Goal: Task Accomplishment & Management: Complete application form

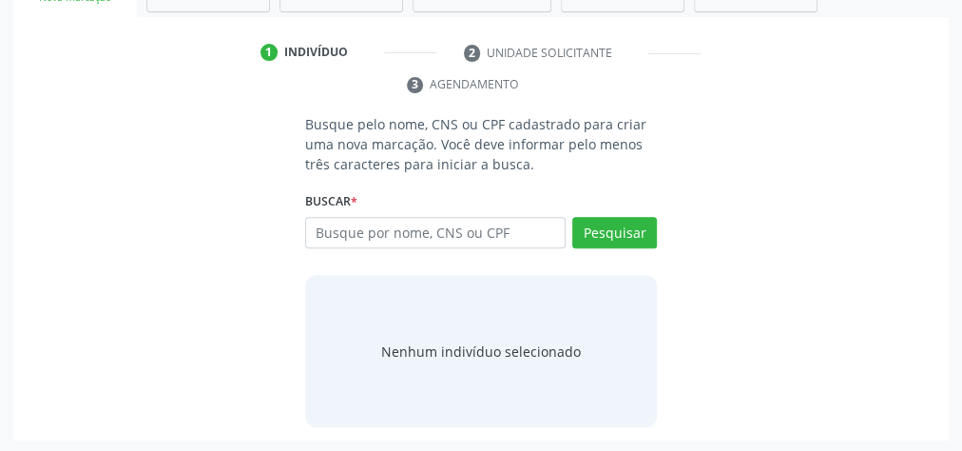
scroll to position [53, 0]
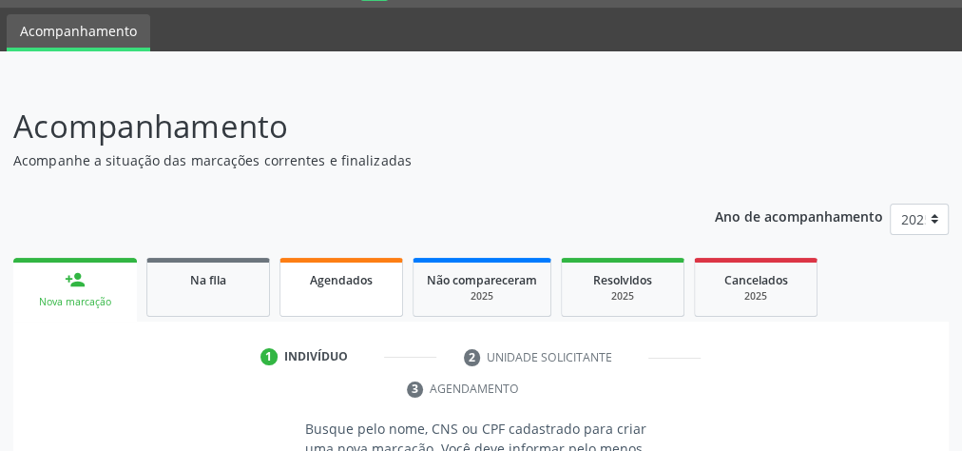
click at [343, 265] on link "Agendados" at bounding box center [341, 287] width 124 height 59
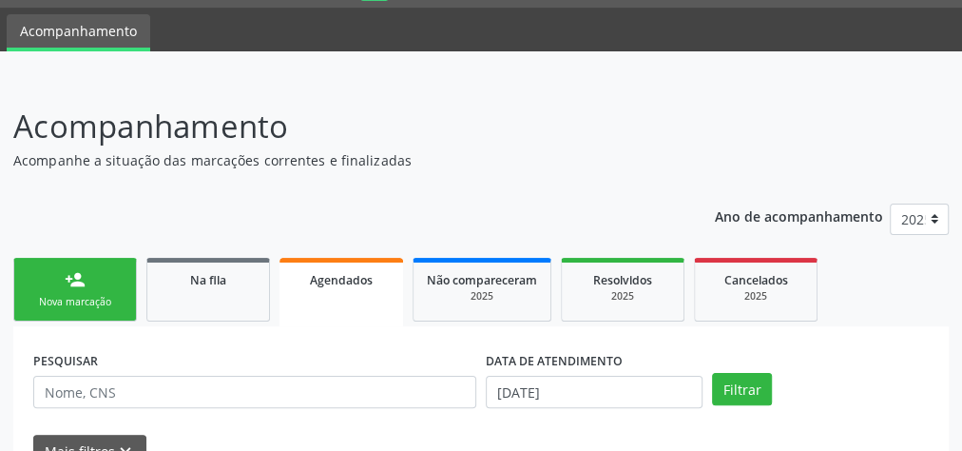
click at [369, 281] on span "Agendados" at bounding box center [341, 280] width 63 height 16
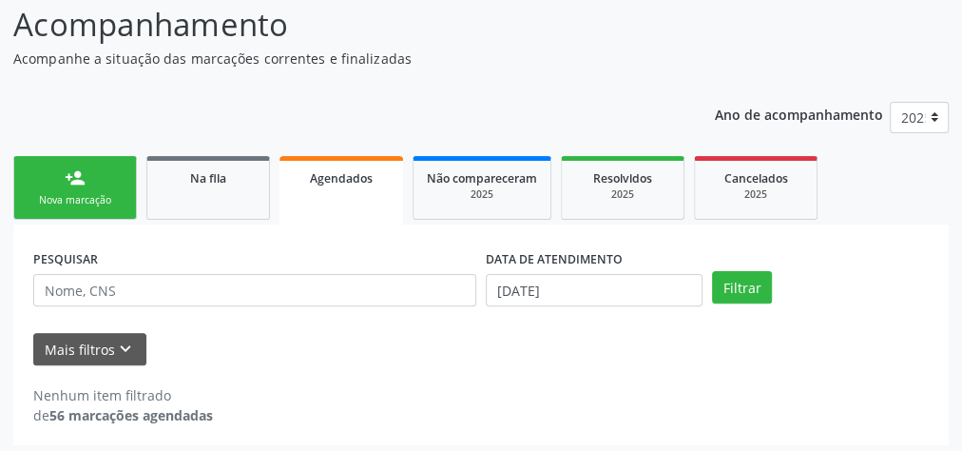
scroll to position [161, 0]
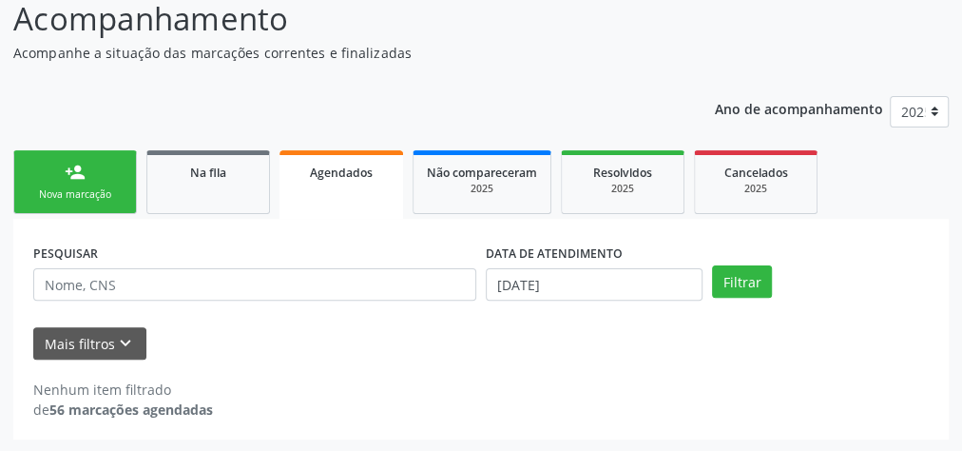
click at [352, 162] on div "Agendados" at bounding box center [341, 172] width 97 height 20
click at [741, 285] on button "Filtrar" at bounding box center [742, 281] width 60 height 32
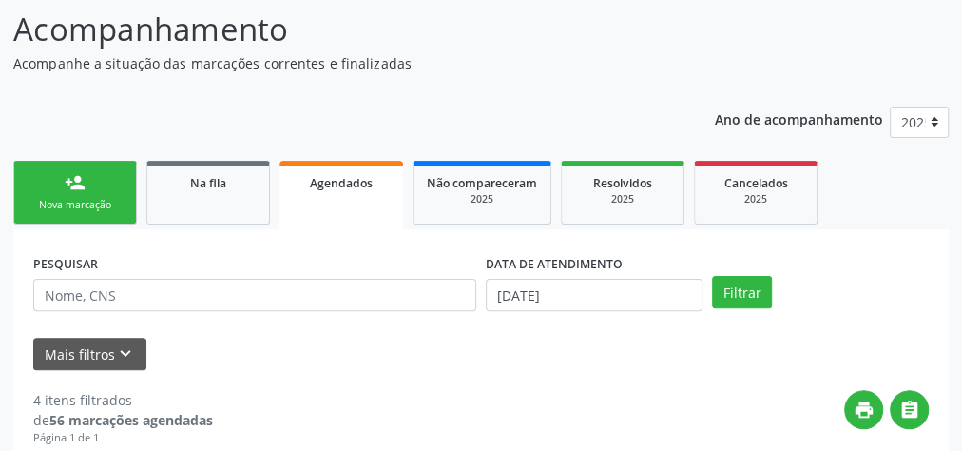
scroll to position [42, 0]
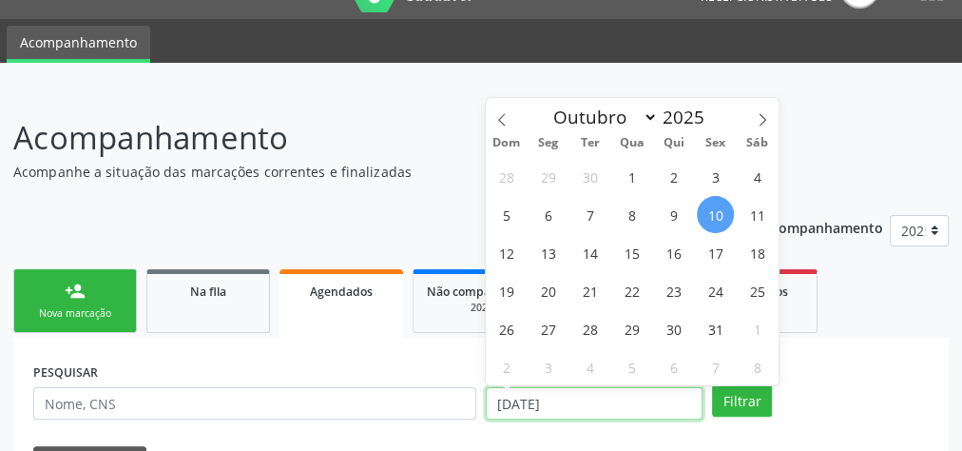
click at [511, 393] on input "10/10/2025" at bounding box center [594, 403] width 217 height 32
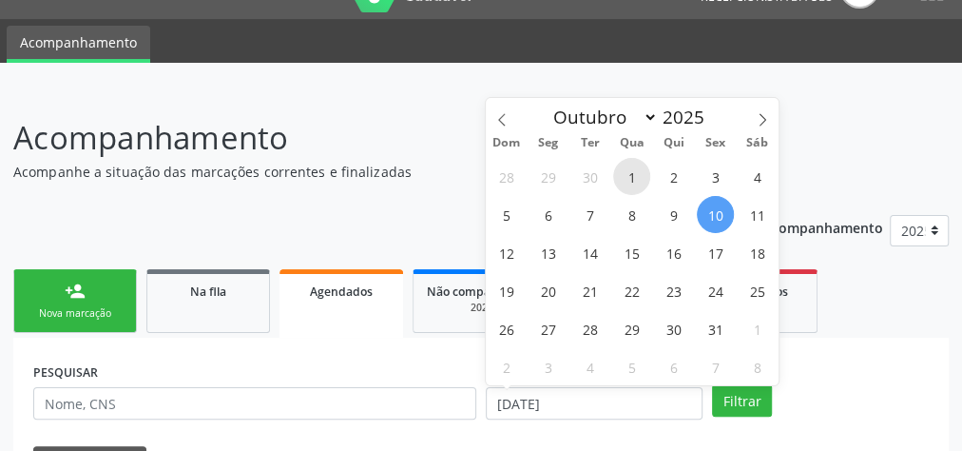
click at [625, 167] on span "1" at bounding box center [631, 176] width 37 height 37
type input "01/10/2025"
click at [625, 167] on span "1" at bounding box center [631, 176] width 37 height 37
click at [625, 167] on p "Acompanhe a situação das marcações correntes e finalizadas" at bounding box center [340, 172] width 655 height 20
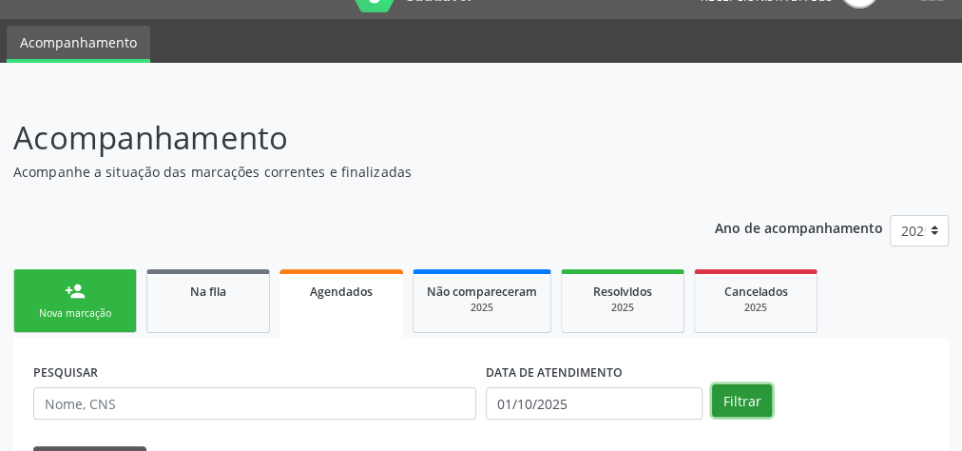
click at [749, 386] on button "Filtrar" at bounding box center [742, 400] width 60 height 32
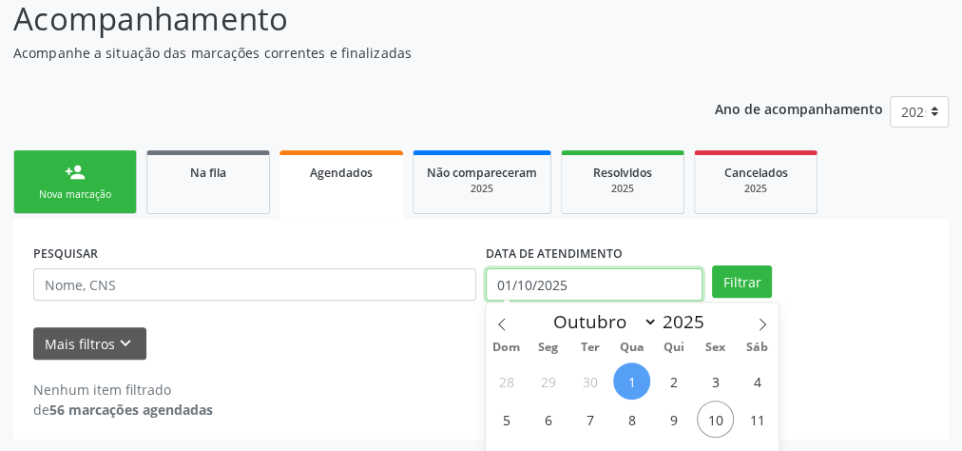
click at [510, 284] on input "01/10/2025" at bounding box center [594, 284] width 217 height 32
click at [675, 380] on span "2" at bounding box center [673, 380] width 37 height 37
type input "02/10/2025"
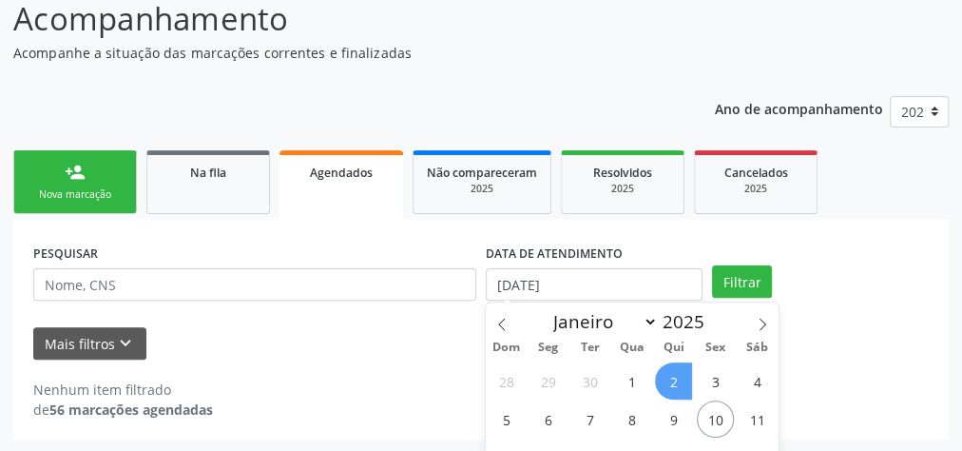
click at [675, 380] on span "2" at bounding box center [673, 380] width 37 height 37
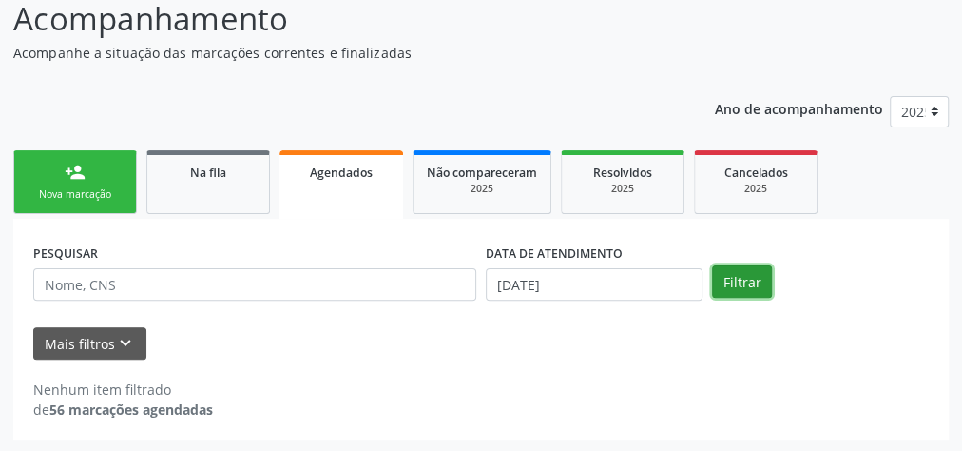
click at [726, 279] on button "Filtrar" at bounding box center [742, 281] width 60 height 32
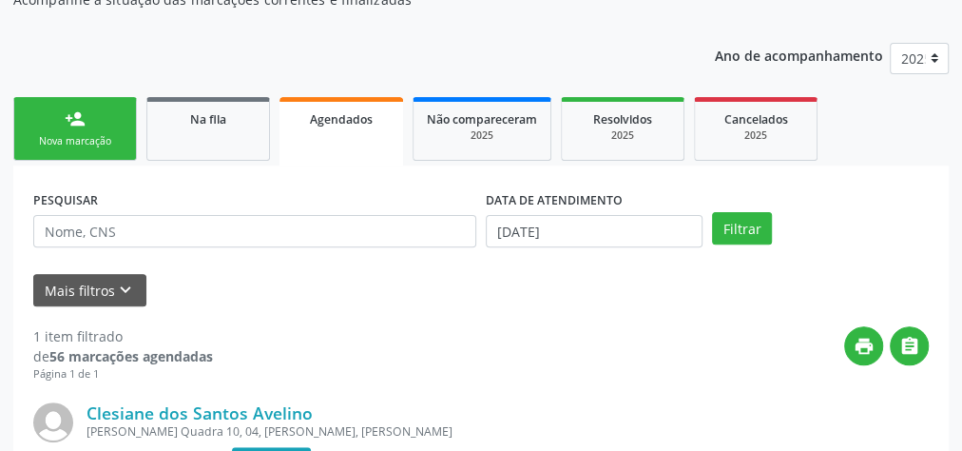
scroll to position [86, 0]
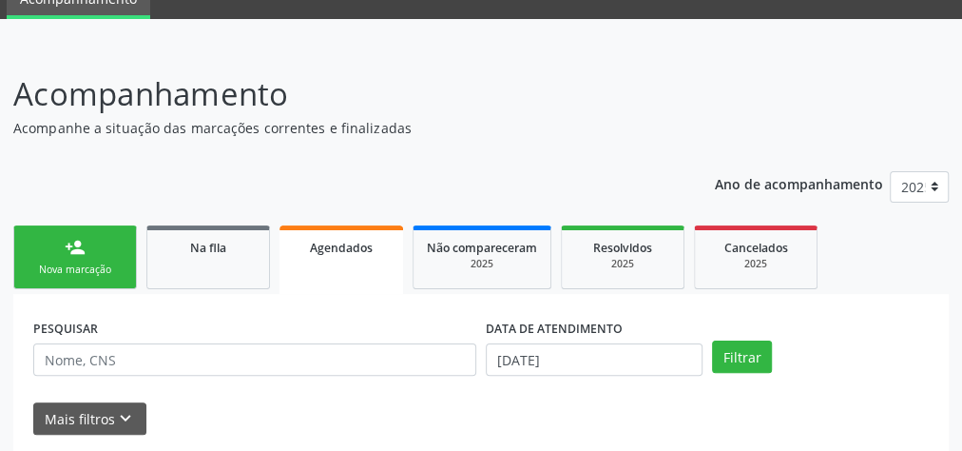
click at [356, 251] on span "Agendados" at bounding box center [341, 248] width 63 height 16
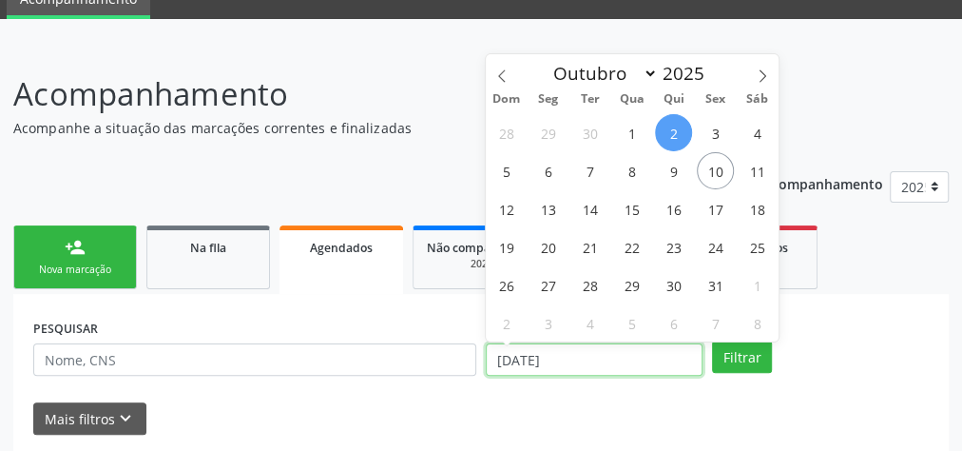
click at [503, 362] on input "02/10/2025" at bounding box center [594, 359] width 217 height 32
click at [713, 129] on span "3" at bounding box center [715, 132] width 37 height 37
type input "03/10/2025"
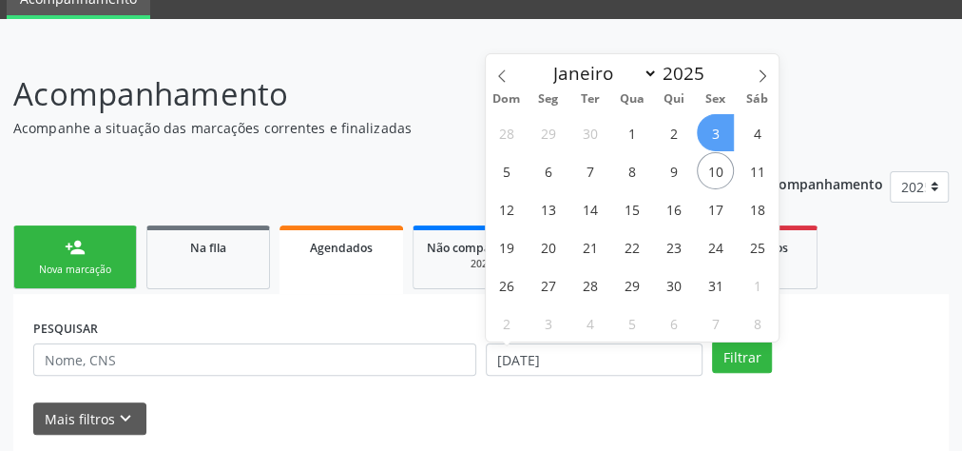
click at [713, 135] on span "3" at bounding box center [715, 132] width 37 height 37
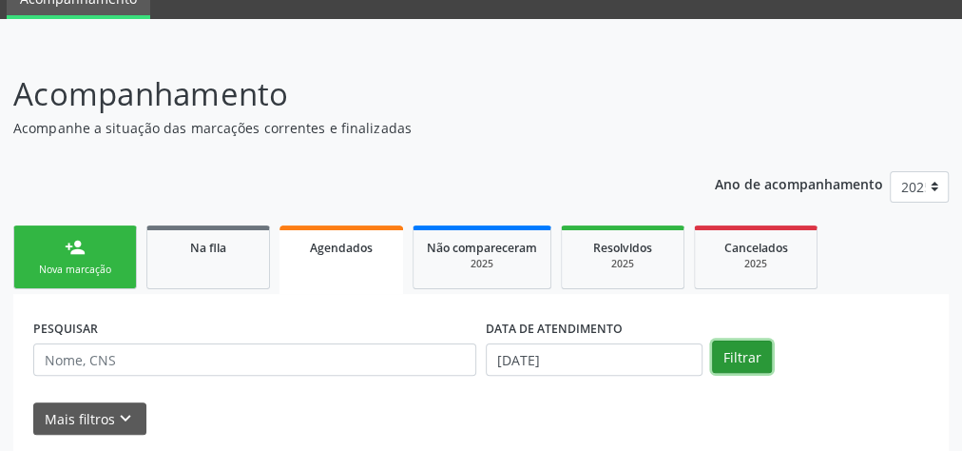
click at [724, 356] on button "Filtrar" at bounding box center [742, 356] width 60 height 32
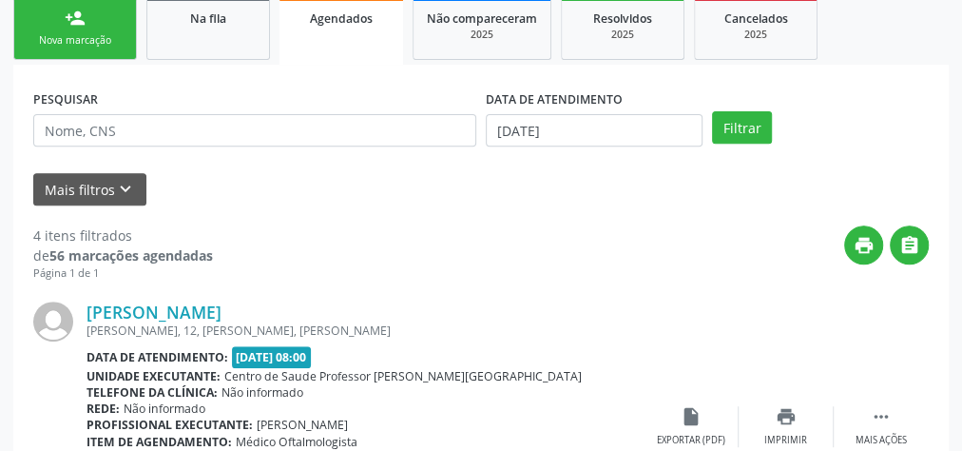
scroll to position [194, 0]
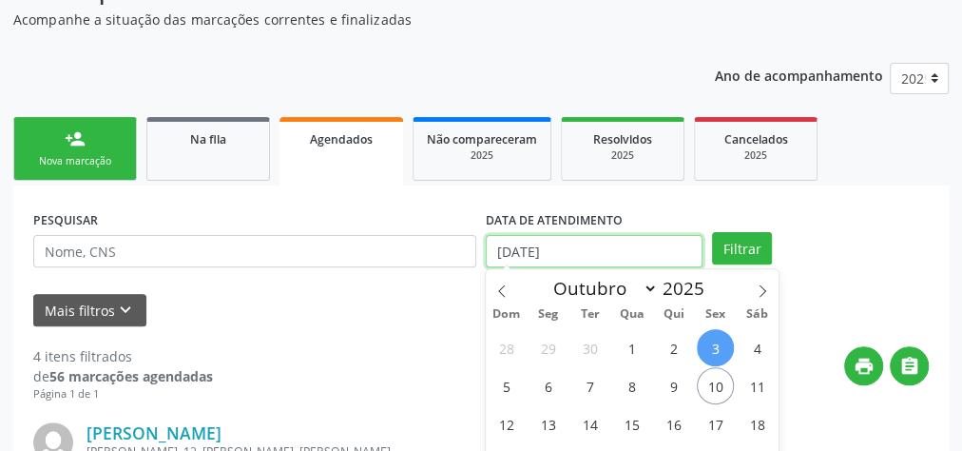
click at [508, 256] on input "03/10/2025" at bounding box center [594, 251] width 217 height 32
click at [764, 349] on span "4" at bounding box center [757, 347] width 37 height 37
type input "04/10/2025"
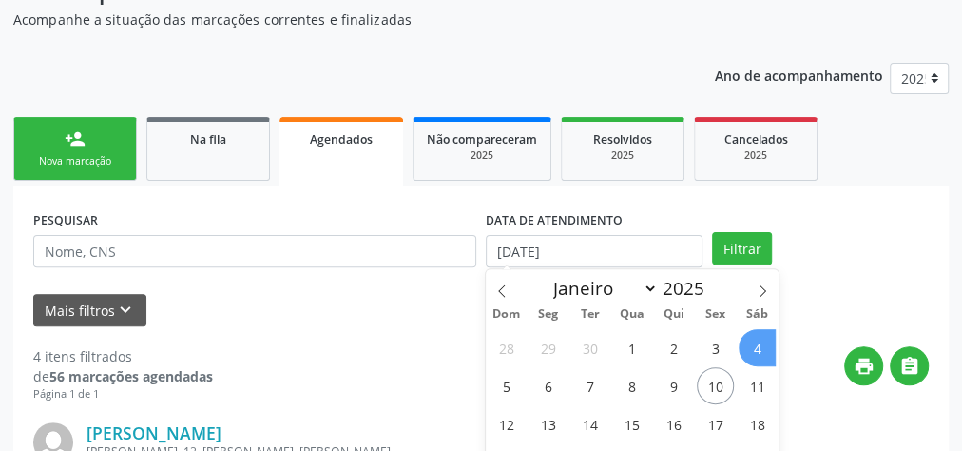
click at [764, 349] on span "4" at bounding box center [757, 347] width 37 height 37
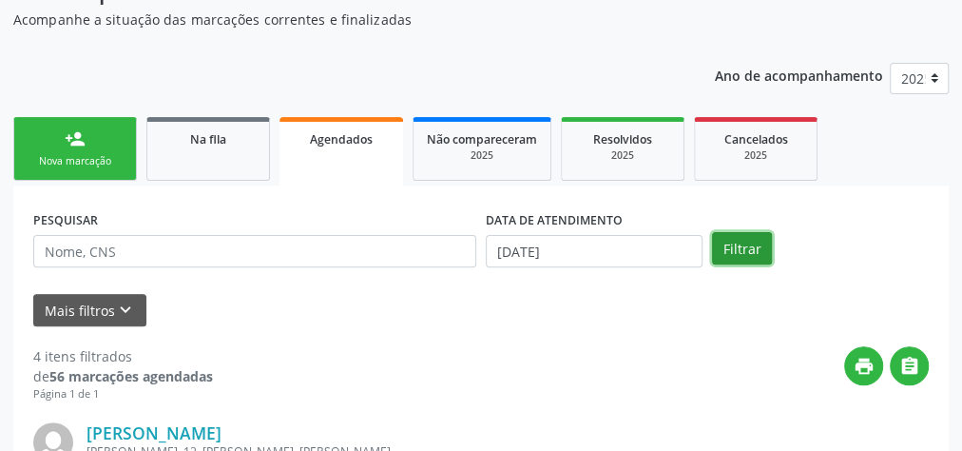
click at [739, 242] on button "Filtrar" at bounding box center [742, 248] width 60 height 32
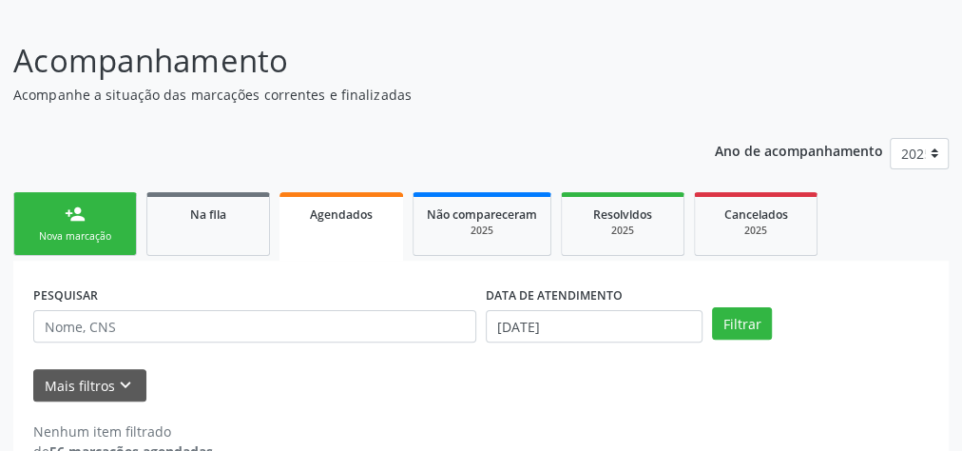
scroll to position [161, 0]
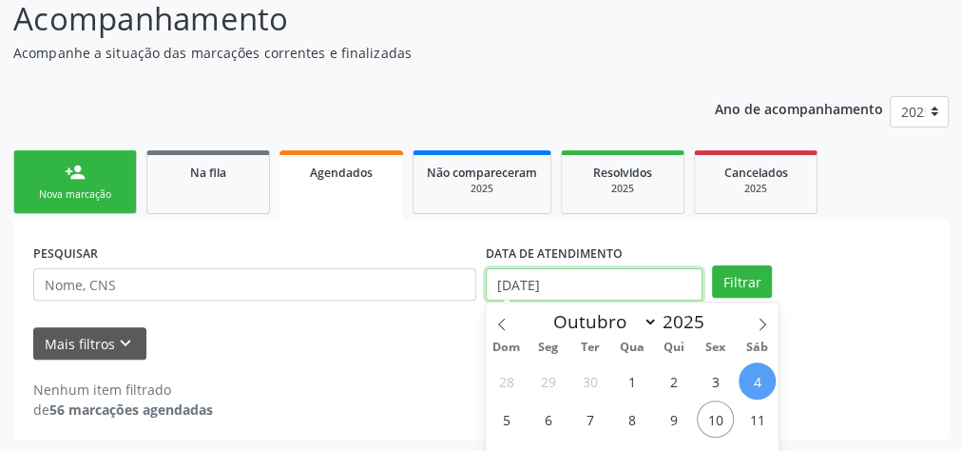
click at [507, 286] on input "04/10/2025" at bounding box center [594, 284] width 217 height 32
click at [542, 417] on span "6" at bounding box center [547, 418] width 37 height 37
type input "06/10/2025"
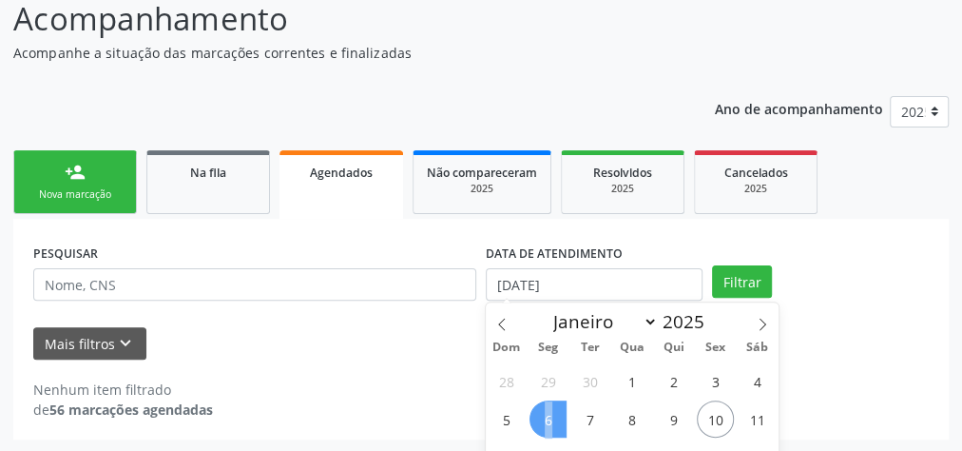
click at [542, 417] on span "6" at bounding box center [547, 418] width 37 height 37
select select "9"
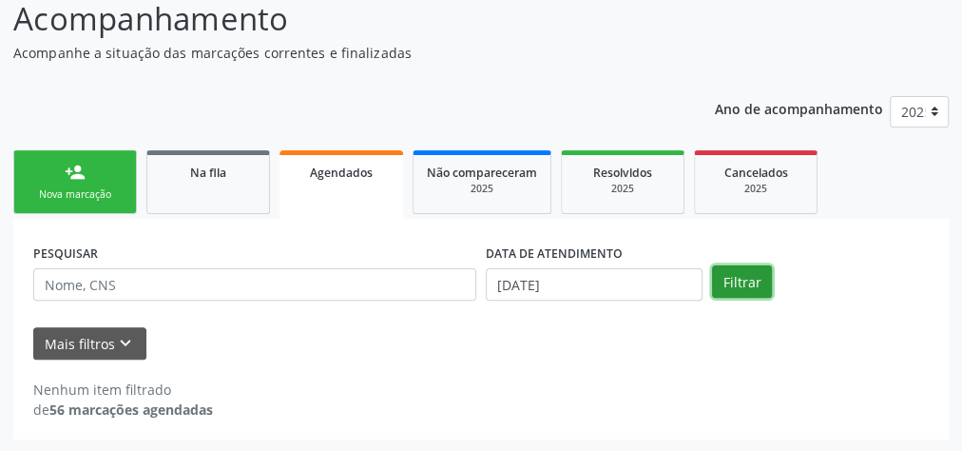
click at [723, 279] on button "Filtrar" at bounding box center [742, 281] width 60 height 32
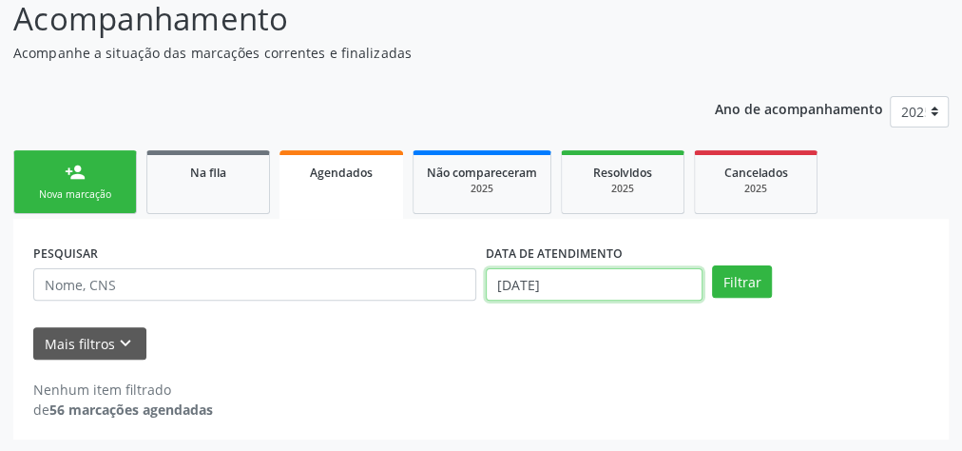
click at [510, 280] on input "06/10/2025" at bounding box center [594, 284] width 217 height 32
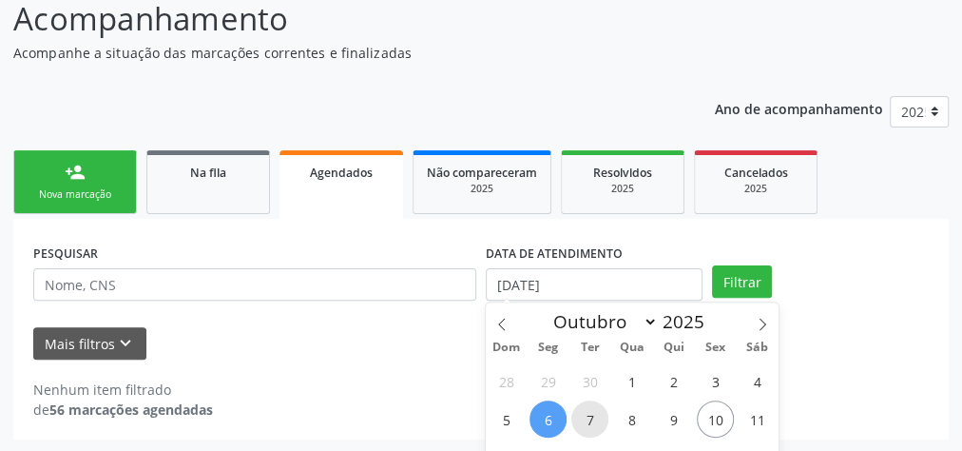
click at [593, 410] on span "7" at bounding box center [589, 418] width 37 height 37
type input "07/10/2025"
click at [593, 410] on span "7" at bounding box center [589, 418] width 37 height 37
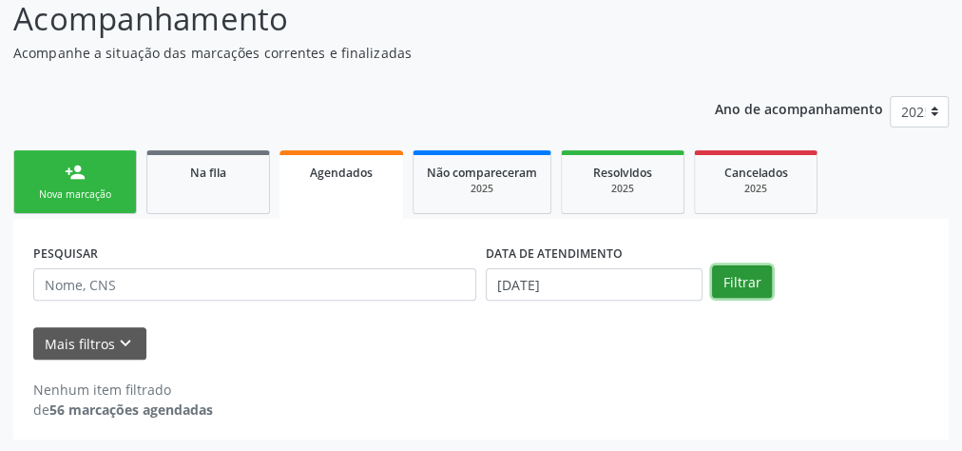
click at [727, 279] on button "Filtrar" at bounding box center [742, 281] width 60 height 32
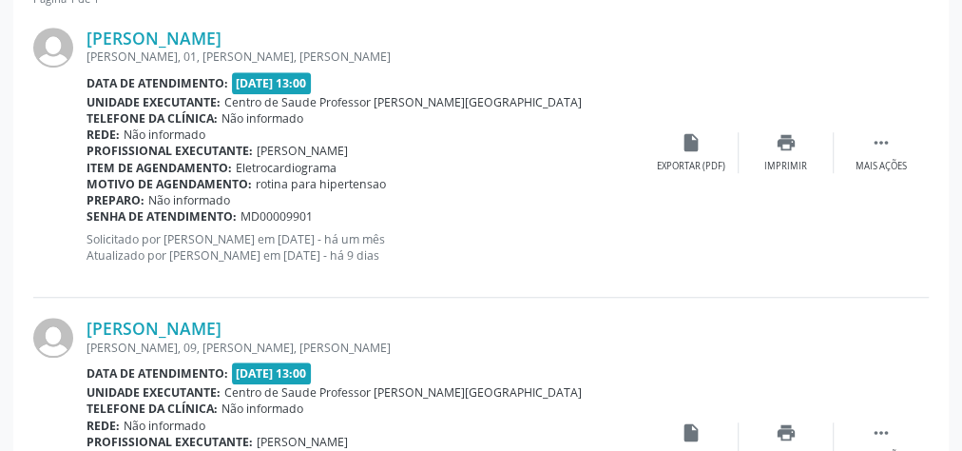
scroll to position [284, 0]
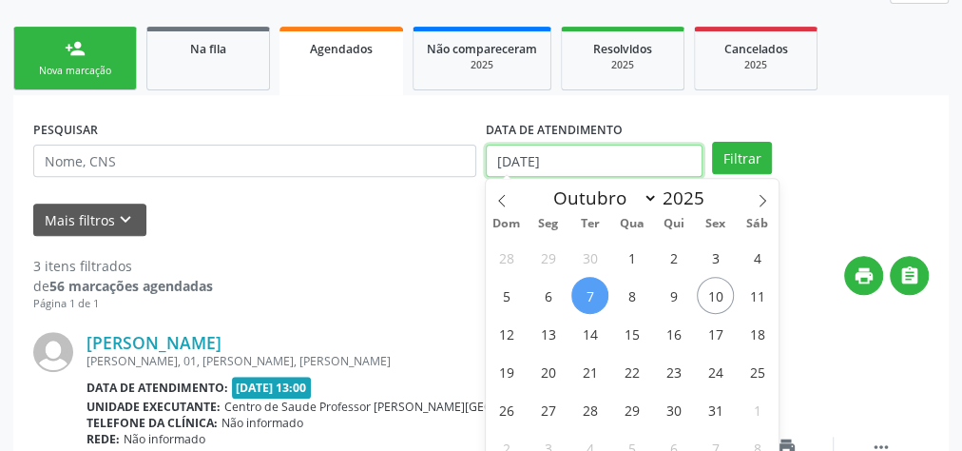
click at [508, 160] on input "07/10/2025" at bounding box center [594, 160] width 217 height 32
click at [632, 289] on span "8" at bounding box center [631, 295] width 37 height 37
type input "08/10/2025"
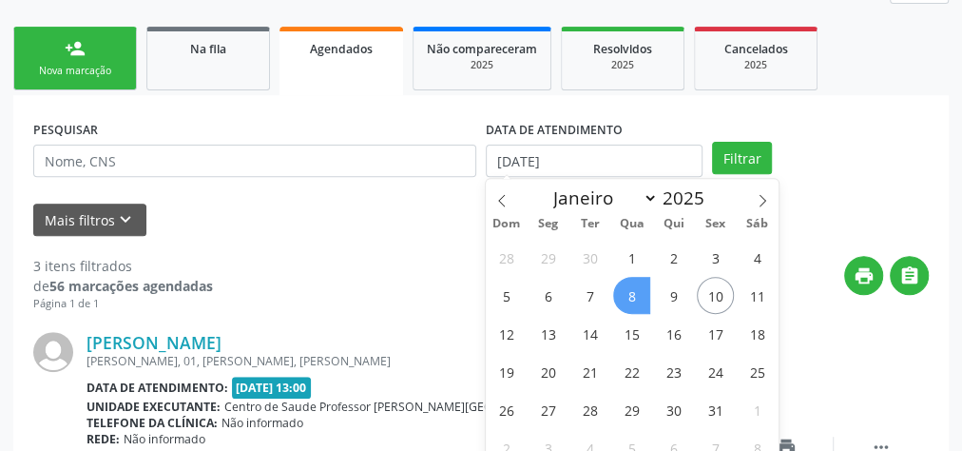
click at [631, 292] on span "8" at bounding box center [631, 295] width 37 height 37
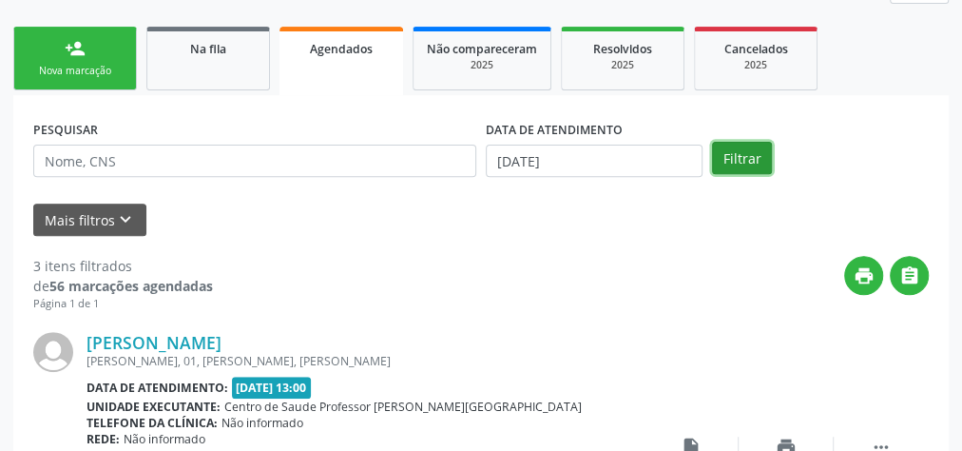
click at [750, 164] on button "Filtrar" at bounding box center [742, 158] width 60 height 32
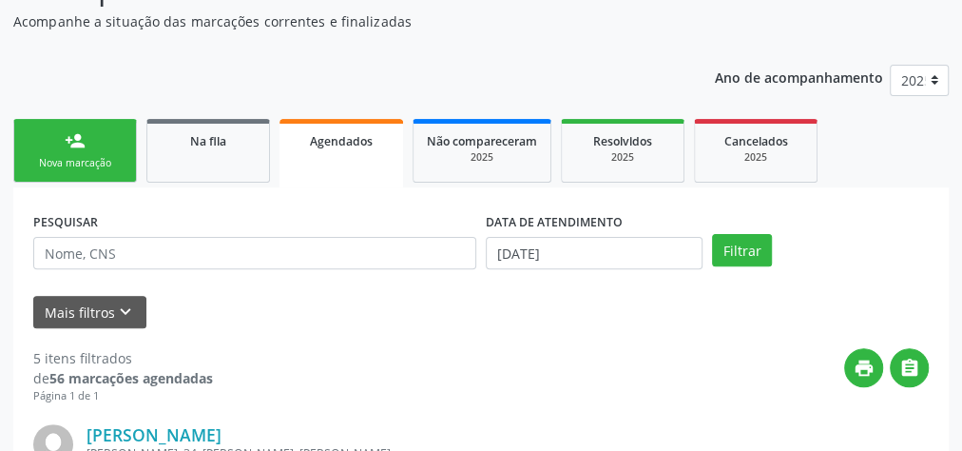
scroll to position [180, 0]
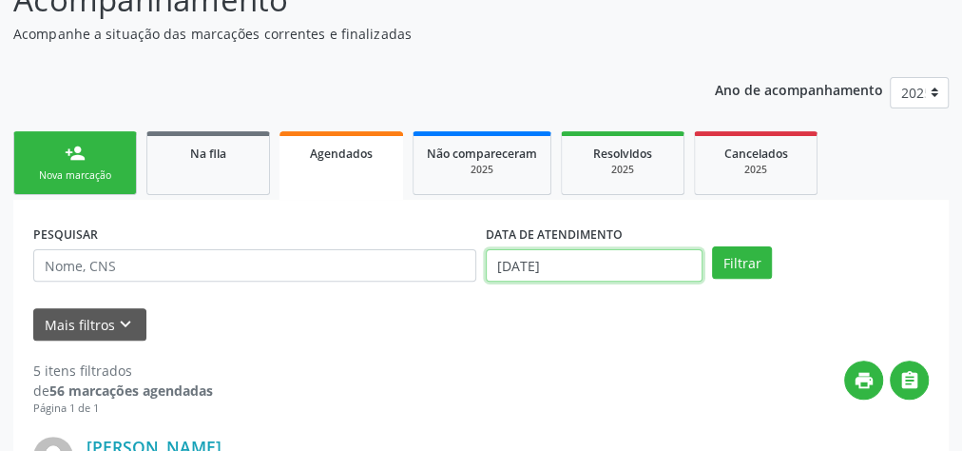
click at [510, 262] on input "08/10/2025" at bounding box center [594, 265] width 217 height 32
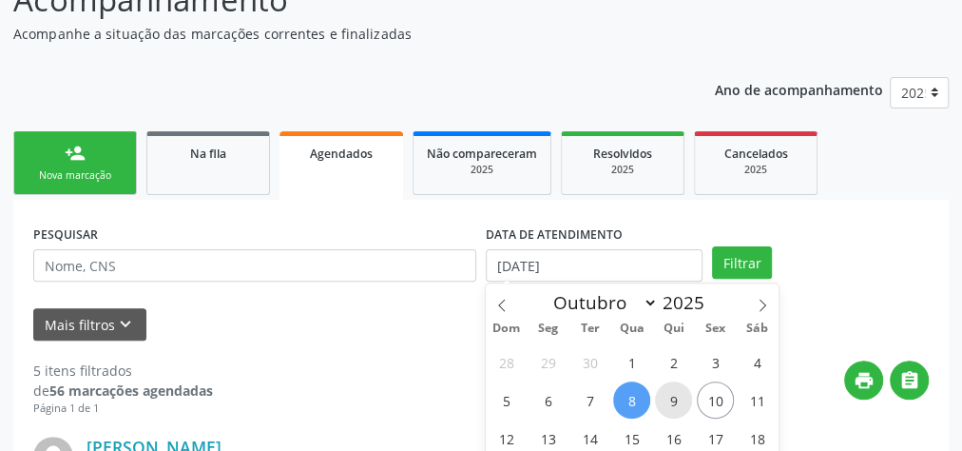
click at [675, 396] on span "9" at bounding box center [673, 399] width 37 height 37
type input "09/10/2025"
click at [675, 396] on span "9" at bounding box center [673, 399] width 37 height 37
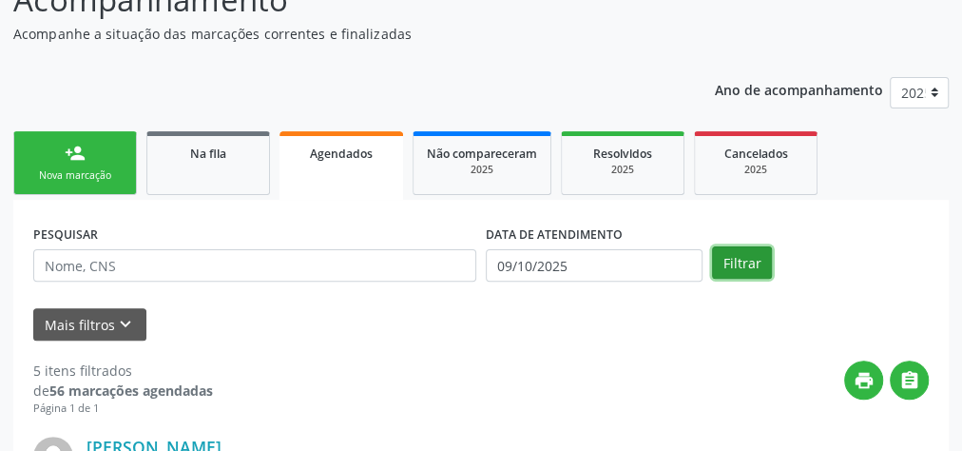
click at [738, 272] on button "Filtrar" at bounding box center [742, 262] width 60 height 32
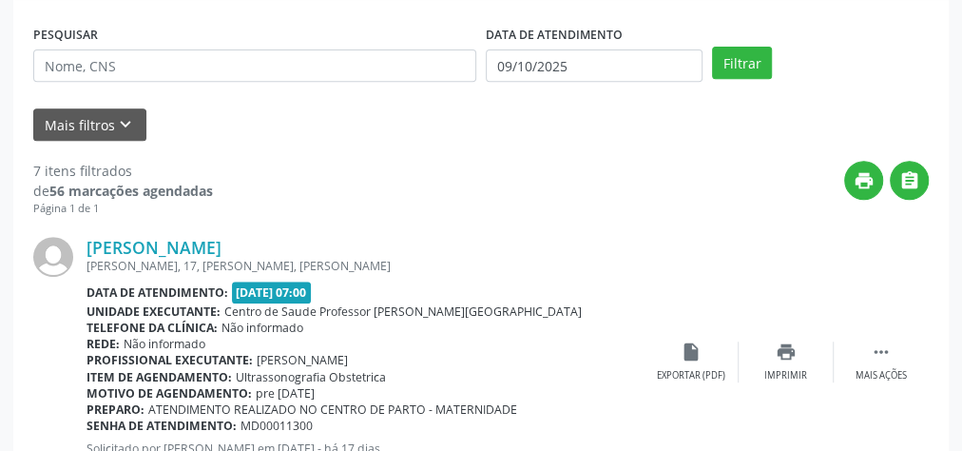
scroll to position [151, 0]
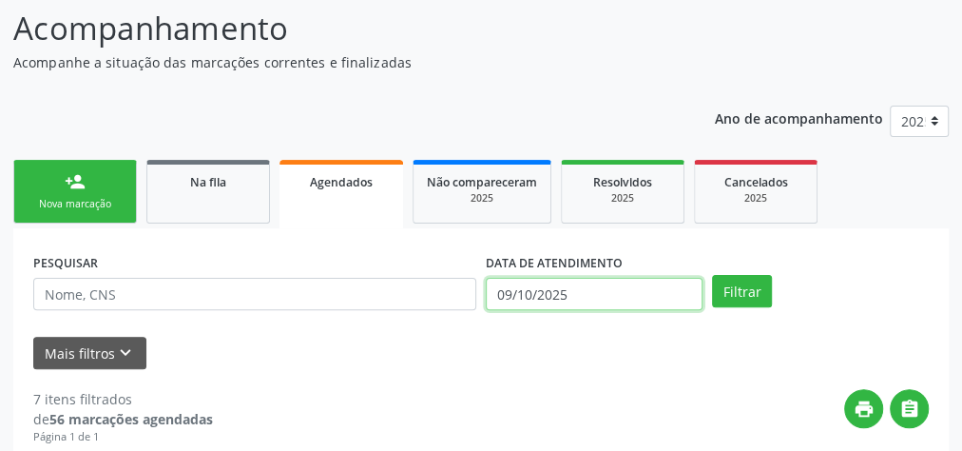
click at [509, 295] on input "09/10/2025" at bounding box center [594, 294] width 217 height 32
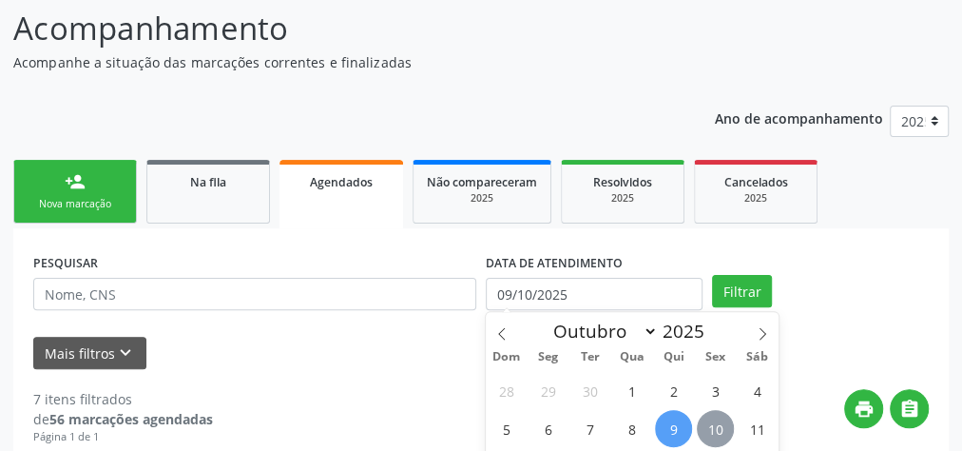
click at [722, 425] on span "10" at bounding box center [715, 428] width 37 height 37
type input "10/10/2025"
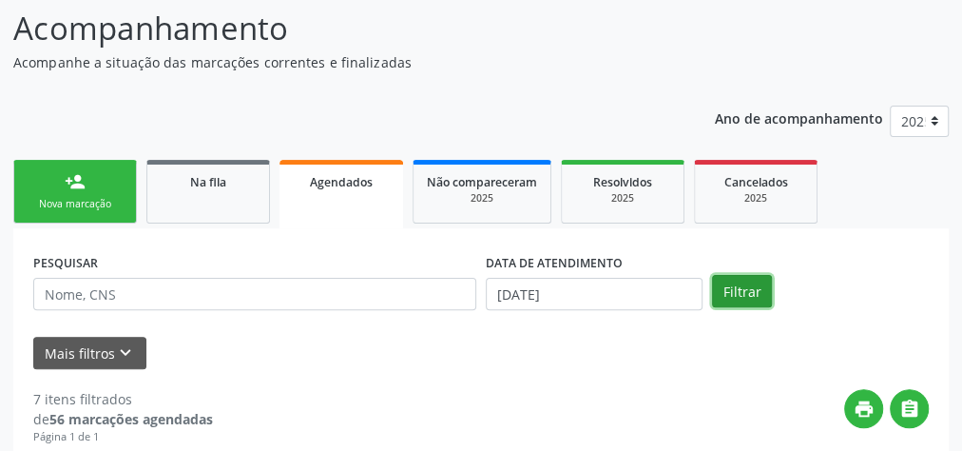
click at [730, 291] on button "Filtrar" at bounding box center [742, 291] width 60 height 32
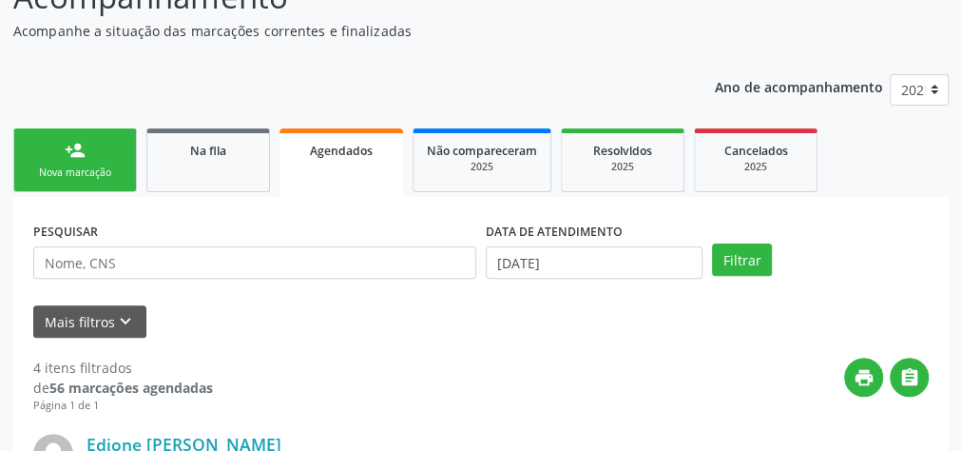
scroll to position [76, 0]
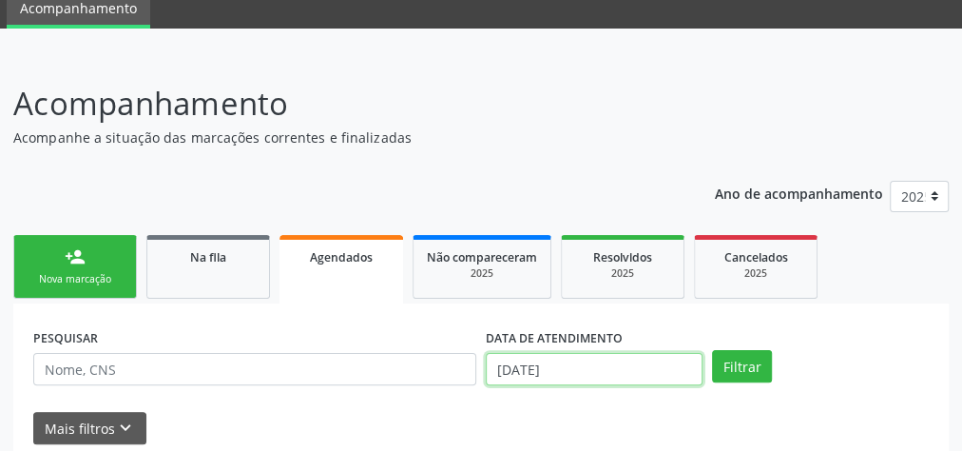
click at [498, 374] on input "10/10/2025" at bounding box center [594, 369] width 217 height 32
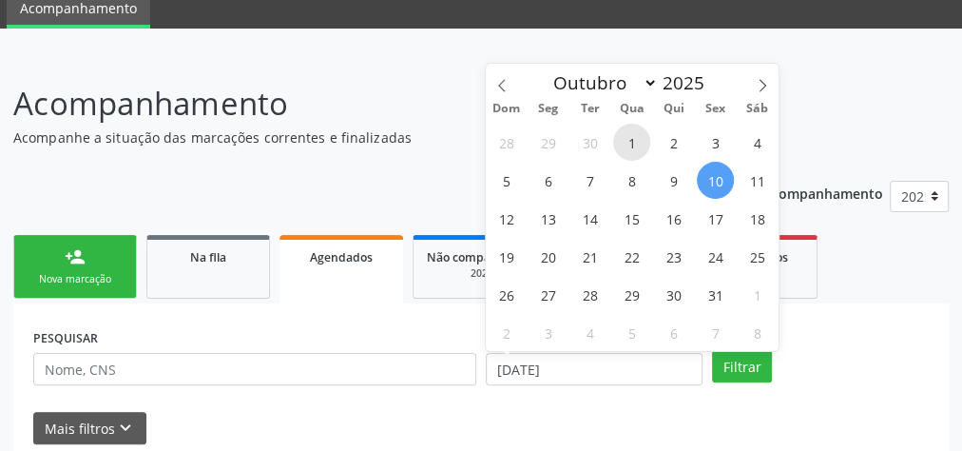
click at [635, 143] on span "1" at bounding box center [631, 142] width 37 height 37
type input "01/10/2025"
click at [635, 143] on span "1" at bounding box center [631, 142] width 37 height 37
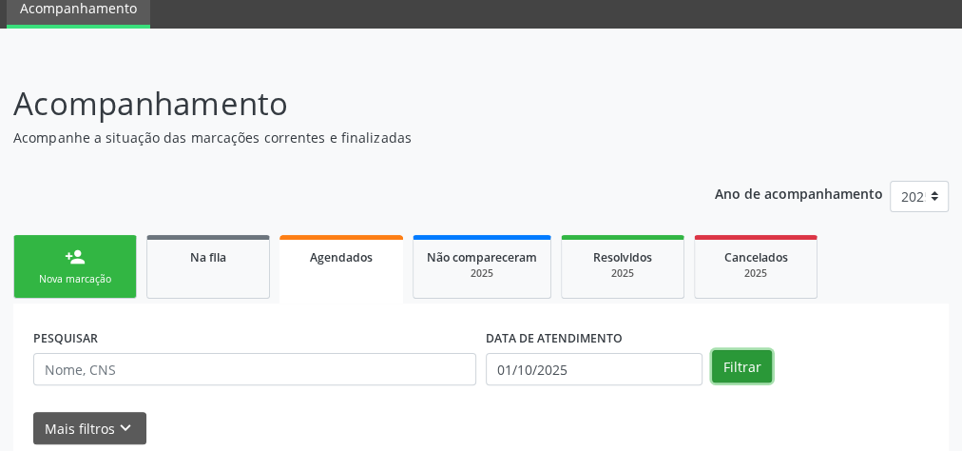
click at [738, 361] on button "Filtrar" at bounding box center [742, 366] width 60 height 32
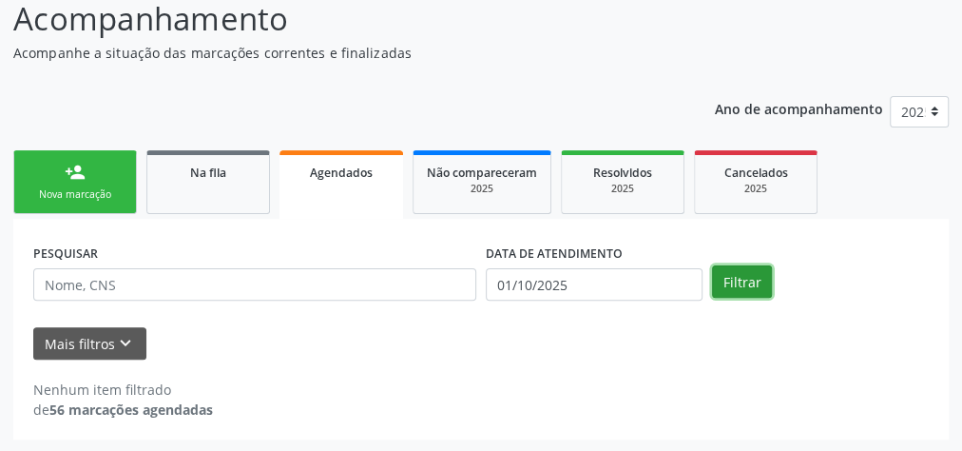
click at [751, 280] on button "Filtrar" at bounding box center [742, 281] width 60 height 32
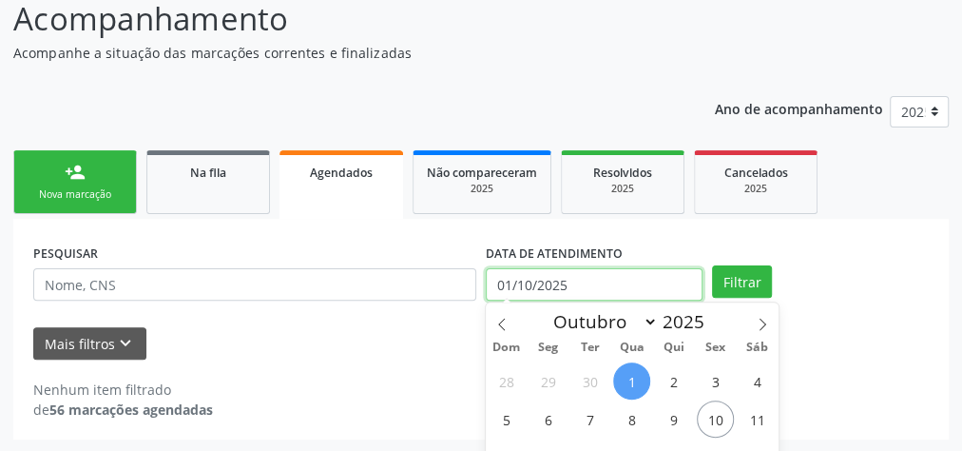
click at [503, 287] on input "01/10/2025" at bounding box center [594, 284] width 217 height 32
click at [672, 381] on span "2" at bounding box center [673, 380] width 37 height 37
type input "02/10/2025"
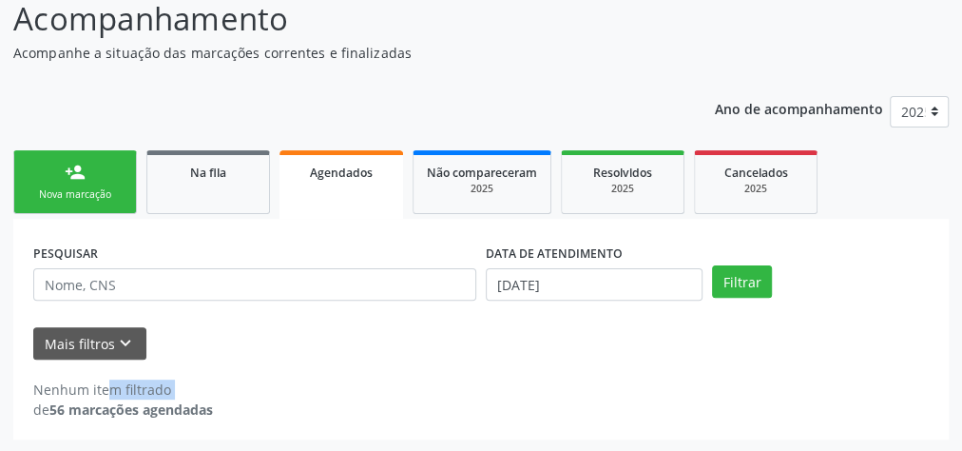
click at [672, 381] on div "Nenhum item filtrado de 56 marcações agendadas" at bounding box center [480, 399] width 895 height 40
click at [740, 283] on button "Filtrar" at bounding box center [742, 281] width 60 height 32
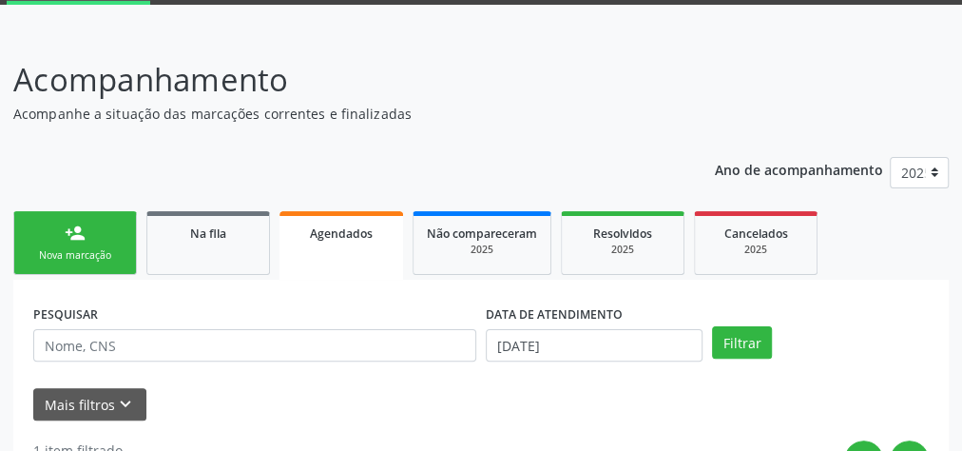
scroll to position [152, 0]
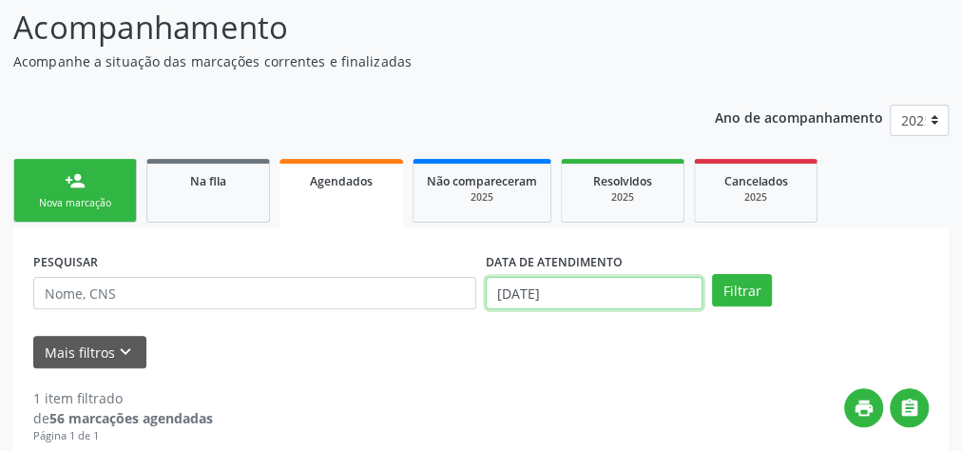
click at [504, 294] on input "02/10/2025" at bounding box center [594, 293] width 217 height 32
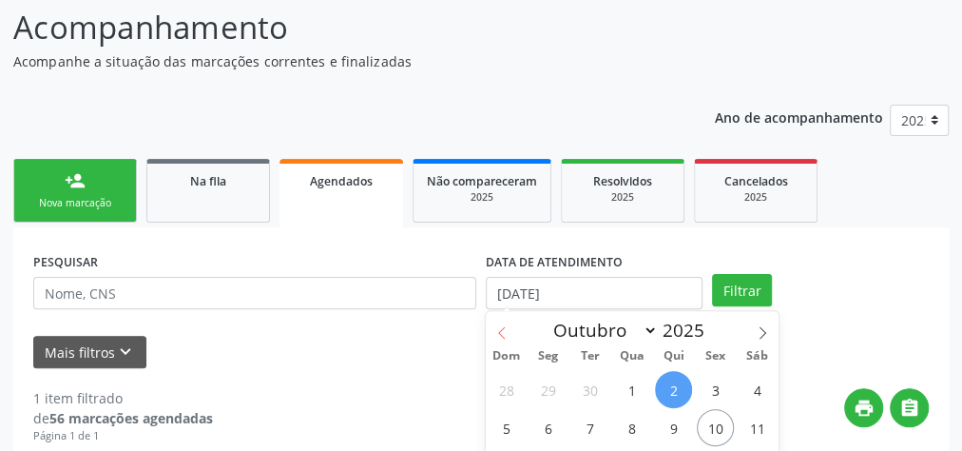
click at [506, 327] on icon at bounding box center [501, 332] width 13 height 13
select select "8"
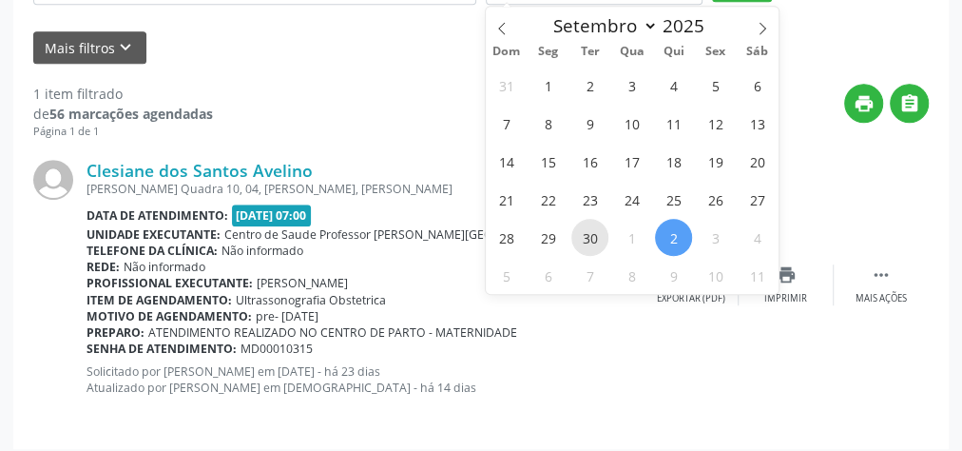
click at [590, 231] on span "30" at bounding box center [589, 237] width 37 height 37
type input "30/09/2025"
click at [590, 231] on span "30" at bounding box center [589, 237] width 37 height 37
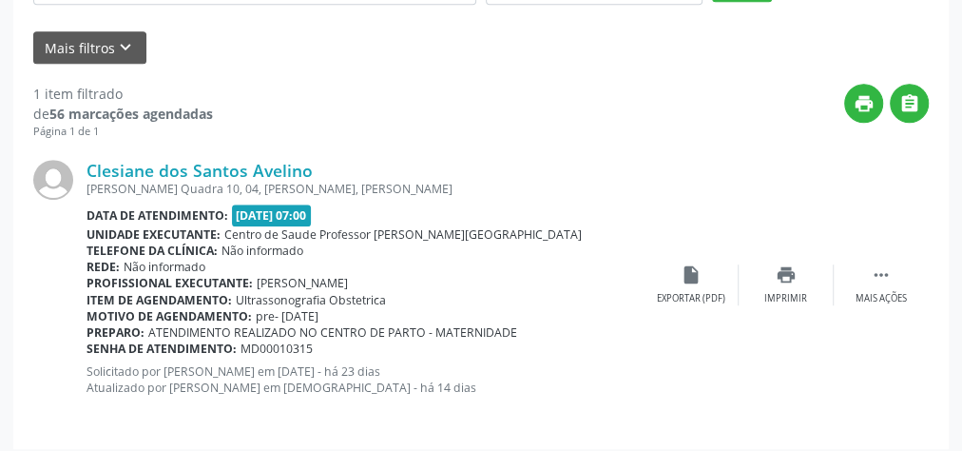
scroll to position [428, 0]
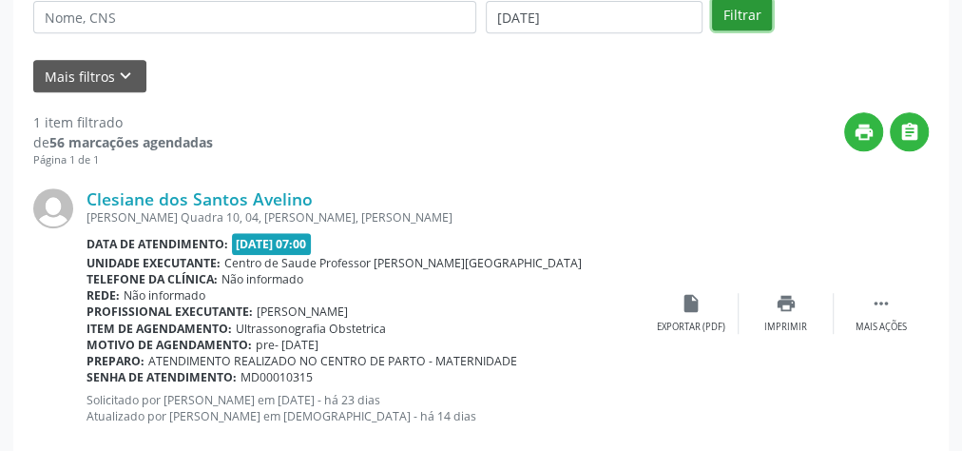
click at [745, 14] on button "Filtrar" at bounding box center [742, 14] width 60 height 32
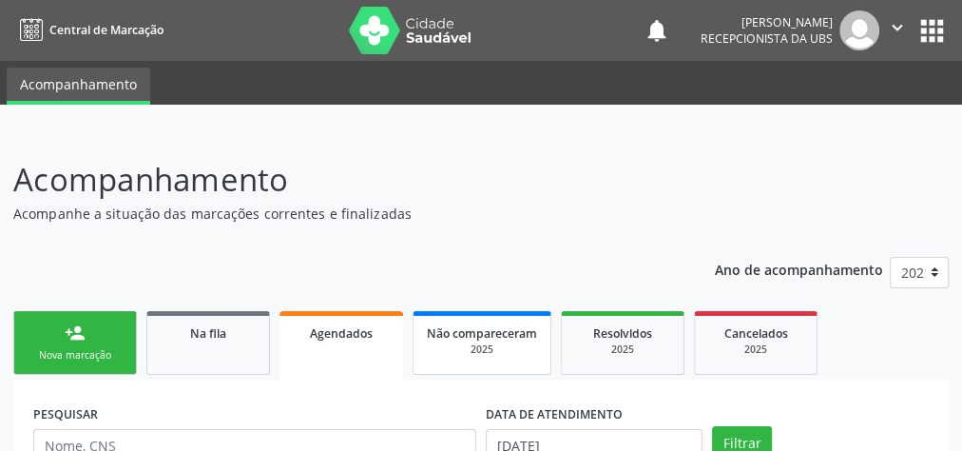
scroll to position [152, 0]
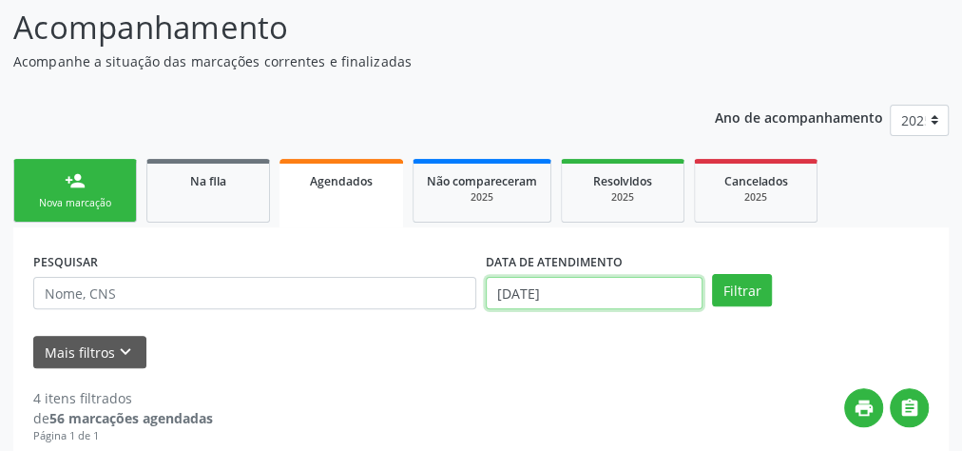
click at [507, 298] on input "30/09/2025" at bounding box center [594, 293] width 217 height 32
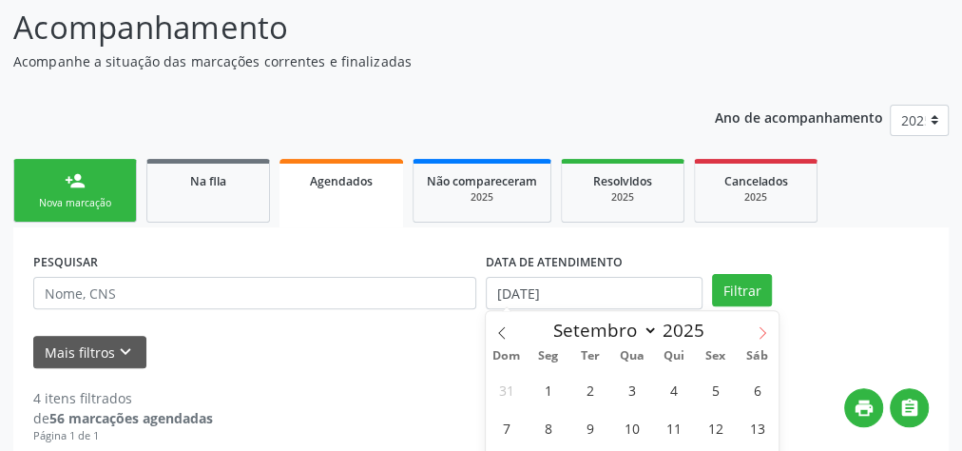
click at [763, 337] on icon at bounding box center [762, 332] width 13 height 13
select select "9"
click at [627, 380] on span "1" at bounding box center [631, 389] width 37 height 37
type input "01/10/2025"
click at [627, 380] on span "1" at bounding box center [631, 389] width 37 height 37
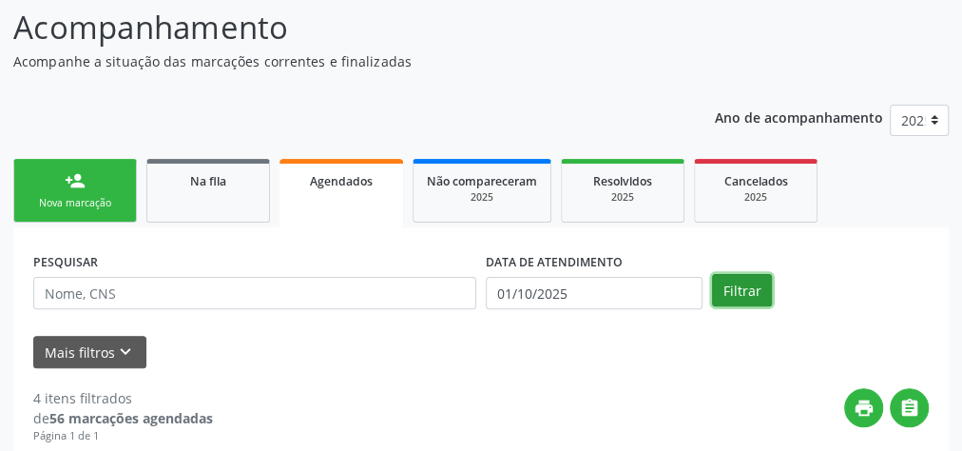
click at [740, 274] on button "Filtrar" at bounding box center [742, 290] width 60 height 32
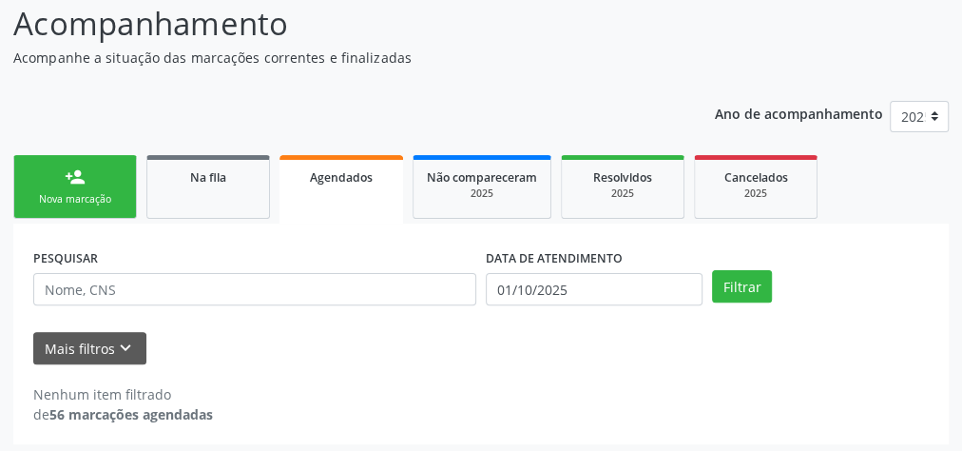
scroll to position [161, 0]
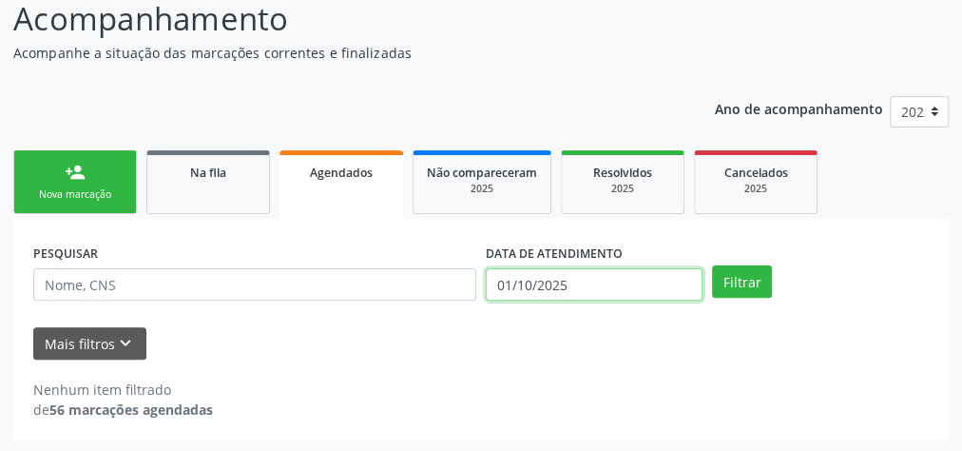
click at [506, 287] on input "01/10/2025" at bounding box center [594, 284] width 217 height 32
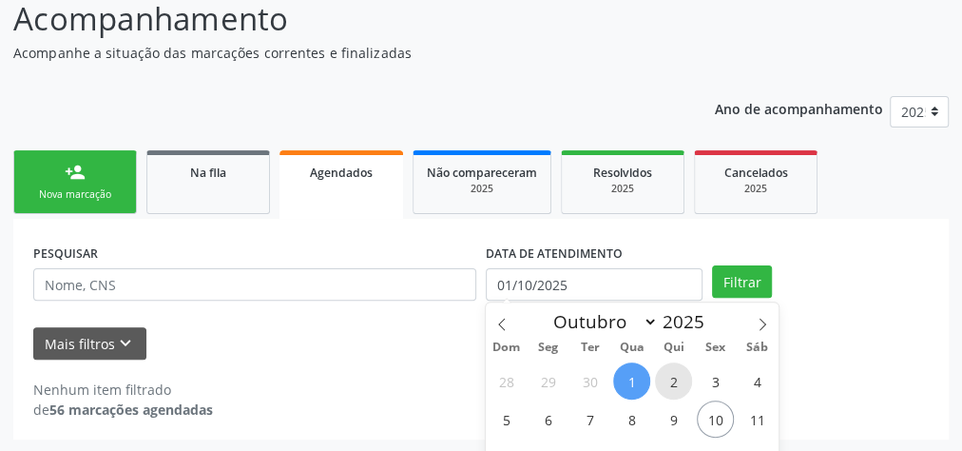
click at [678, 385] on span "2" at bounding box center [673, 380] width 37 height 37
type input "02/10/2025"
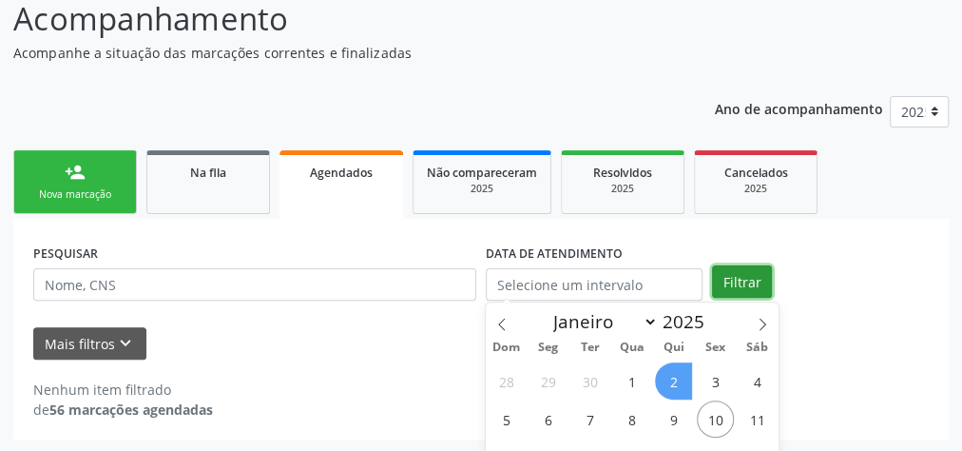
click at [755, 280] on button "Filtrar" at bounding box center [742, 281] width 60 height 32
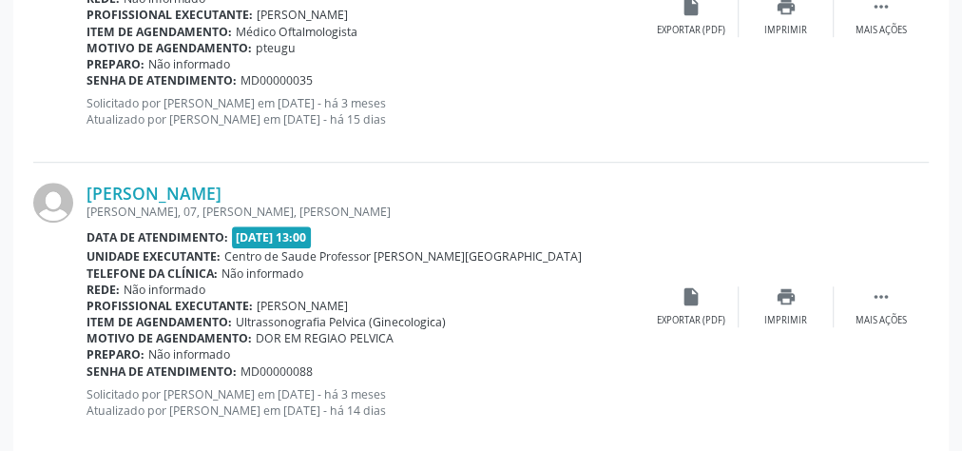
scroll to position [4559, 0]
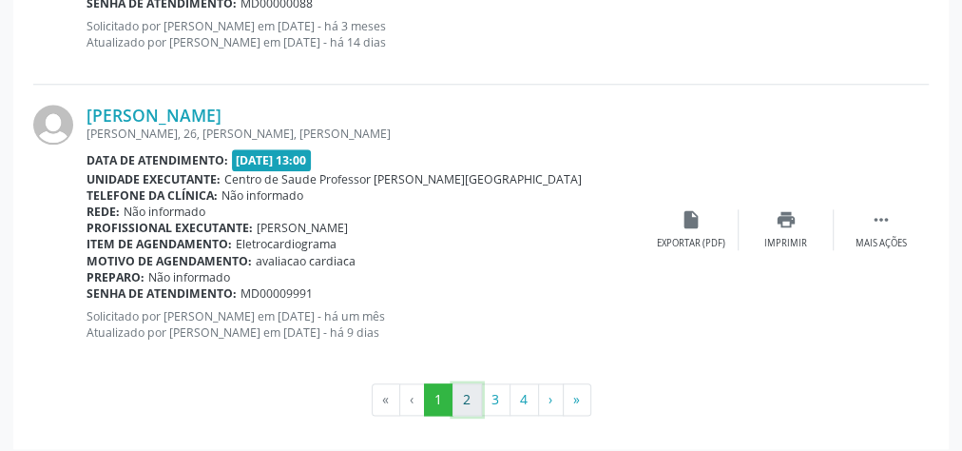
click at [469, 401] on button "2" at bounding box center [466, 399] width 29 height 32
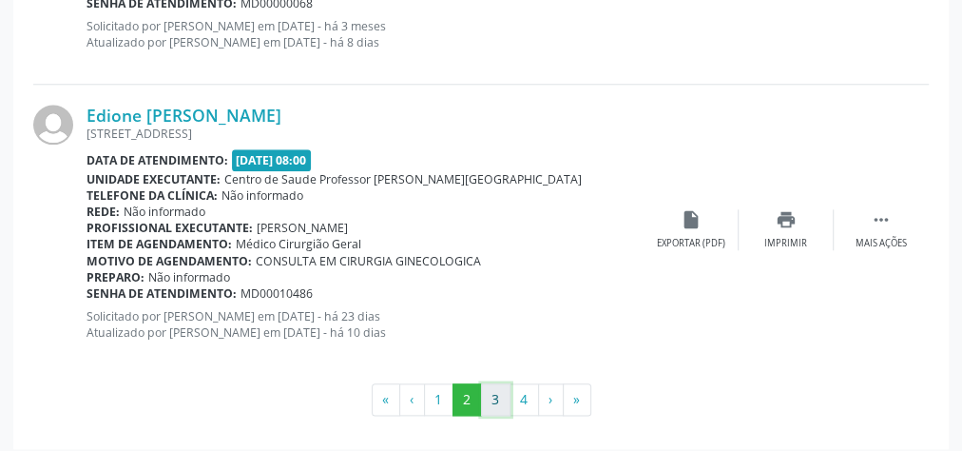
click at [496, 387] on button "3" at bounding box center [495, 399] width 29 height 32
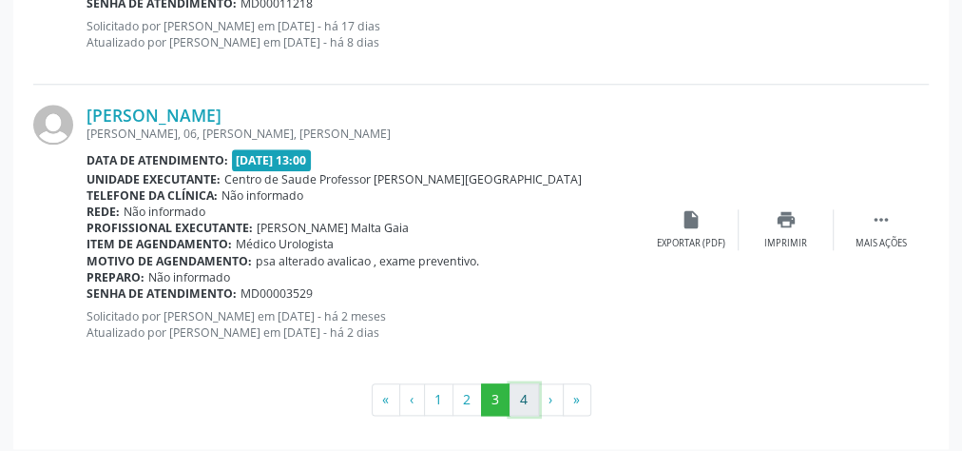
click at [510, 394] on button "4" at bounding box center [524, 399] width 29 height 32
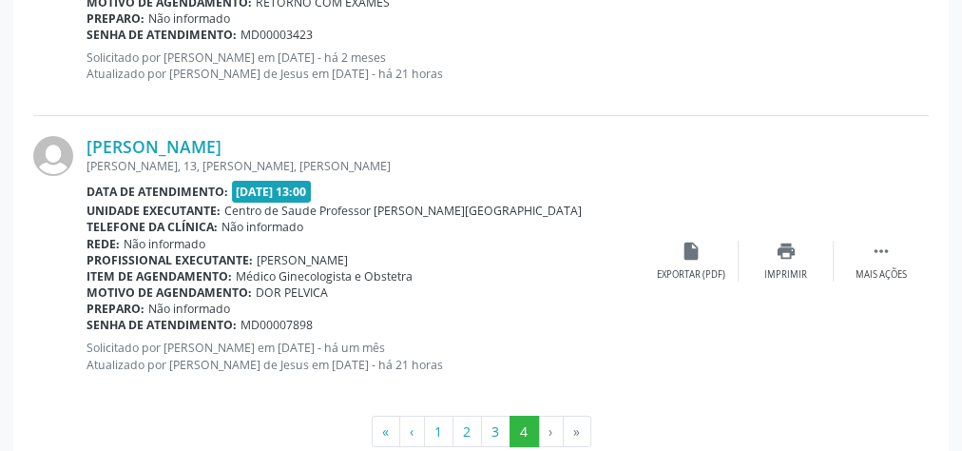
scroll to position [3440, 0]
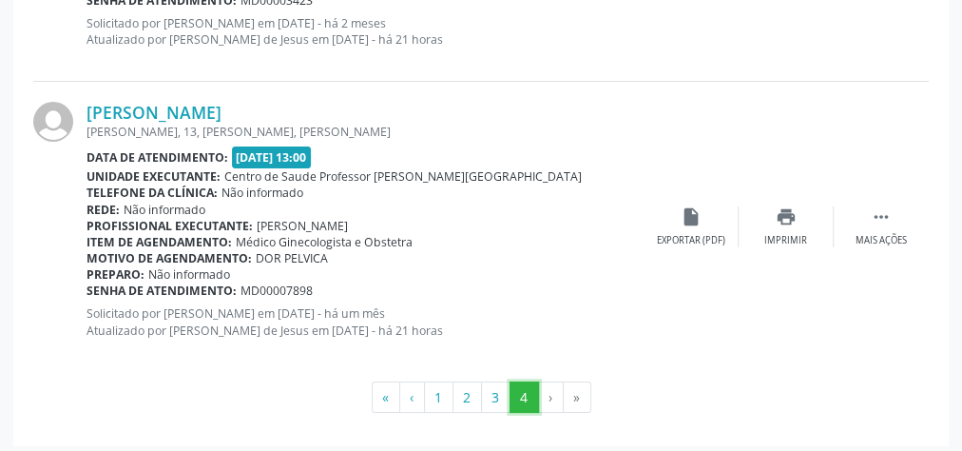
click at [527, 395] on button "4" at bounding box center [524, 397] width 29 height 32
click at [550, 394] on li "›" at bounding box center [551, 397] width 25 height 32
click at [549, 394] on li "›" at bounding box center [551, 397] width 25 height 32
click at [530, 394] on button "4" at bounding box center [524, 397] width 29 height 32
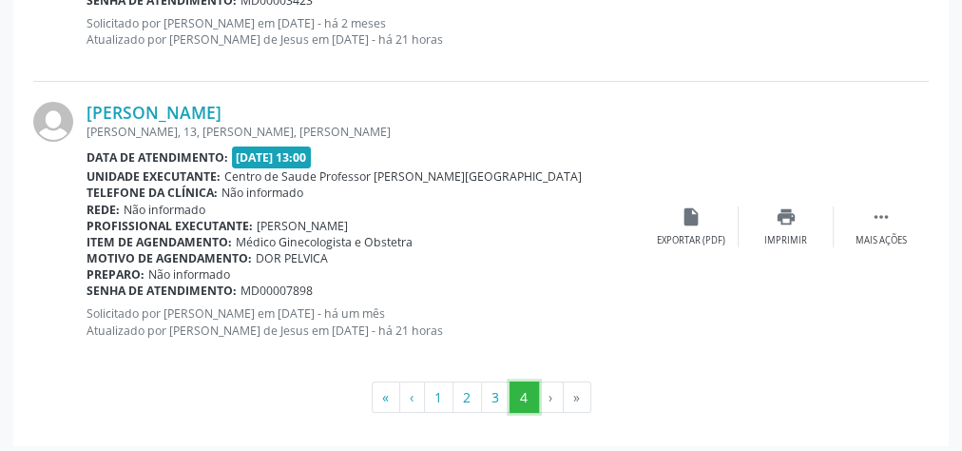
click at [530, 394] on button "4" at bounding box center [524, 397] width 29 height 32
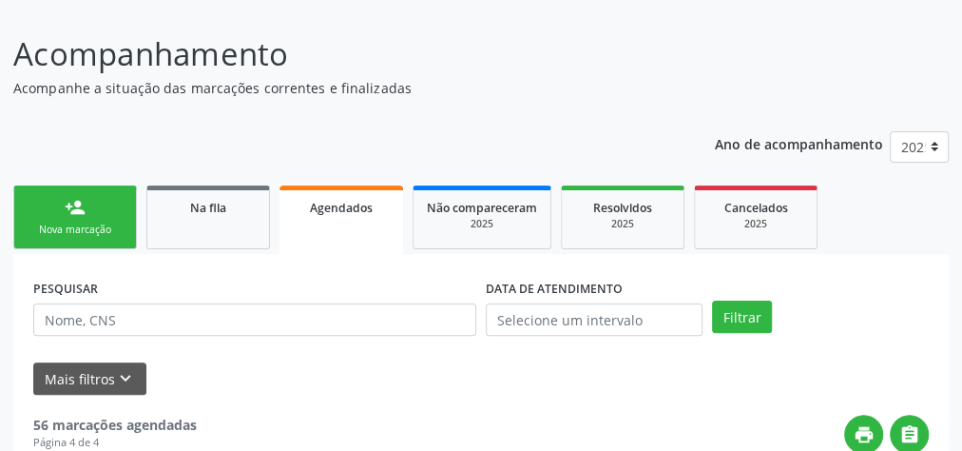
scroll to position [94, 0]
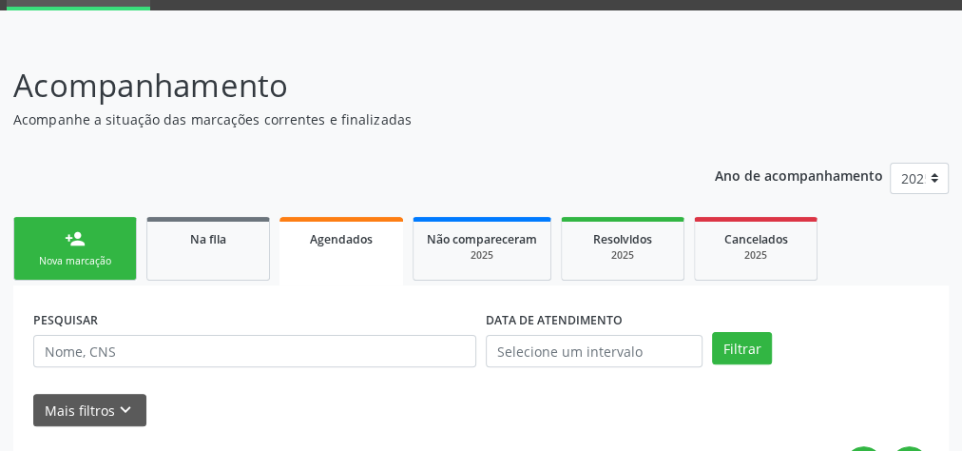
click at [101, 249] on link "person_add Nova marcação" at bounding box center [75, 249] width 124 height 64
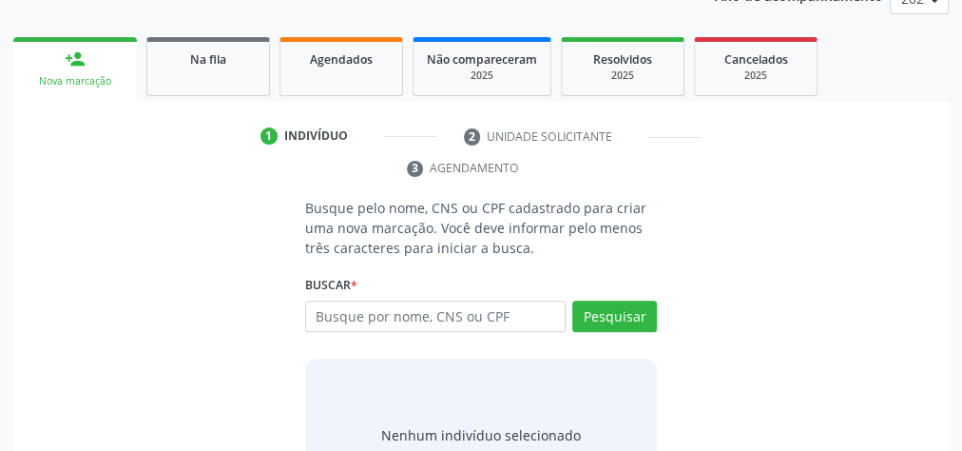
scroll to position [357, 0]
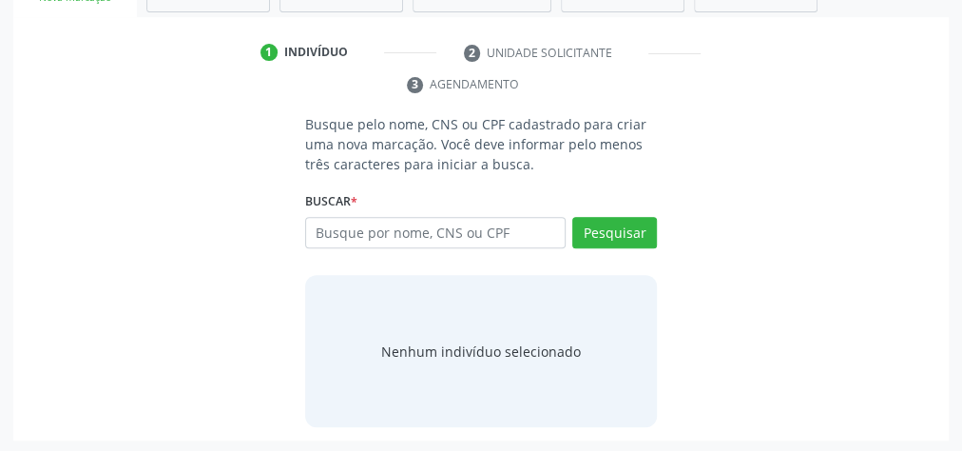
drag, startPoint x: 185, startPoint y: 361, endPoint x: 781, endPoint y: 38, distance: 678.0
click at [781, 38] on ul "1 Indivíduo 2 Unidade solicitante 3 Agendamento" at bounding box center [480, 69] width 935 height 64
click at [791, 52] on ul "1 Indivíduo 2 Unidade solicitante 3 Agendamento" at bounding box center [480, 69] width 935 height 64
click at [784, 48] on ul "1 Indivíduo 2 Unidade solicitante 3 Agendamento" at bounding box center [480, 69] width 935 height 64
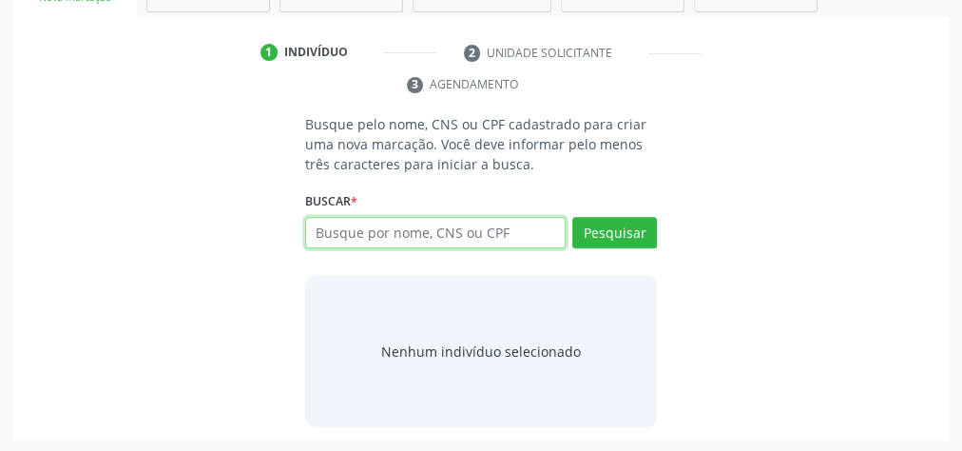
click at [396, 232] on input "text" at bounding box center [435, 233] width 260 height 32
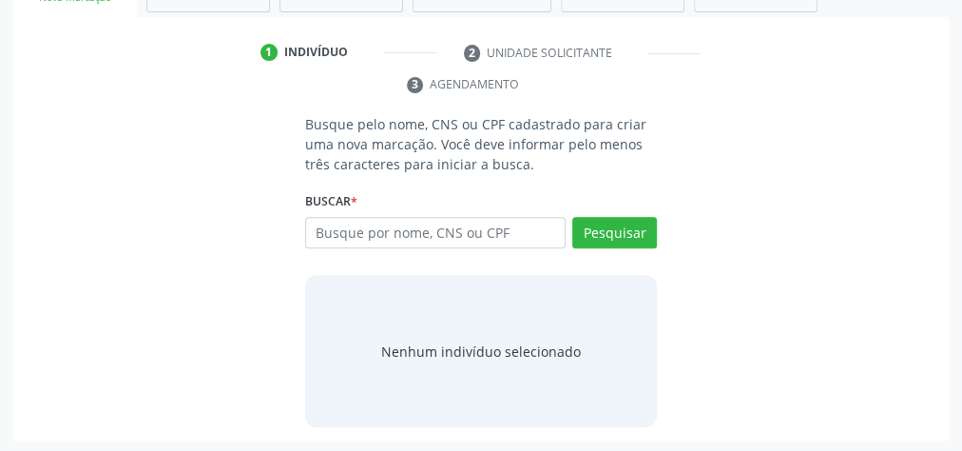
click at [327, 263] on div "Busque pelo nome, CNS ou CPF cadastrado para criar uma nova marcação. Você deve…" at bounding box center [481, 270] width 378 height 313
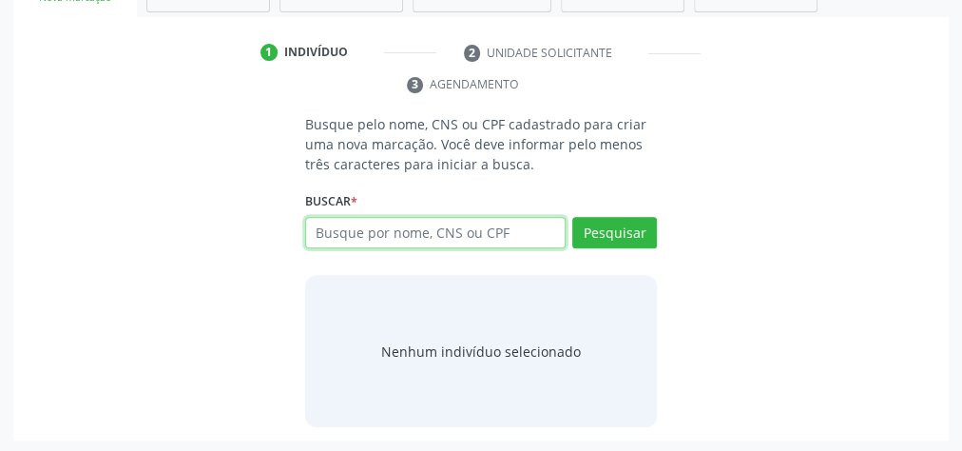
click at [503, 219] on input "text" at bounding box center [435, 233] width 260 height 32
type input "10971717443"
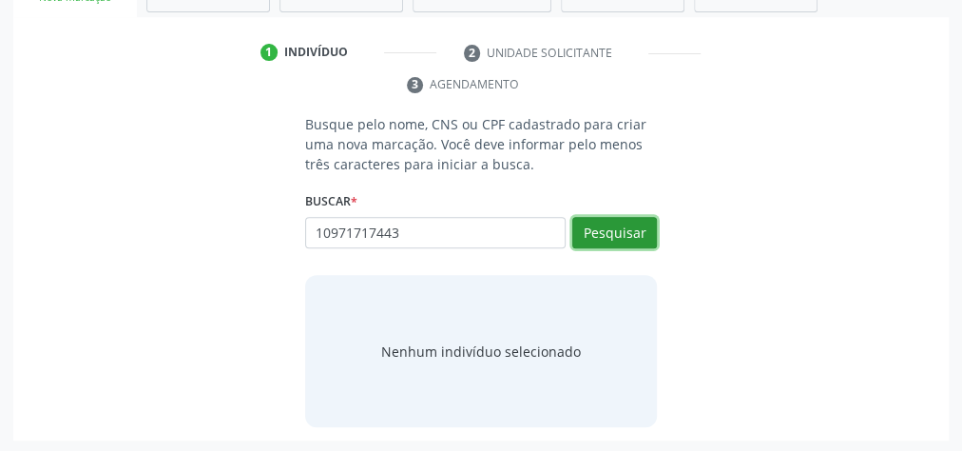
click at [599, 225] on button "Pesquisar" at bounding box center [614, 233] width 85 height 32
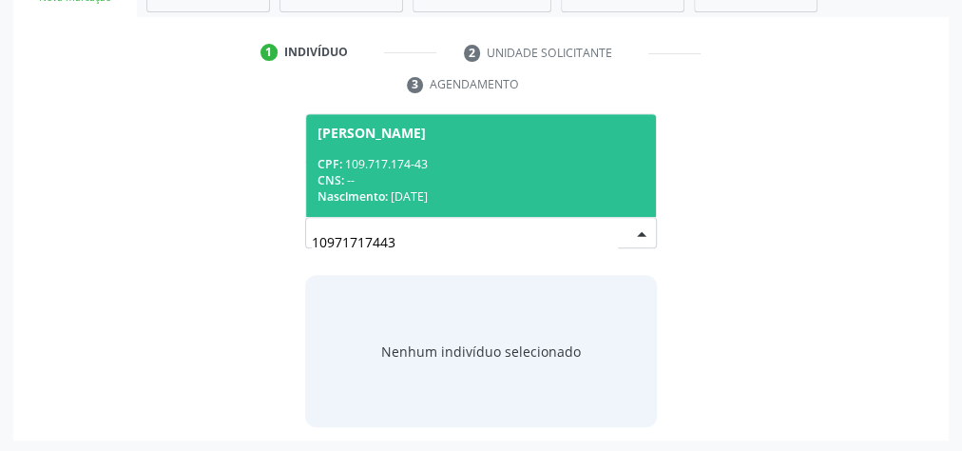
click at [526, 182] on div "CNS: --" at bounding box center [481, 180] width 327 height 16
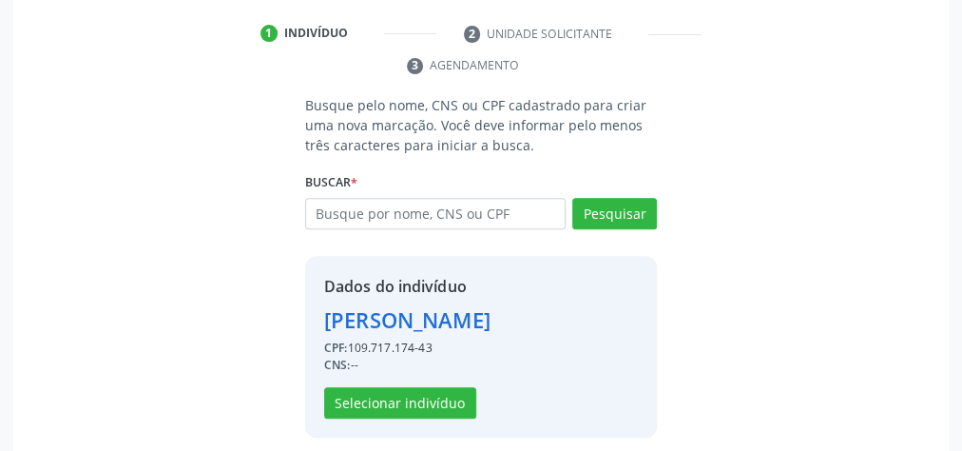
scroll to position [386, 0]
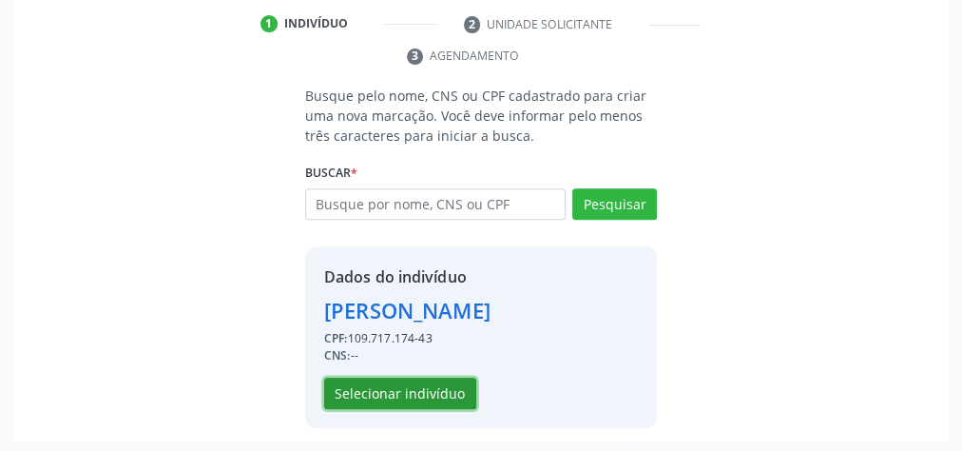
click at [418, 388] on button "Selecionar indivíduo" at bounding box center [400, 393] width 152 height 32
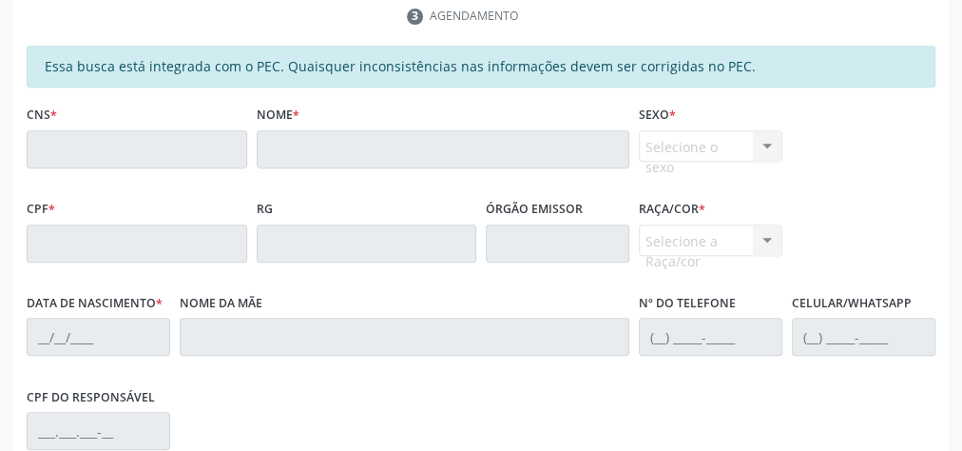
scroll to position [380, 0]
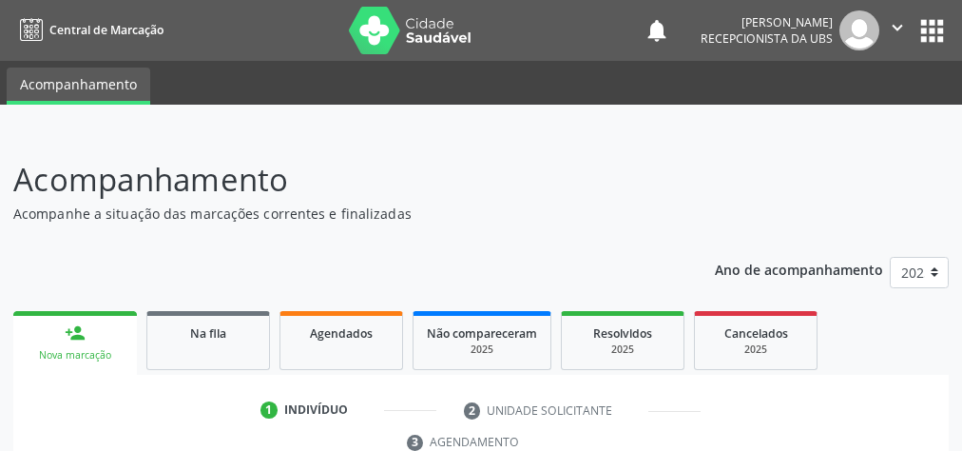
scroll to position [357, 0]
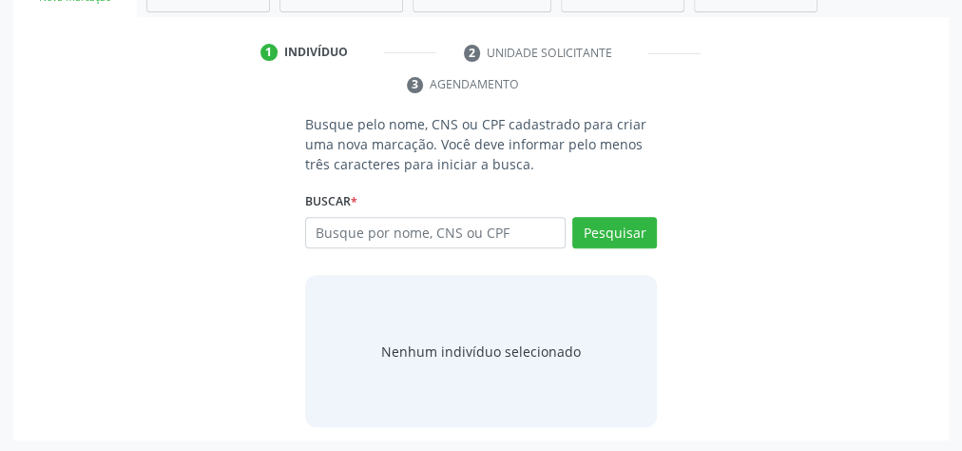
click at [407, 229] on input "text" at bounding box center [435, 233] width 260 height 32
type input "10971717443"
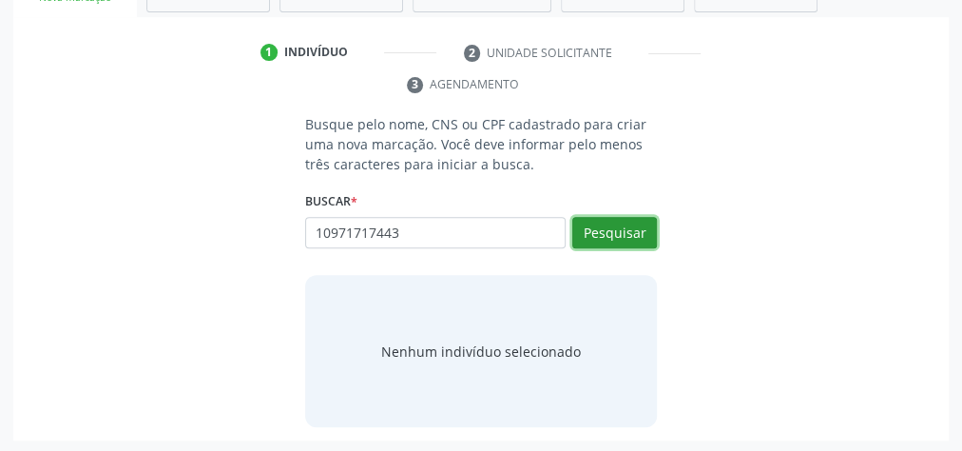
click at [612, 235] on button "Pesquisar" at bounding box center [614, 233] width 85 height 32
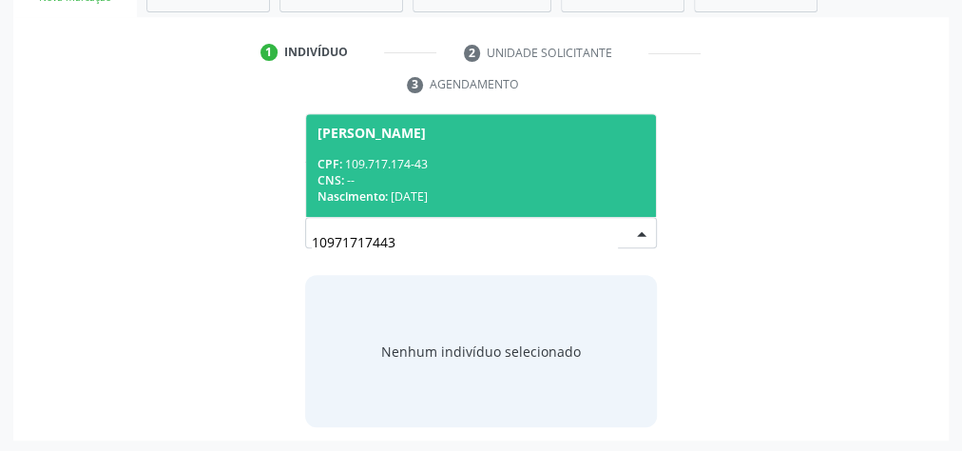
click at [560, 188] on div "Nascimento: 12/10/1992" at bounding box center [481, 196] width 327 height 16
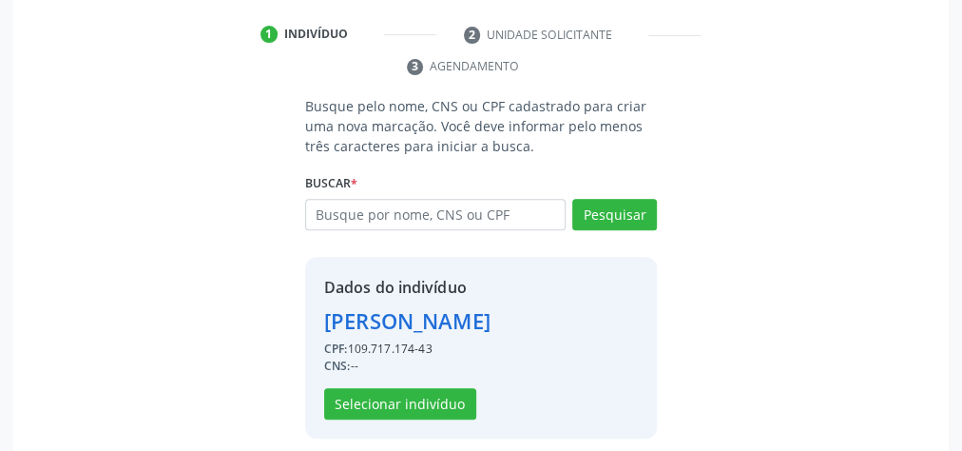
scroll to position [386, 0]
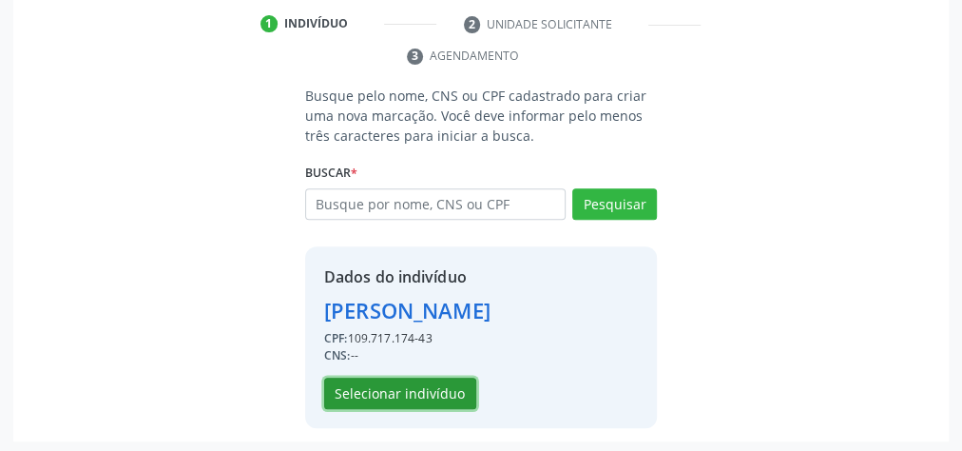
click at [383, 393] on button "Selecionar indivíduo" at bounding box center [400, 393] width 152 height 32
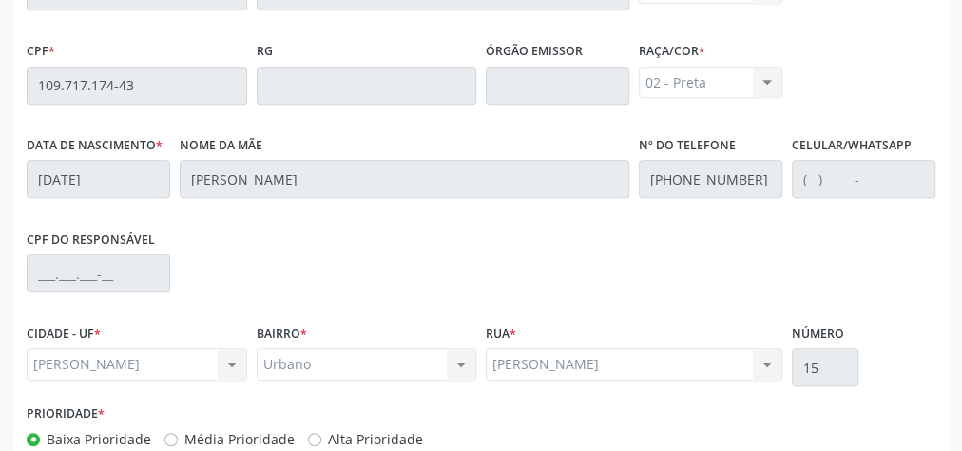
scroll to position [689, 0]
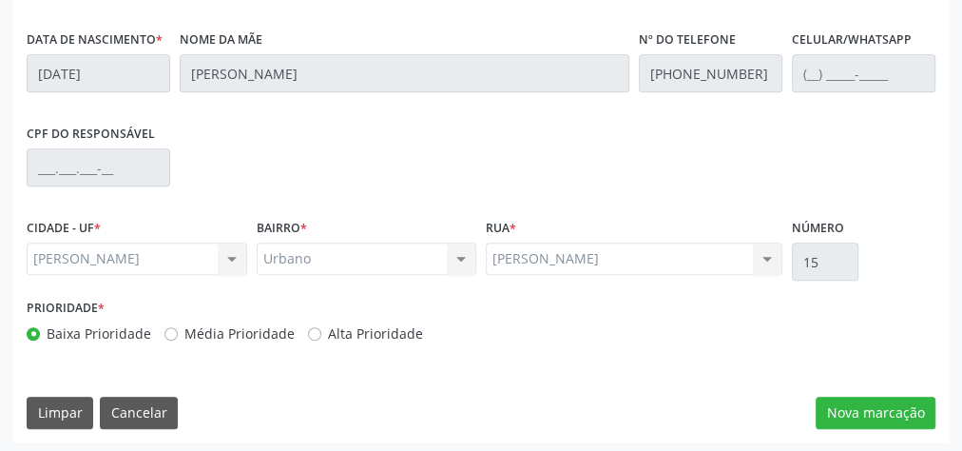
click at [878, 388] on div "Essa busca está integrada com o PEC. Quaisquer inconsistências nas informações …" at bounding box center [480, 112] width 935 height 660
click at [903, 414] on button "Nova marcação" at bounding box center [876, 412] width 120 height 32
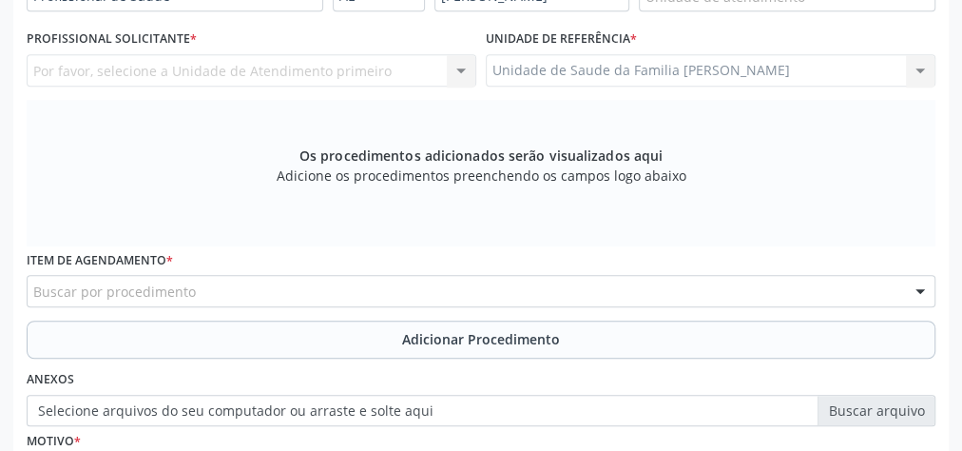
scroll to position [461, 0]
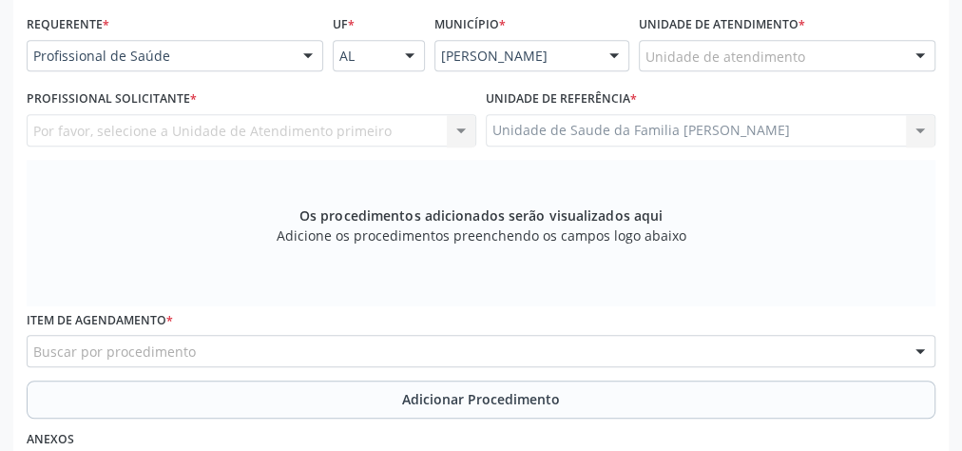
click at [812, 50] on div "Unidade de atendimento" at bounding box center [787, 56] width 297 height 32
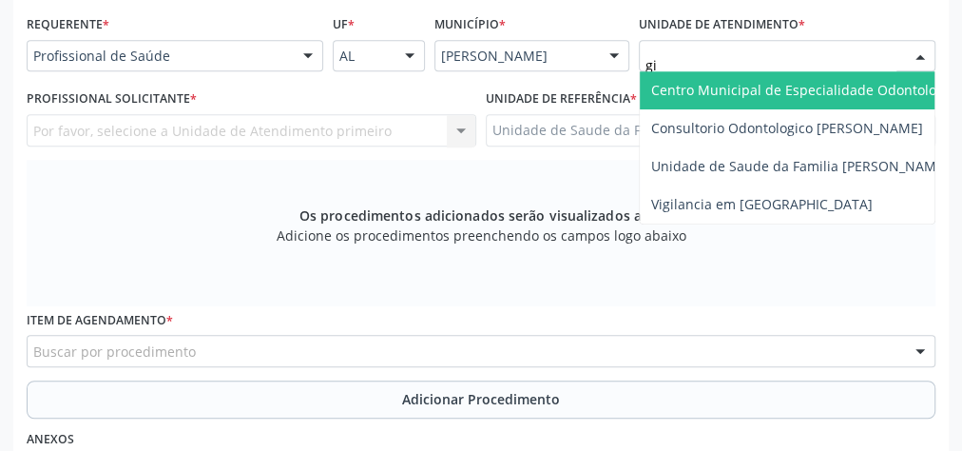
type input "gis"
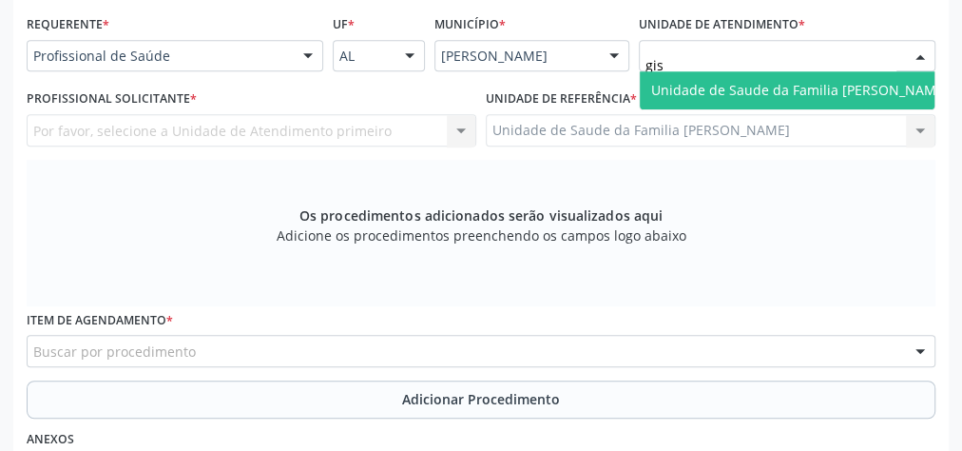
click at [800, 81] on span "Unidade de Saude da Familia [PERSON_NAME]" at bounding box center [800, 90] width 298 height 18
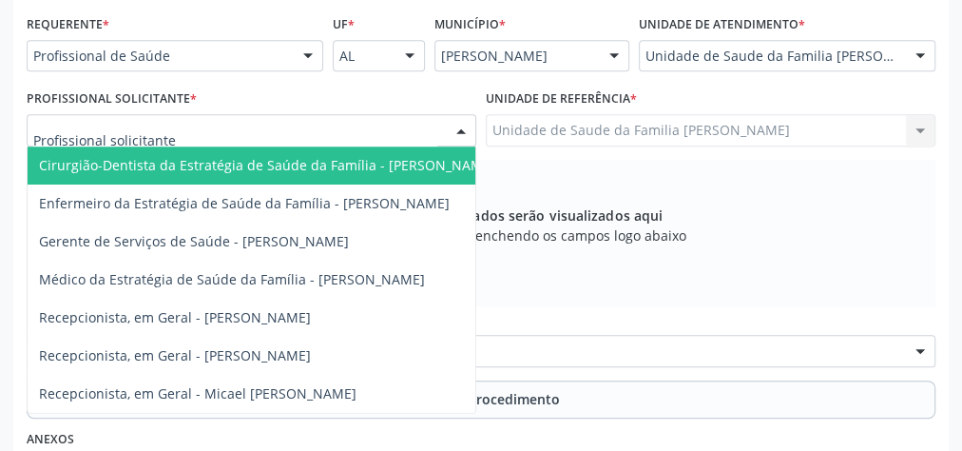
click at [469, 125] on div at bounding box center [461, 131] width 29 height 32
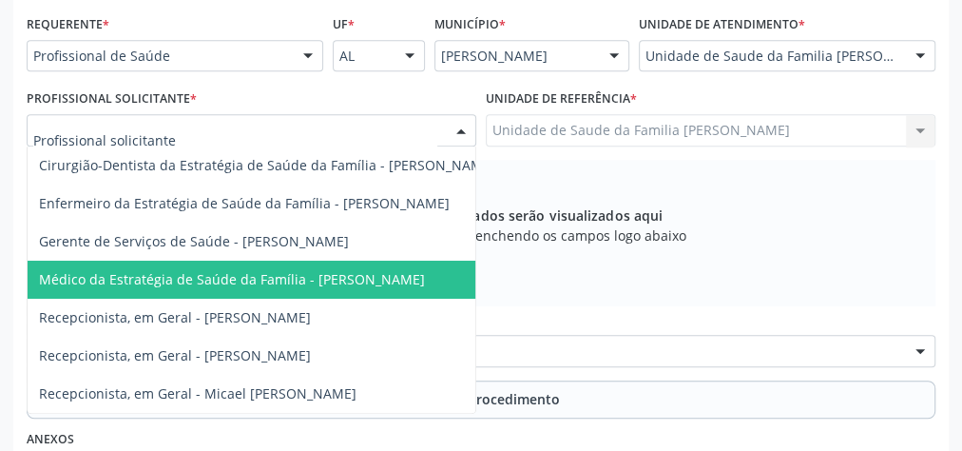
click at [338, 278] on span "Médico da Estratégia de Saúde da Família - Elenice Leite Alves Gomes" at bounding box center [232, 279] width 386 height 18
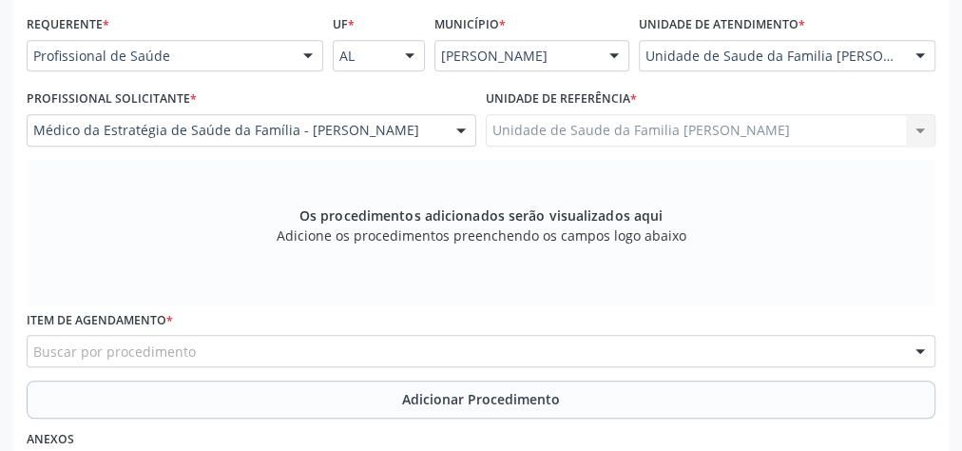
scroll to position [613, 0]
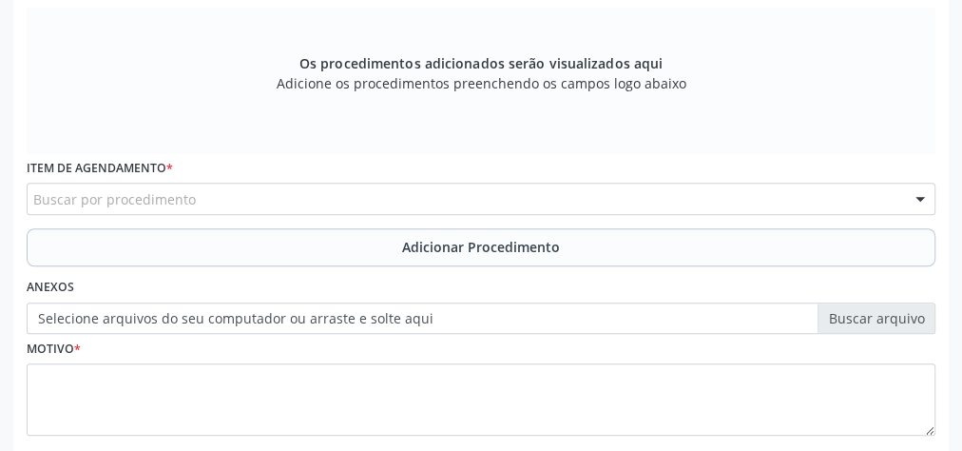
drag, startPoint x: 392, startPoint y: 191, endPoint x: 415, endPoint y: 183, distance: 25.0
click at [392, 190] on div "Buscar por procedimento" at bounding box center [481, 199] width 909 height 32
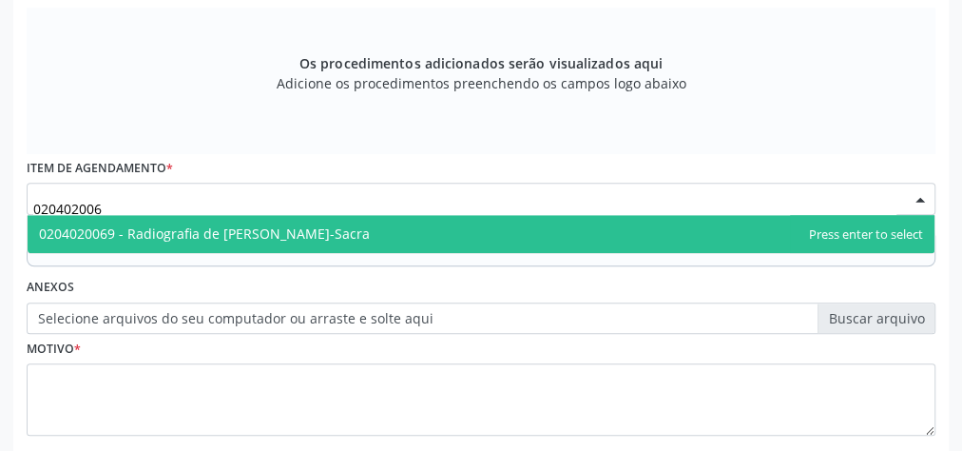
type input "0204020069"
click at [352, 228] on span "0204020069 - Radiografia de Coluna Lombo-Sacra" at bounding box center [481, 234] width 907 height 38
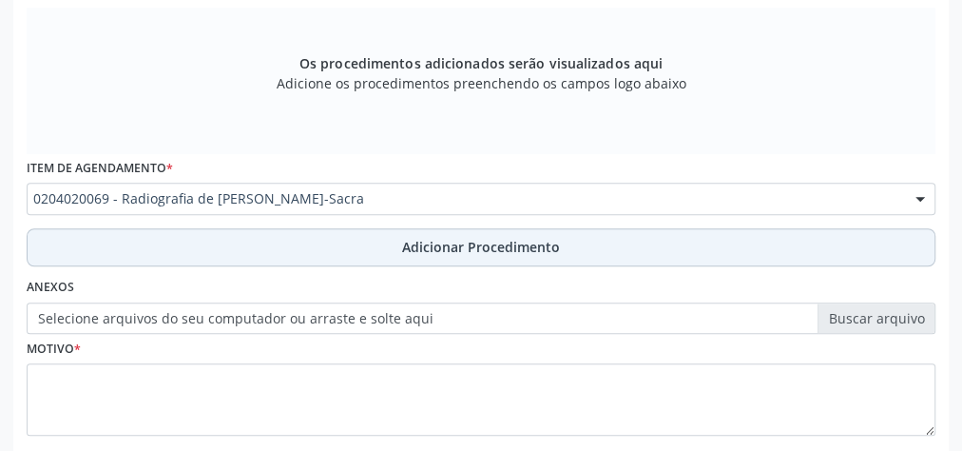
click at [440, 241] on span "Adicionar Procedimento" at bounding box center [481, 247] width 158 height 20
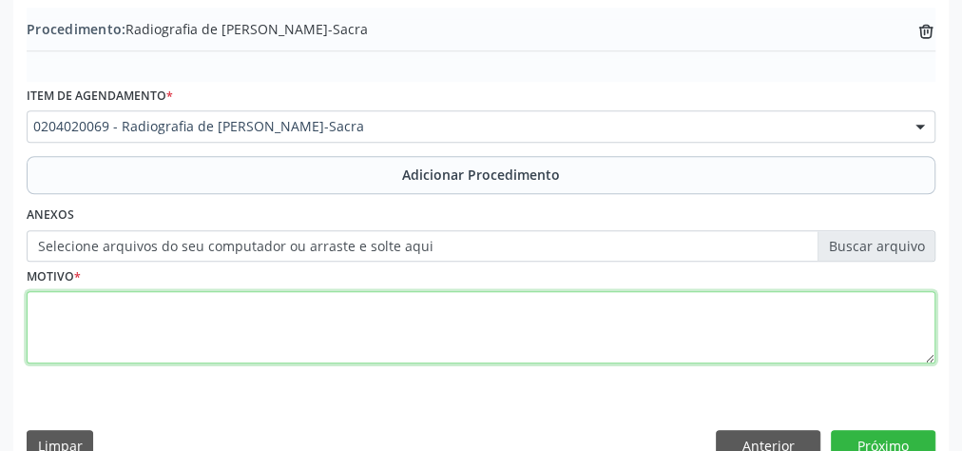
click at [412, 318] on textarea at bounding box center [481, 327] width 909 height 72
type textarea "dor lombar baixa"
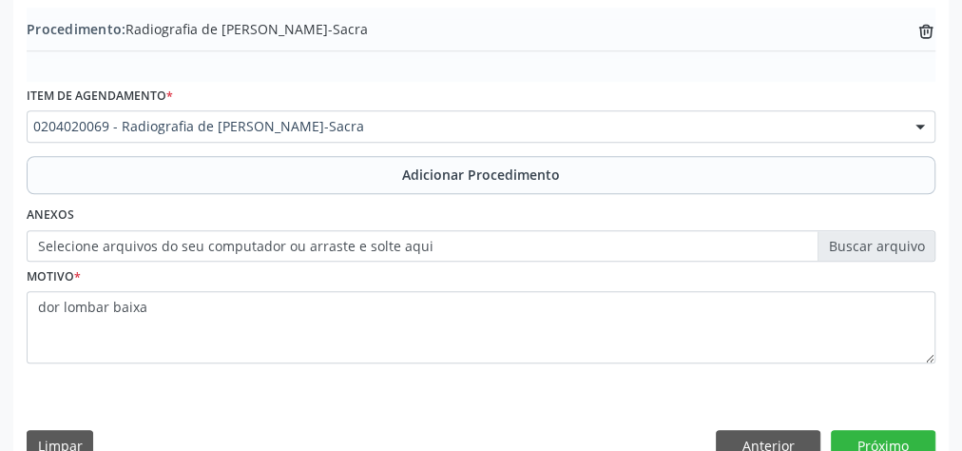
click at [875, 243] on label "Selecione arquivos do seu computador ou arraste e solte aqui" at bounding box center [481, 246] width 909 height 32
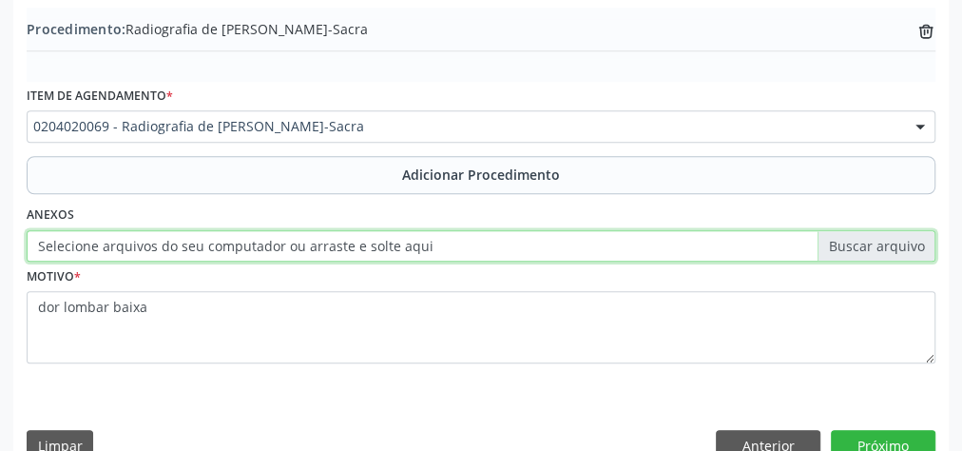
click at [875, 243] on input "Selecione arquivos do seu computador ou arraste e solte aqui" at bounding box center [481, 246] width 909 height 32
type input "C:\fakepath\lombar.jpeg"
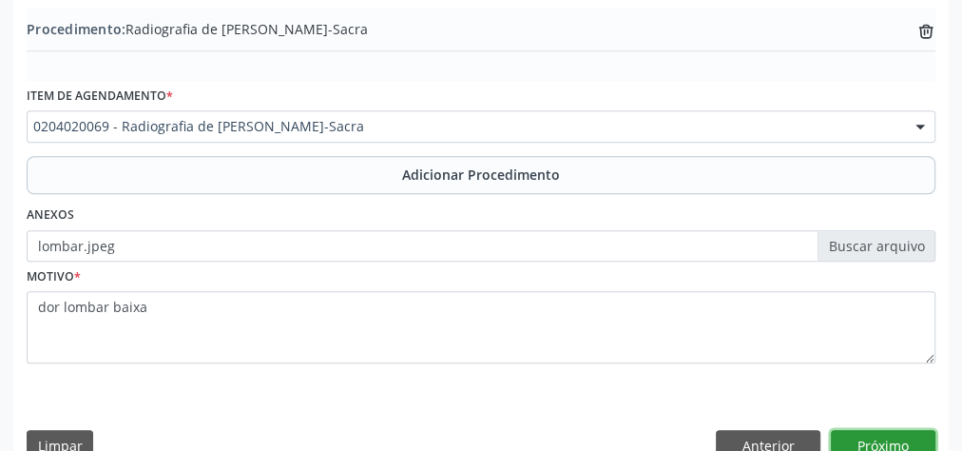
click at [903, 440] on button "Próximo" at bounding box center [883, 446] width 105 height 32
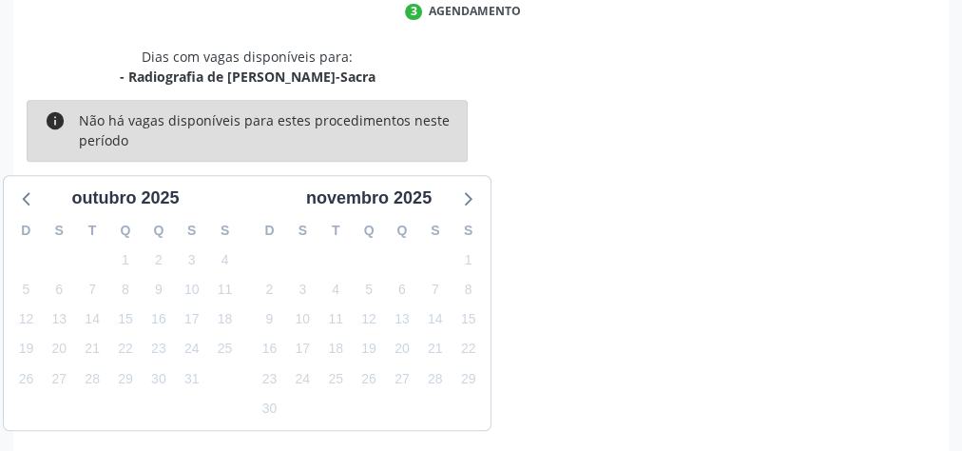
scroll to position [504, 0]
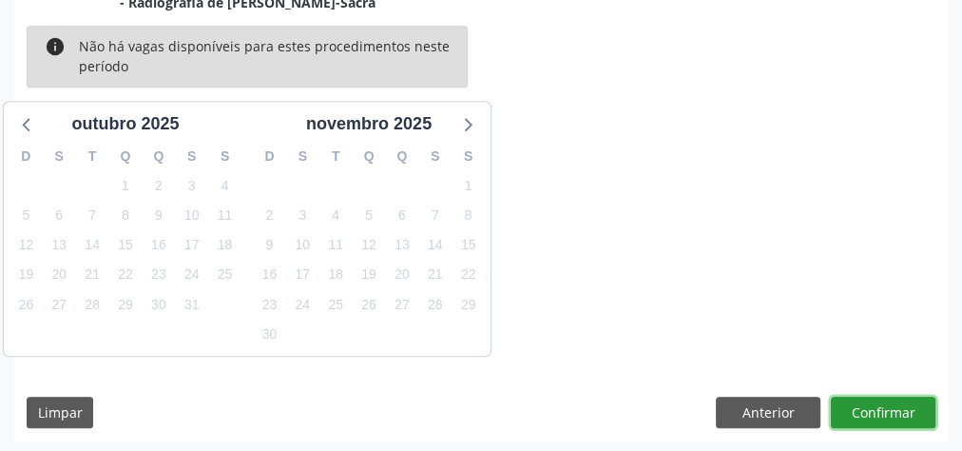
click at [897, 399] on button "Confirmar" at bounding box center [883, 412] width 105 height 32
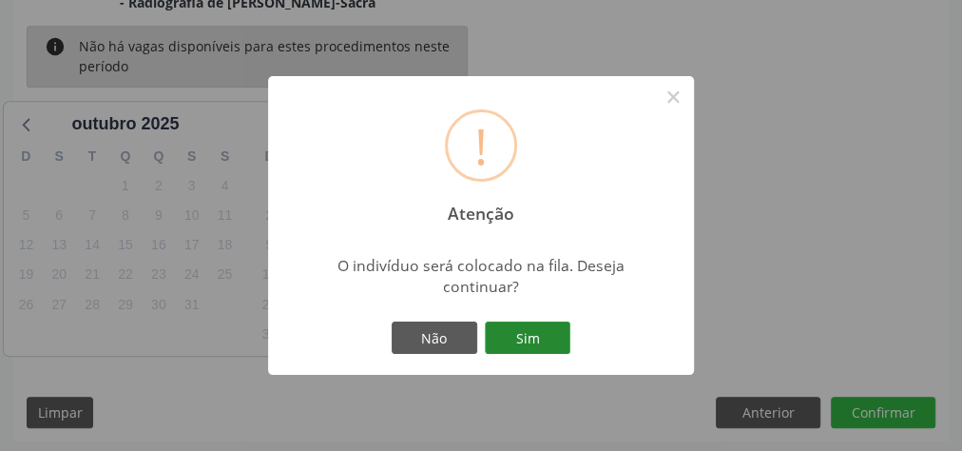
click at [539, 333] on button "Sim" at bounding box center [528, 337] width 86 height 32
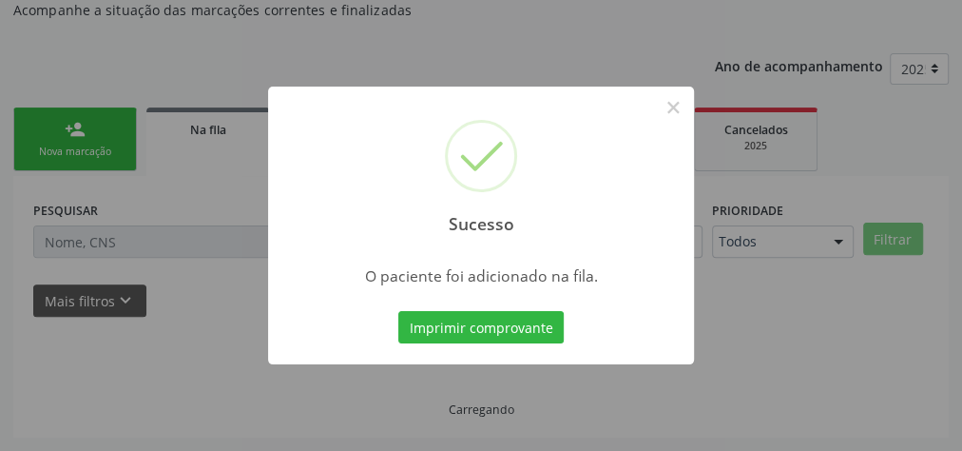
scroll to position [202, 0]
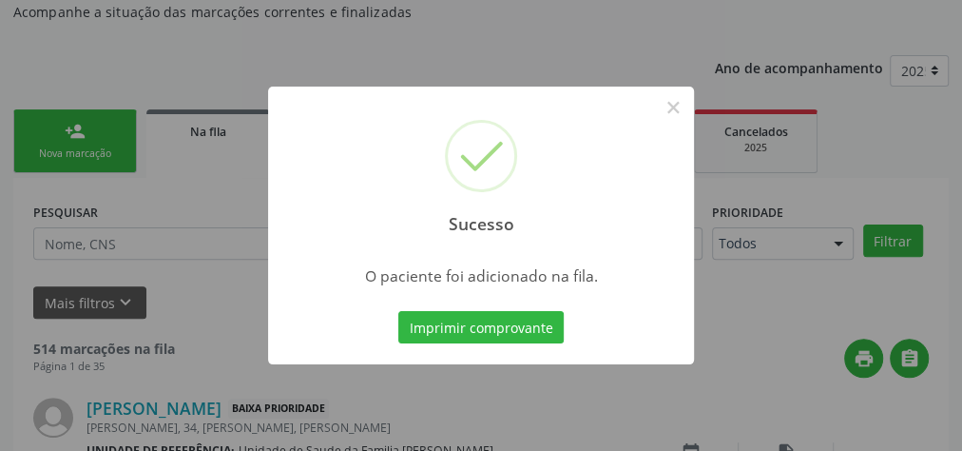
click at [677, 125] on div "Sucesso ×" at bounding box center [481, 169] width 426 height 164
click at [677, 116] on button "×" at bounding box center [673, 107] width 32 height 32
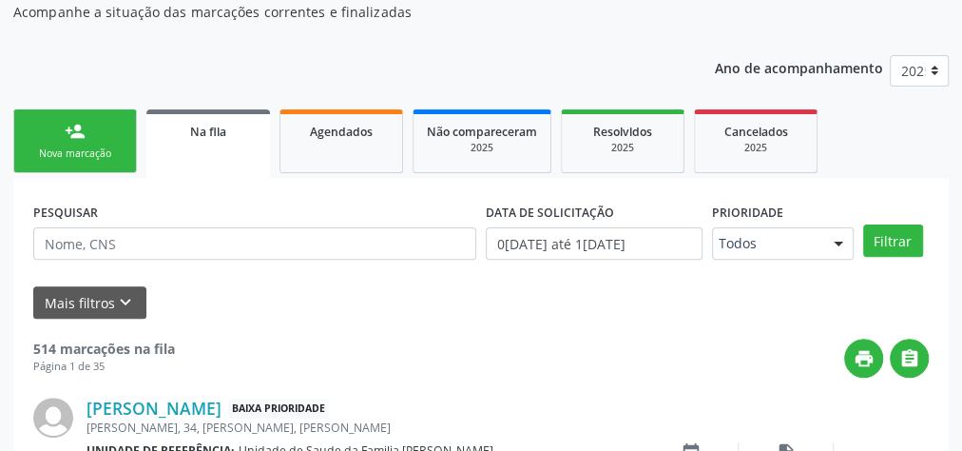
click at [87, 149] on div "Nova marcação" at bounding box center [75, 153] width 95 height 14
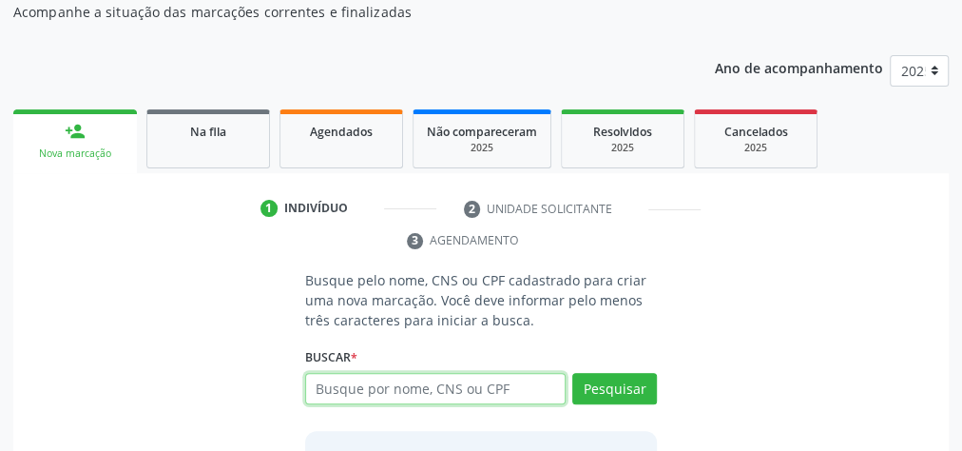
click at [368, 395] on input "text" at bounding box center [435, 389] width 260 height 32
type input "10971717443"
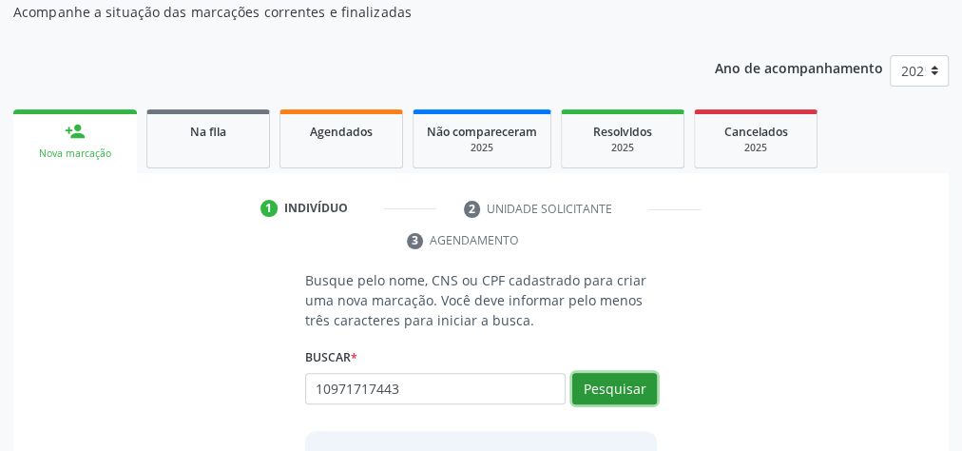
click at [625, 382] on button "Pesquisar" at bounding box center [614, 389] width 85 height 32
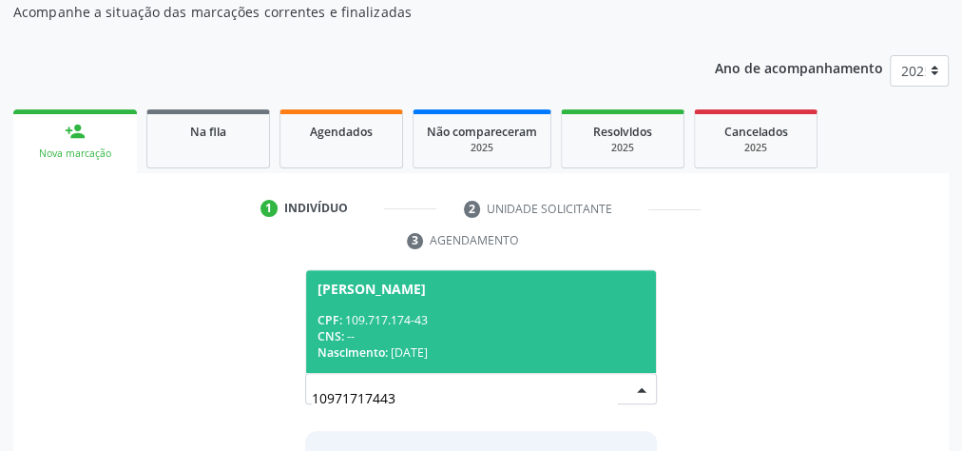
click at [572, 323] on div "CPF: 109.717.174-43" at bounding box center [481, 320] width 327 height 16
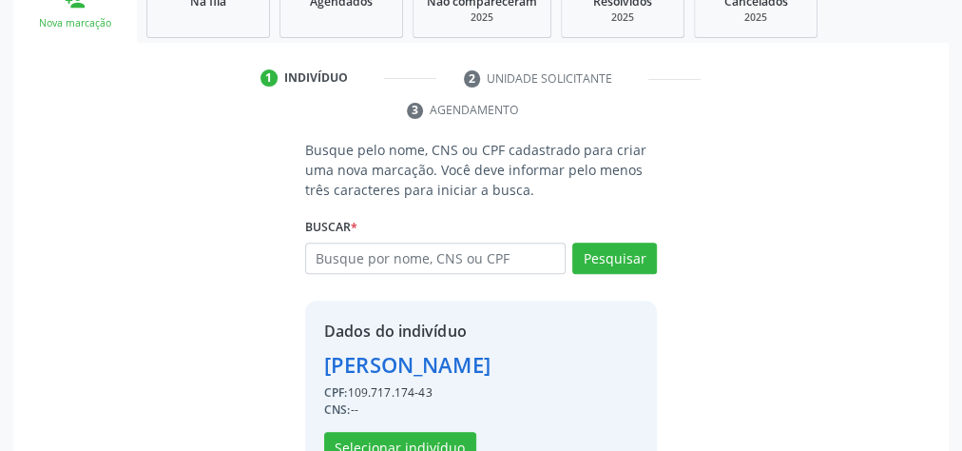
scroll to position [386, 0]
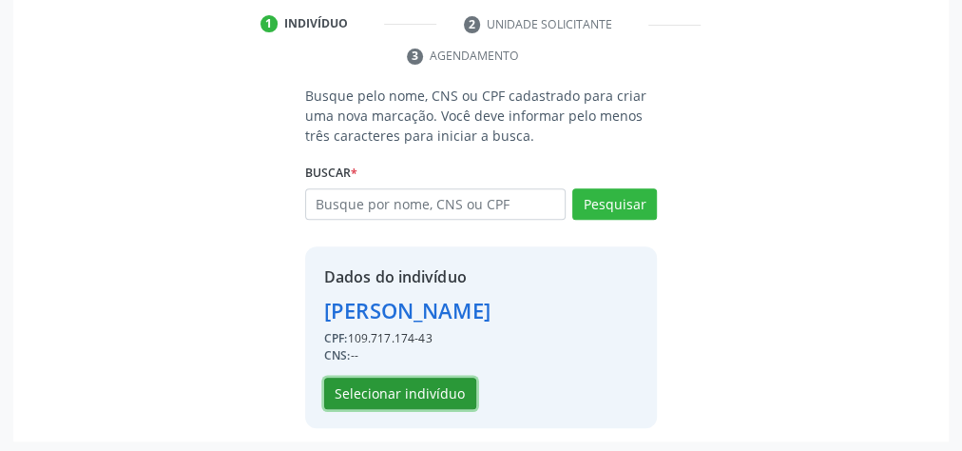
click at [441, 384] on button "Selecionar indivíduo" at bounding box center [400, 393] width 152 height 32
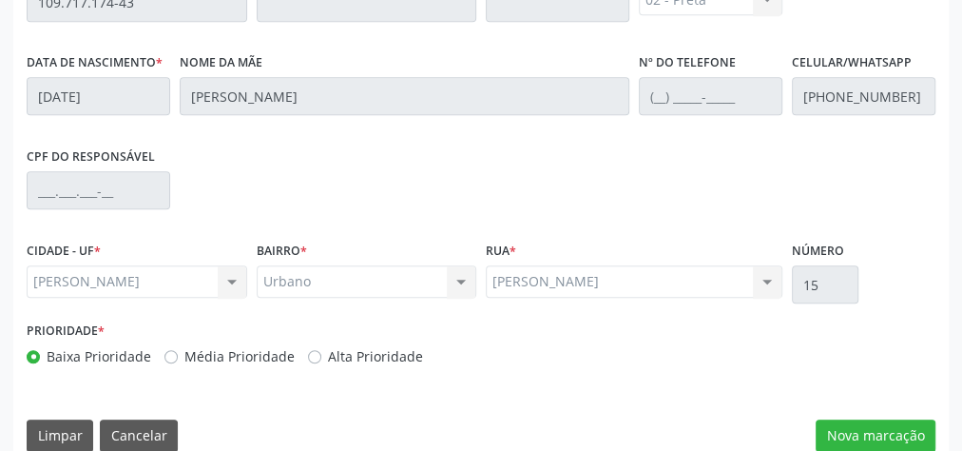
scroll to position [689, 0]
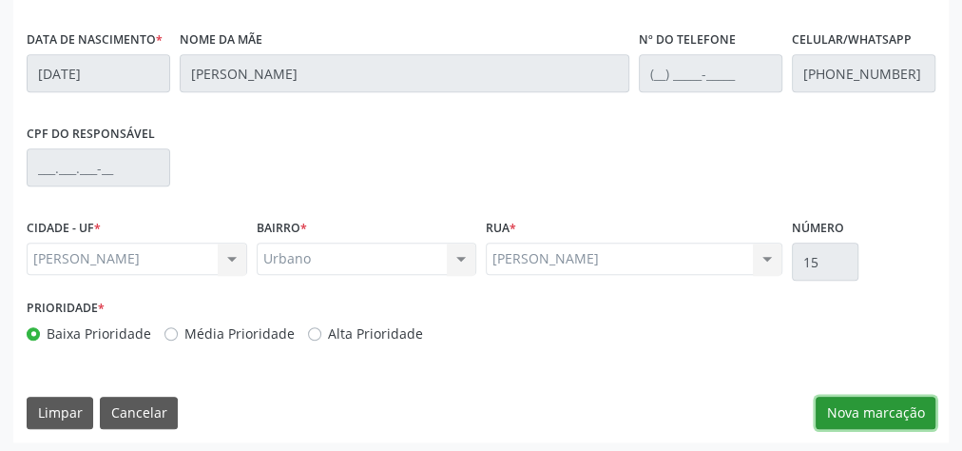
click at [898, 412] on button "Nova marcação" at bounding box center [876, 412] width 120 height 32
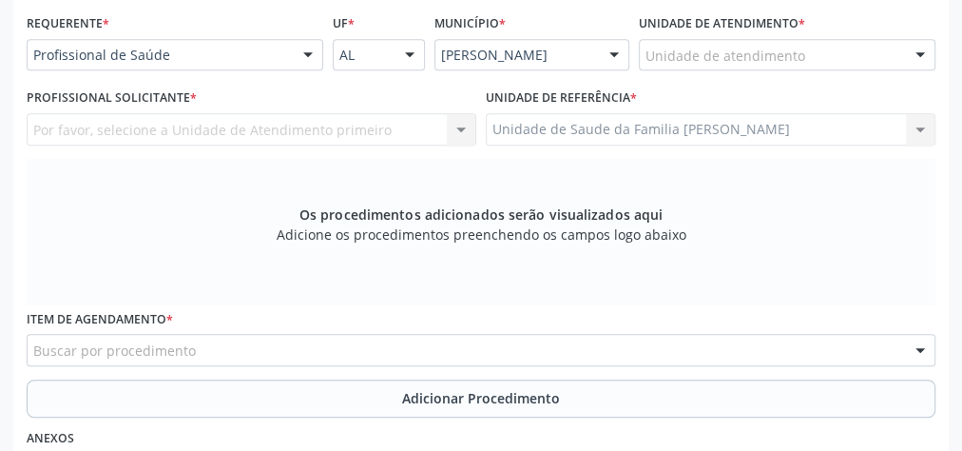
scroll to position [385, 0]
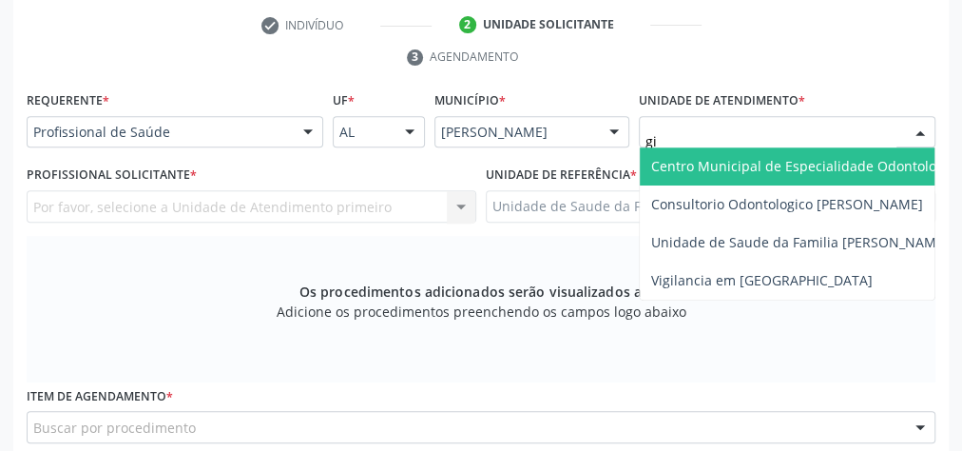
type input "gis"
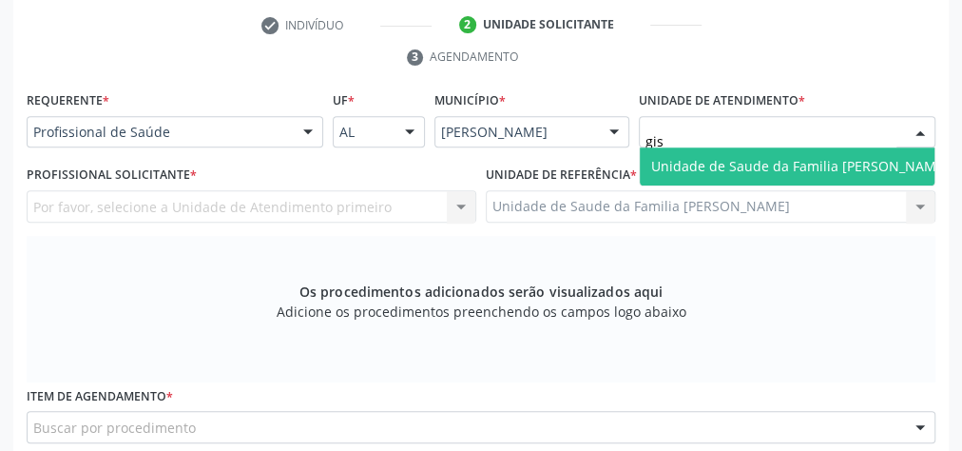
click at [683, 150] on span "Unidade de Saude da Familia [PERSON_NAME]" at bounding box center [800, 166] width 320 height 38
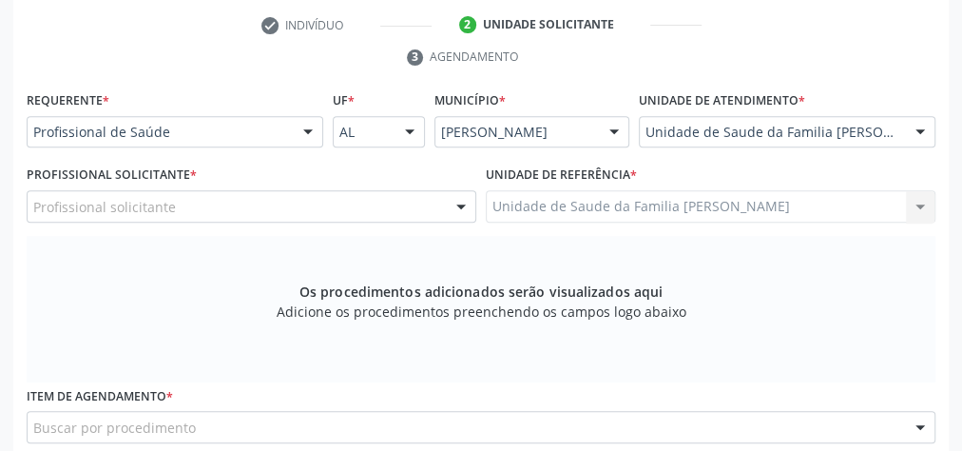
click at [458, 196] on div at bounding box center [461, 207] width 29 height 32
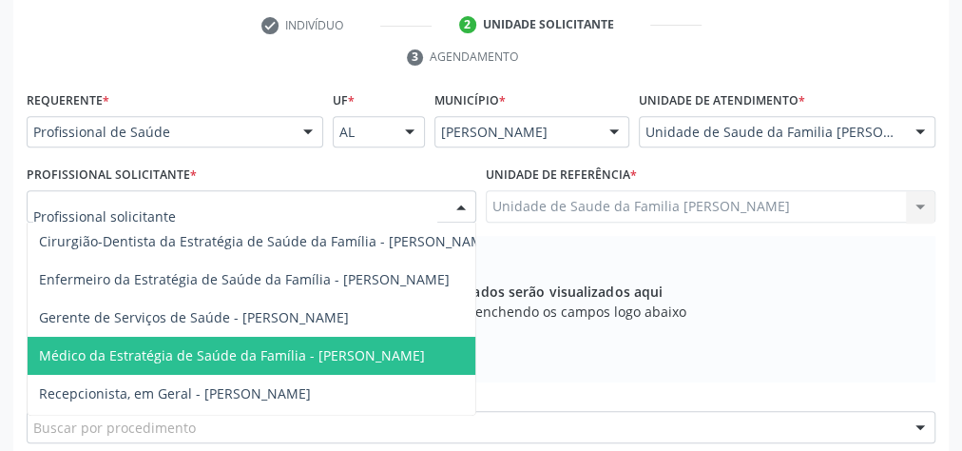
click at [392, 346] on span "Médico da Estratégia de Saúde da Família - [PERSON_NAME]" at bounding box center [232, 355] width 386 height 18
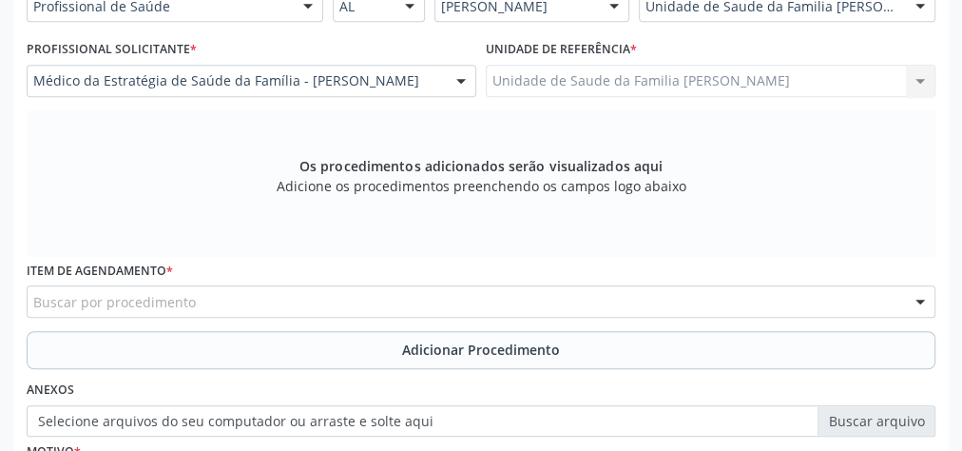
scroll to position [613, 0]
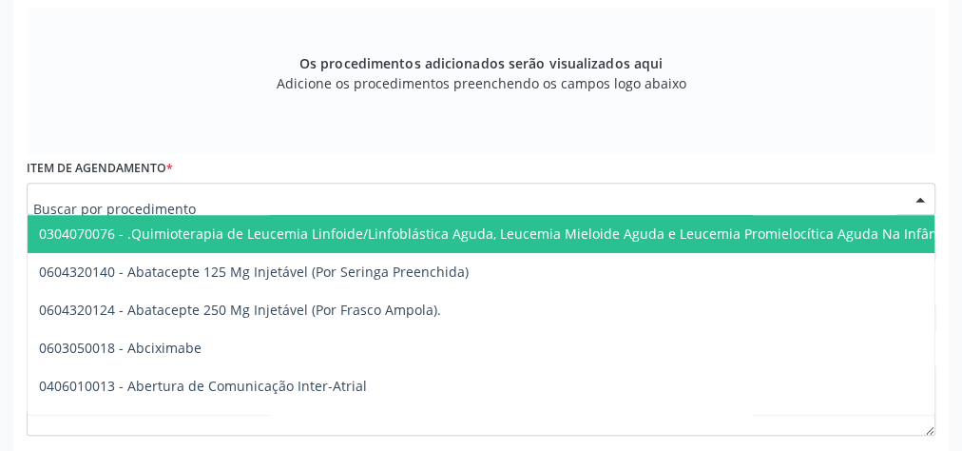
click at [446, 198] on div at bounding box center [481, 199] width 909 height 32
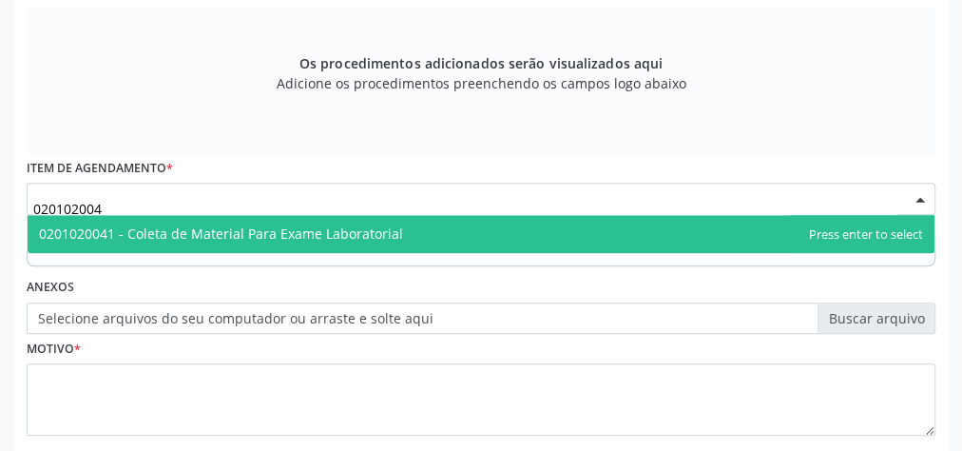
type input "0201020041"
click at [261, 231] on span "0201020041 - Coleta de Material Para Exame Laboratorial" at bounding box center [221, 233] width 364 height 18
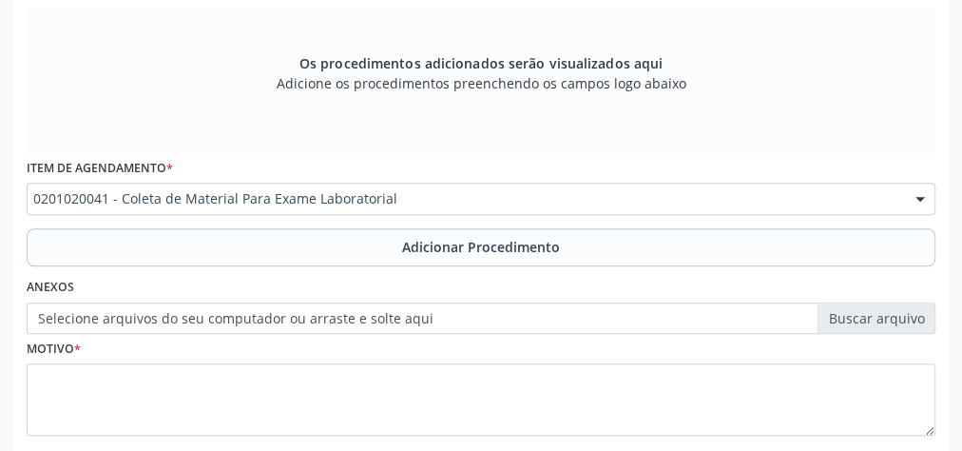
click at [442, 245] on span "Adicionar Procedimento" at bounding box center [481, 247] width 158 height 20
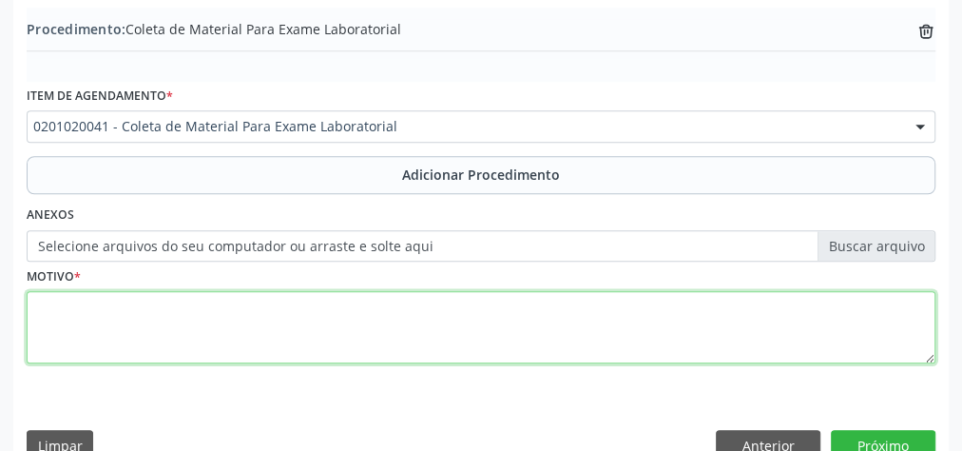
click at [433, 320] on textarea at bounding box center [481, 327] width 909 height 72
type textarea "dor abdominal"
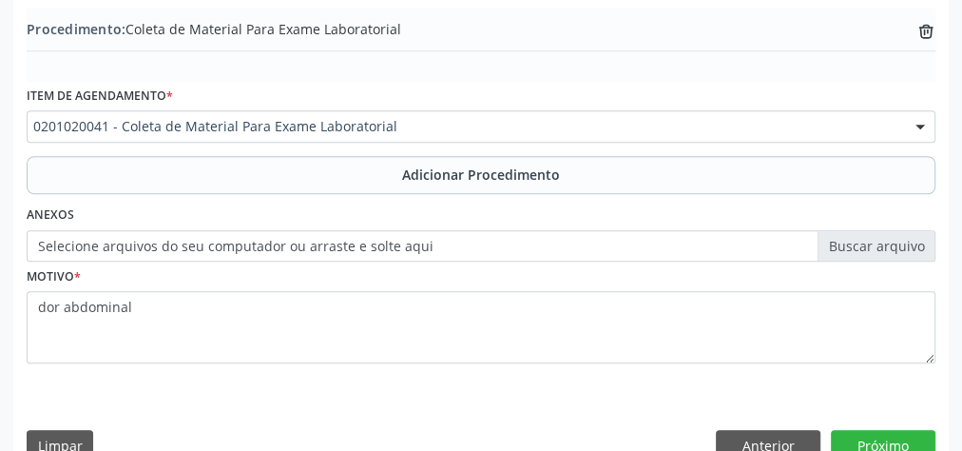
click at [893, 241] on label "Selecione arquivos do seu computador ou arraste e solte aqui" at bounding box center [481, 246] width 909 height 32
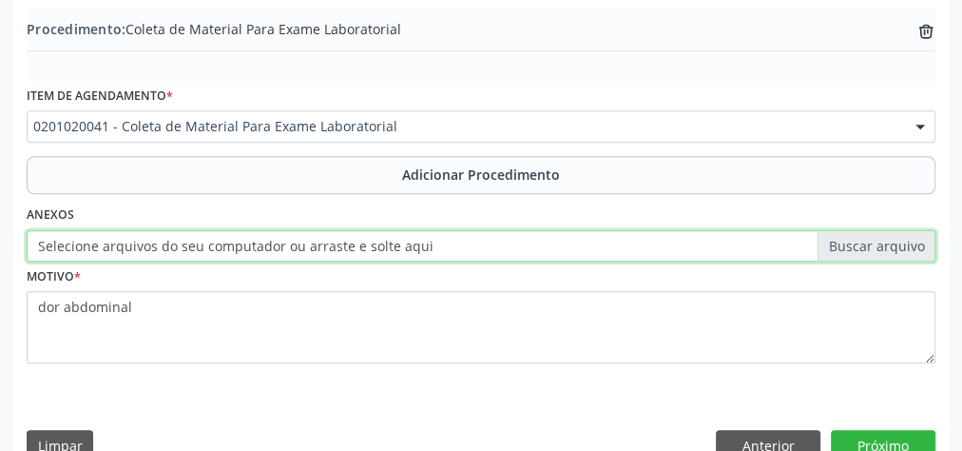
click at [893, 241] on input "Selecione arquivos do seu computador ou arraste e solte aqui" at bounding box center [481, 246] width 909 height 32
type input "C:\fakepath\lbrt.jpeg"
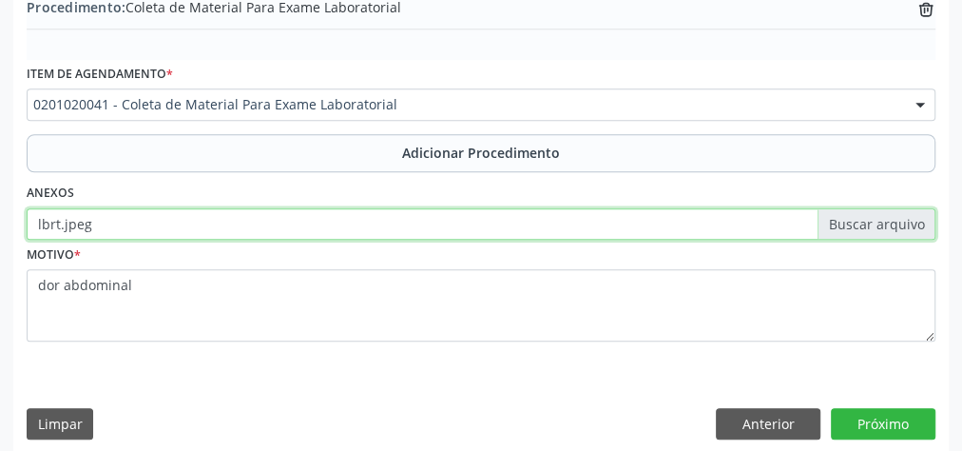
scroll to position [646, 0]
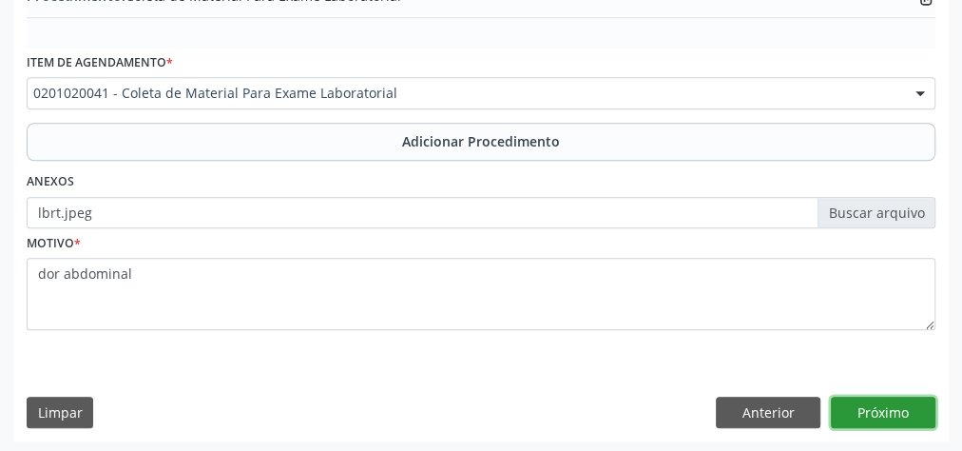
click at [881, 409] on button "Próximo" at bounding box center [883, 412] width 105 height 32
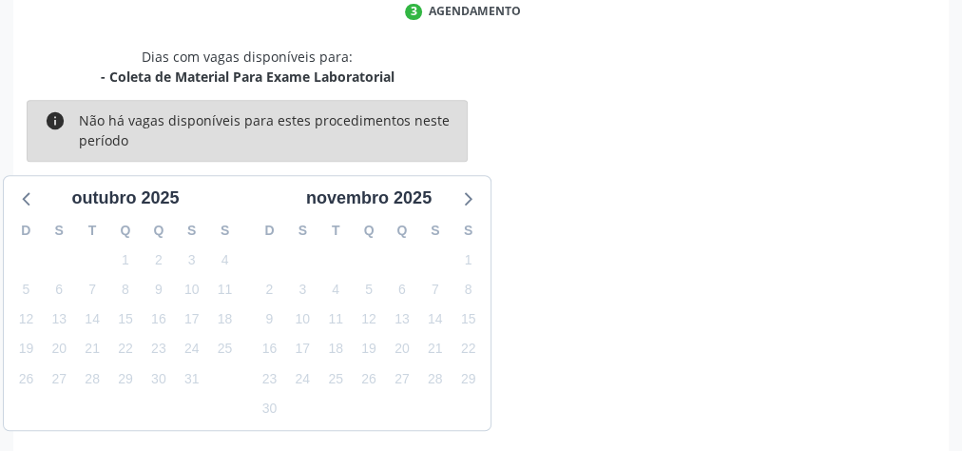
scroll to position [504, 0]
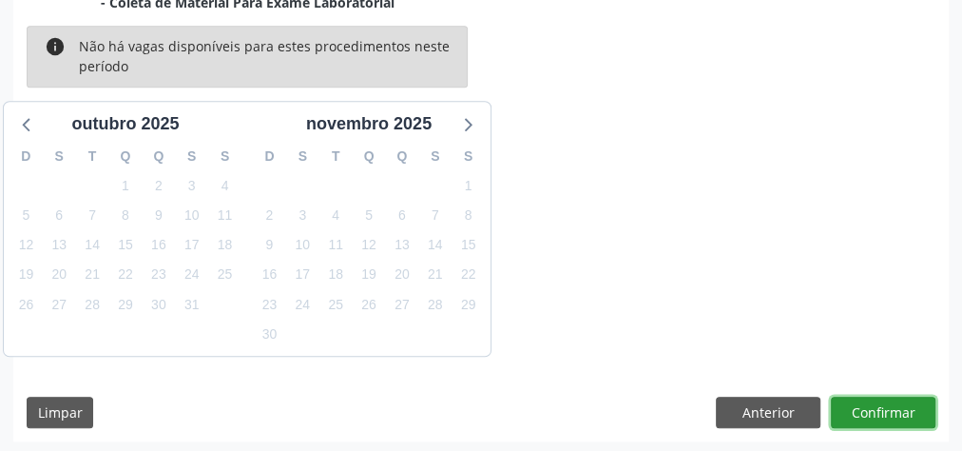
click at [878, 409] on button "Confirmar" at bounding box center [883, 412] width 105 height 32
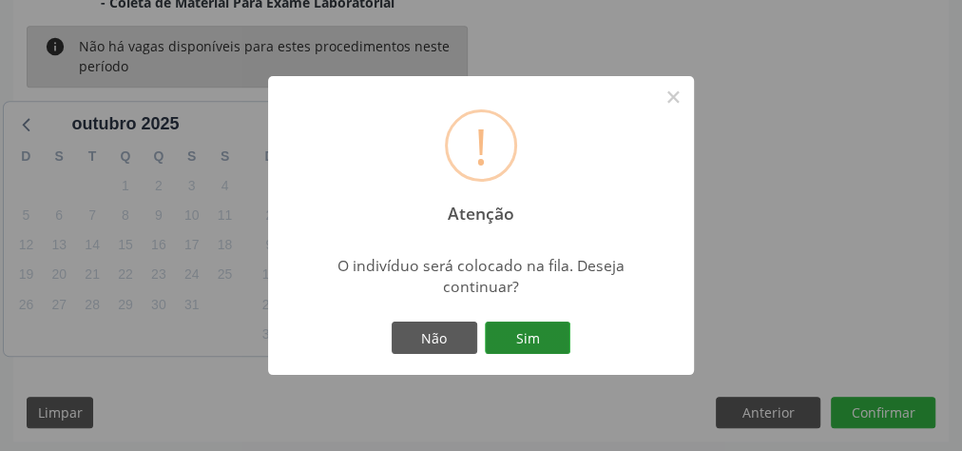
click at [540, 329] on button "Sim" at bounding box center [528, 337] width 86 height 32
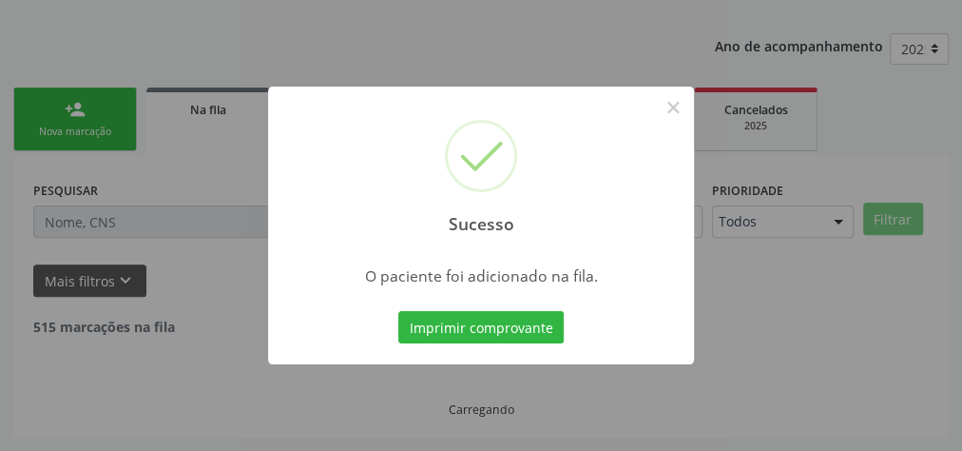
scroll to position [202, 0]
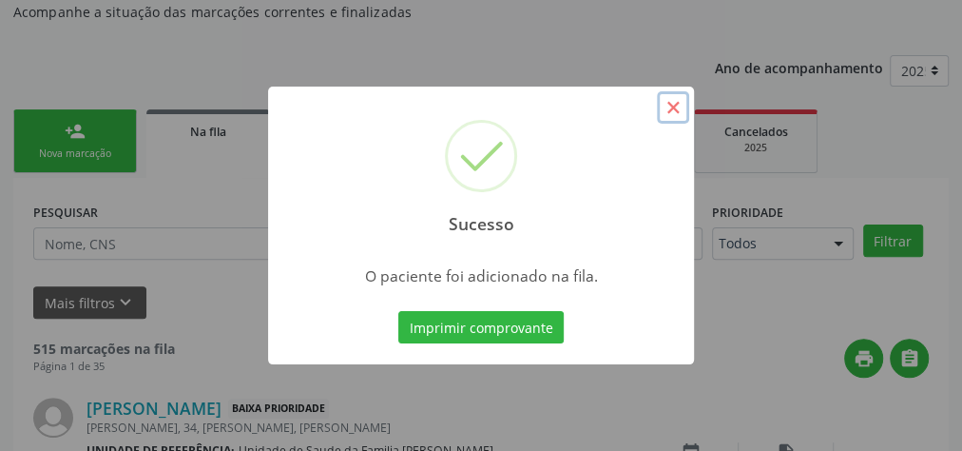
click at [687, 106] on button "×" at bounding box center [673, 107] width 32 height 32
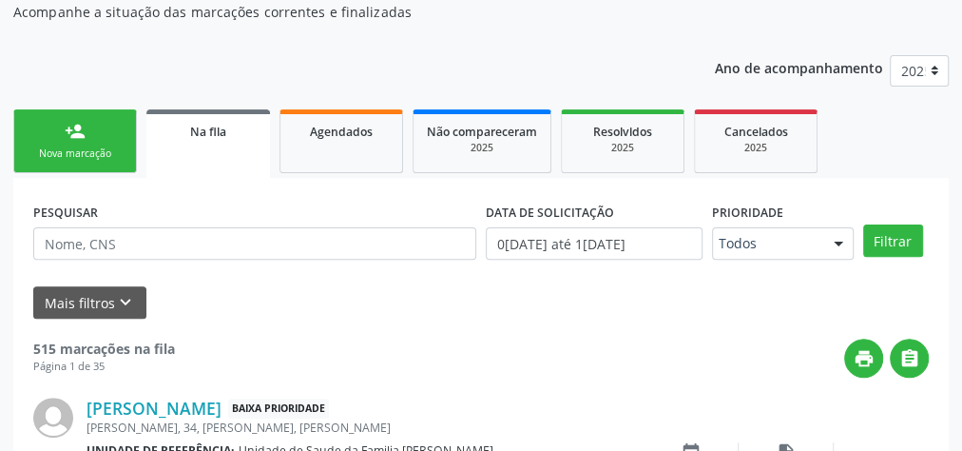
click at [48, 121] on link "person_add Nova marcação" at bounding box center [75, 141] width 124 height 64
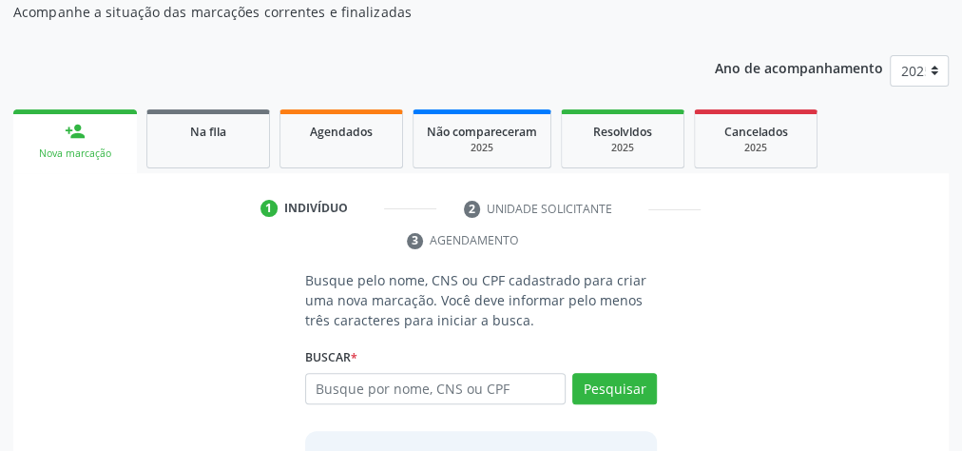
click at [542, 327] on p "Busque pelo nome, CNS ou CPF cadastrado para criar uma nova marcação. Você deve…" at bounding box center [481, 300] width 352 height 60
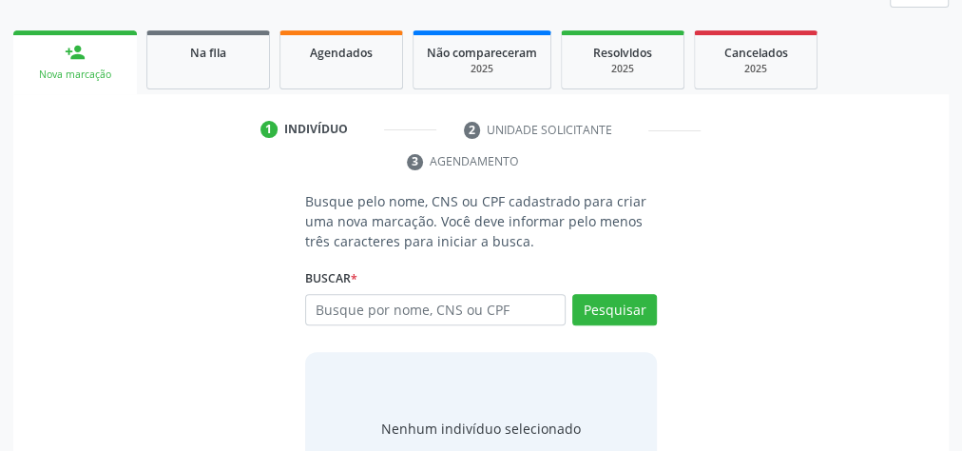
scroll to position [354, 0]
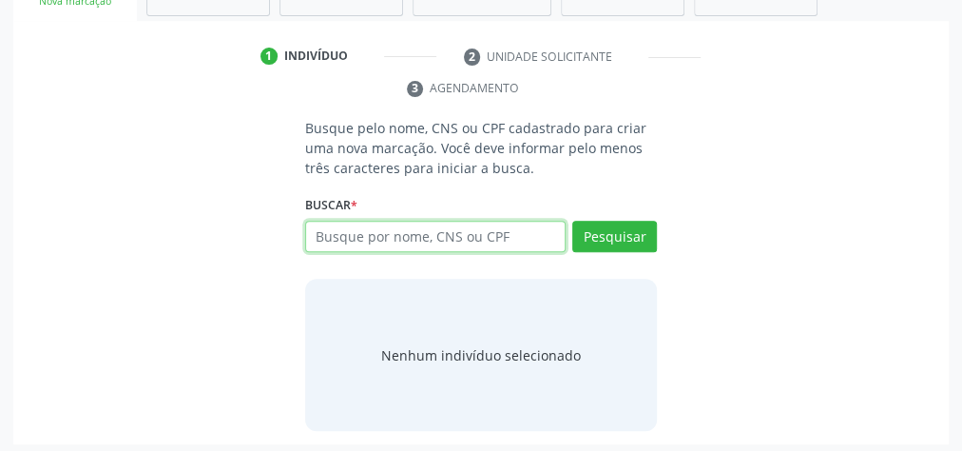
click at [449, 238] on input "text" at bounding box center [435, 237] width 260 height 32
type input "06445577458"
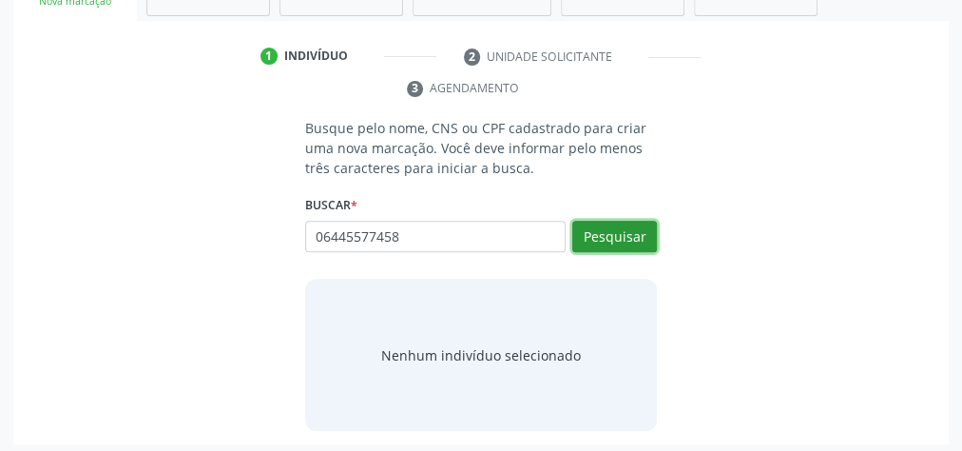
click at [627, 226] on button "Pesquisar" at bounding box center [614, 237] width 85 height 32
type input "06445577458"
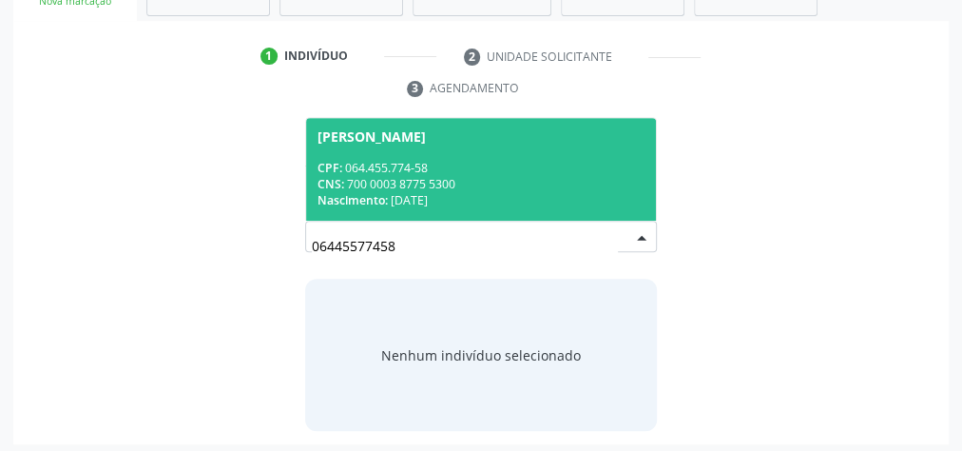
click at [570, 182] on div "CNS: 700 0003 8775 5300" at bounding box center [481, 184] width 327 height 16
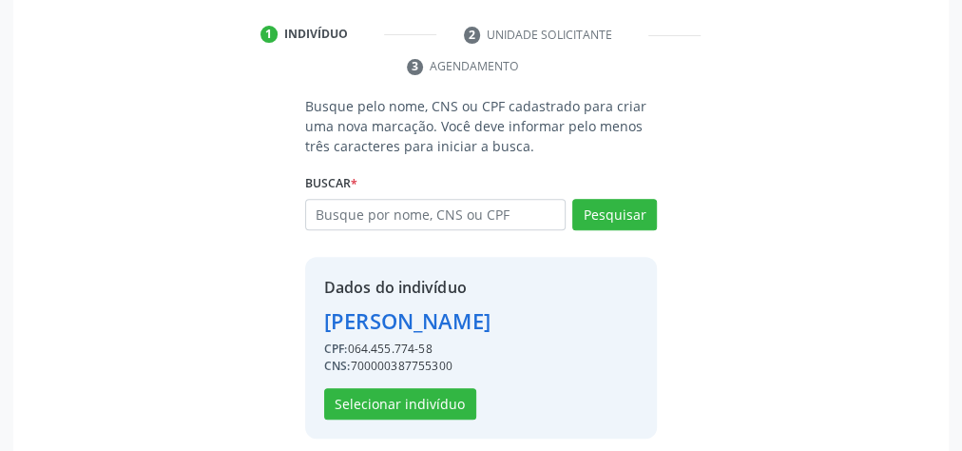
scroll to position [386, 0]
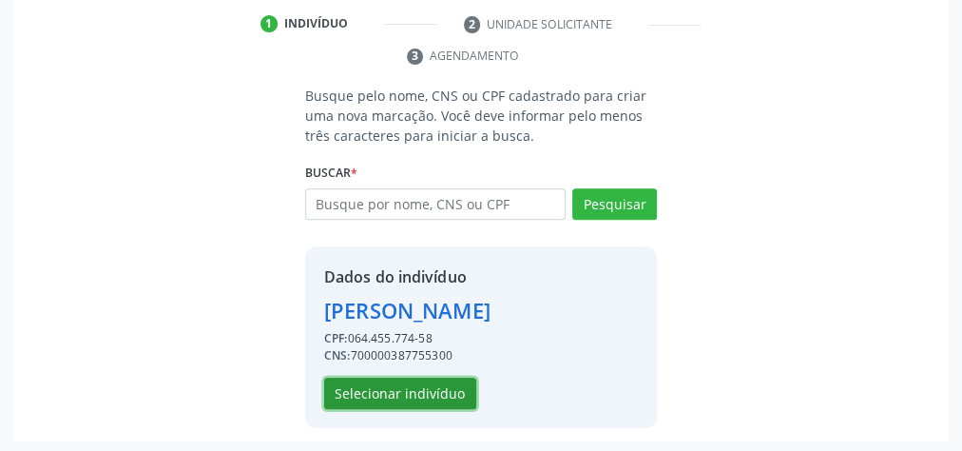
click at [411, 395] on button "Selecionar indivíduo" at bounding box center [400, 393] width 152 height 32
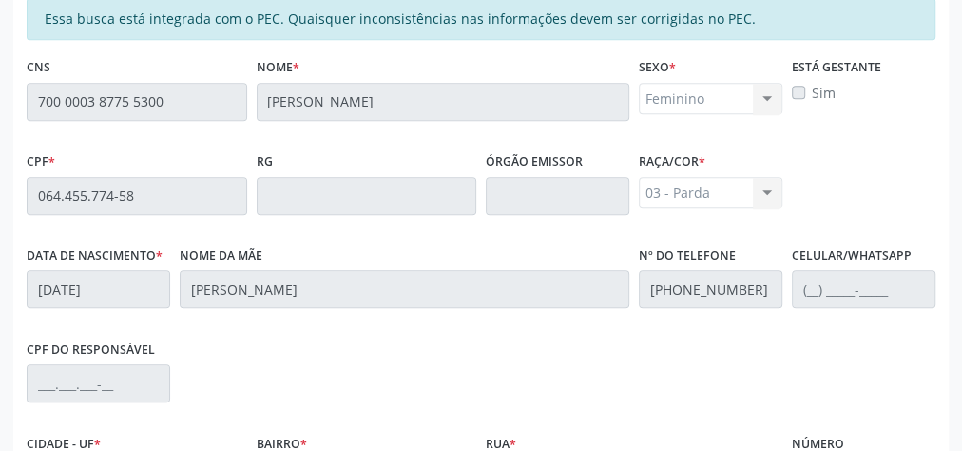
scroll to position [689, 0]
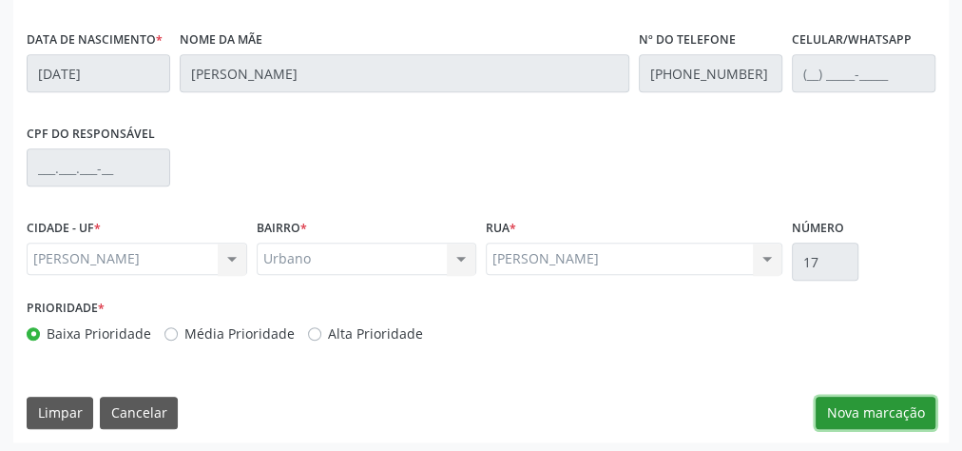
click at [891, 409] on button "Nova marcação" at bounding box center [876, 412] width 120 height 32
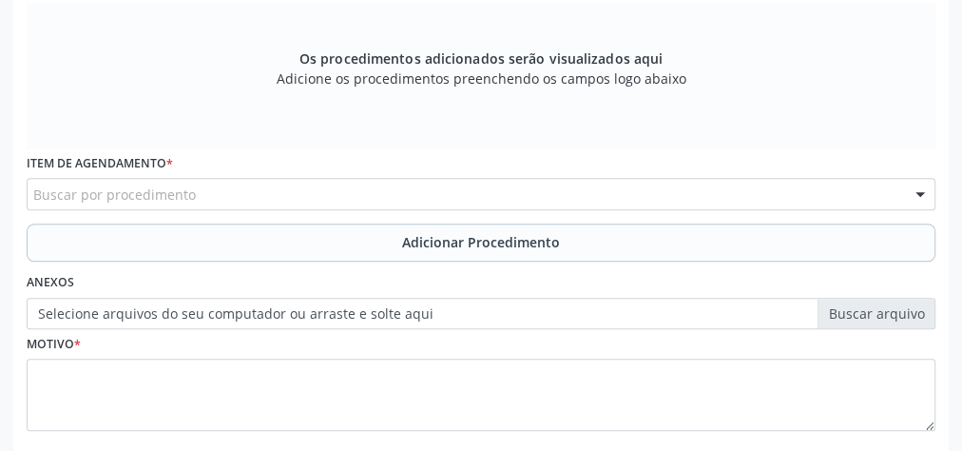
scroll to position [385, 0]
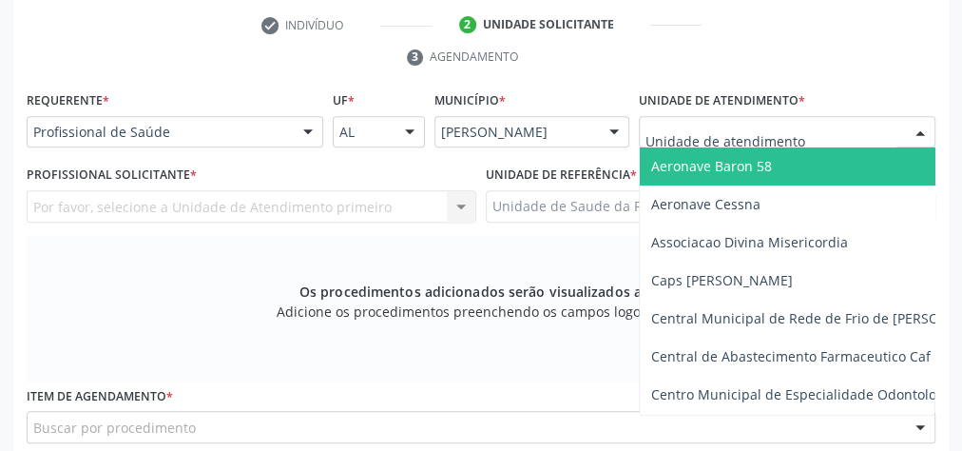
click at [863, 137] on div at bounding box center [787, 132] width 297 height 32
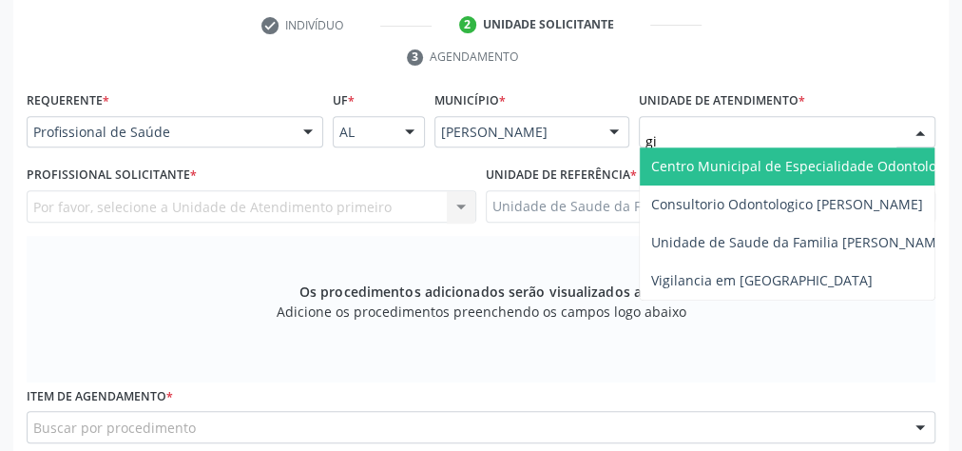
type input "gis"
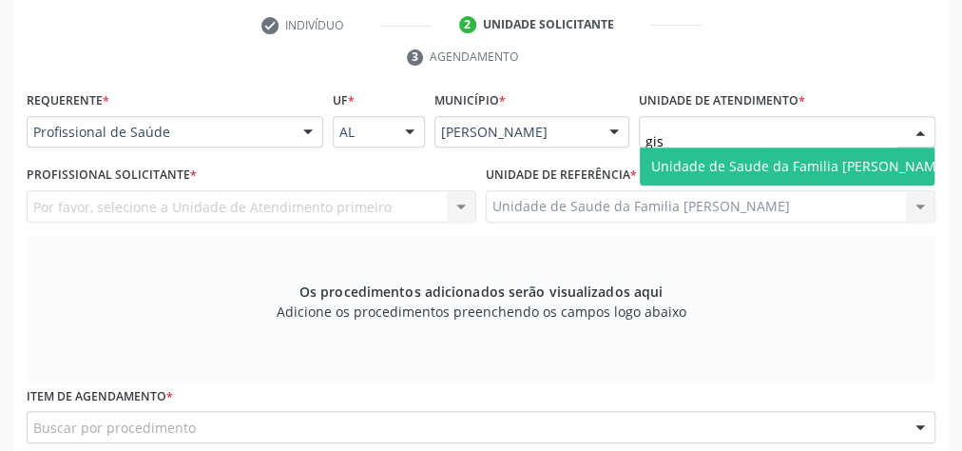
click at [839, 168] on span "Unidade de Saude da Familia [PERSON_NAME]" at bounding box center [800, 166] width 298 height 18
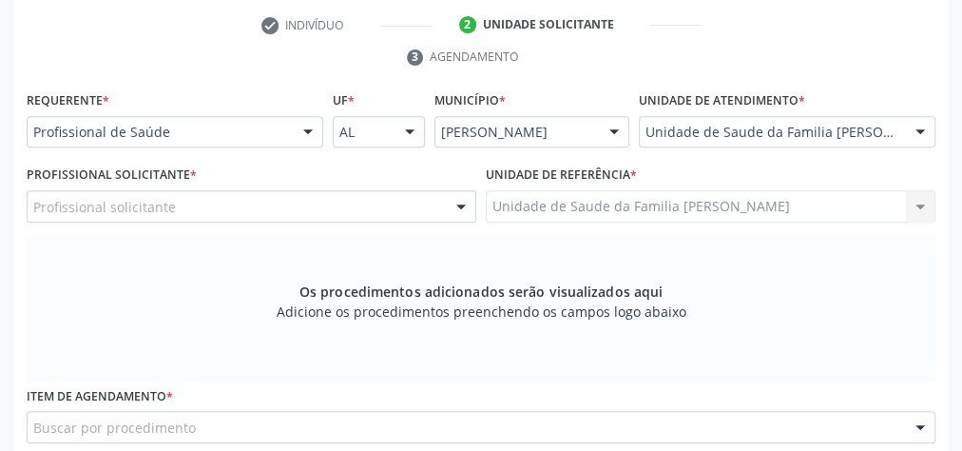
click at [457, 213] on div at bounding box center [461, 207] width 29 height 32
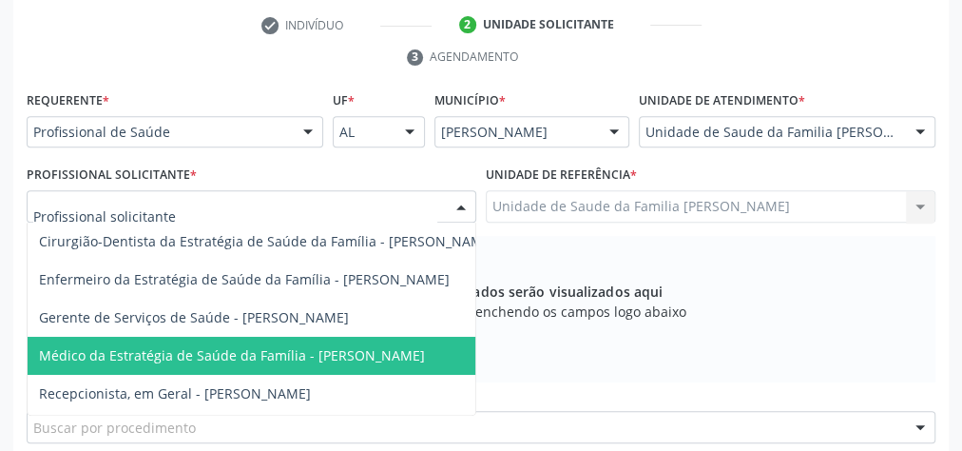
click at [407, 346] on span "Médico da Estratégia de Saúde da Família - [PERSON_NAME]" at bounding box center [232, 355] width 386 height 18
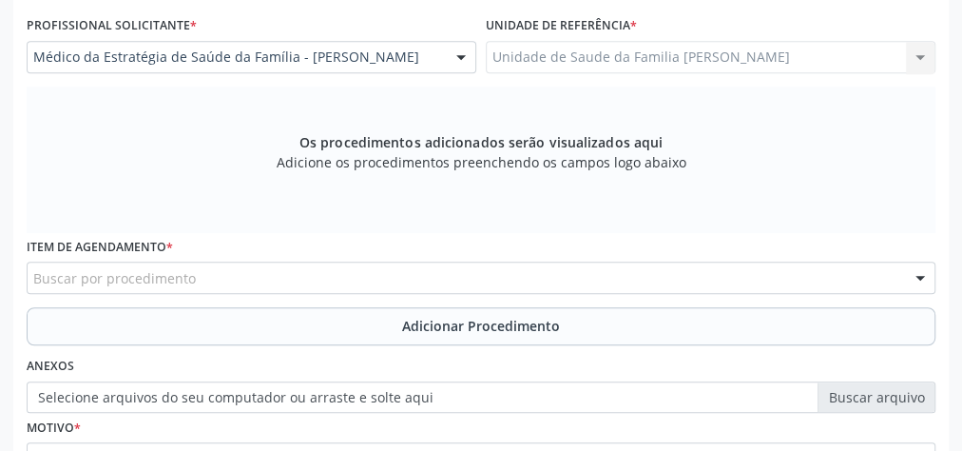
scroll to position [537, 0]
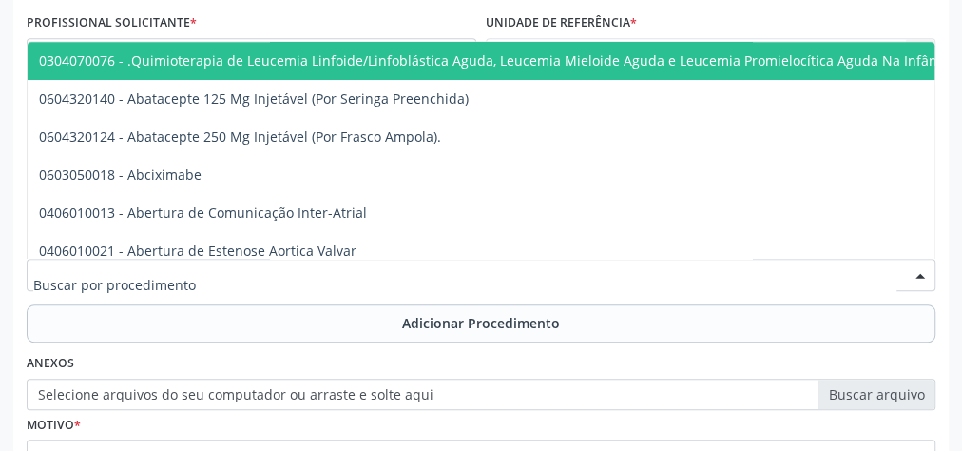
click at [528, 264] on div at bounding box center [481, 275] width 909 height 32
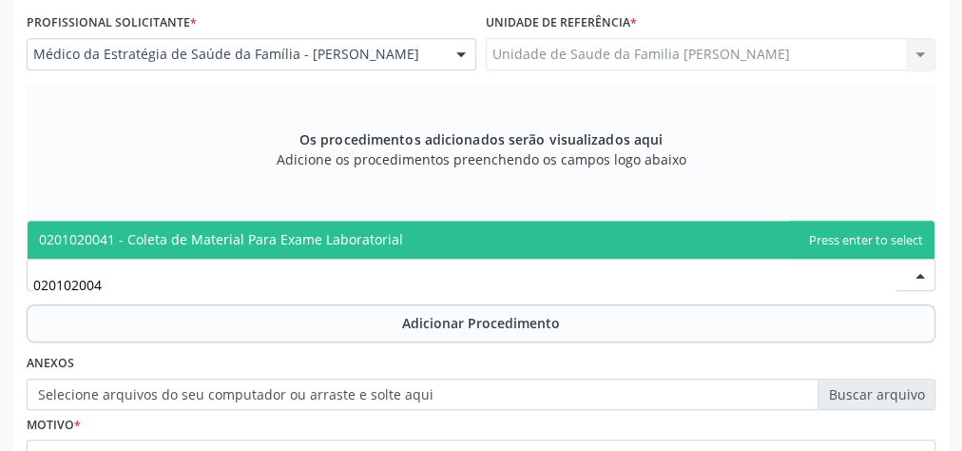
type input "0201020041"
click at [422, 230] on span "0201020041 - Coleta de Material Para Exame Laboratorial" at bounding box center [481, 240] width 907 height 38
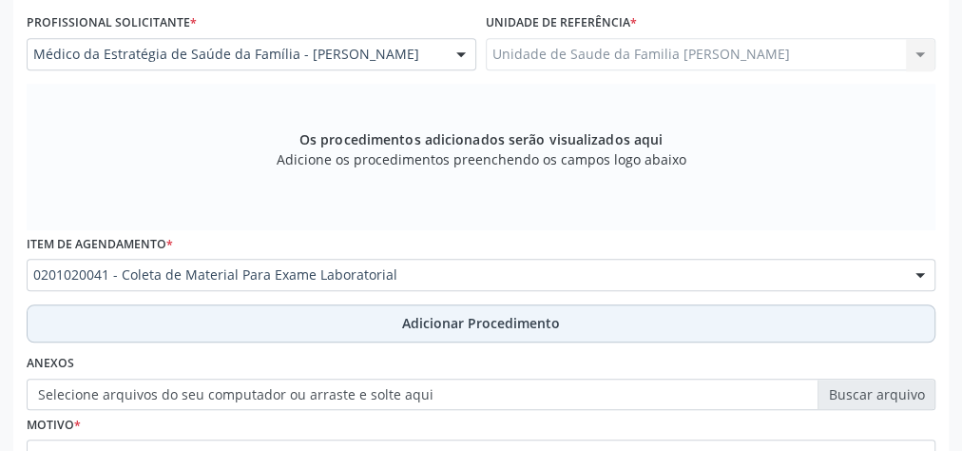
click at [452, 313] on span "Adicionar Procedimento" at bounding box center [481, 323] width 158 height 20
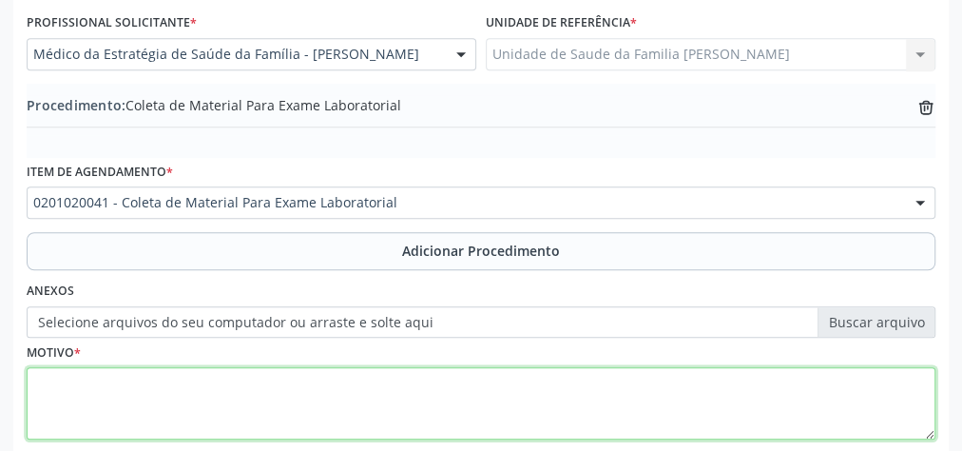
click at [459, 399] on textarea at bounding box center [481, 403] width 909 height 72
type textarea "controle clinico"
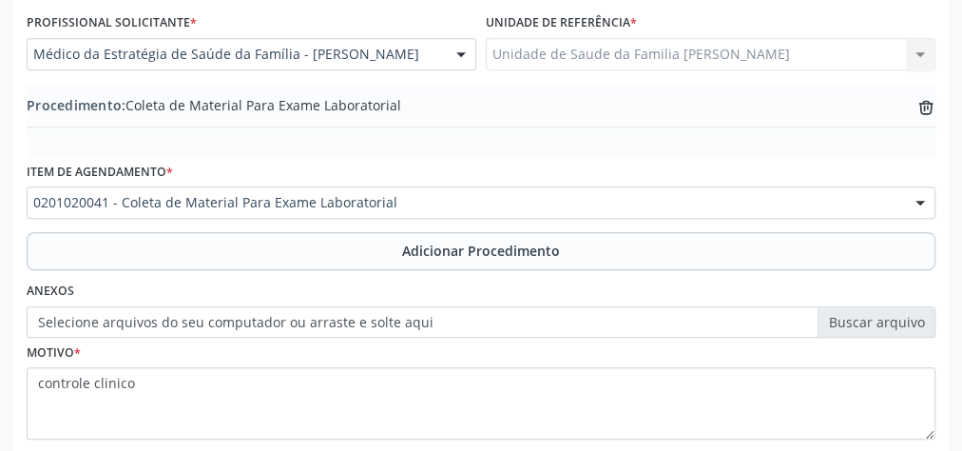
click at [833, 313] on label "Selecione arquivos do seu computador ou arraste e solte aqui" at bounding box center [481, 322] width 909 height 32
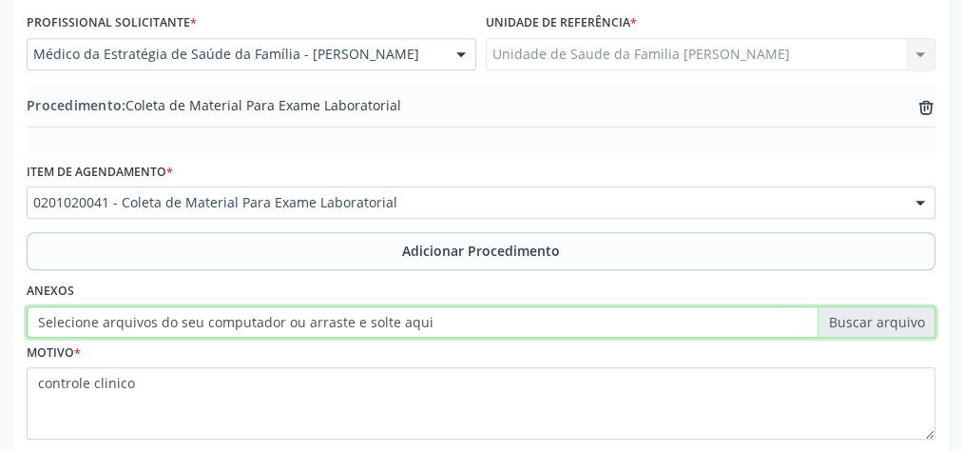
click at [833, 313] on input "Selecione arquivos do seu computador ou arraste e solte aqui" at bounding box center [481, 322] width 909 height 32
type input "C:\fakepath\lbt.jpeg"
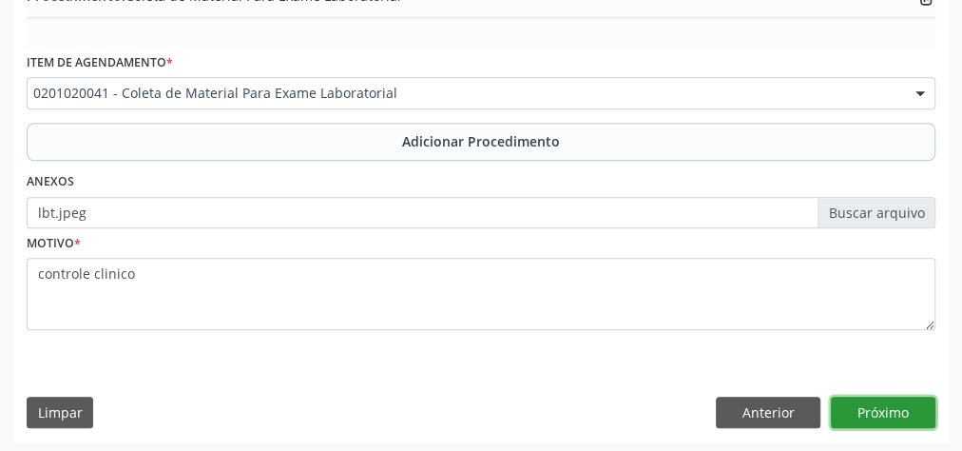
click at [901, 408] on button "Próximo" at bounding box center [883, 412] width 105 height 32
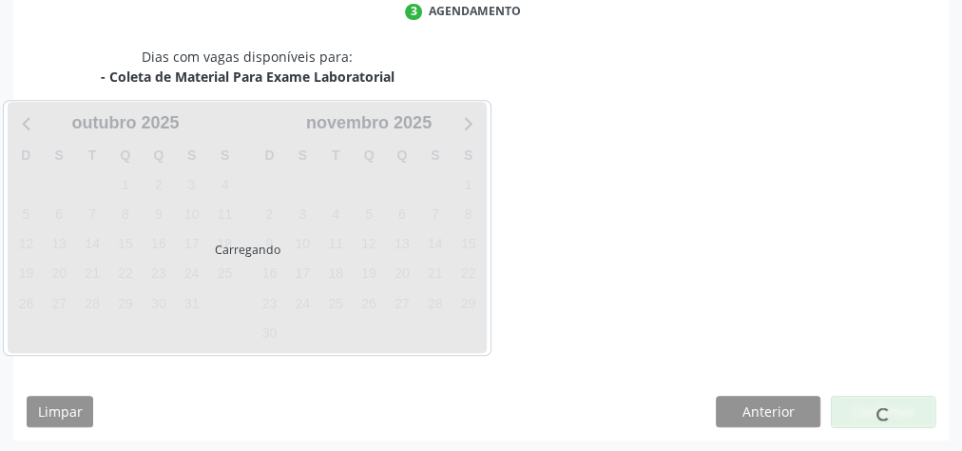
scroll to position [504, 0]
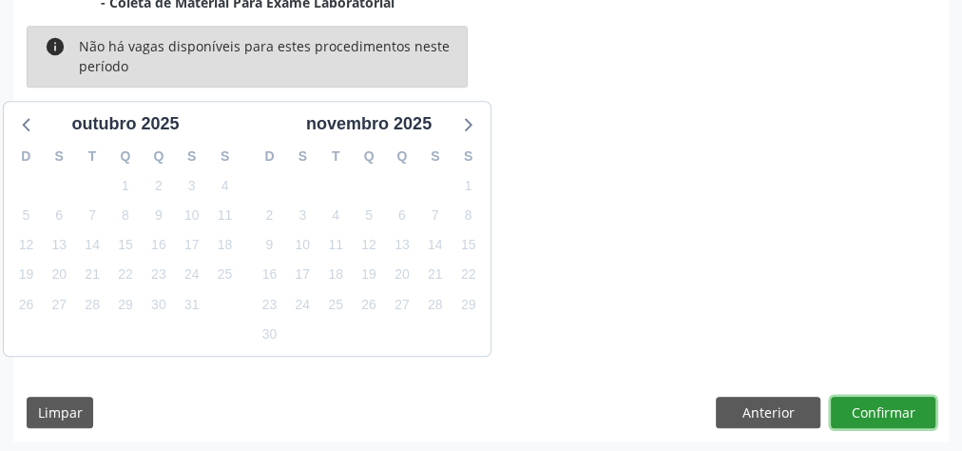
click at [892, 410] on button "Confirmar" at bounding box center [883, 412] width 105 height 32
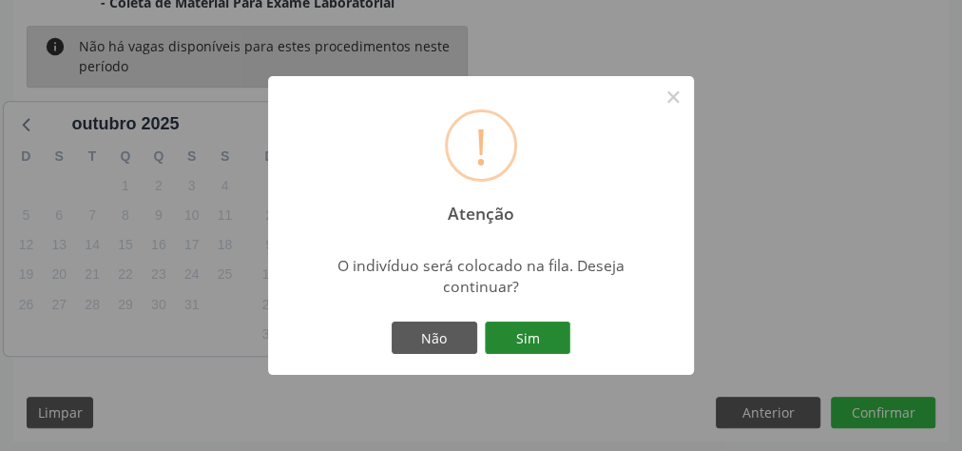
click at [537, 338] on button "Sim" at bounding box center [528, 337] width 86 height 32
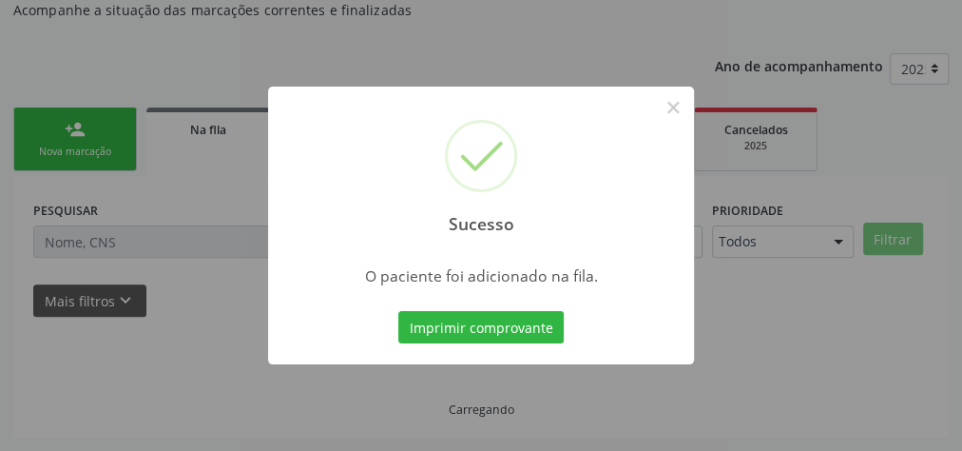
scroll to position [202, 0]
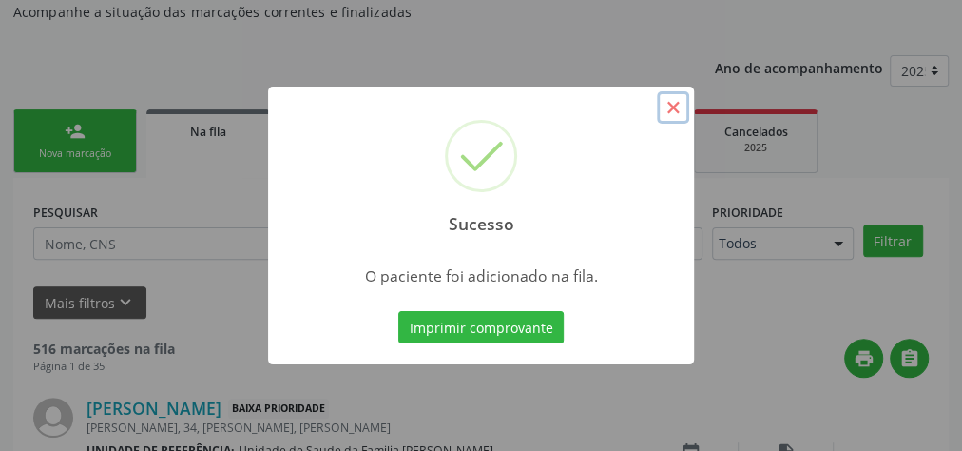
click at [674, 108] on button "×" at bounding box center [673, 107] width 32 height 32
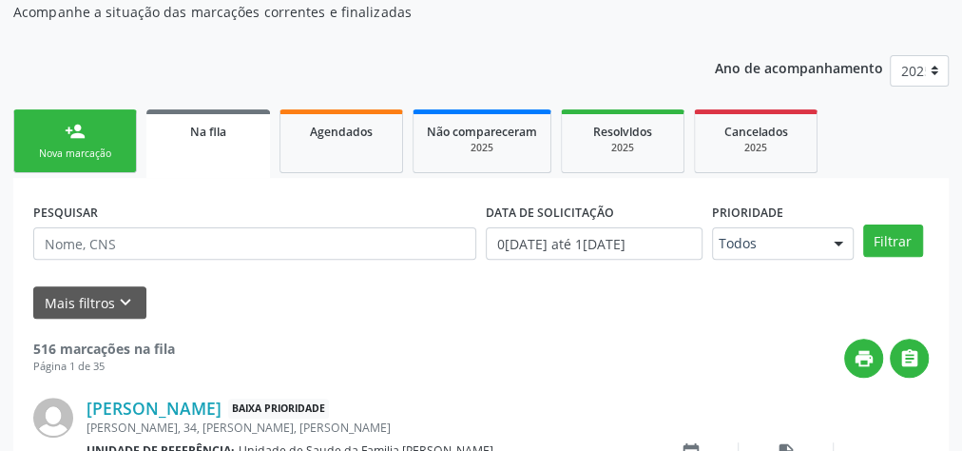
click at [55, 152] on div "Nova marcação" at bounding box center [75, 153] width 95 height 14
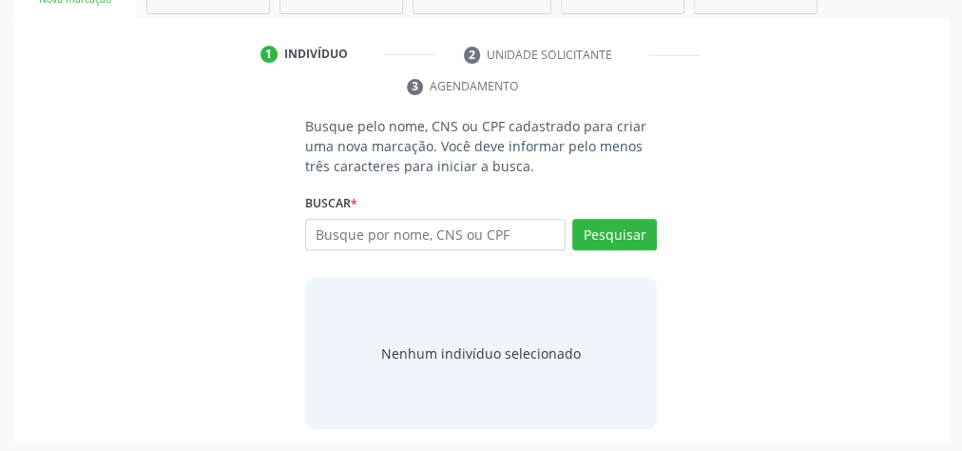
scroll to position [357, 0]
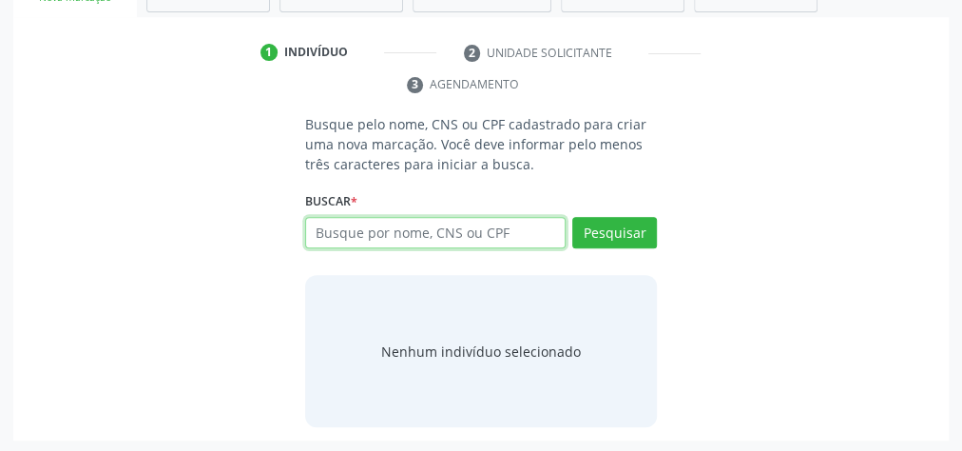
click at [437, 221] on input "text" at bounding box center [435, 233] width 260 height 32
type input "06445577458"
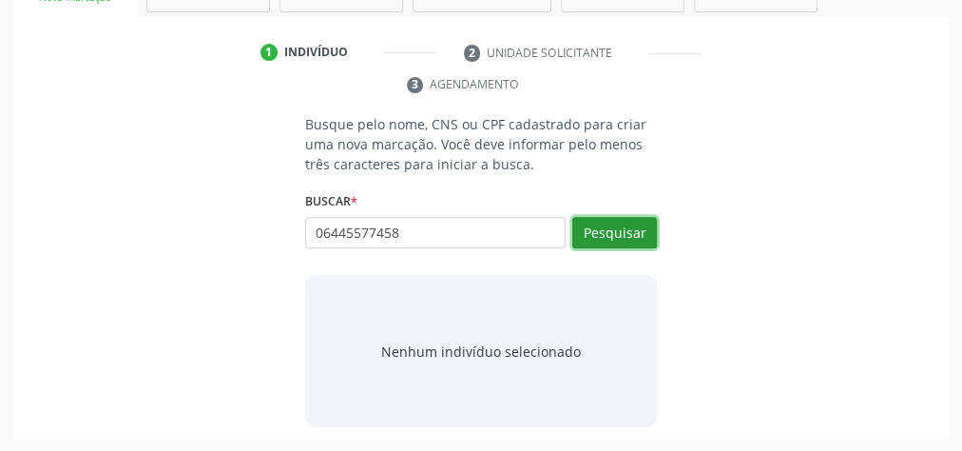
click at [628, 234] on button "Pesquisar" at bounding box center [614, 233] width 85 height 32
type input "06445577458"
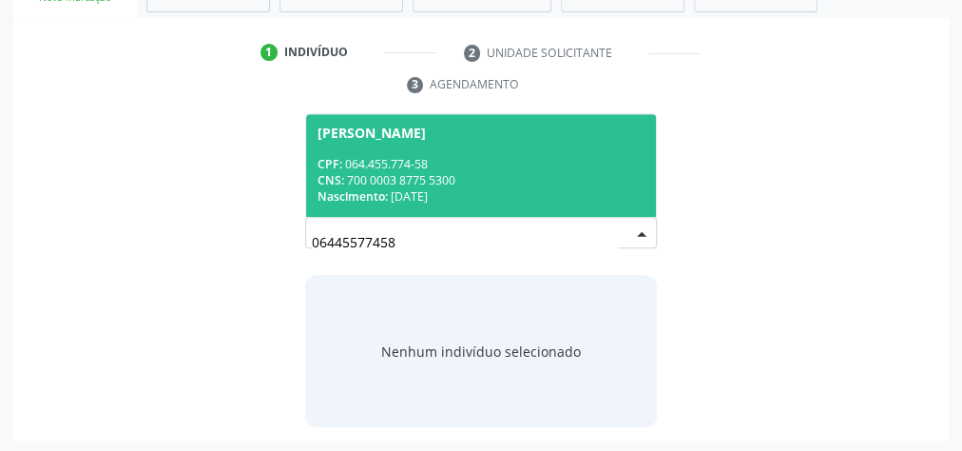
click at [541, 175] on div "CNS: 700 0003 8775 5300" at bounding box center [481, 180] width 327 height 16
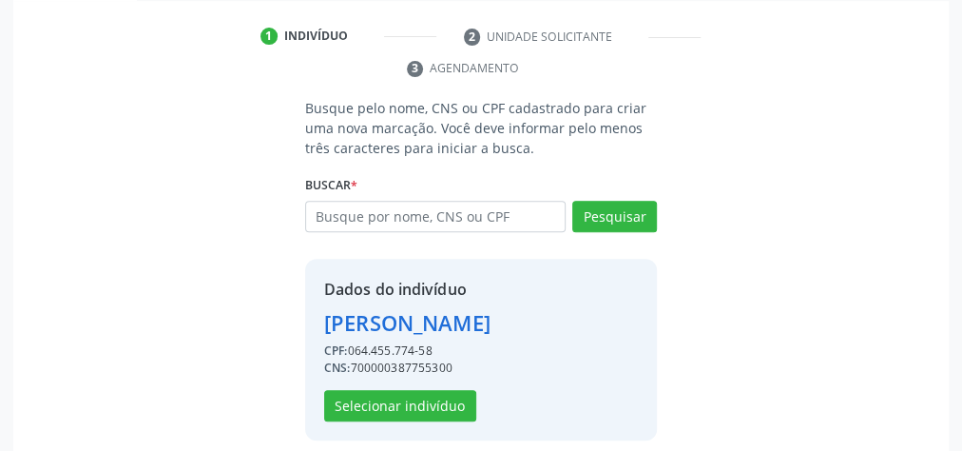
scroll to position [386, 0]
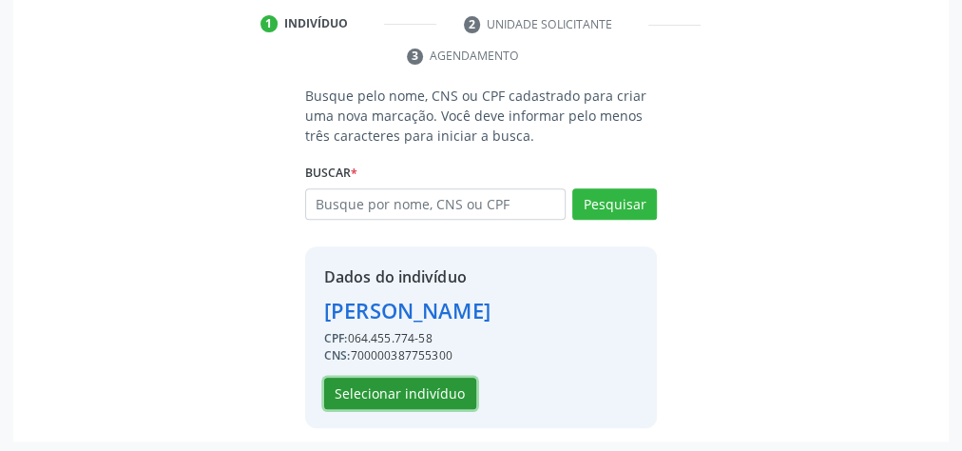
click at [437, 388] on button "Selecionar indivíduo" at bounding box center [400, 393] width 152 height 32
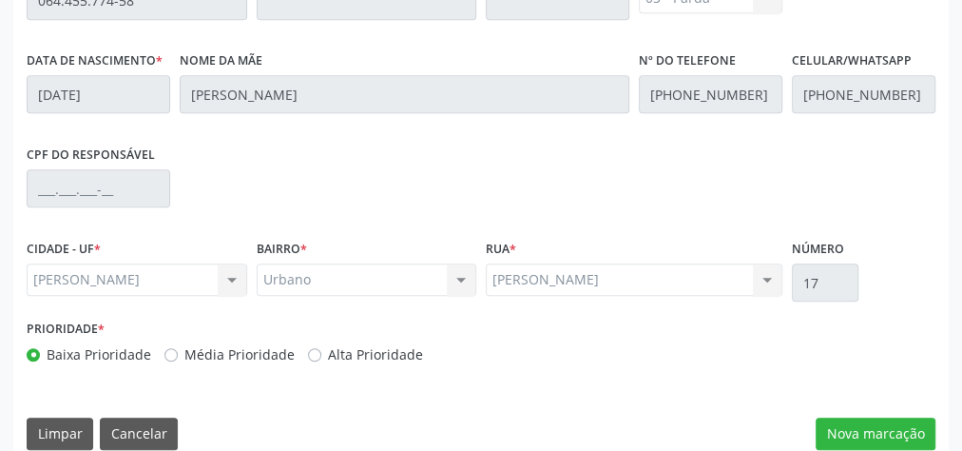
scroll to position [689, 0]
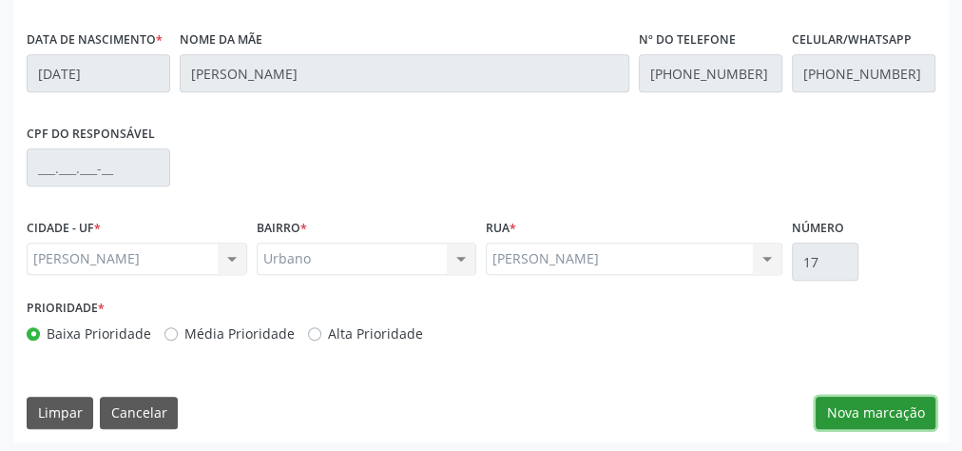
click at [853, 399] on button "Nova marcação" at bounding box center [876, 412] width 120 height 32
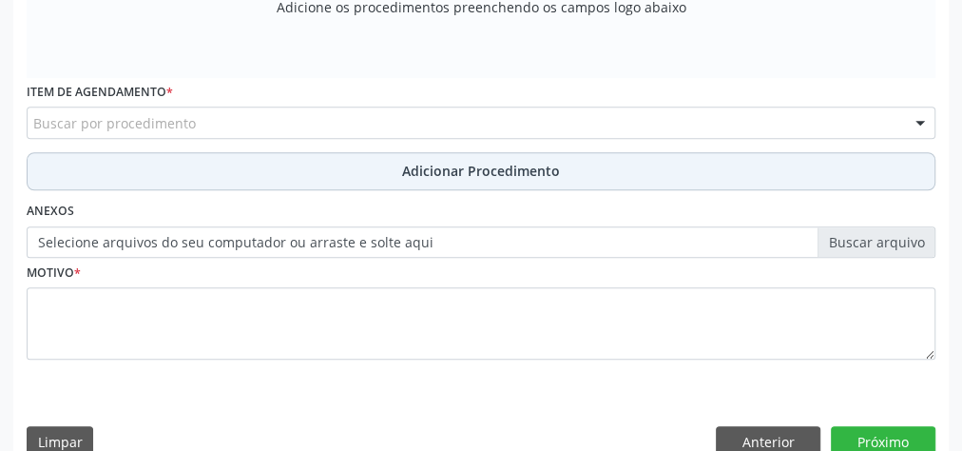
scroll to position [461, 0]
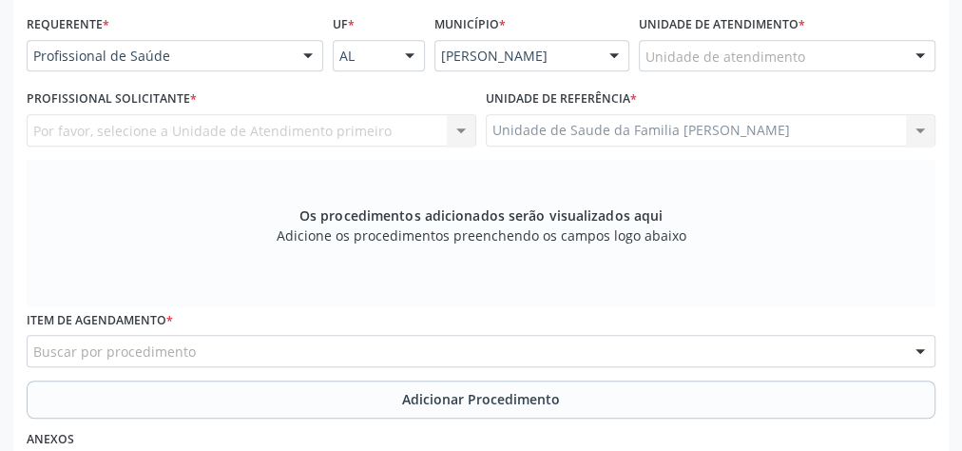
click at [847, 44] on div "Unidade de atendimento" at bounding box center [787, 56] width 297 height 32
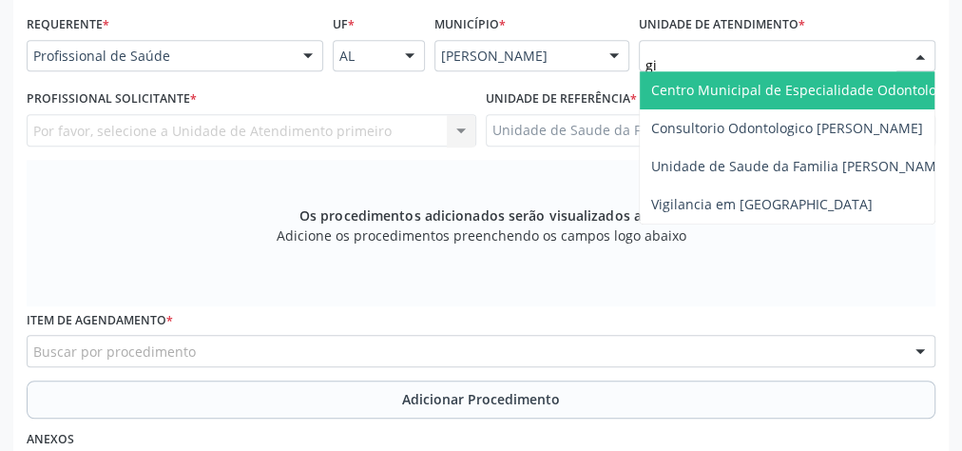
type input "gis"
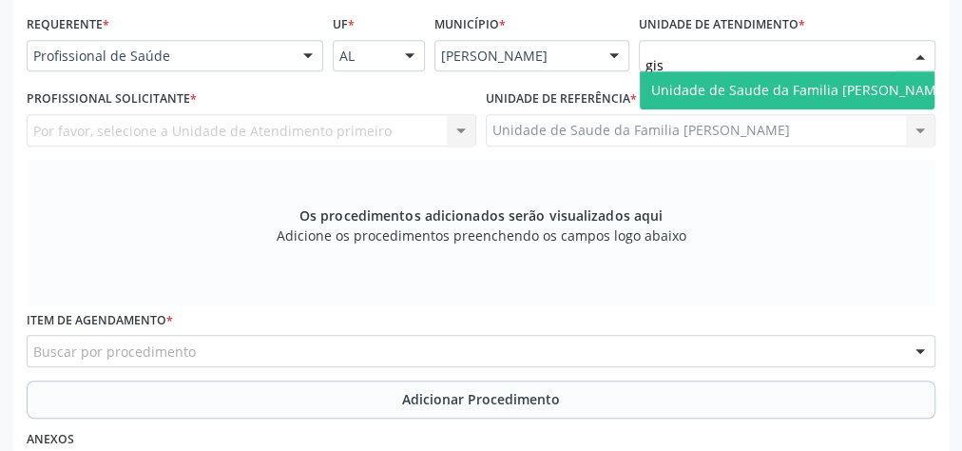
click at [819, 81] on span "Unidade de Saude da Familia [PERSON_NAME]" at bounding box center [800, 90] width 298 height 18
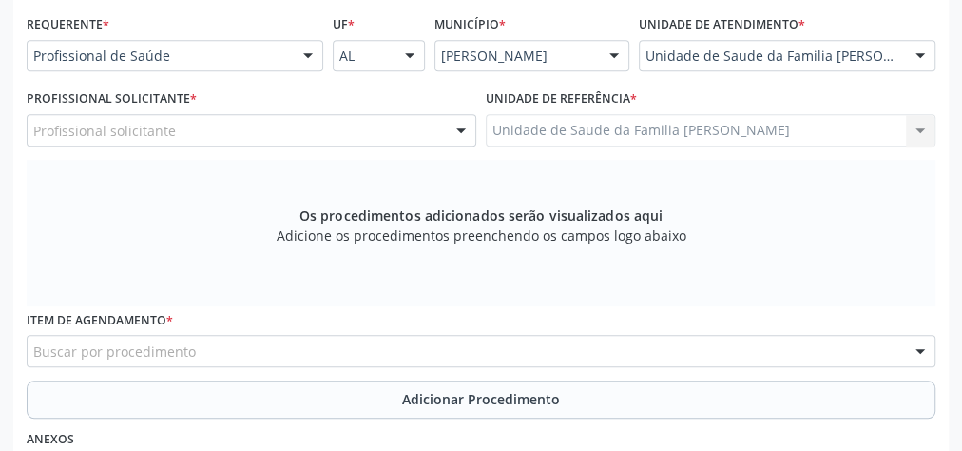
click at [474, 125] on div at bounding box center [461, 131] width 29 height 32
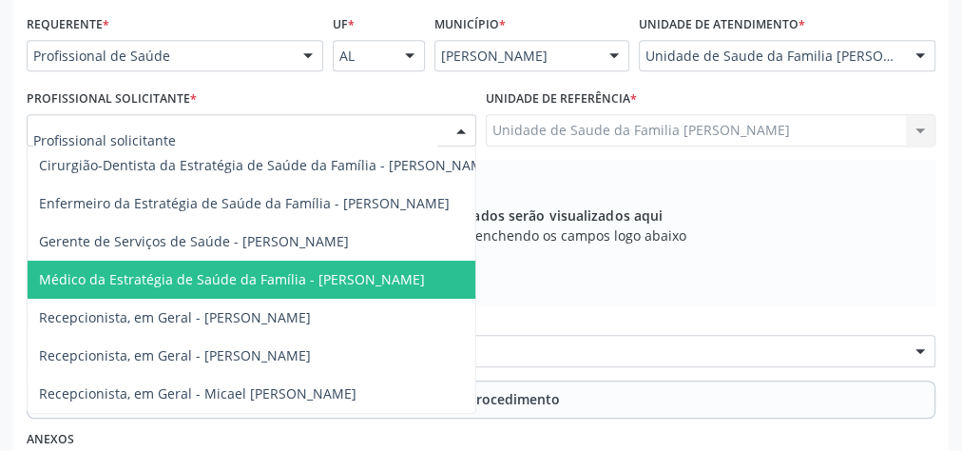
click at [396, 279] on span "Médico da Estratégia de Saúde da Família - [PERSON_NAME]" at bounding box center [232, 279] width 386 height 18
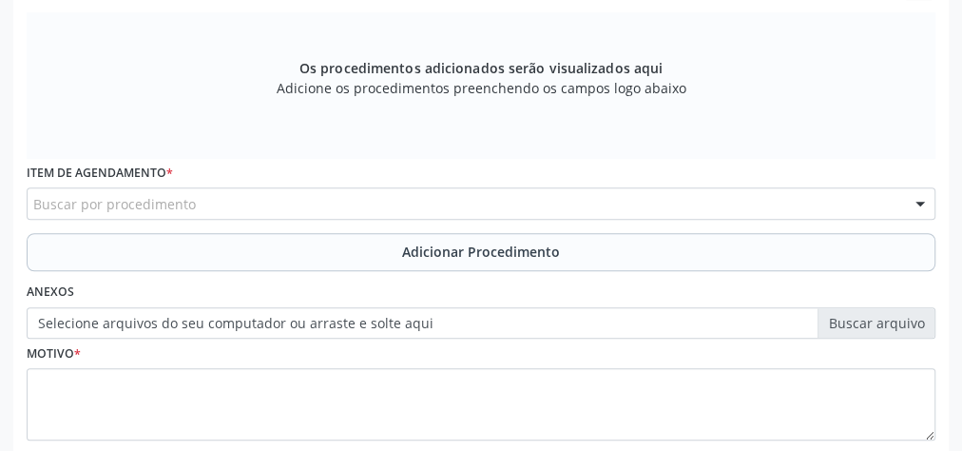
scroll to position [613, 0]
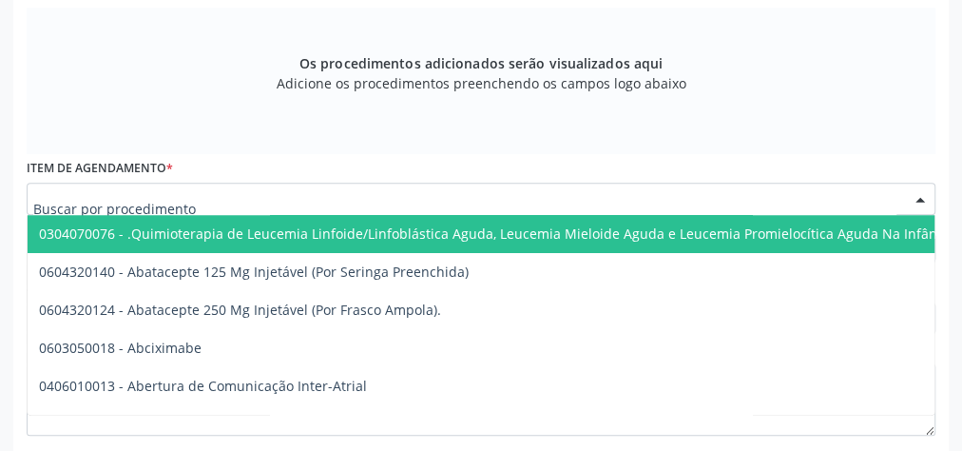
click at [392, 196] on div at bounding box center [481, 199] width 909 height 32
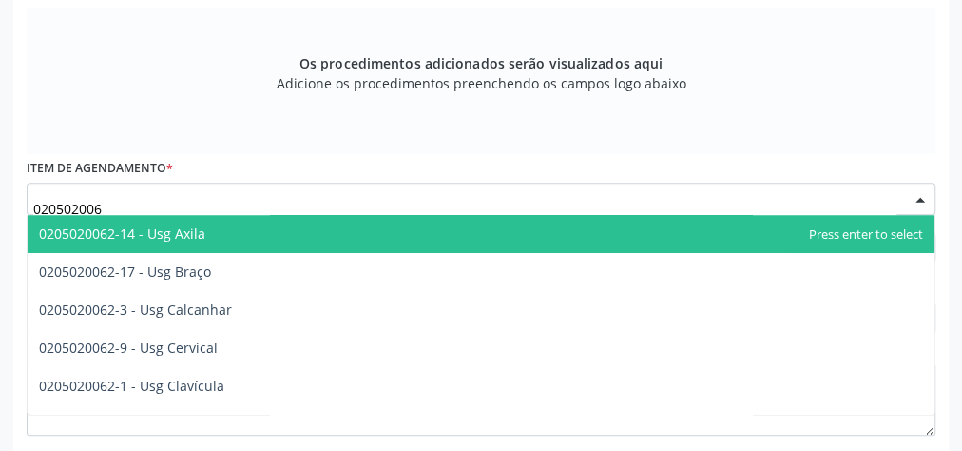
type input "0205020062"
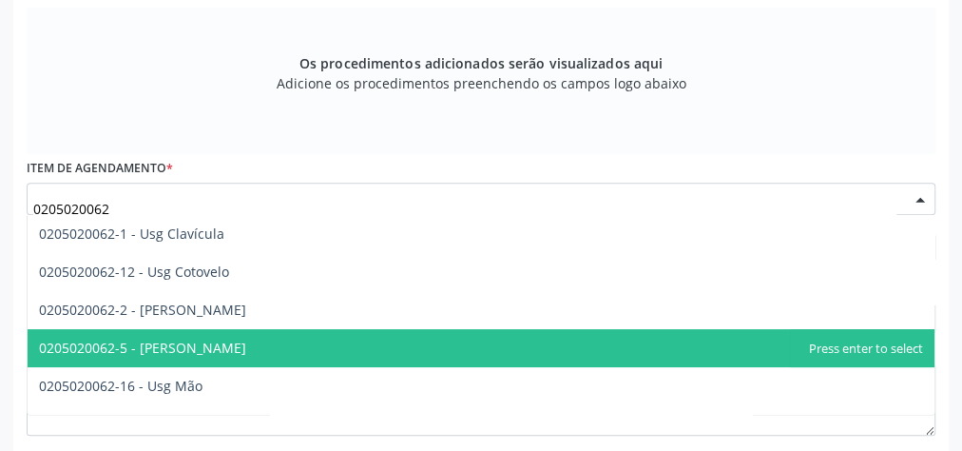
scroll to position [228, 0]
click at [196, 342] on span "0205020062-4 - Usg Ombro" at bounding box center [125, 347] width 173 height 18
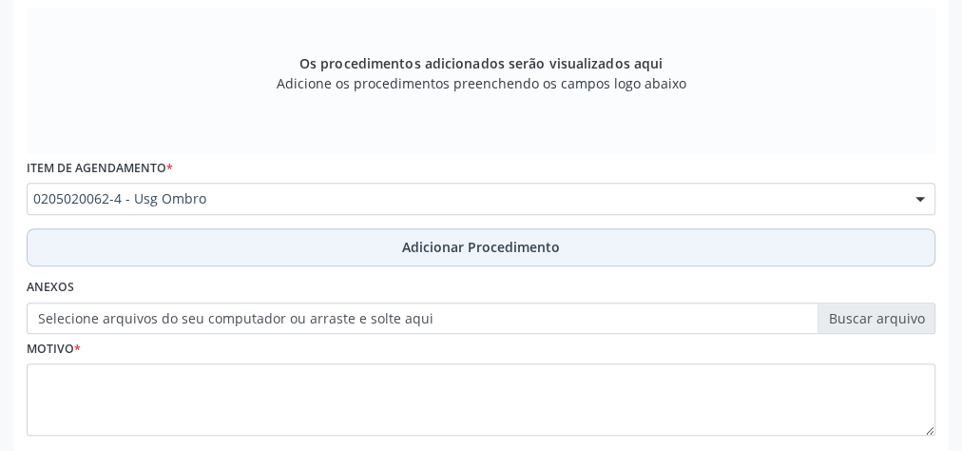
click at [491, 250] on span "Adicionar Procedimento" at bounding box center [481, 247] width 158 height 20
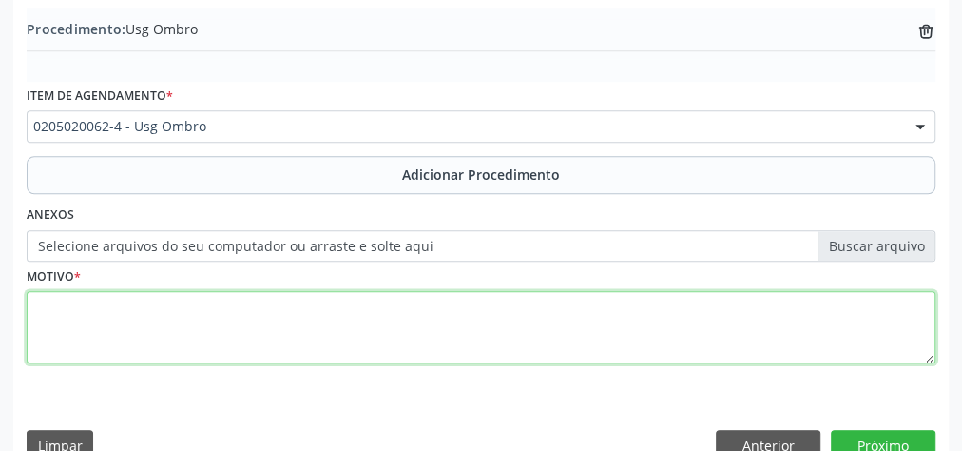
click at [482, 344] on textarea at bounding box center [481, 327] width 909 height 72
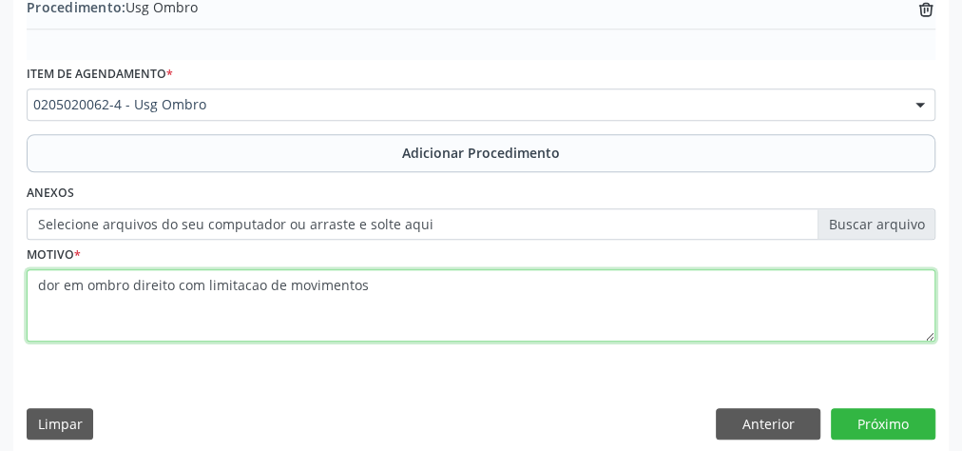
scroll to position [646, 0]
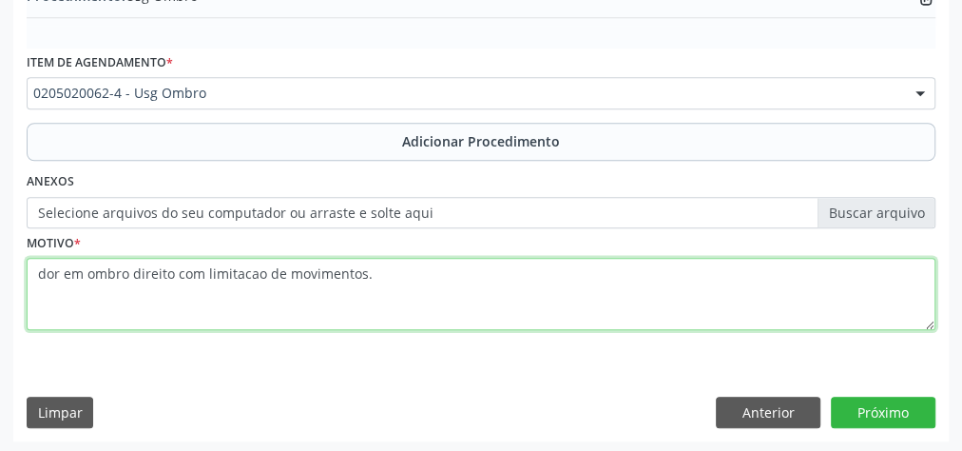
type textarea "dor em ombro direito com limitacao de movimentos."
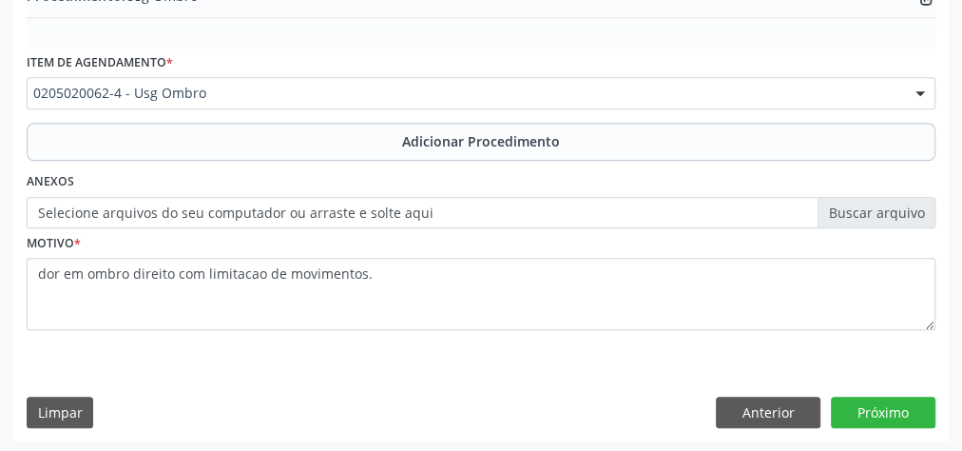
click at [876, 214] on label "Selecione arquivos do seu computador ou arraste e solte aqui" at bounding box center [481, 213] width 909 height 32
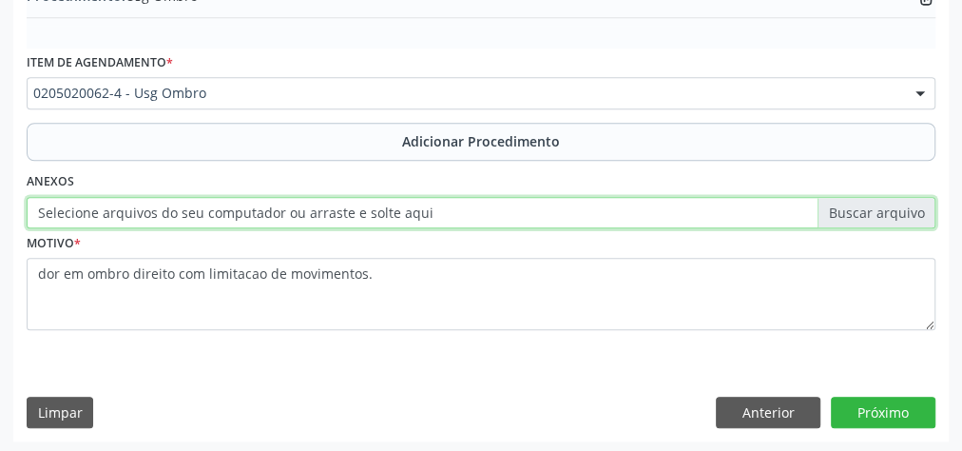
click at [876, 214] on input "Selecione arquivos do seu computador ou arraste e solte aqui" at bounding box center [481, 213] width 909 height 32
type input "C:\fakepath\articular.jpeg"
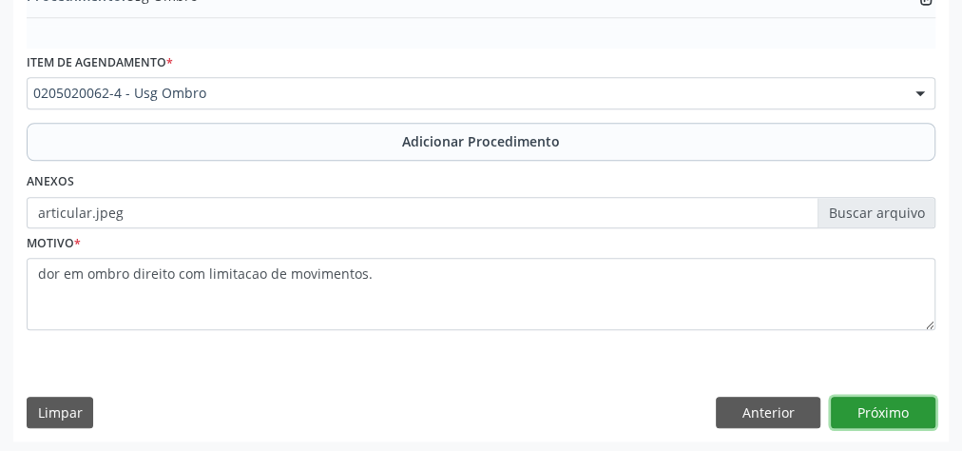
click at [880, 404] on button "Próximo" at bounding box center [883, 412] width 105 height 32
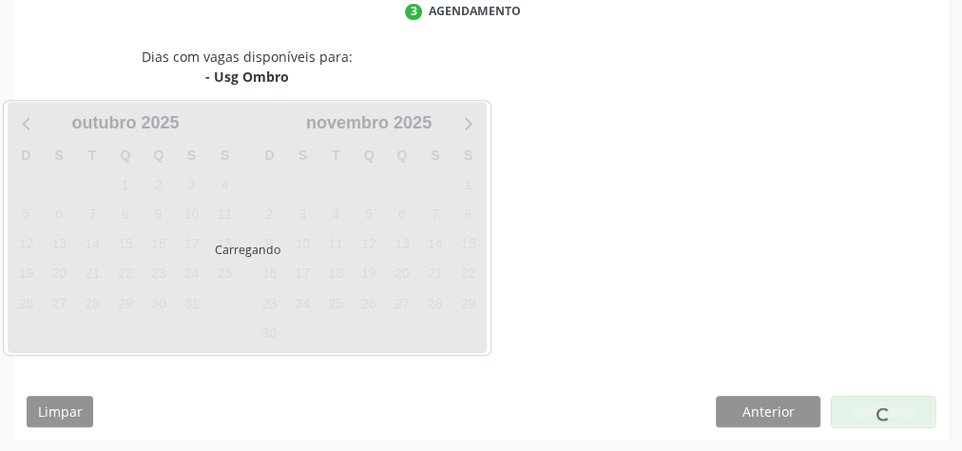
scroll to position [504, 0]
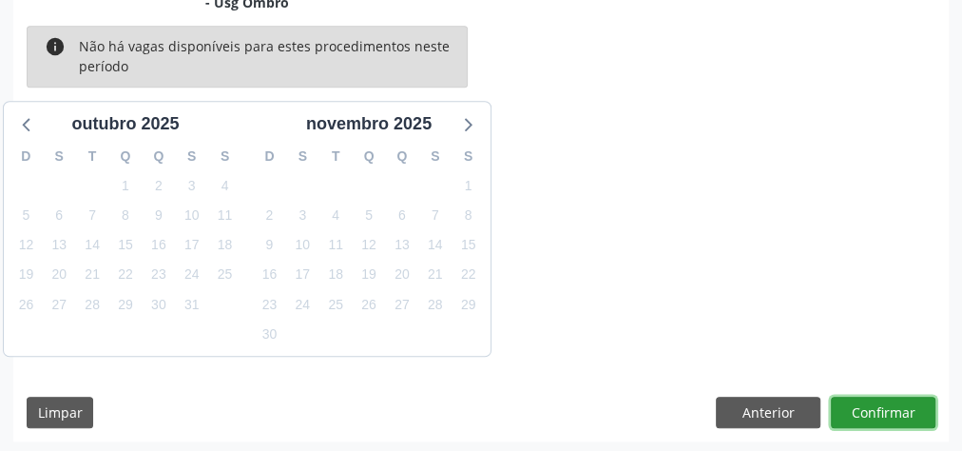
click at [880, 404] on button "Confirmar" at bounding box center [883, 412] width 105 height 32
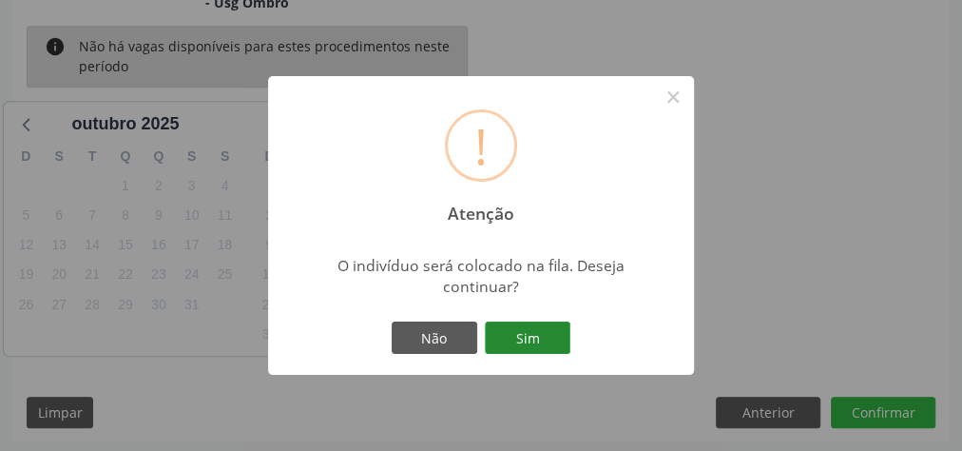
click at [550, 336] on button "Sim" at bounding box center [528, 337] width 86 height 32
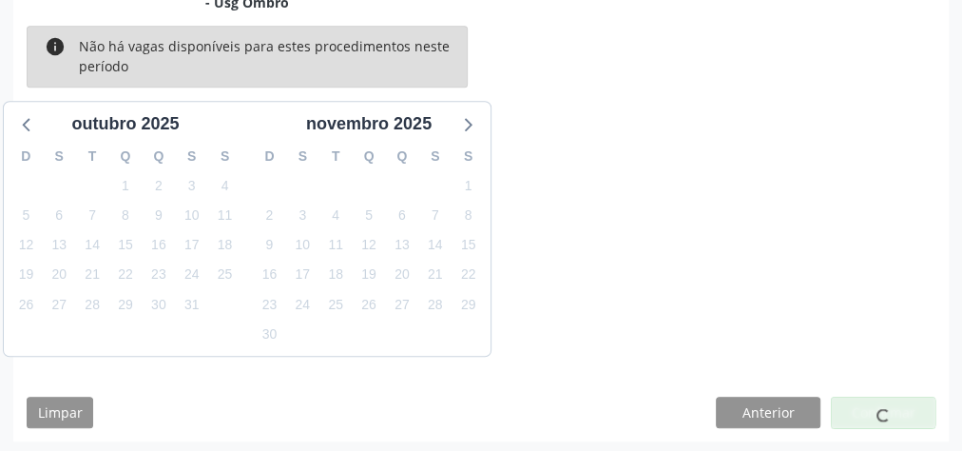
scroll to position [202, 0]
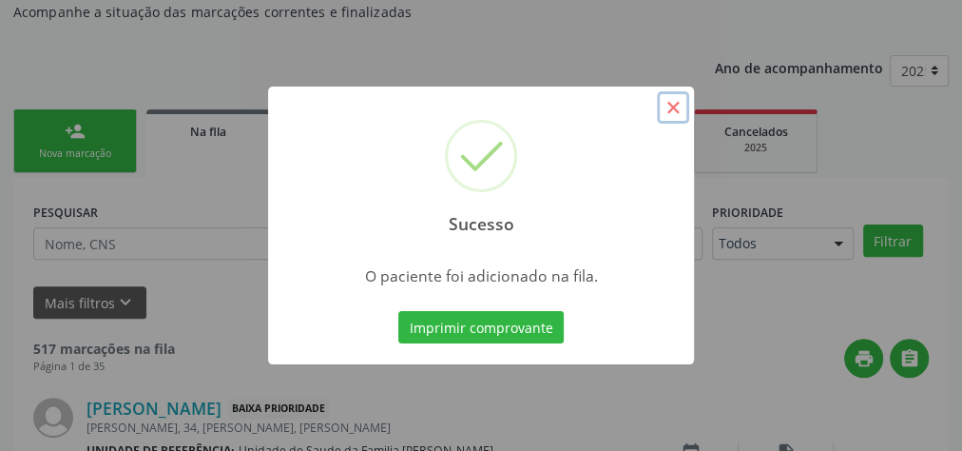
click at [672, 113] on button "×" at bounding box center [673, 107] width 32 height 32
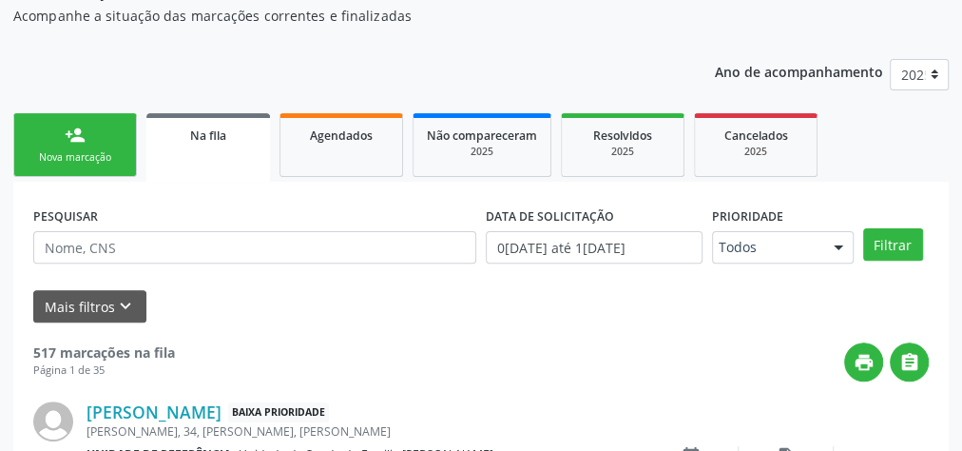
scroll to position [304, 0]
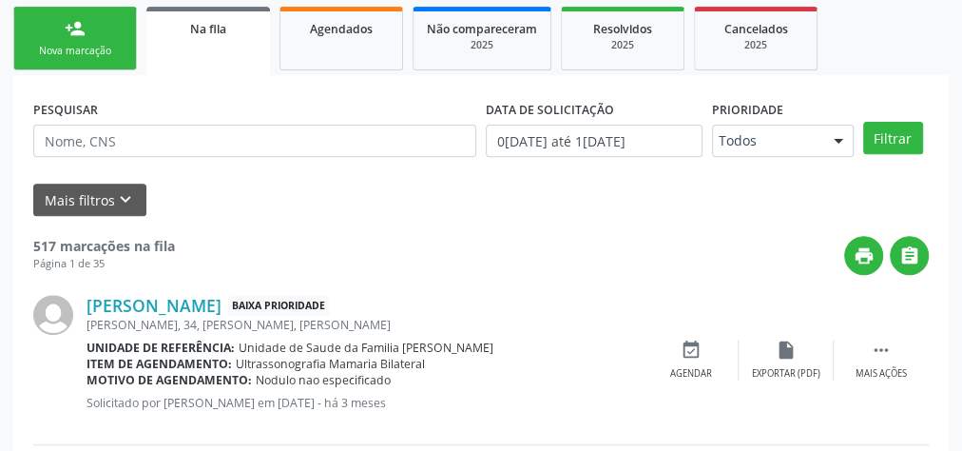
click at [67, 44] on div "Nova marcação" at bounding box center [75, 51] width 95 height 14
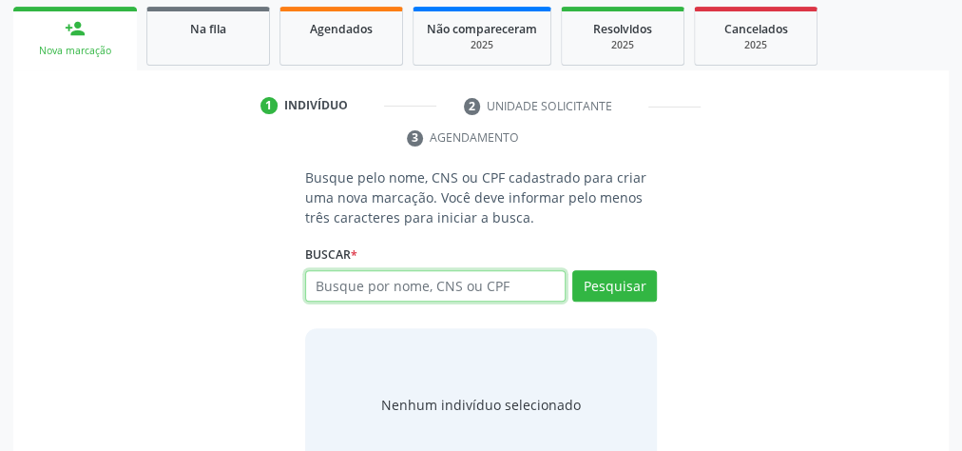
click at [519, 285] on input "text" at bounding box center [435, 286] width 260 height 32
click at [502, 281] on input "text" at bounding box center [435, 286] width 260 height 32
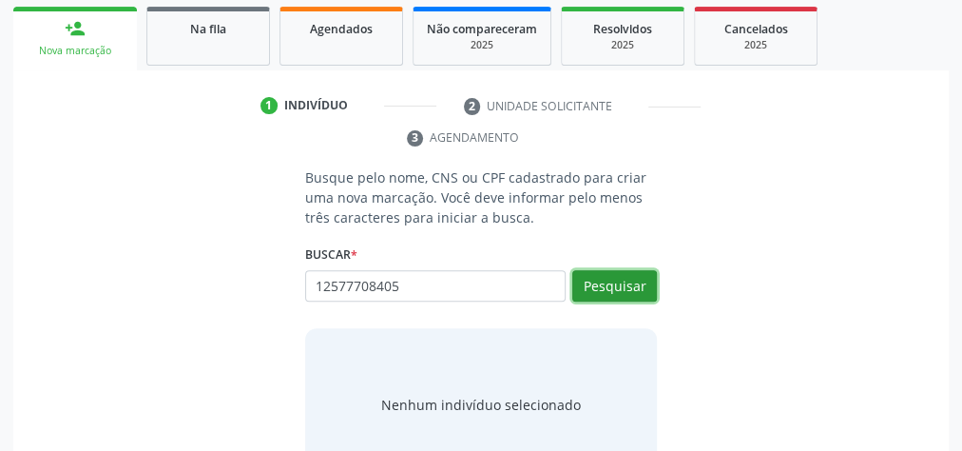
click at [636, 293] on button "Pesquisar" at bounding box center [614, 286] width 85 height 32
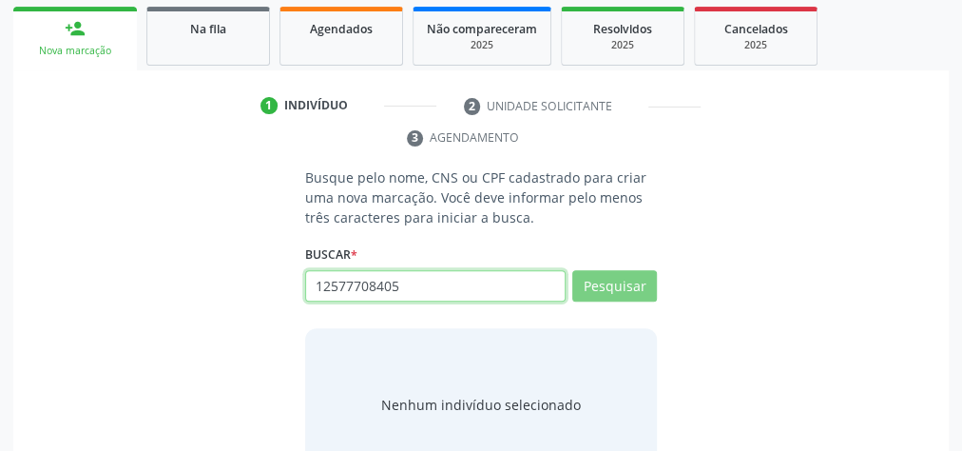
click at [480, 281] on input "12577708405" at bounding box center [435, 286] width 260 height 32
type input "1257770840"
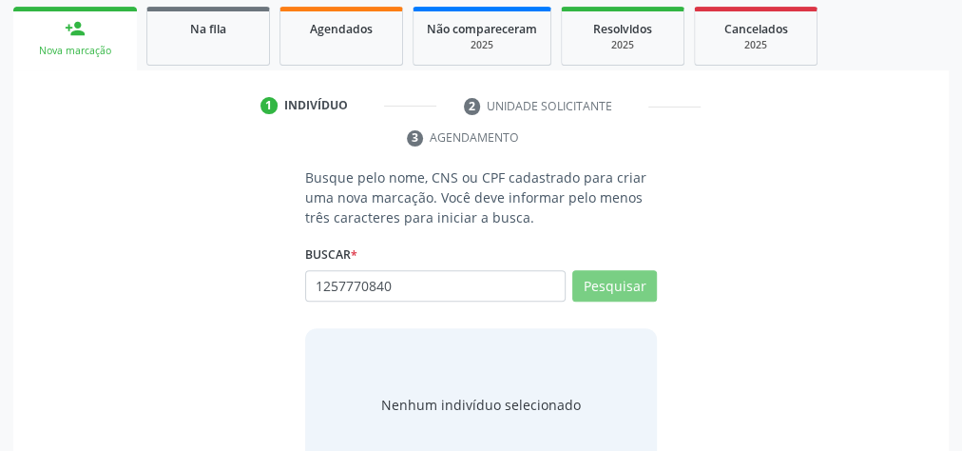
type input "125777084053"
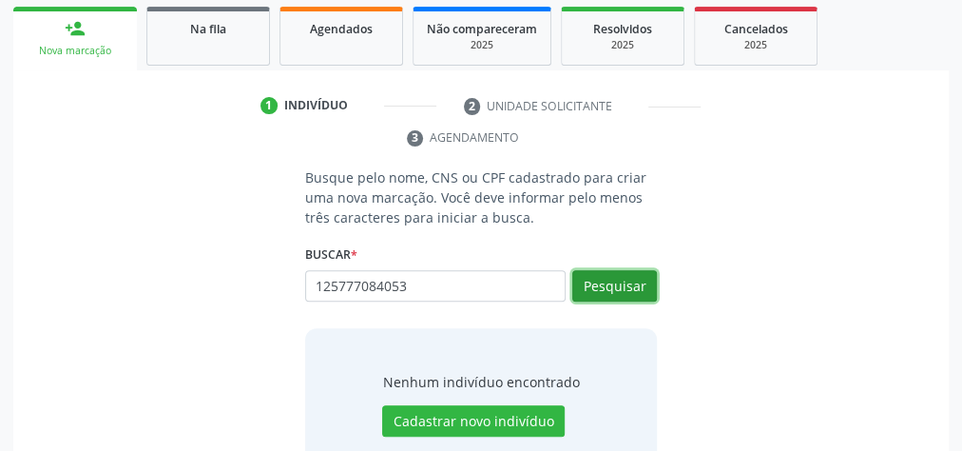
click at [634, 271] on button "Pesquisar" at bounding box center [614, 286] width 85 height 32
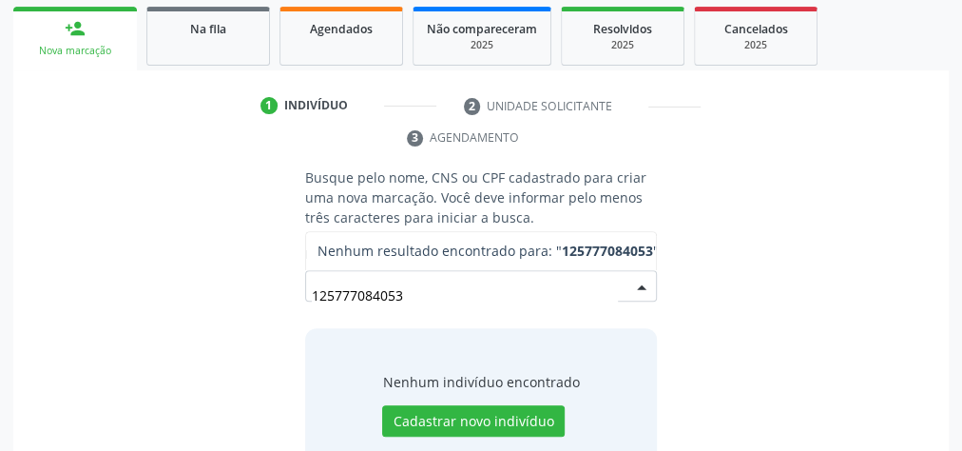
click at [490, 298] on input "125777084053" at bounding box center [465, 296] width 306 height 38
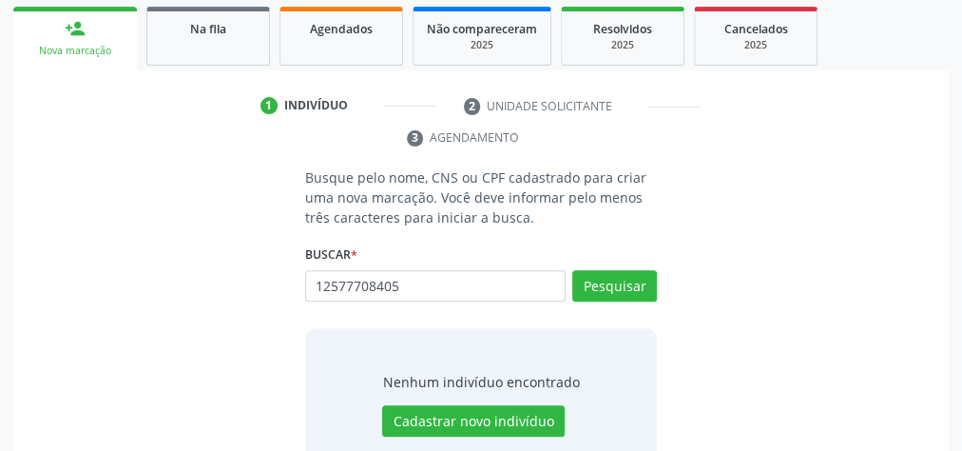
click at [597, 298] on div "Pesquisar" at bounding box center [611, 293] width 91 height 46
click at [612, 285] on button "Pesquisar" at bounding box center [614, 286] width 85 height 32
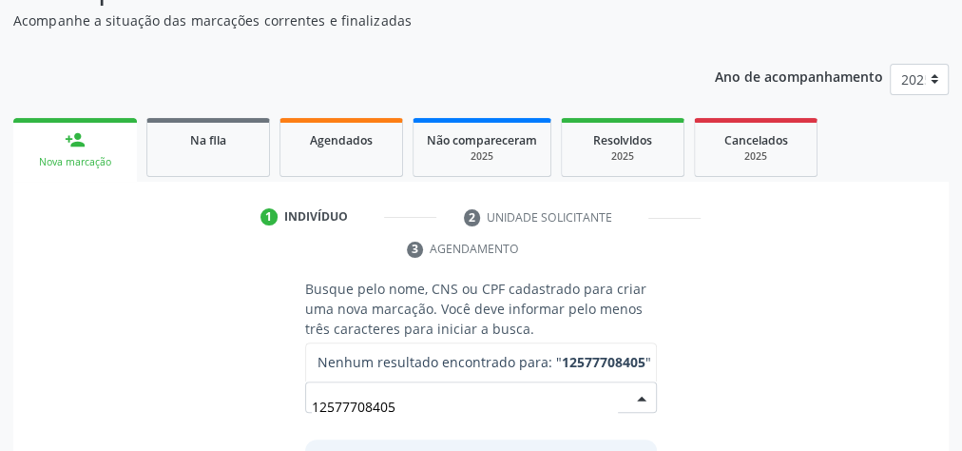
scroll to position [357, 0]
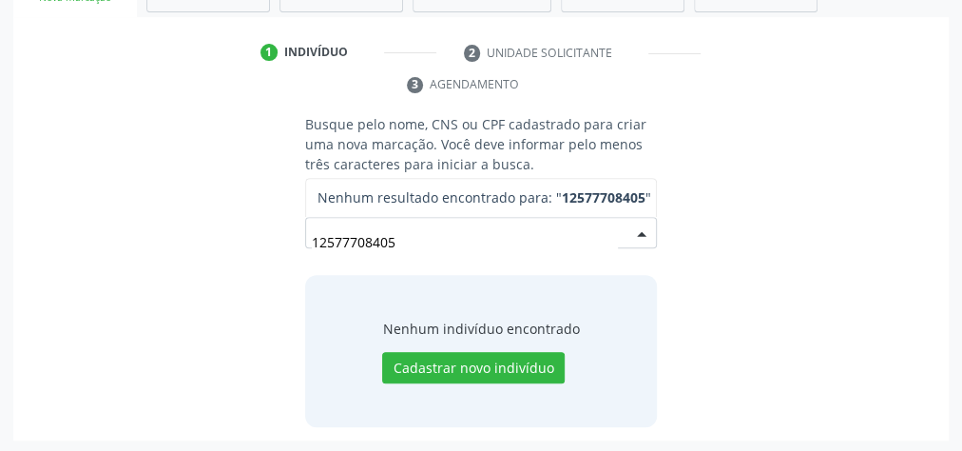
click at [427, 238] on input "12577708405" at bounding box center [465, 242] width 306 height 38
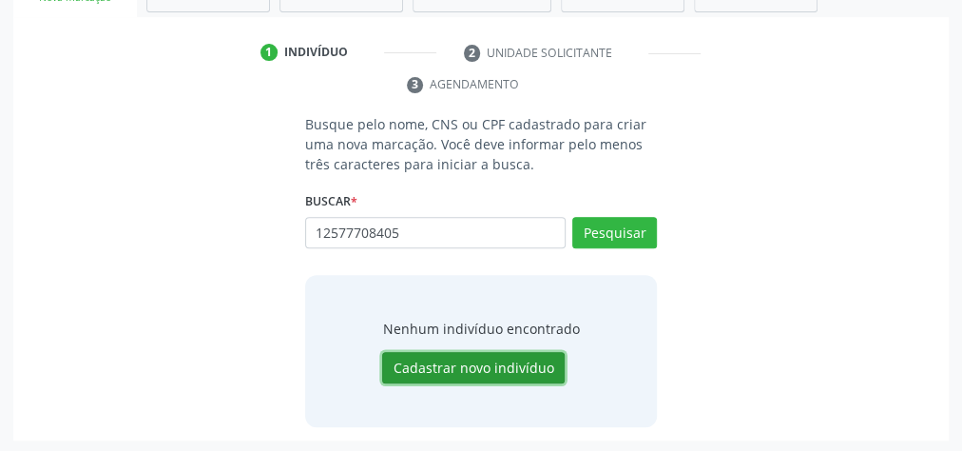
click at [443, 355] on button "Cadastrar novo indivíduo" at bounding box center [473, 368] width 183 height 32
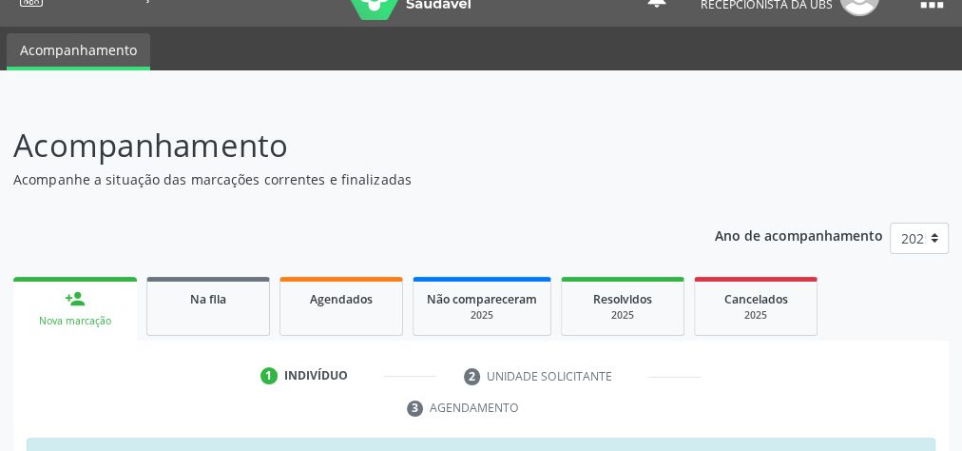
scroll to position [0, 0]
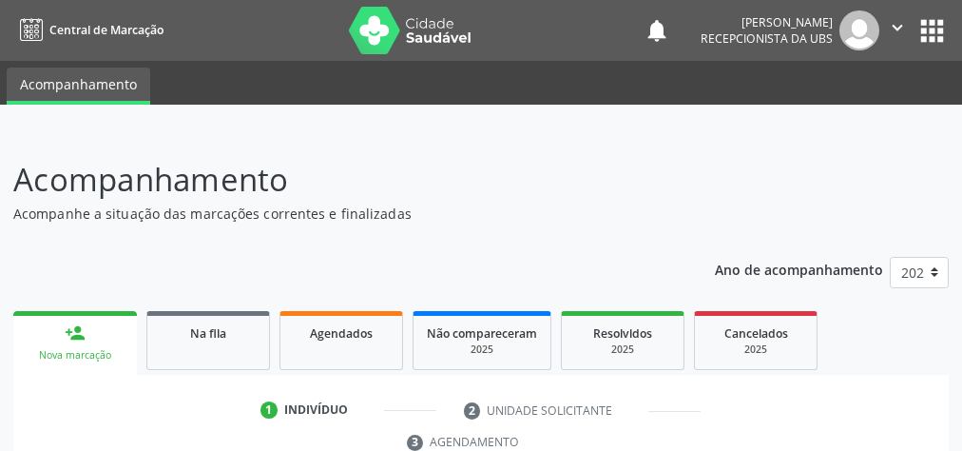
scroll to position [357, 0]
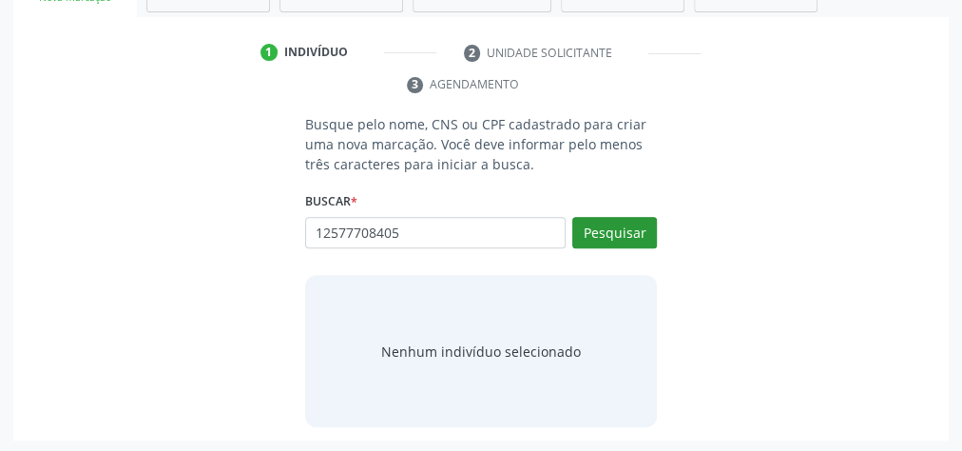
type input "12577708405"
click at [625, 234] on button "Pesquisar" at bounding box center [614, 233] width 85 height 32
type input "12577708405"
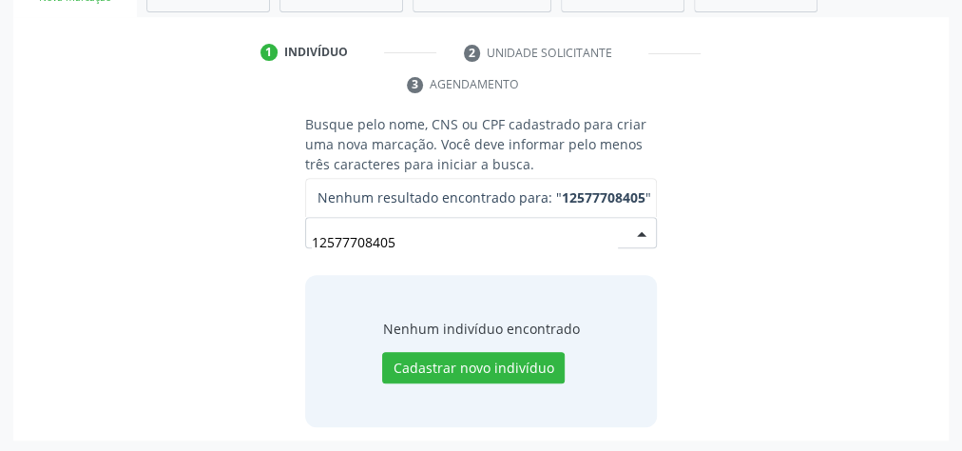
click at [525, 236] on input "12577708405" at bounding box center [465, 242] width 306 height 38
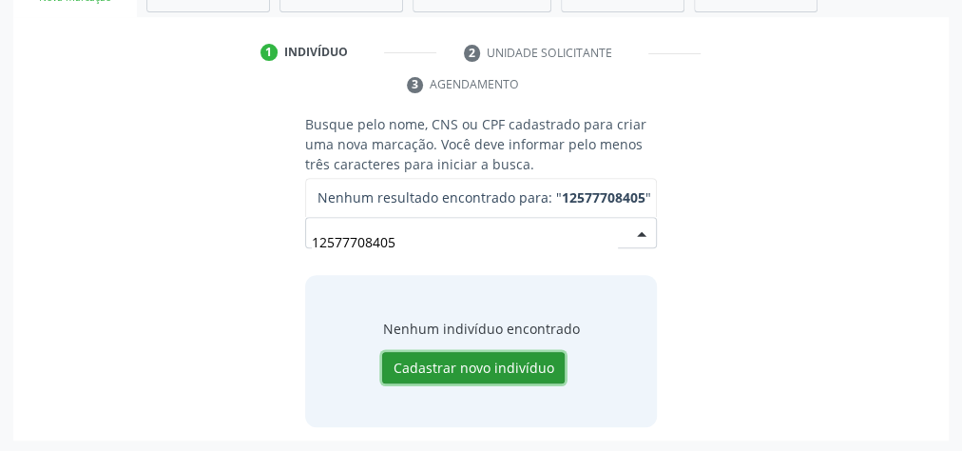
click at [470, 365] on button "Cadastrar novo indivíduo" at bounding box center [473, 368] width 183 height 32
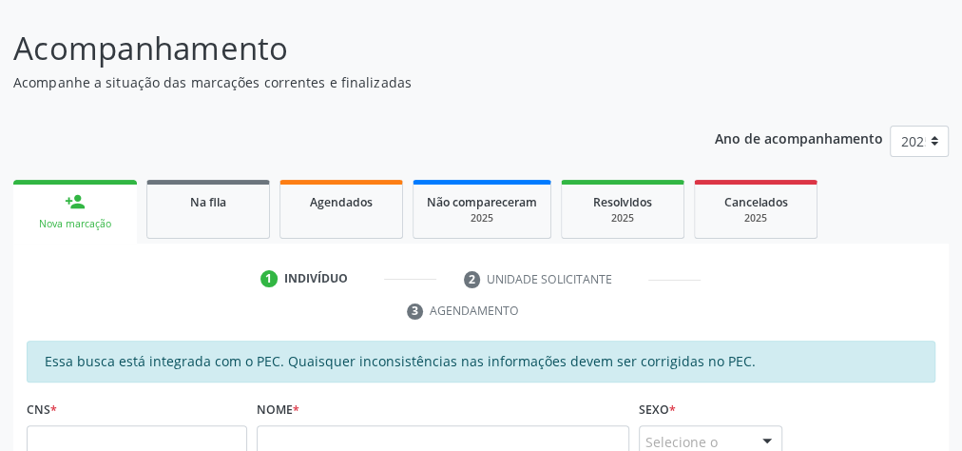
scroll to position [304, 0]
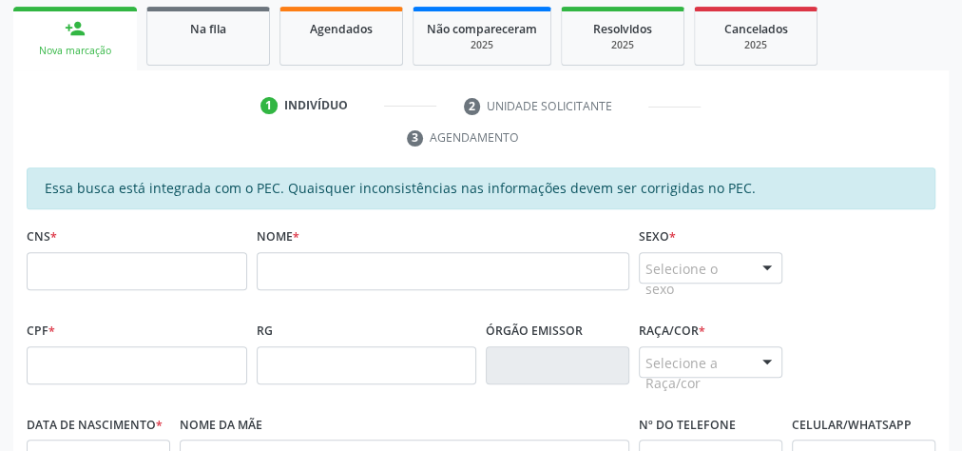
click at [96, 47] on div "Nova marcação" at bounding box center [75, 51] width 97 height 14
click at [93, 28] on link "person_add Nova marcação" at bounding box center [75, 39] width 124 height 64
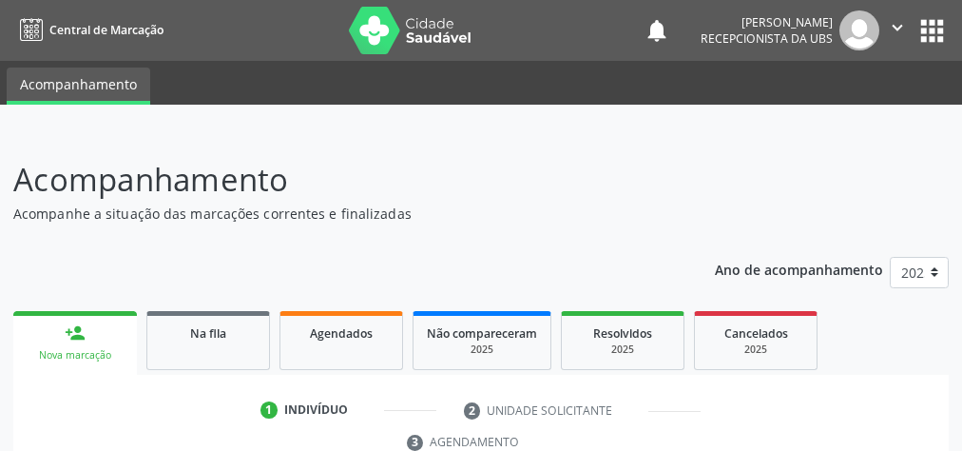
scroll to position [357, 0]
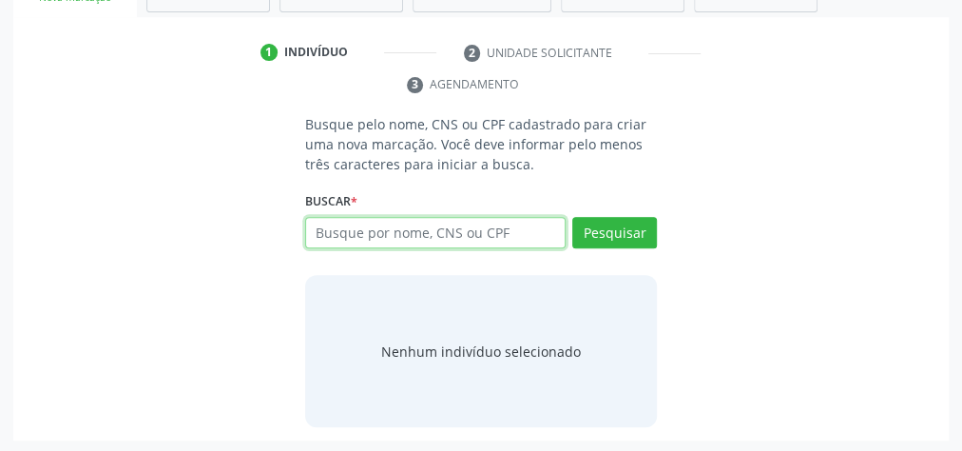
click at [528, 217] on input "text" at bounding box center [435, 233] width 260 height 32
type input "2"
type input "12577708405"
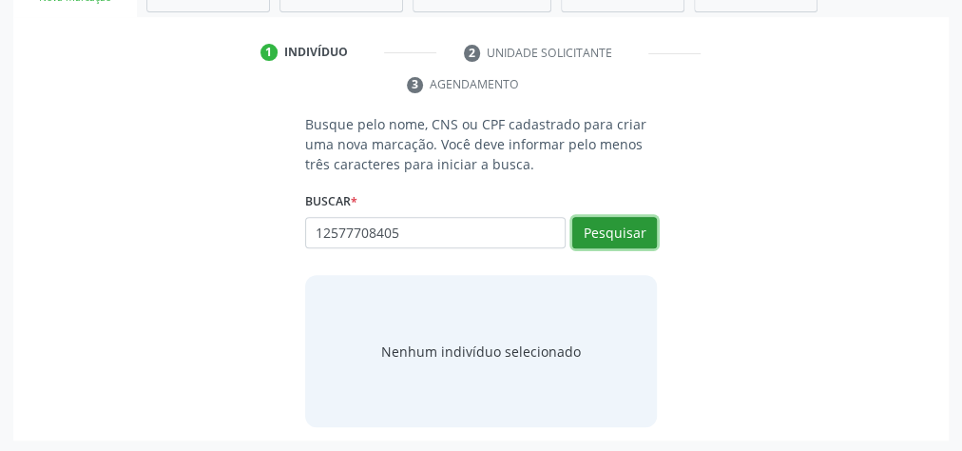
click at [627, 222] on button "Pesquisar" at bounding box center [614, 233] width 85 height 32
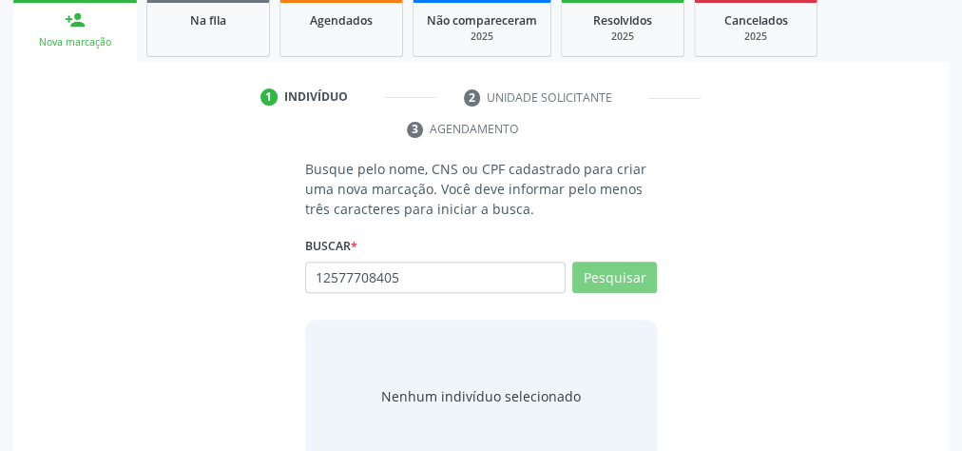
scroll to position [281, 0]
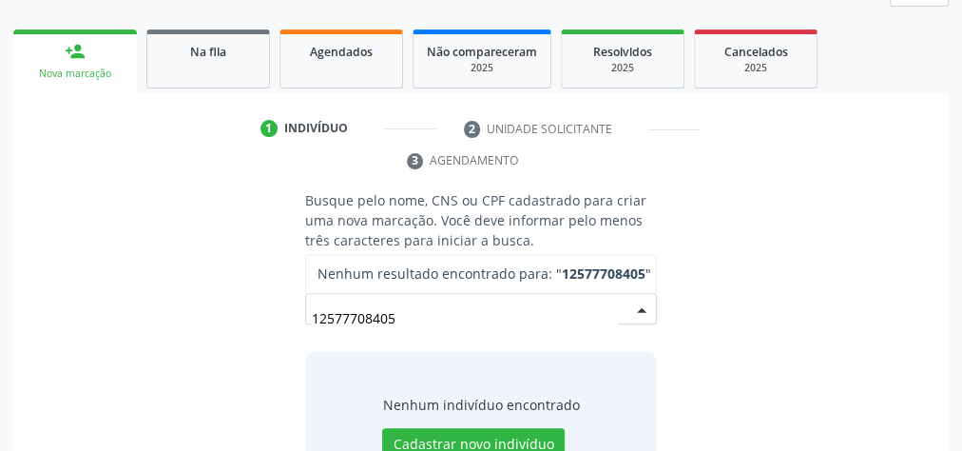
click at [456, 311] on input "12577708405" at bounding box center [465, 318] width 306 height 38
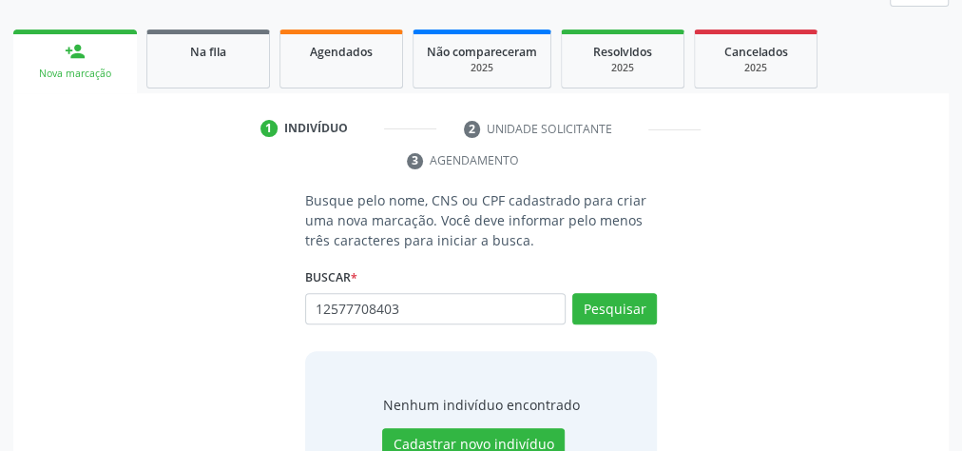
scroll to position [357, 0]
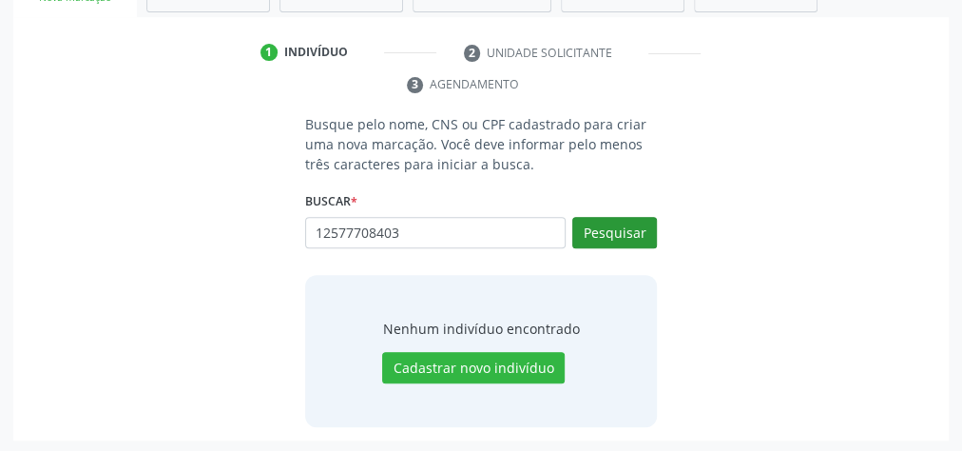
type input "12577708403"
click at [602, 226] on button "Pesquisar" at bounding box center [614, 233] width 85 height 32
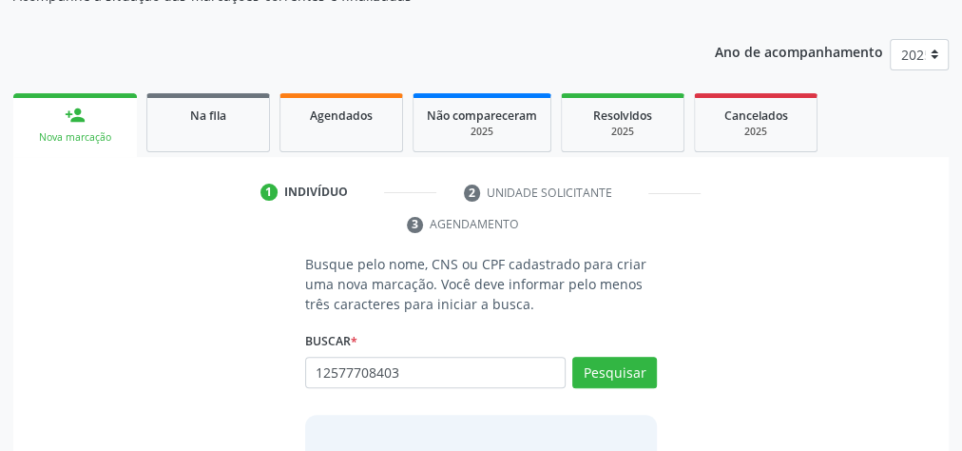
scroll to position [228, 0]
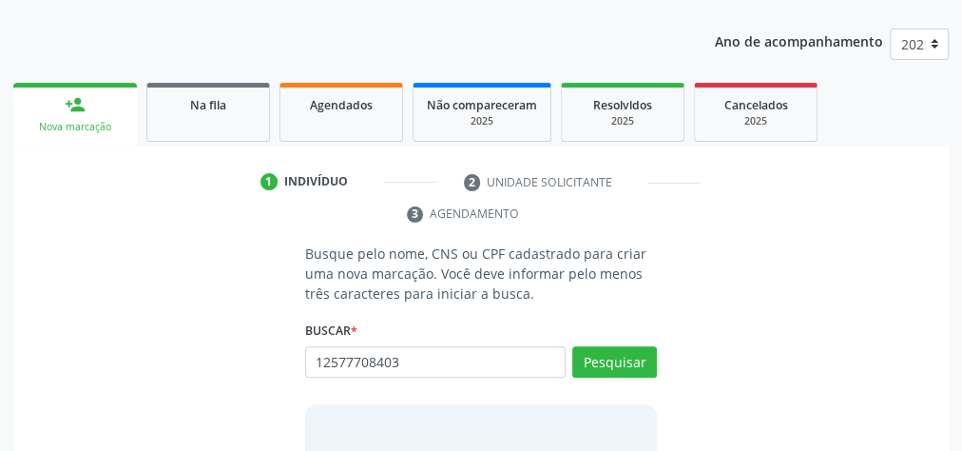
click at [425, 376] on div "12577708403 Busque por nome, CNS ou CPF Nenhum resultado encontrado para: " 125…" at bounding box center [481, 369] width 352 height 46
click at [433, 370] on input "12577708403" at bounding box center [435, 362] width 260 height 32
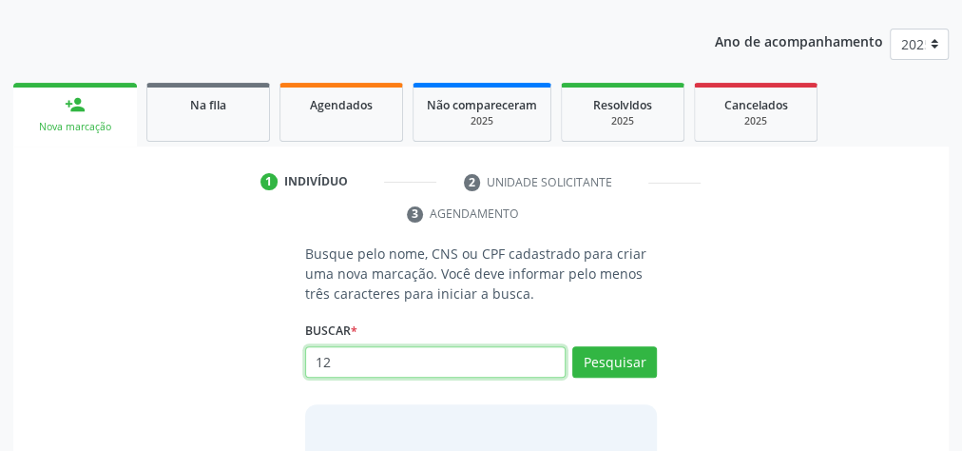
type input "1"
type input "04987871416"
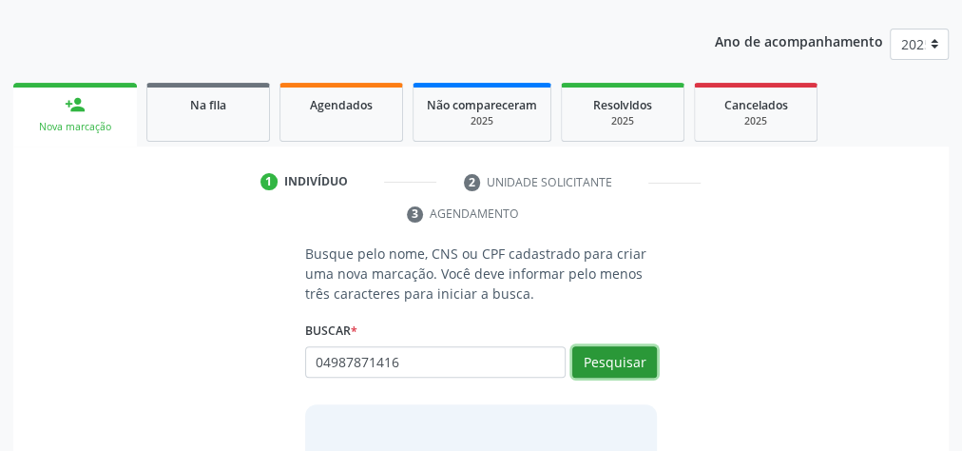
click at [625, 346] on button "Pesquisar" at bounding box center [614, 362] width 85 height 32
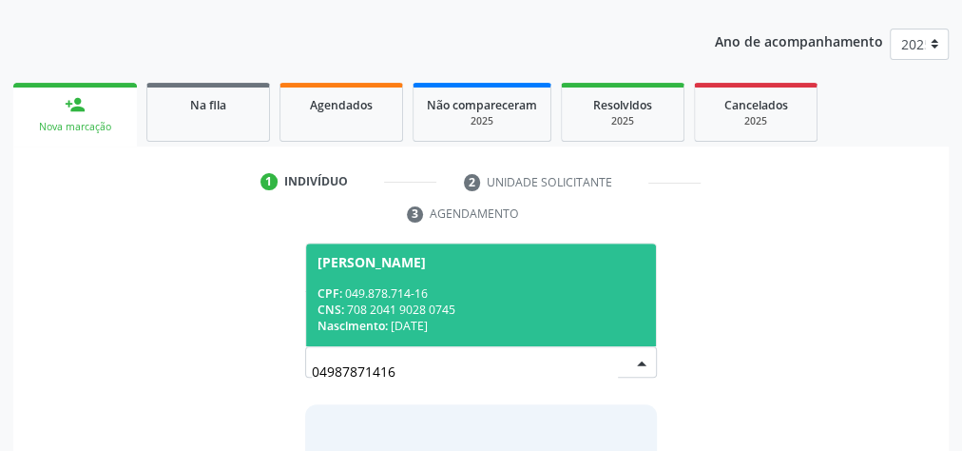
click at [546, 309] on div "CNS: 708 2041 9028 0745" at bounding box center [481, 309] width 327 height 16
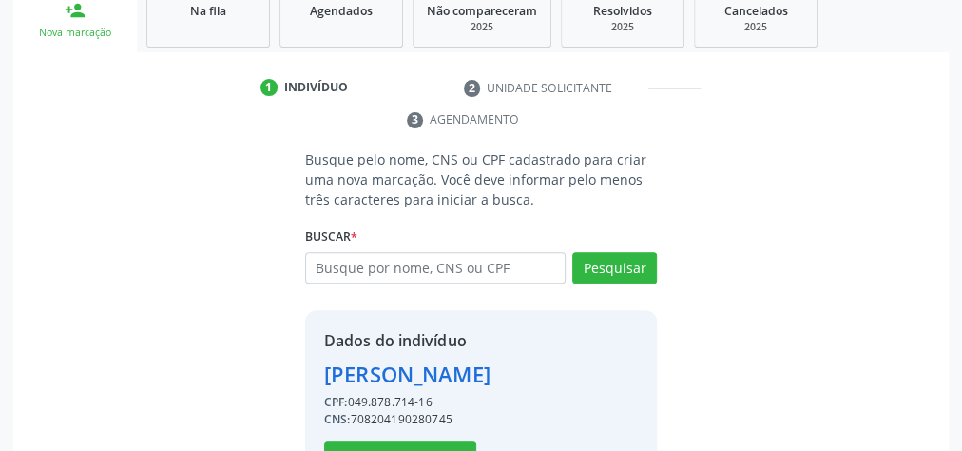
scroll to position [417, 0]
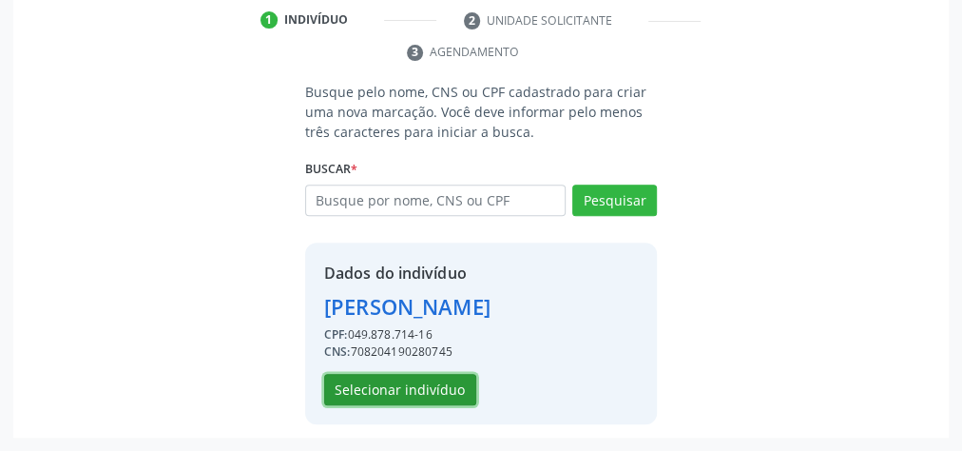
click at [446, 390] on button "Selecionar indivíduo" at bounding box center [400, 390] width 152 height 32
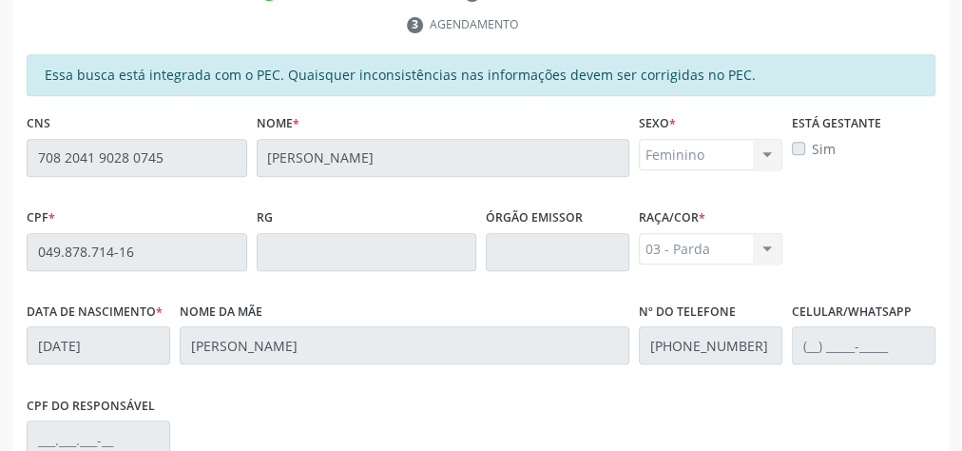
scroll to position [689, 0]
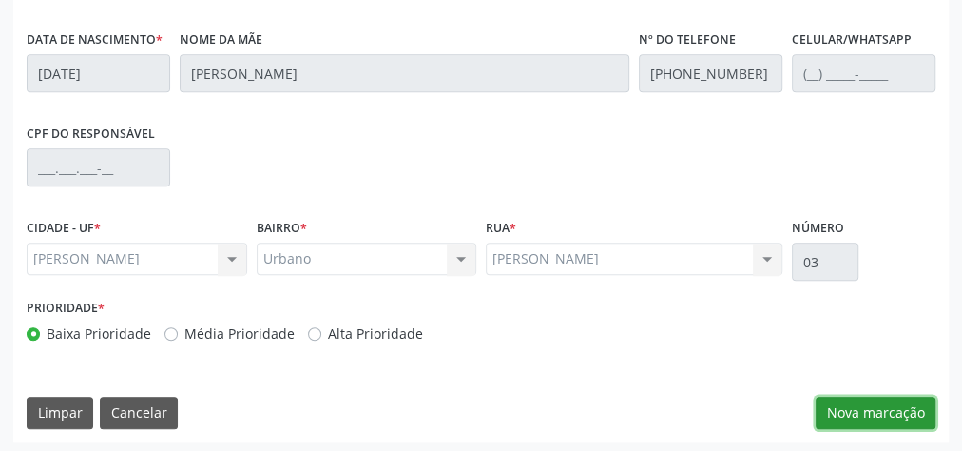
click at [838, 417] on button "Nova marcação" at bounding box center [876, 412] width 120 height 32
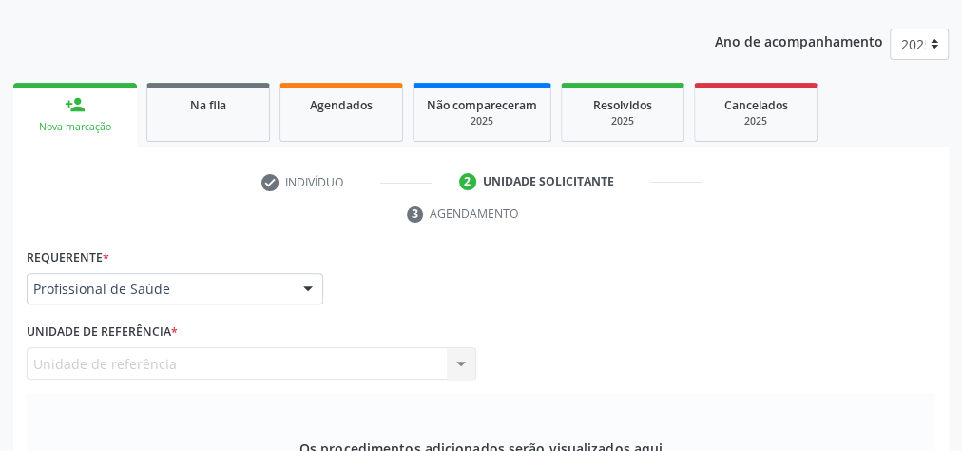
scroll to position [76, 0]
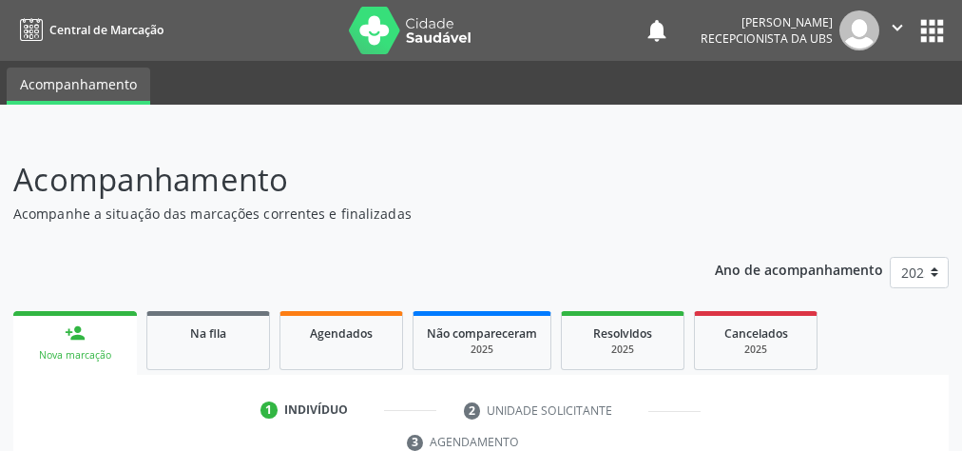
scroll to position [357, 0]
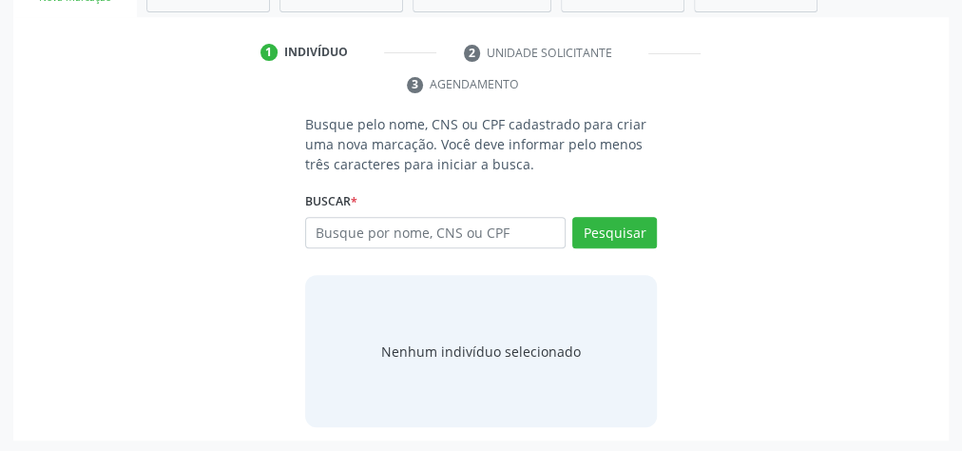
click at [459, 239] on input "text" at bounding box center [435, 233] width 260 height 32
click at [488, 222] on input "text" at bounding box center [435, 233] width 260 height 32
type input "04987871416"
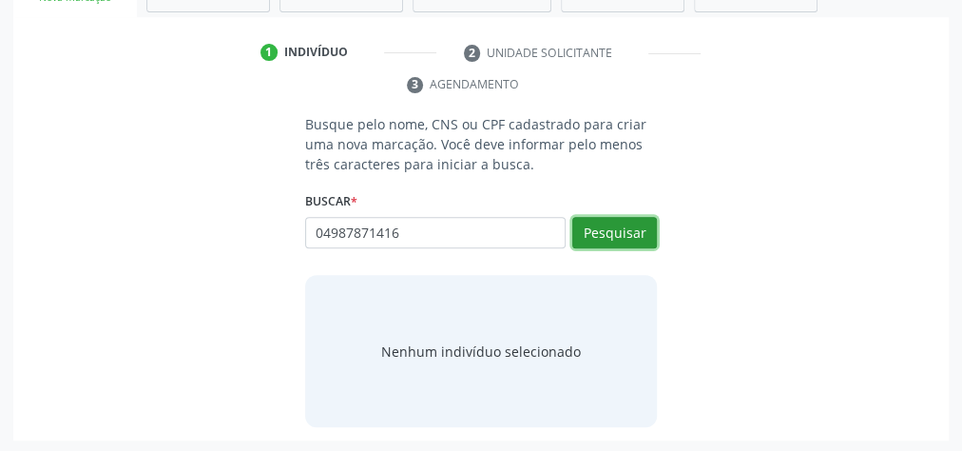
click at [641, 236] on button "Pesquisar" at bounding box center [614, 233] width 85 height 32
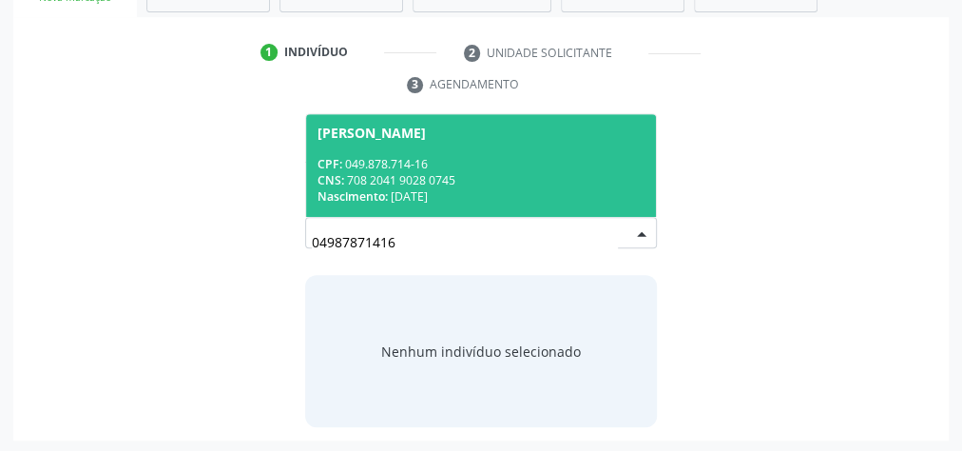
click at [549, 190] on div "Nascimento: 20[DATE]" at bounding box center [481, 196] width 327 height 16
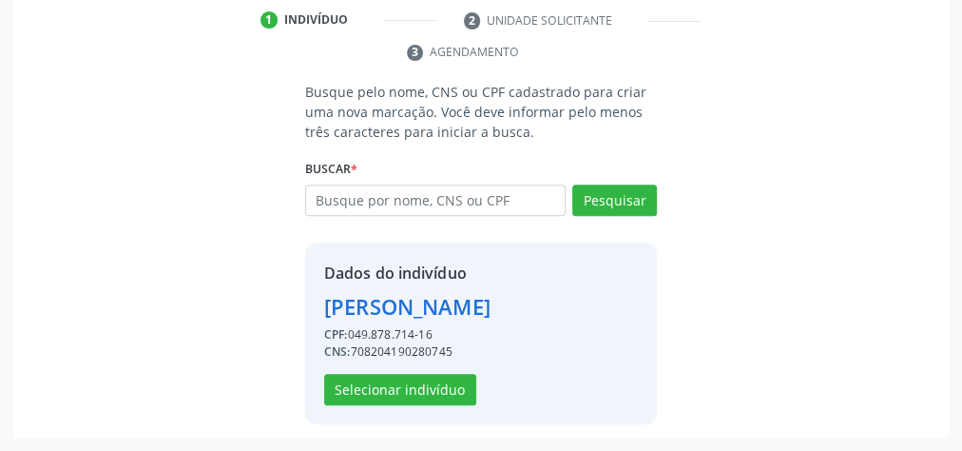
scroll to position [417, 0]
click at [445, 386] on button "Selecionar indivíduo" at bounding box center [400, 390] width 152 height 32
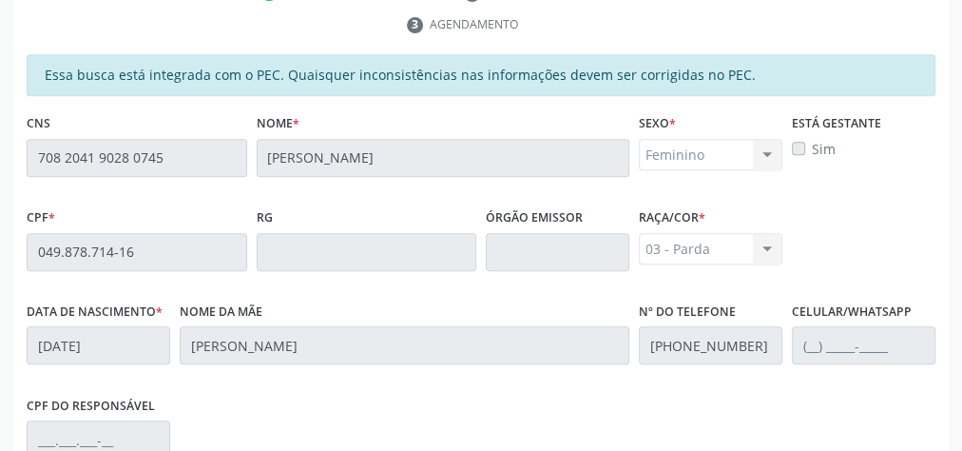
scroll to position [689, 0]
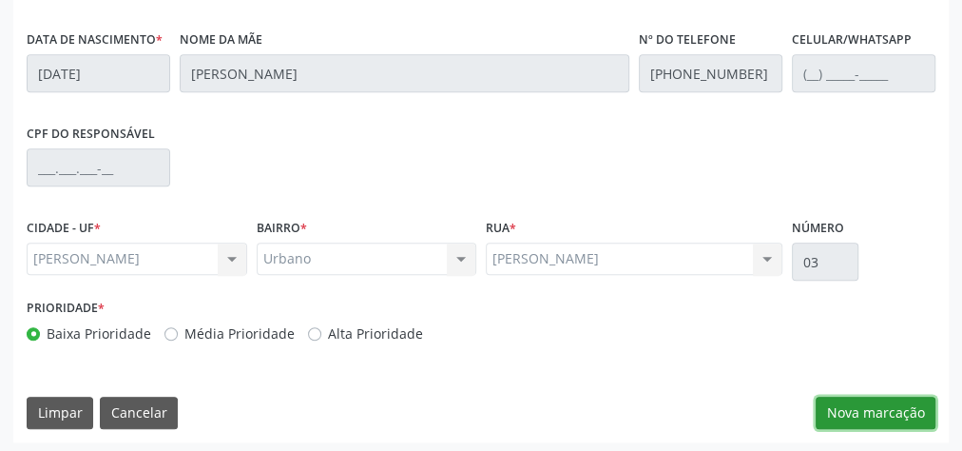
click at [885, 399] on button "Nova marcação" at bounding box center [876, 412] width 120 height 32
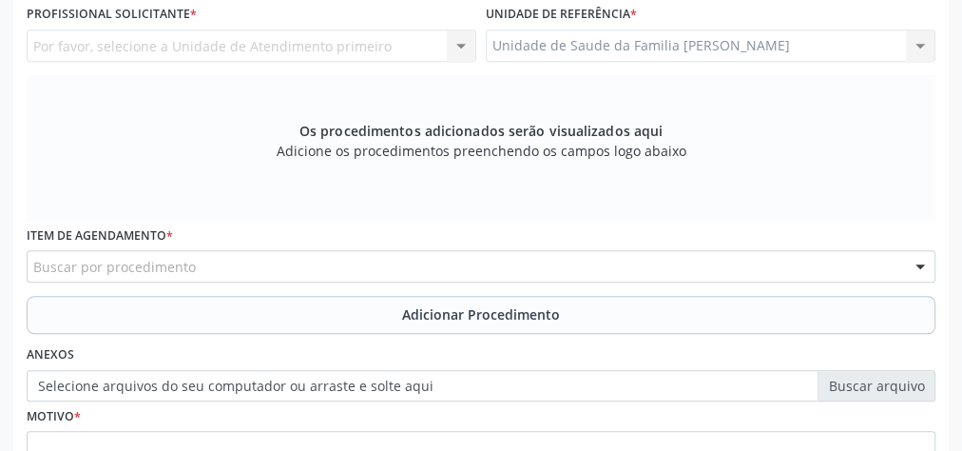
scroll to position [385, 0]
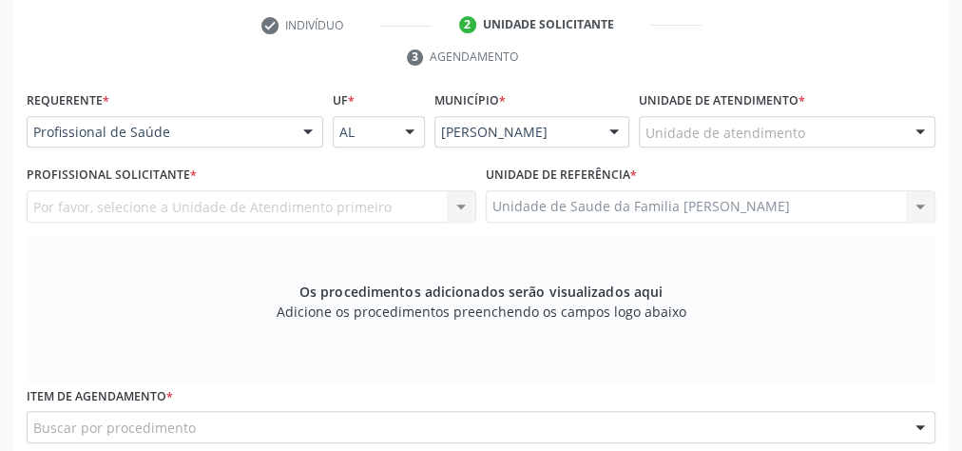
click at [803, 139] on div "Unidade de atendimento" at bounding box center [787, 132] width 297 height 32
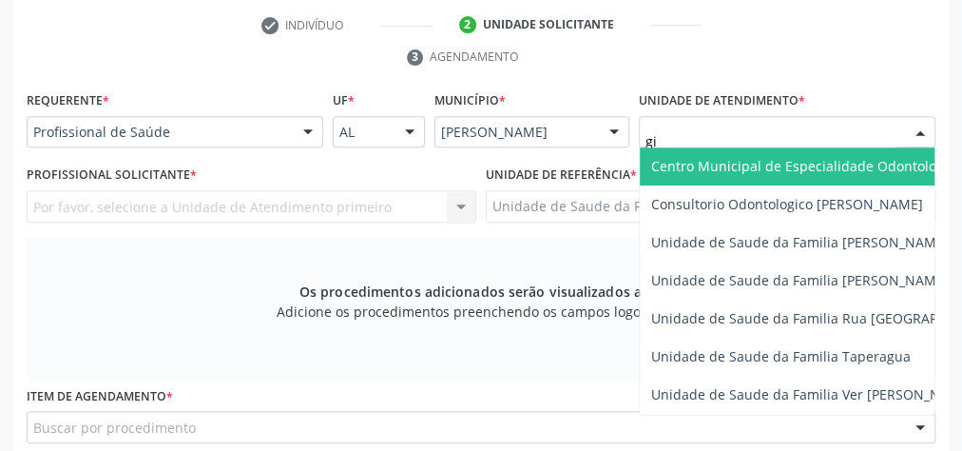
type input "gis"
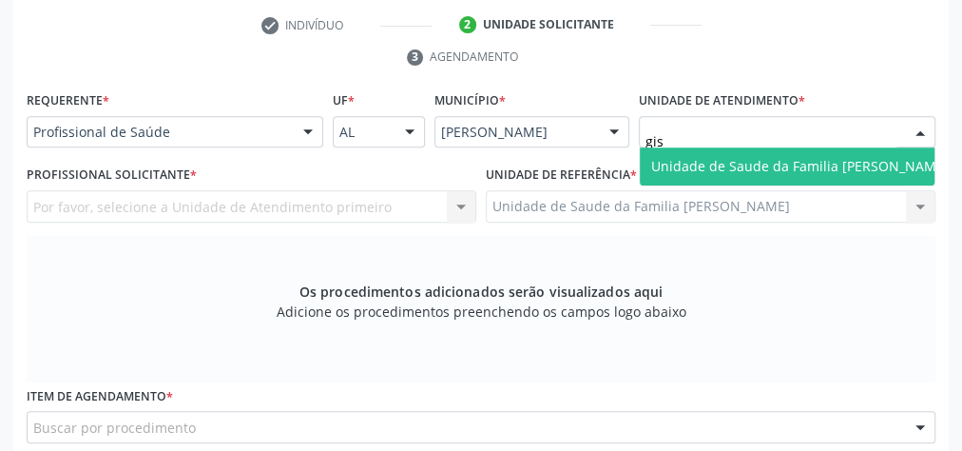
click at [799, 167] on span "Unidade de Saude da Familia [PERSON_NAME]" at bounding box center [800, 166] width 298 height 18
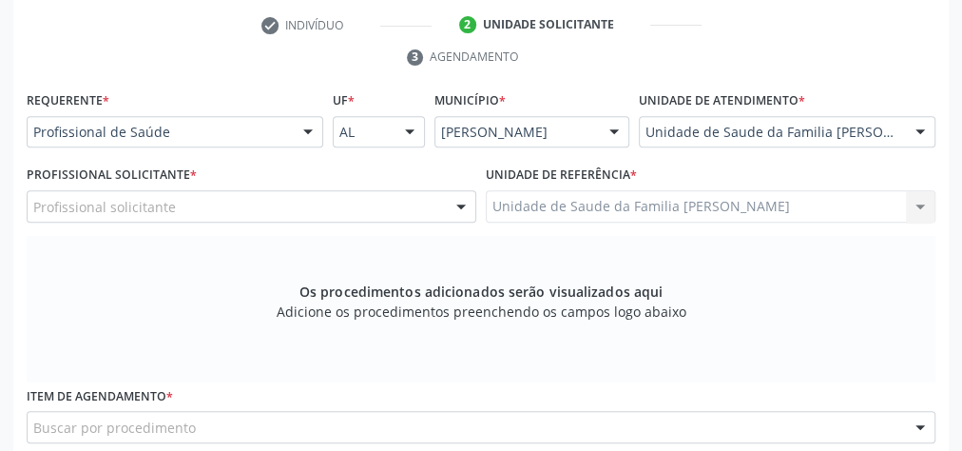
click at [455, 211] on div at bounding box center [461, 207] width 29 height 32
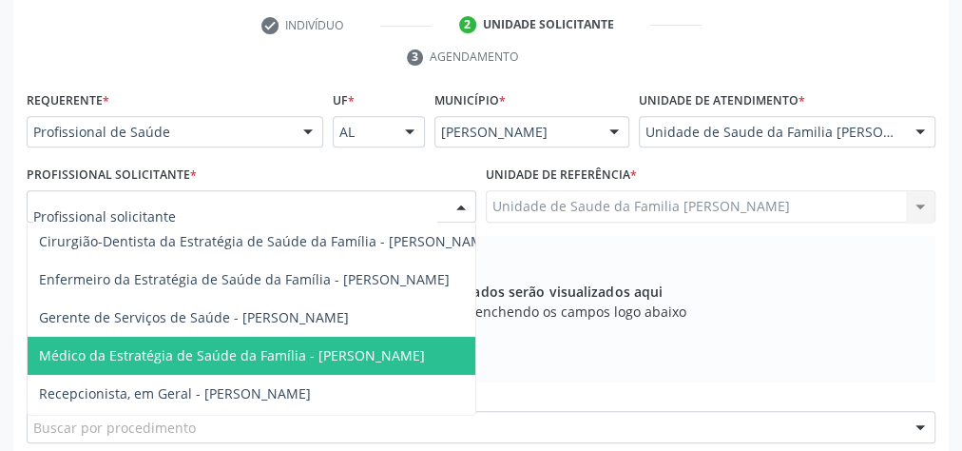
click at [421, 351] on span "Médico da Estratégia de Saúde da Família - [PERSON_NAME]" at bounding box center [232, 355] width 386 height 18
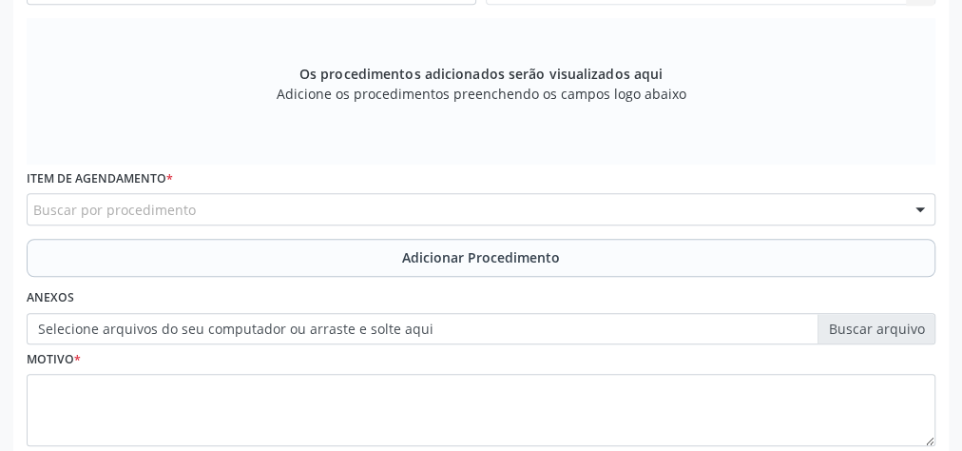
scroll to position [613, 0]
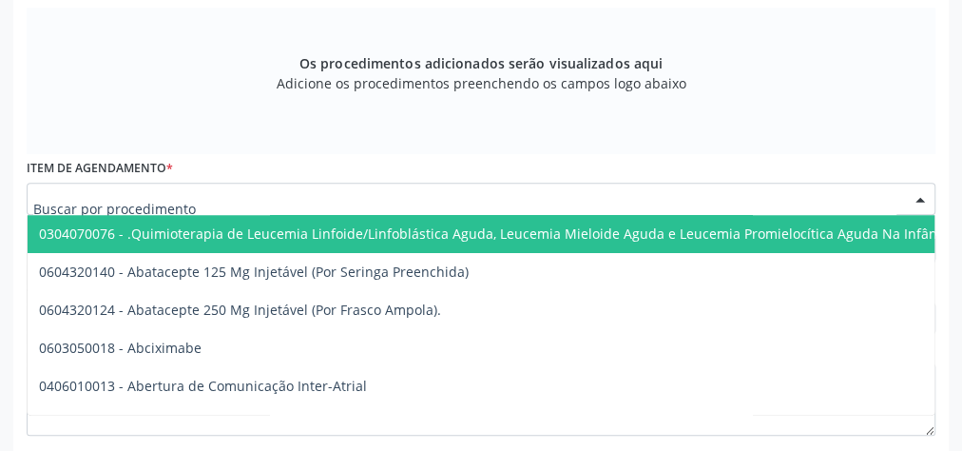
click at [837, 200] on div at bounding box center [481, 199] width 909 height 32
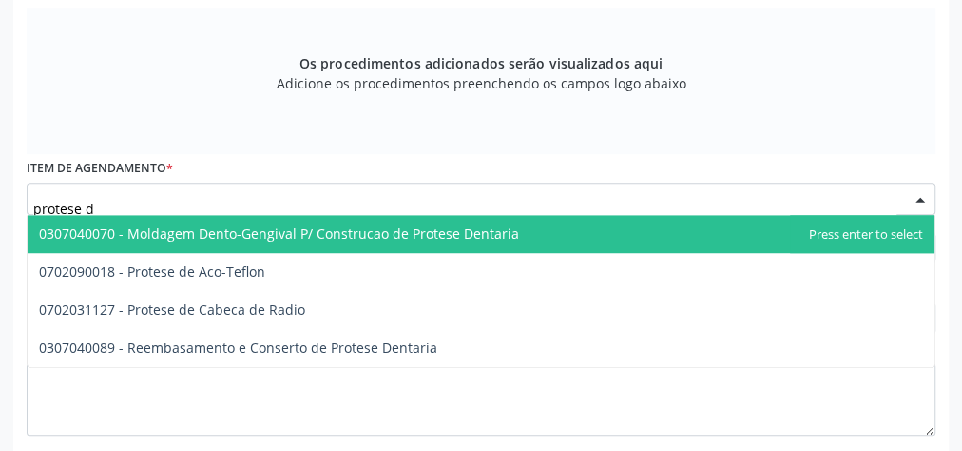
type input "protese de"
click at [431, 226] on span "0307040070 - Moldagem Dento-Gengival P/ Construcao de Protese Dentaria" at bounding box center [279, 233] width 480 height 18
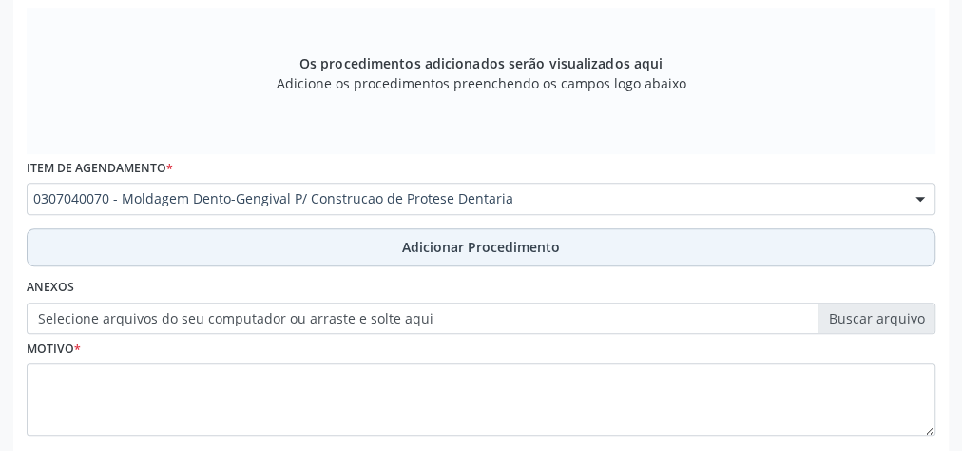
click at [474, 232] on button "Adicionar Procedimento" at bounding box center [481, 247] width 909 height 38
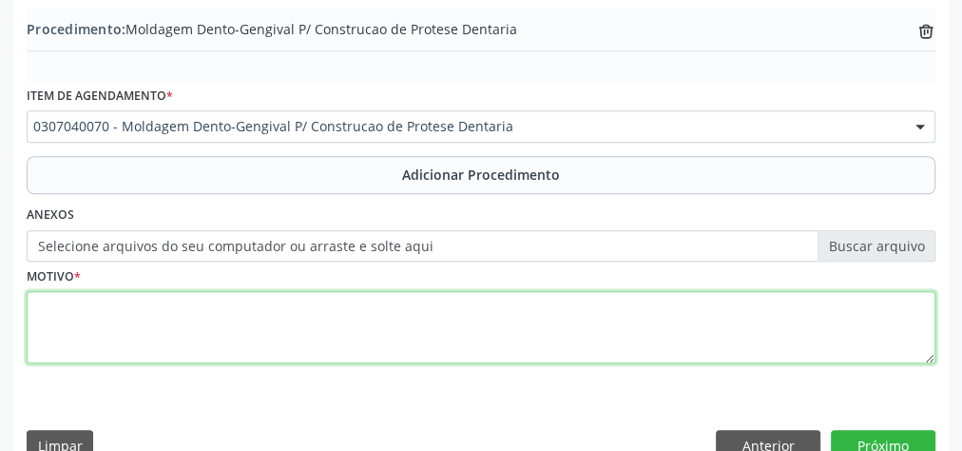
click at [406, 328] on textarea at bounding box center [481, 327] width 909 height 72
type textarea "solicito protese total superior e inferior"
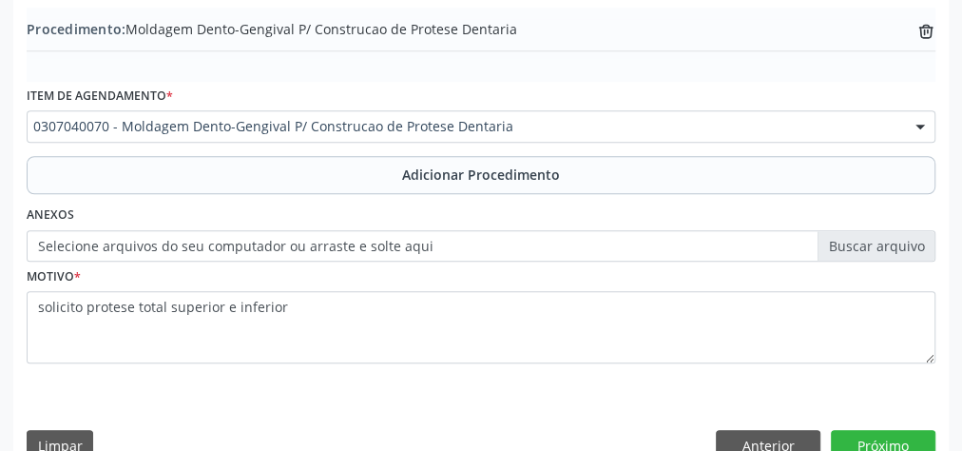
click at [857, 243] on label "Selecione arquivos do seu computador ou arraste e solte aqui" at bounding box center [481, 246] width 909 height 32
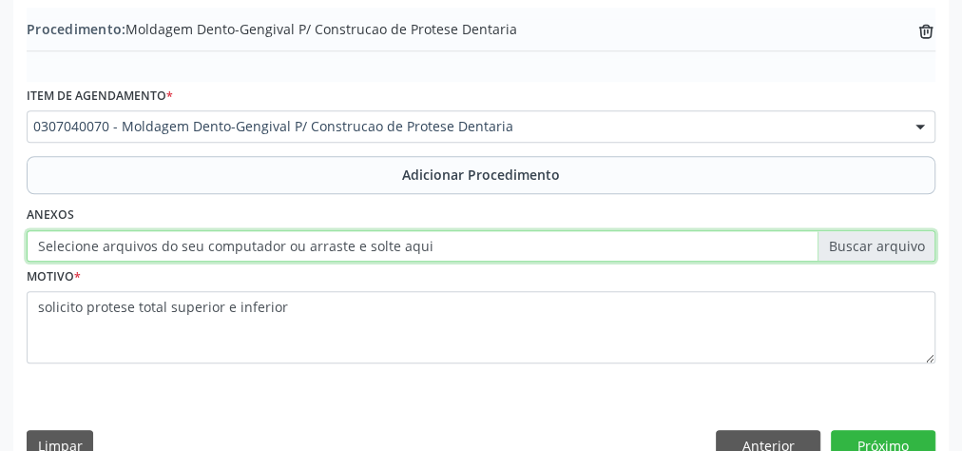
click at [857, 243] on input "Selecione arquivos do seu computador ou arraste e solte aqui" at bounding box center [481, 246] width 909 height 32
type input "C:\fakepath\odontolog.jpeg"
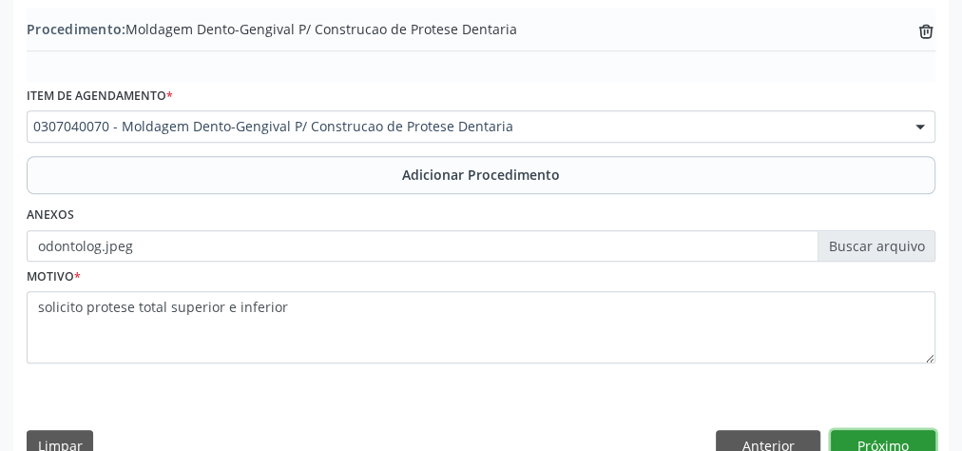
click at [910, 439] on button "Próximo" at bounding box center [883, 446] width 105 height 32
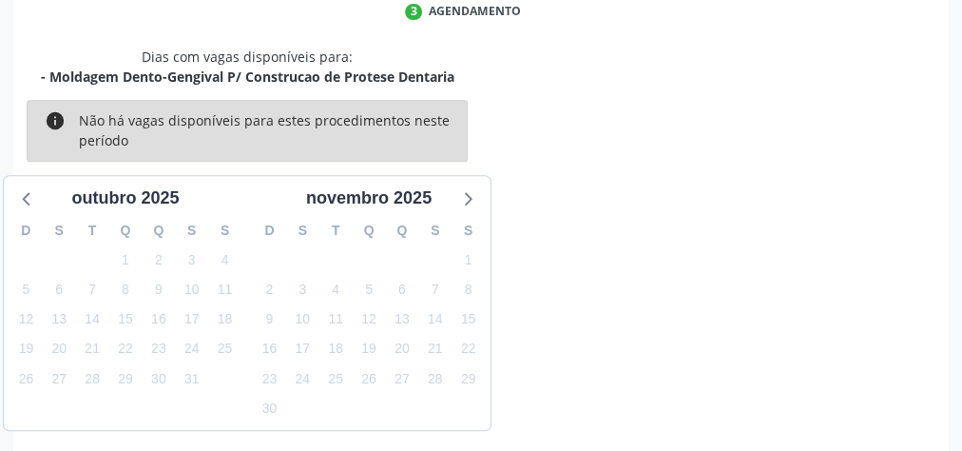
scroll to position [504, 0]
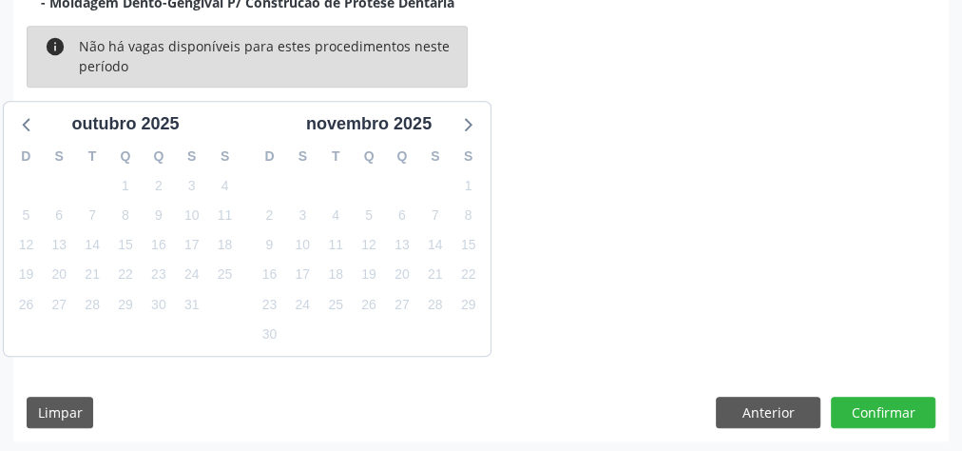
click at [910, 439] on div "Acompanhamento Acompanhe a situação das marcações correntes e finalizadas Relat…" at bounding box center [481, 40] width 962 height 827
click at [888, 416] on button "Confirmar" at bounding box center [883, 412] width 105 height 32
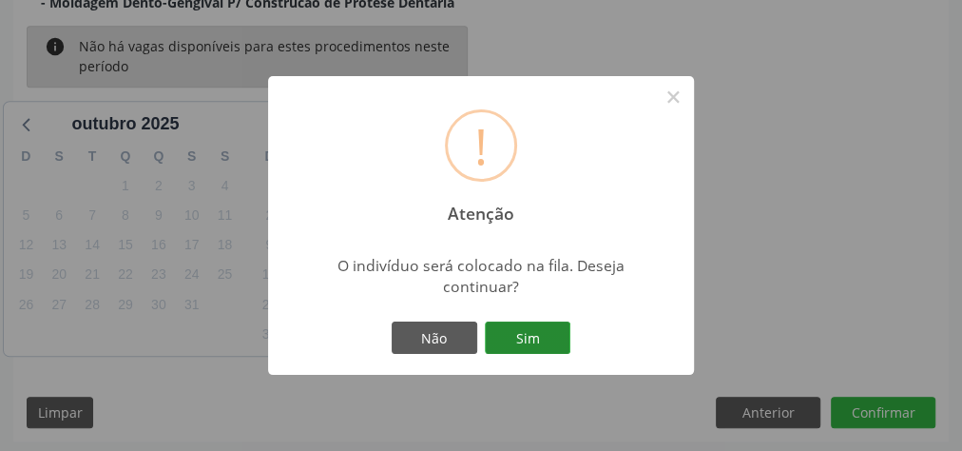
click at [549, 331] on button "Sim" at bounding box center [528, 337] width 86 height 32
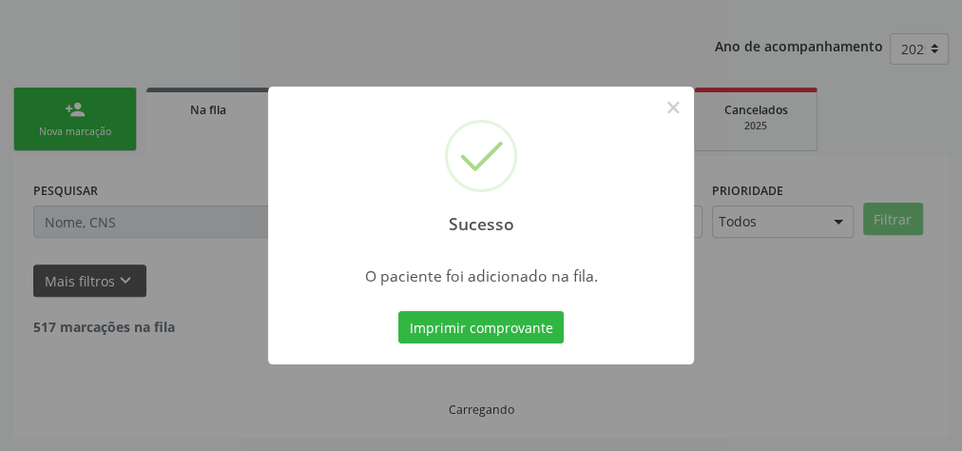
scroll to position [202, 0]
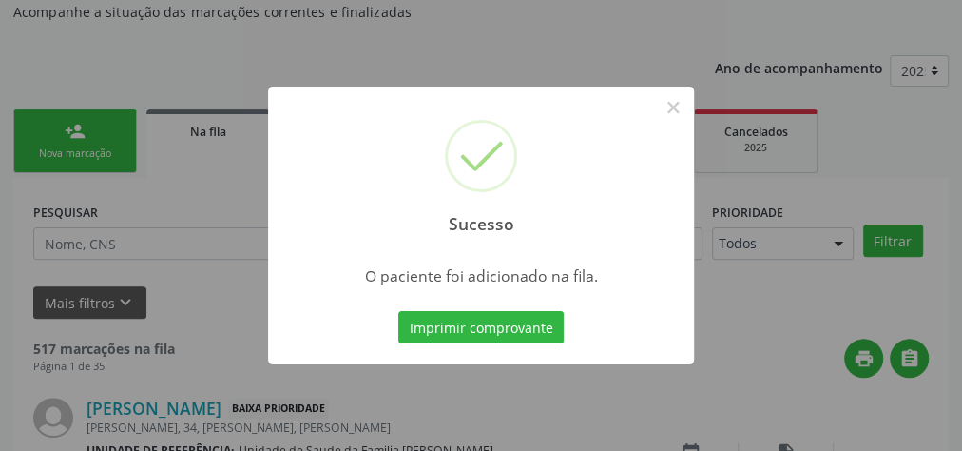
click at [555, 322] on button "Imprimir comprovante" at bounding box center [480, 327] width 165 height 32
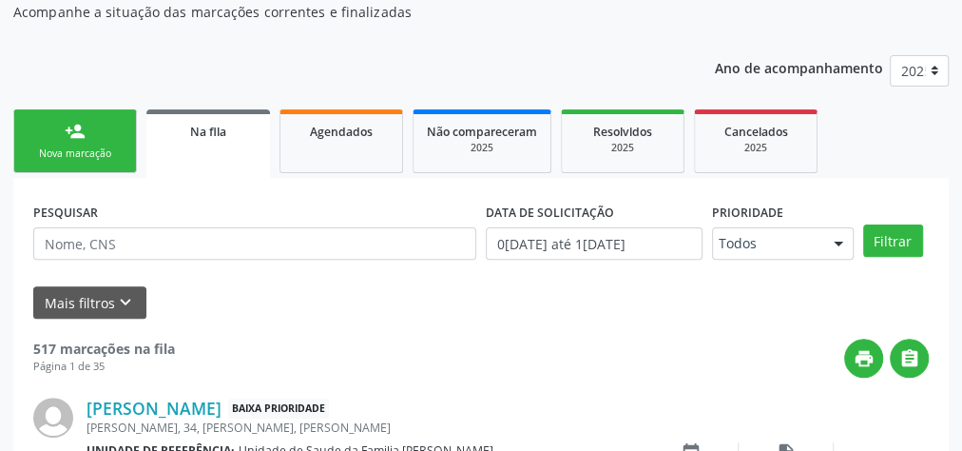
click at [71, 137] on div "person_add" at bounding box center [75, 131] width 21 height 21
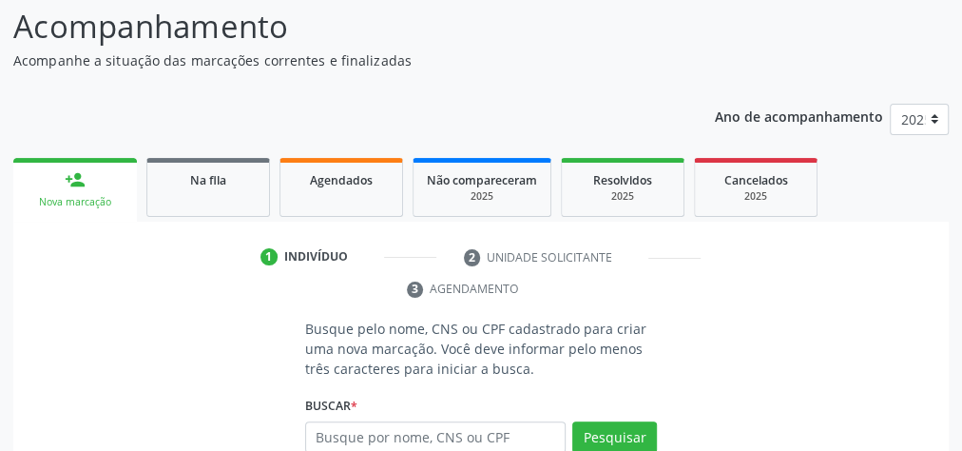
scroll to position [228, 0]
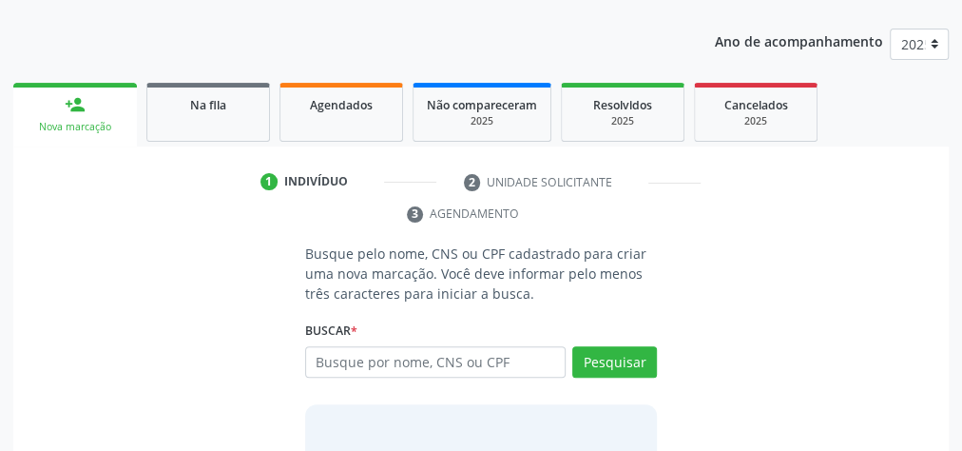
click at [305, 275] on p "Busque pelo nome, CNS ou CPF cadastrado para criar uma nova marcação. Você deve…" at bounding box center [481, 273] width 352 height 60
drag, startPoint x: 498, startPoint y: 364, endPoint x: 491, endPoint y: 353, distance: 13.2
click at [498, 362] on input "text" at bounding box center [435, 362] width 260 height 32
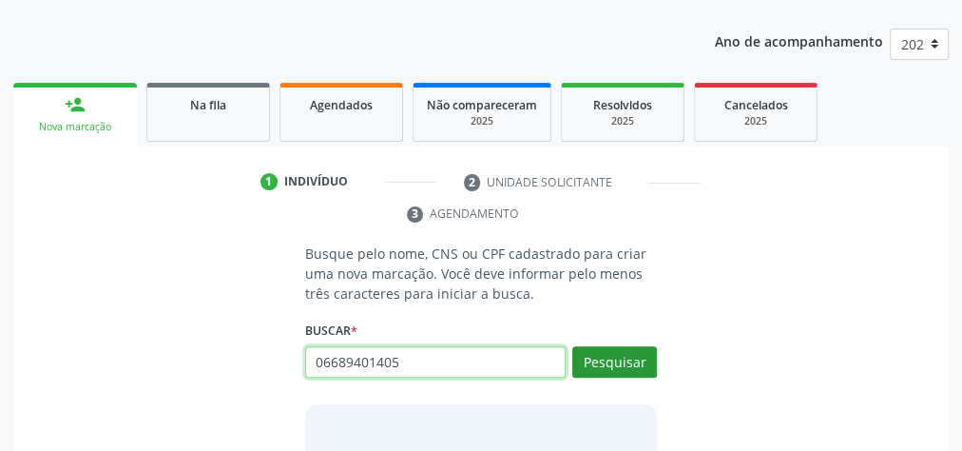
type input "06689401405"
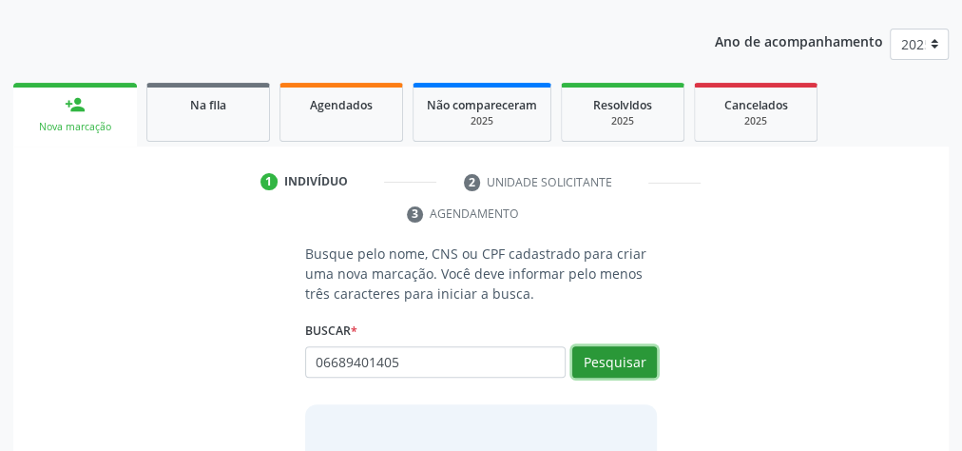
click at [640, 363] on button "Pesquisar" at bounding box center [614, 362] width 85 height 32
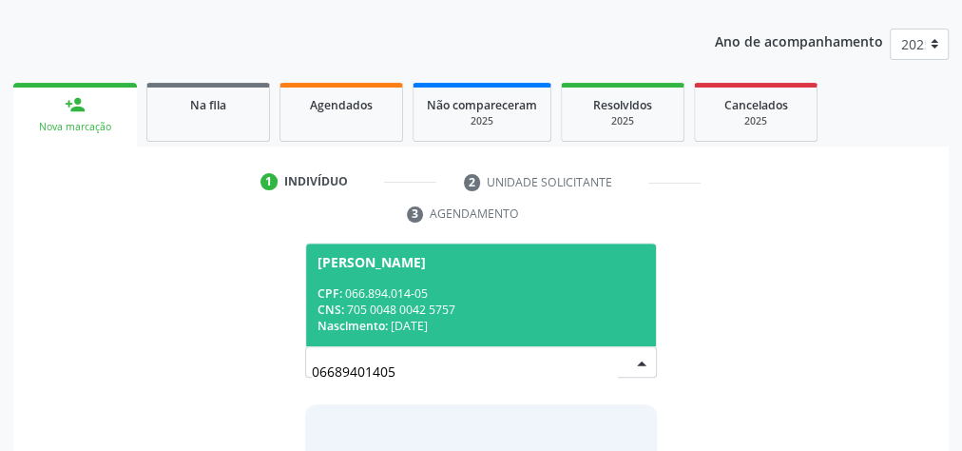
click at [566, 295] on div "CPF: 066.894.014-05" at bounding box center [481, 293] width 327 height 16
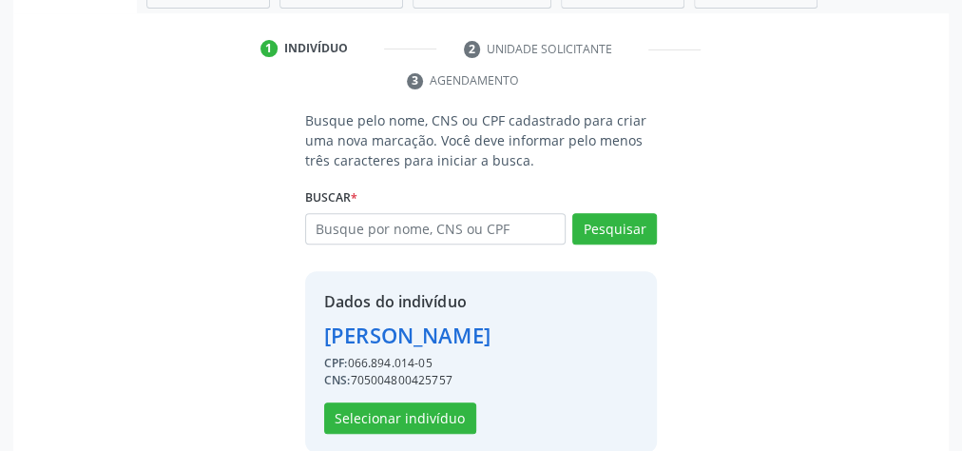
scroll to position [386, 0]
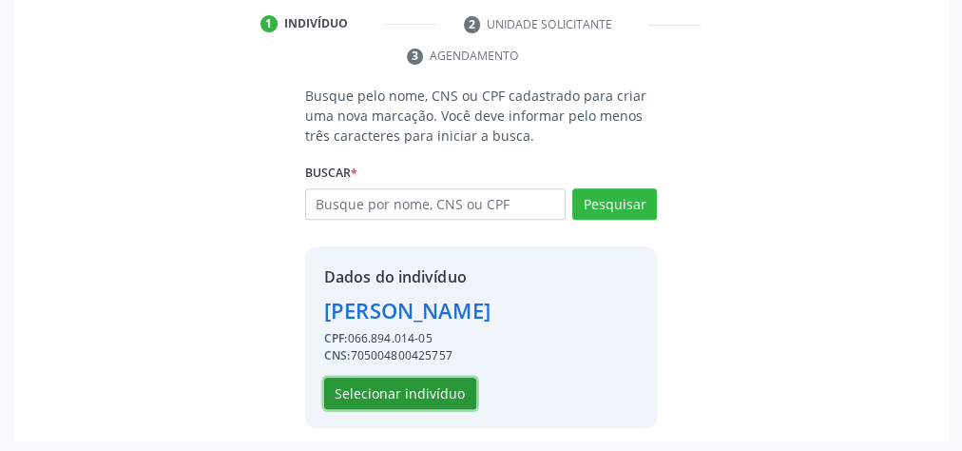
click at [442, 386] on button "Selecionar indivíduo" at bounding box center [400, 393] width 152 height 32
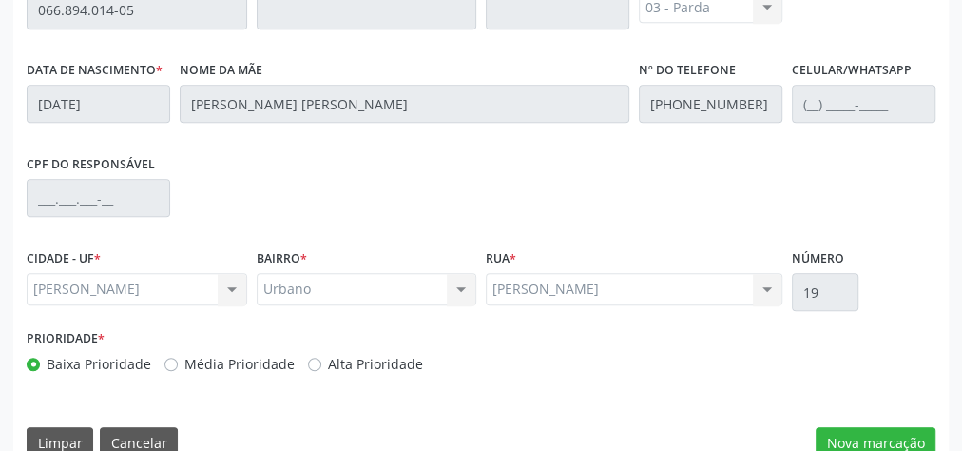
scroll to position [689, 0]
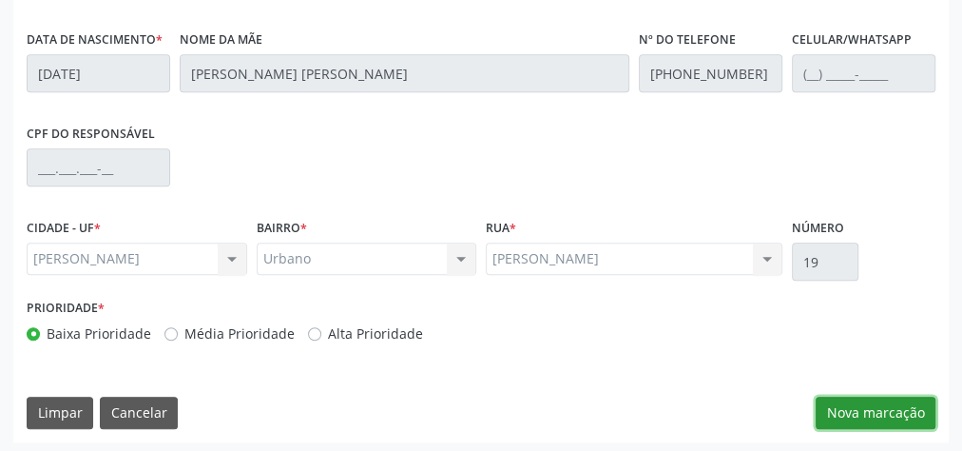
click at [881, 402] on button "Nova marcação" at bounding box center [876, 412] width 120 height 32
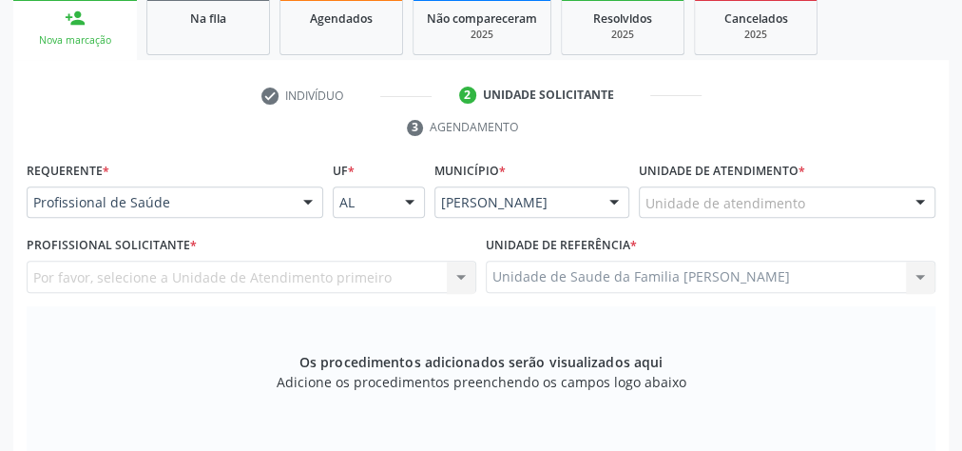
scroll to position [309, 0]
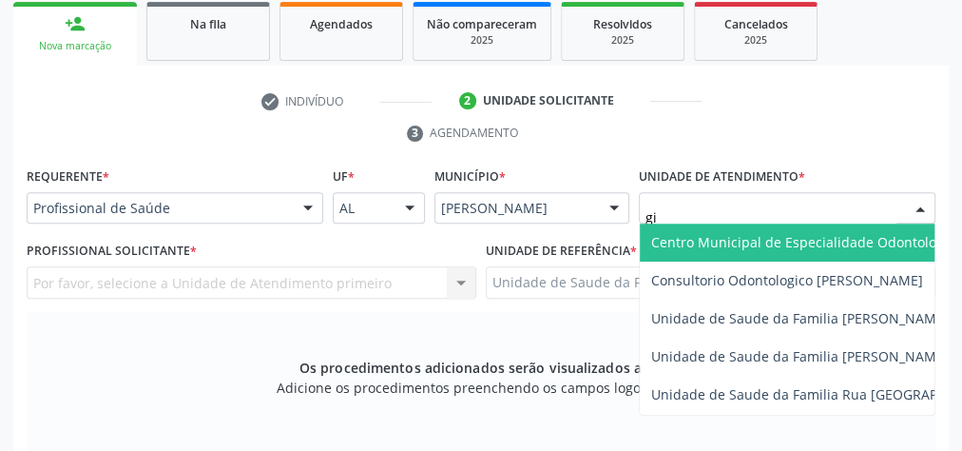
type input "gis"
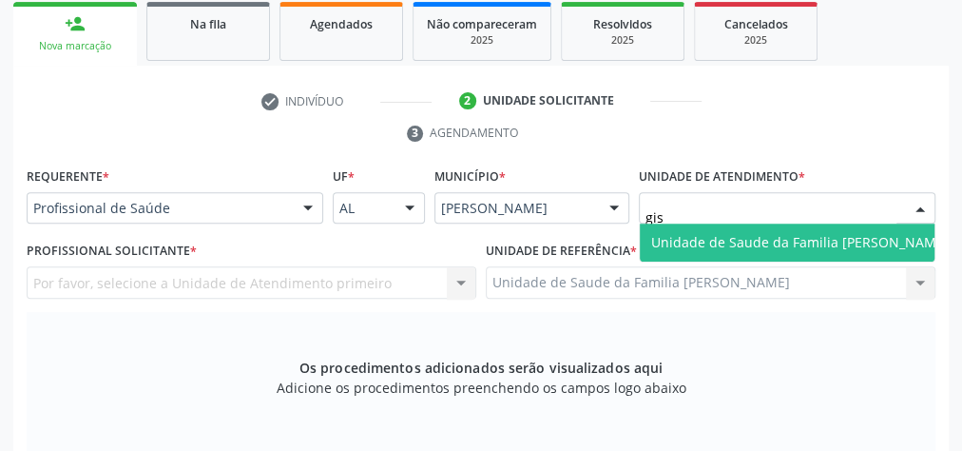
click at [774, 236] on span "Unidade de Saude da Familia [PERSON_NAME]" at bounding box center [800, 242] width 298 height 18
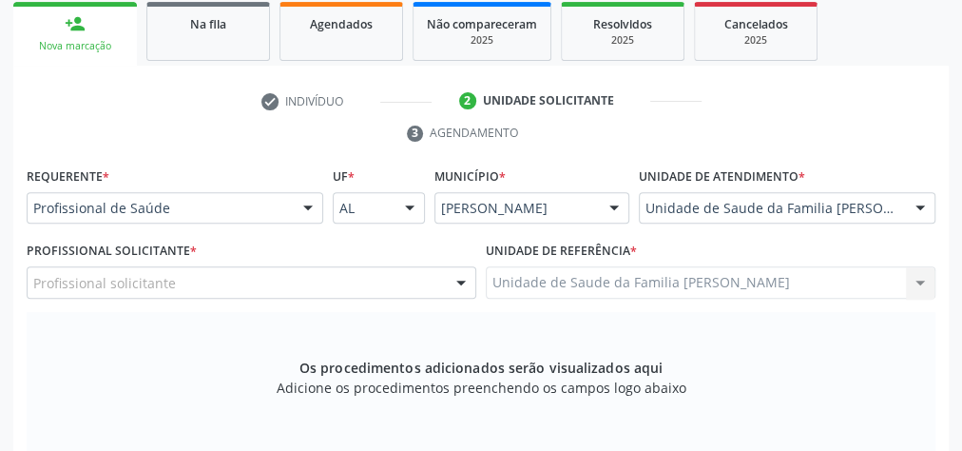
click at [449, 279] on div at bounding box center [461, 283] width 29 height 32
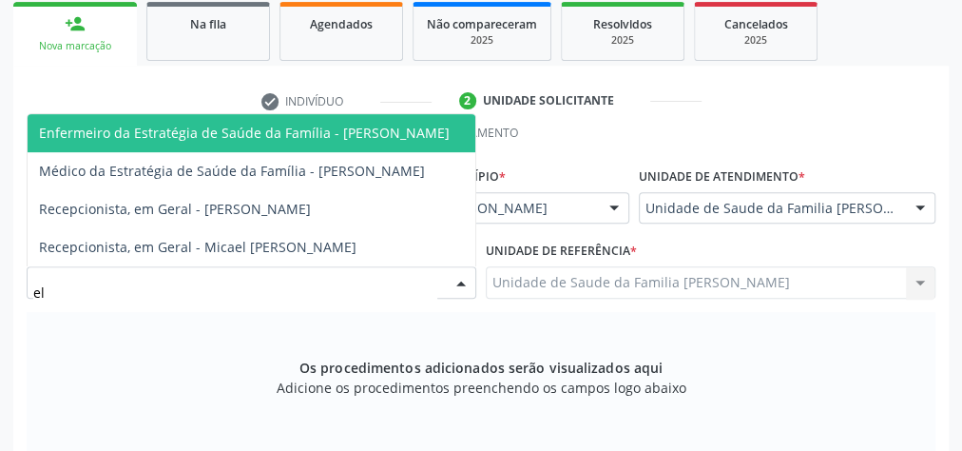
type input "ele"
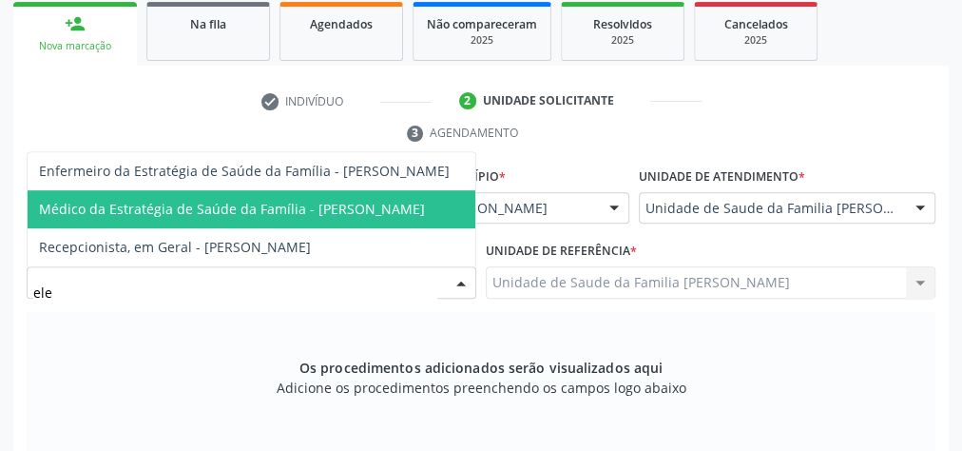
click at [385, 200] on span "Médico da Estratégia de Saúde da Família - [PERSON_NAME]" at bounding box center [232, 209] width 386 height 18
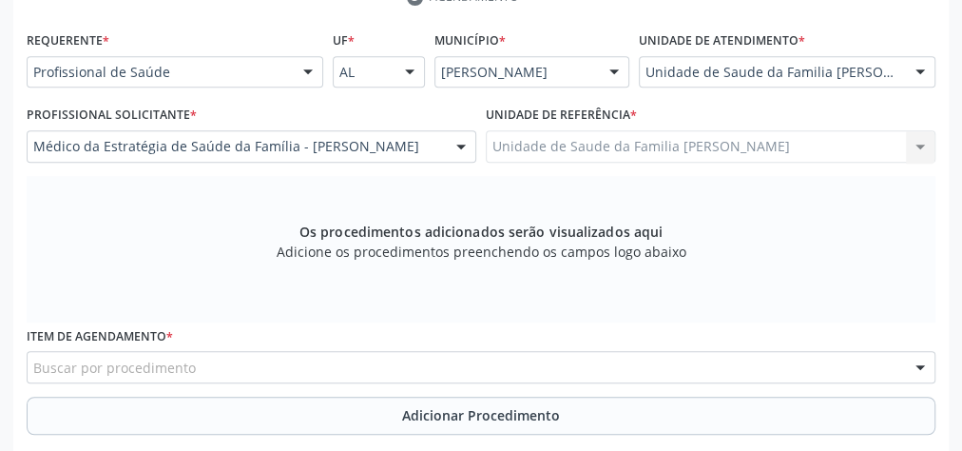
scroll to position [537, 0]
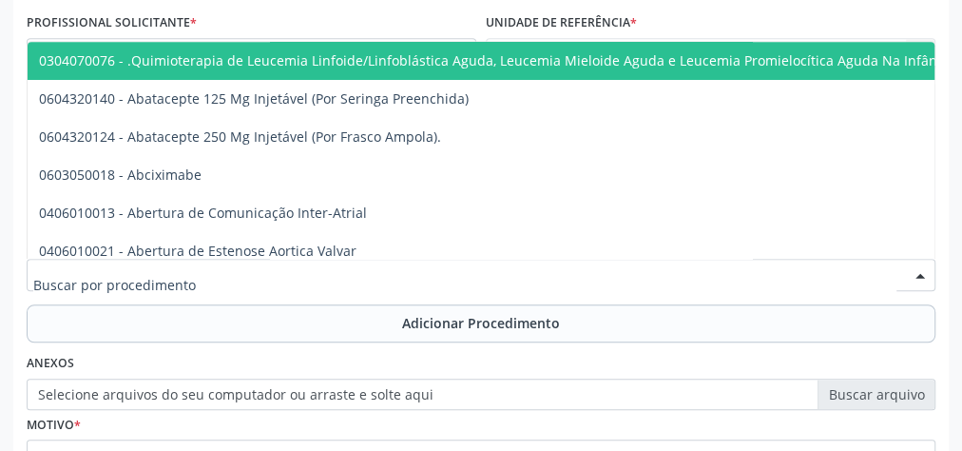
click at [444, 279] on div at bounding box center [481, 275] width 909 height 32
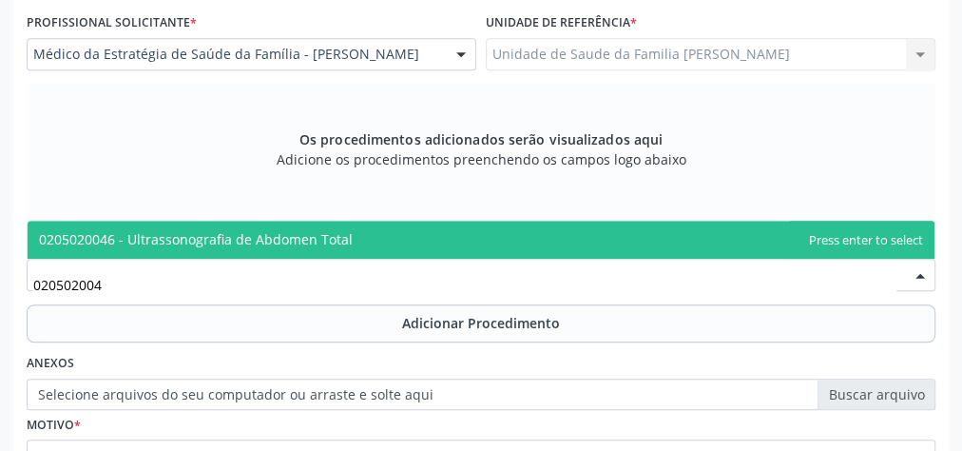
type input "0205020046"
click at [356, 245] on span "0205020046 - Ultrassonografia de Abdomen Total" at bounding box center [481, 240] width 907 height 38
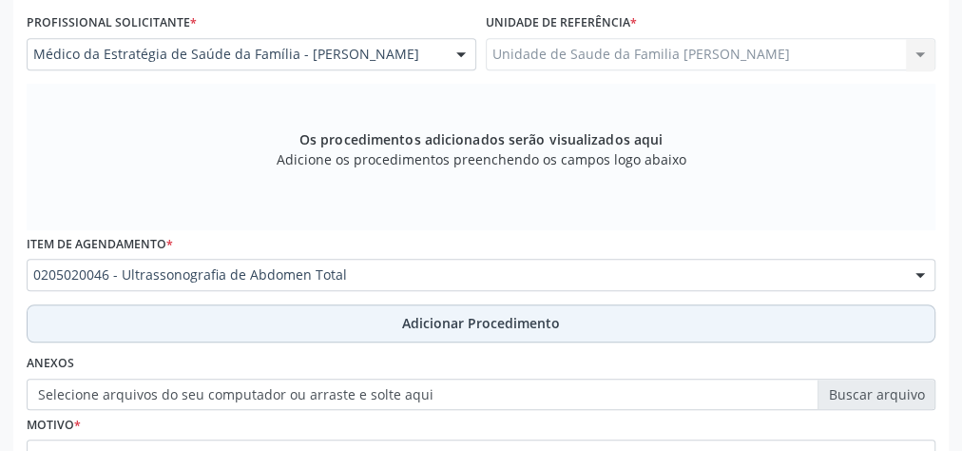
click at [414, 308] on button "Adicionar Procedimento" at bounding box center [481, 323] width 909 height 38
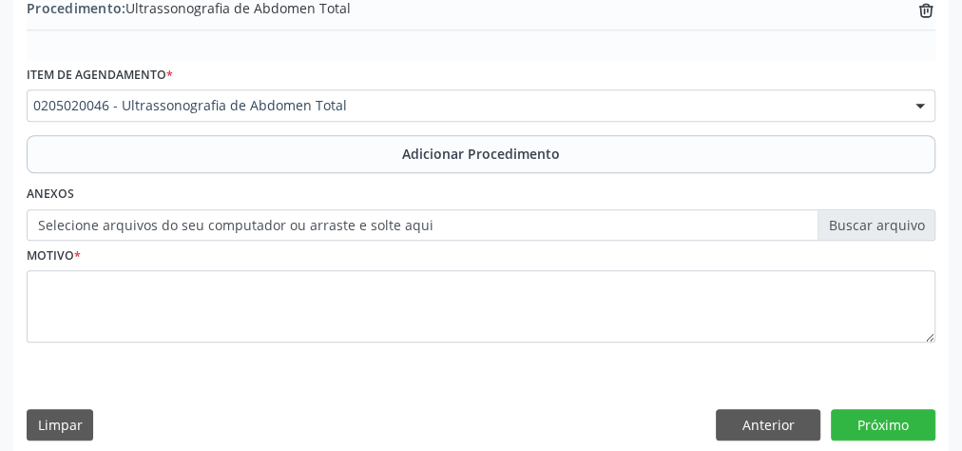
scroll to position [646, 0]
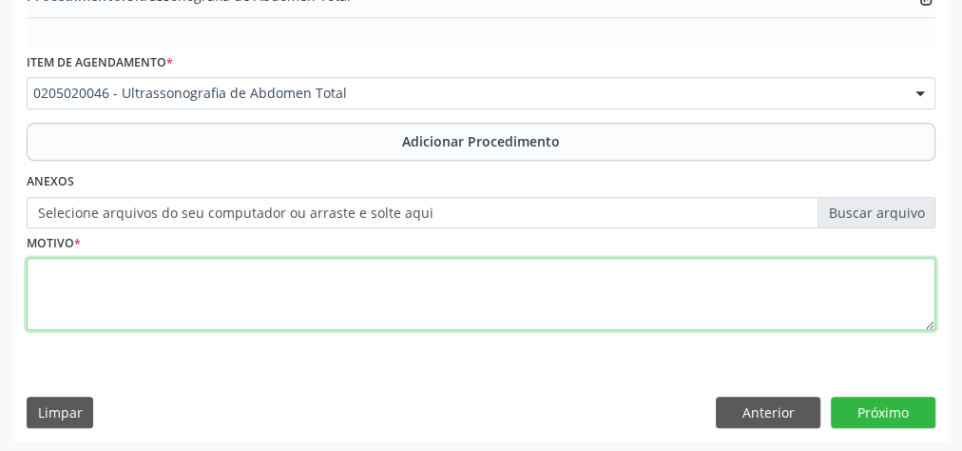
click at [354, 282] on textarea at bounding box center [481, 294] width 909 height 72
type textarea "dor abdominal difusa + coelitiase."
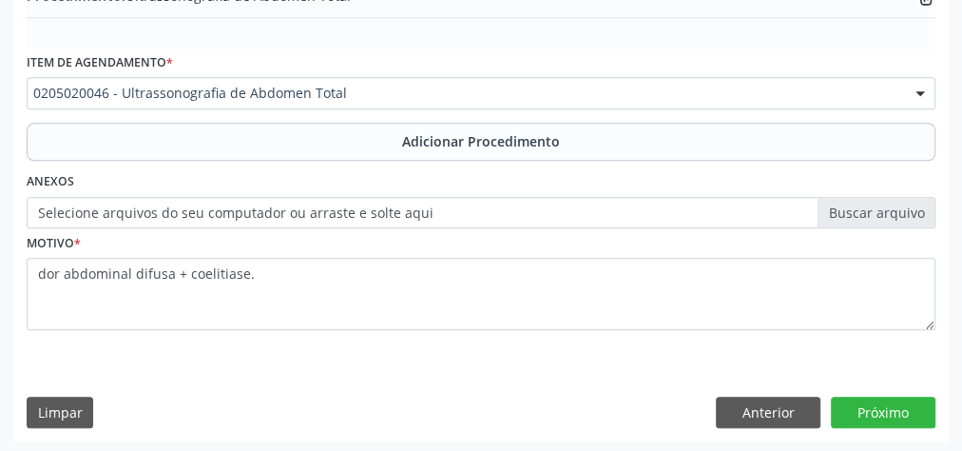
click at [890, 202] on label "Selecione arquivos do seu computador ou arraste e solte aqui" at bounding box center [481, 213] width 909 height 32
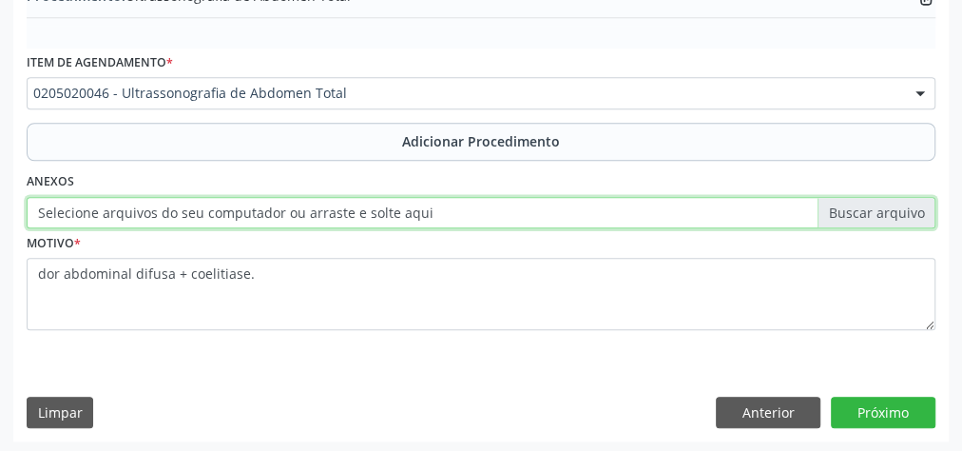
click at [890, 202] on input "Selecione arquivos do seu computador ou arraste e solte aqui" at bounding box center [481, 213] width 909 height 32
type input "C:\fakepath\abdm t.jpeg"
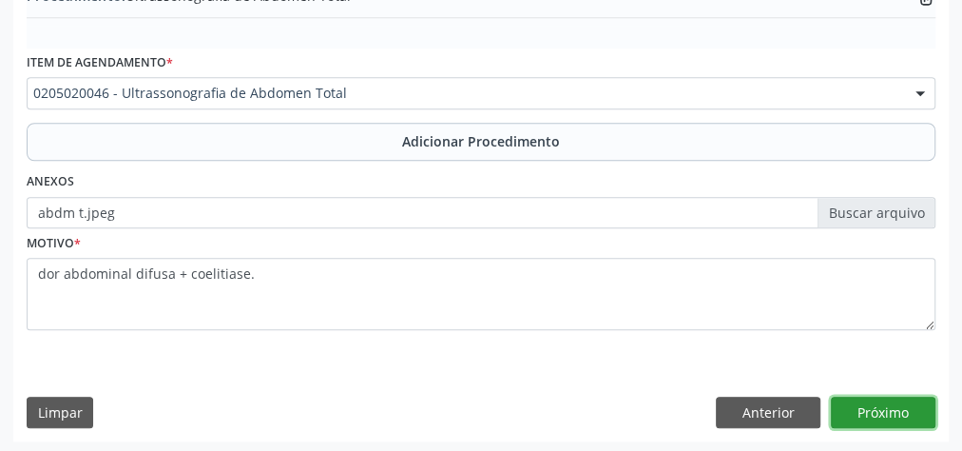
click at [898, 417] on button "Próximo" at bounding box center [883, 412] width 105 height 32
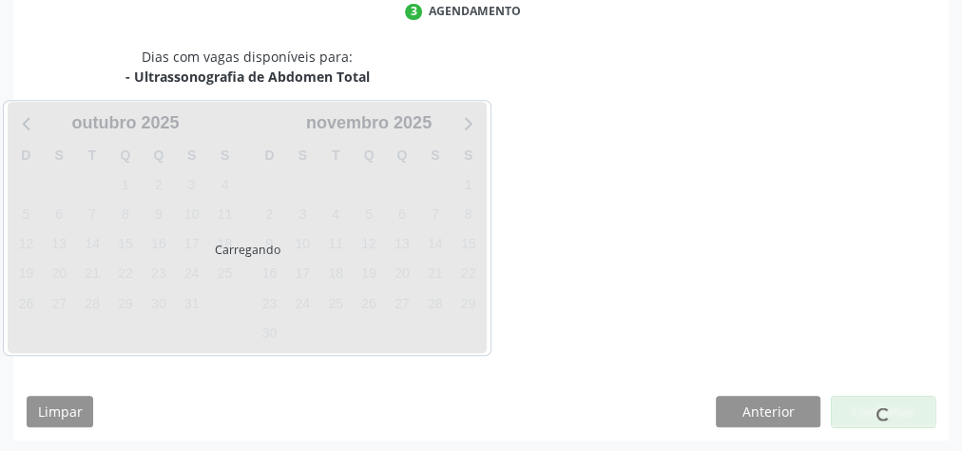
scroll to position [504, 0]
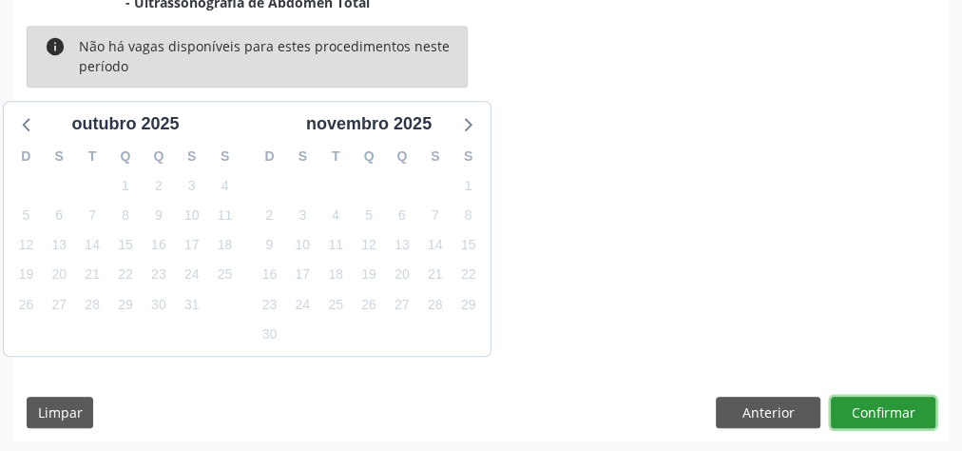
click at [898, 417] on button "Confirmar" at bounding box center [883, 412] width 105 height 32
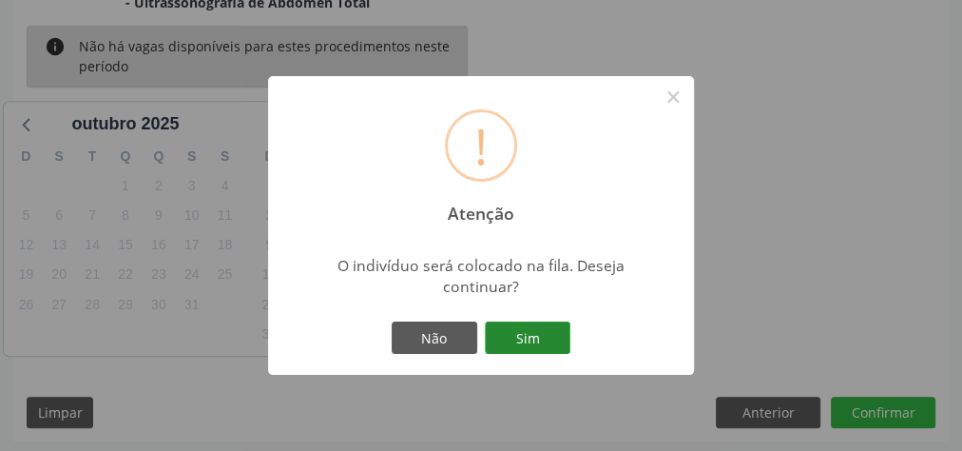
click at [545, 338] on button "Sim" at bounding box center [528, 337] width 86 height 32
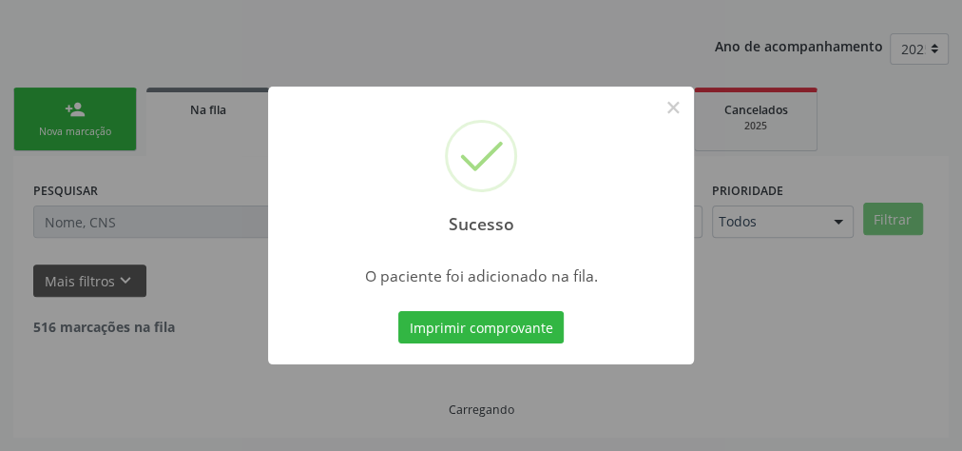
scroll to position [202, 0]
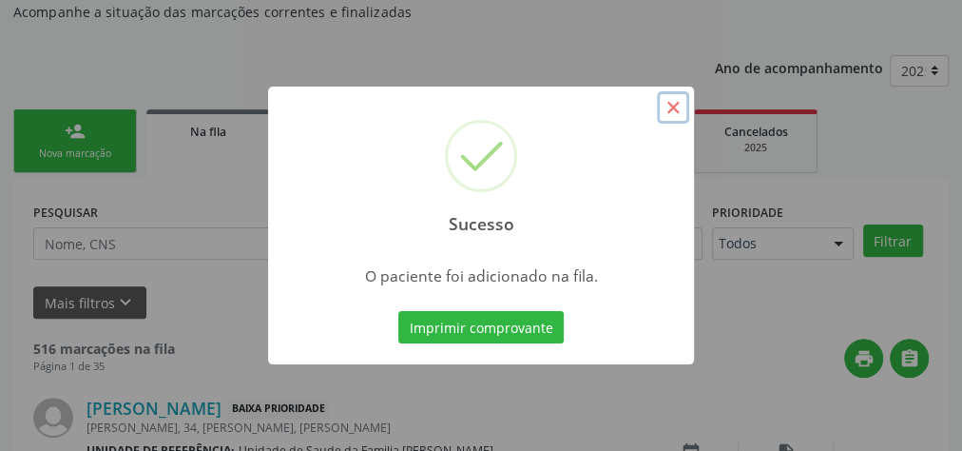
click at [677, 113] on button "×" at bounding box center [673, 107] width 32 height 32
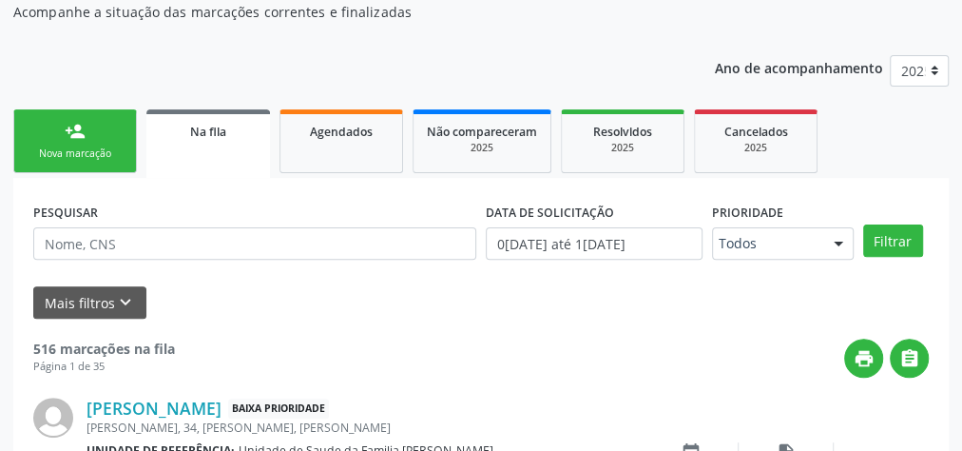
click at [101, 127] on link "person_add Nova marcação" at bounding box center [75, 141] width 124 height 64
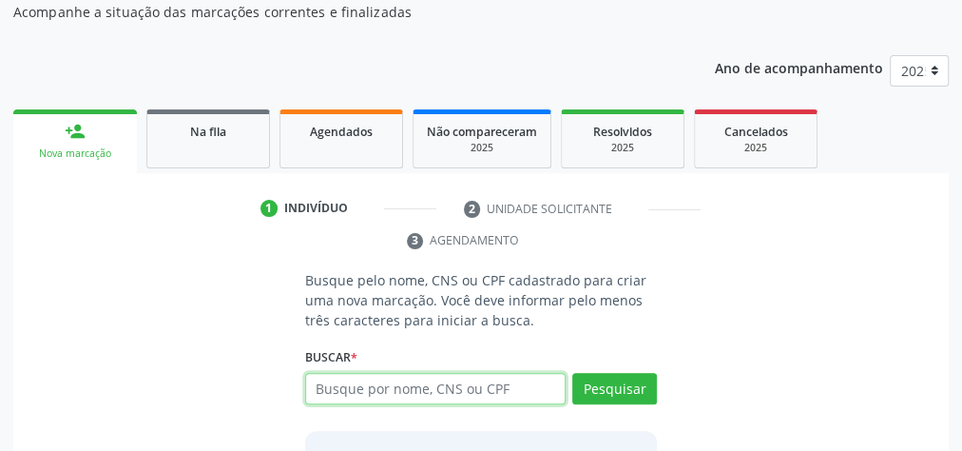
drag, startPoint x: 440, startPoint y: 381, endPoint x: 516, endPoint y: 366, distance: 77.6
click at [441, 380] on input "text" at bounding box center [435, 389] width 260 height 32
type input "06689401405"
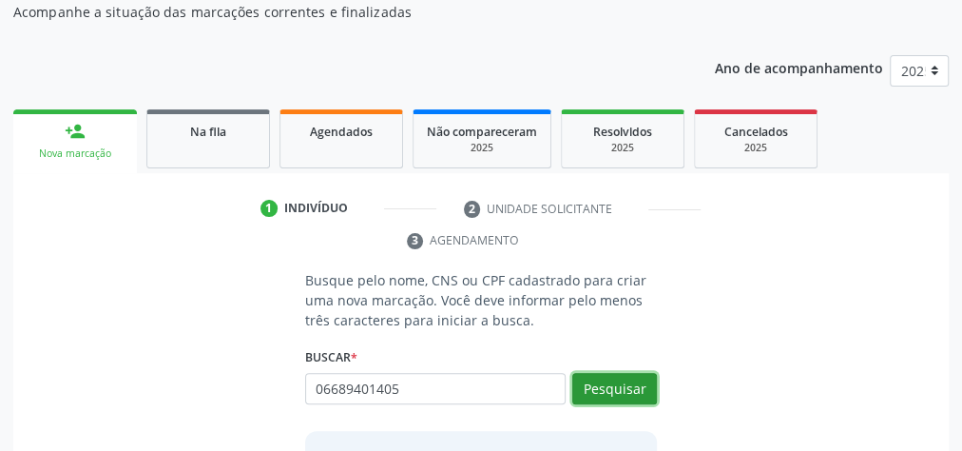
click at [615, 384] on button "Pesquisar" at bounding box center [614, 389] width 85 height 32
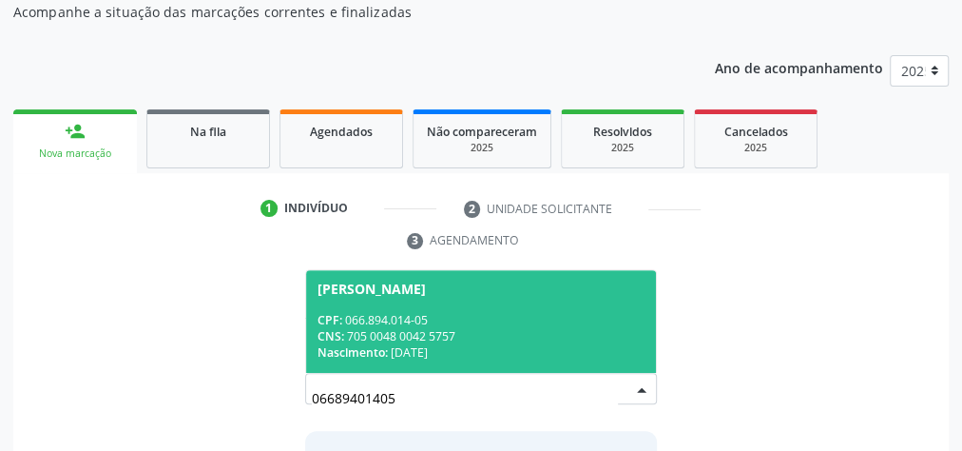
click at [558, 320] on div "CPF: 066.894.014-05" at bounding box center [481, 320] width 327 height 16
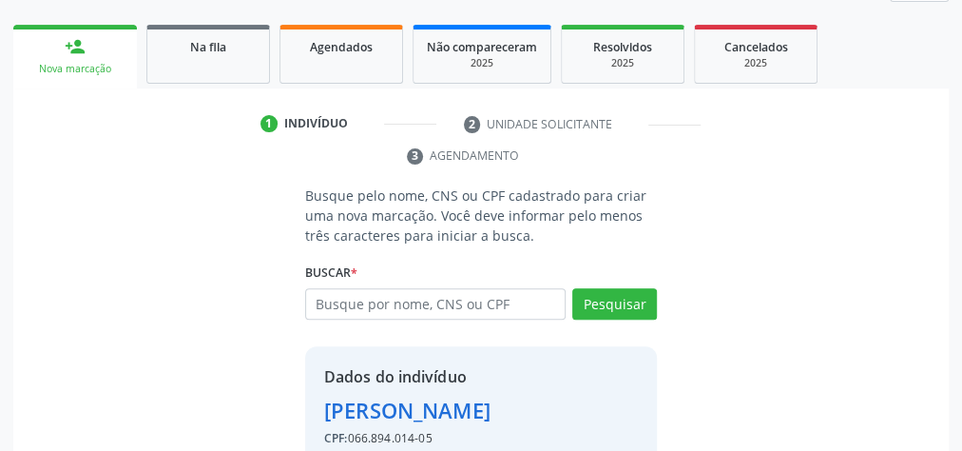
scroll to position [386, 0]
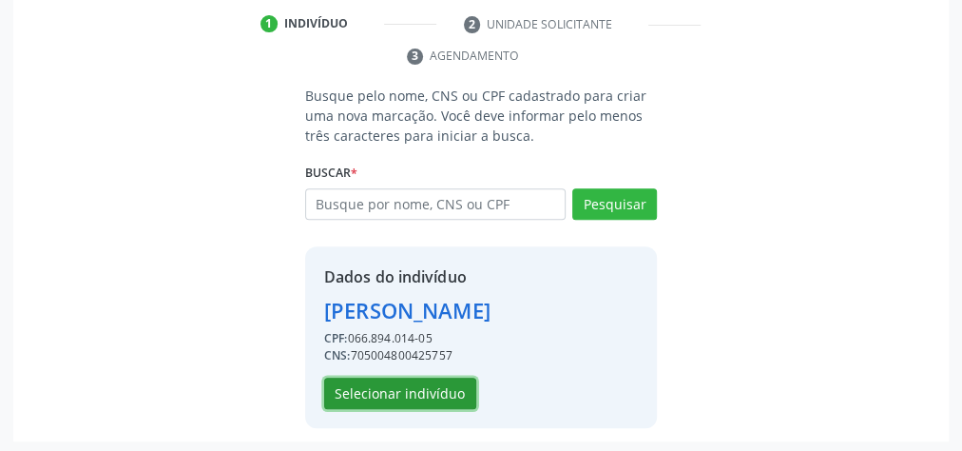
click at [449, 386] on button "Selecionar indivíduo" at bounding box center [400, 393] width 152 height 32
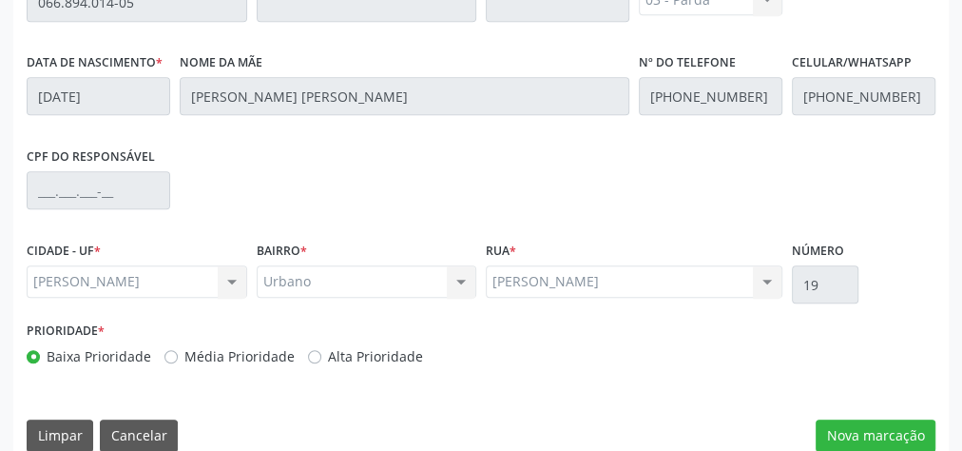
scroll to position [689, 0]
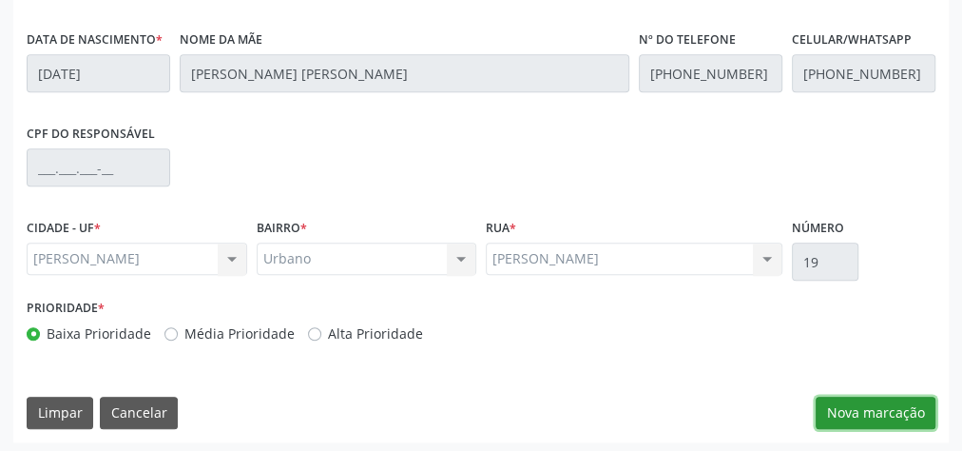
click at [859, 402] on button "Nova marcação" at bounding box center [876, 412] width 120 height 32
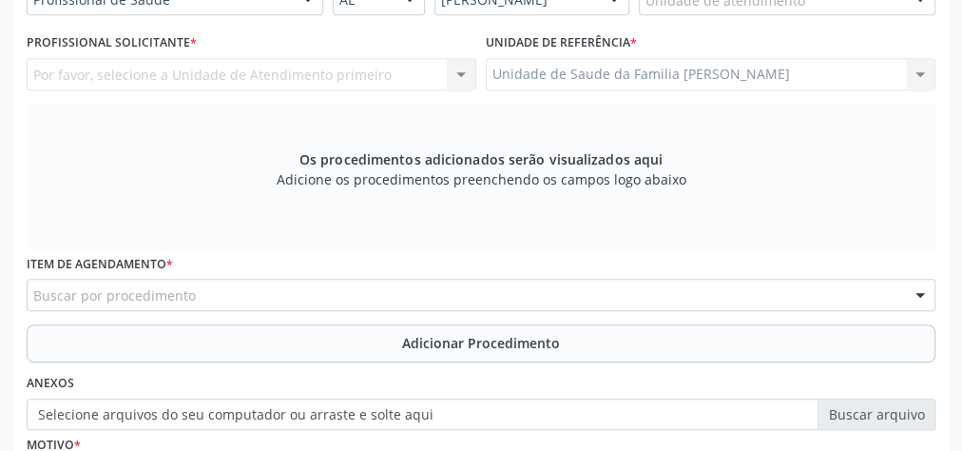
scroll to position [385, 0]
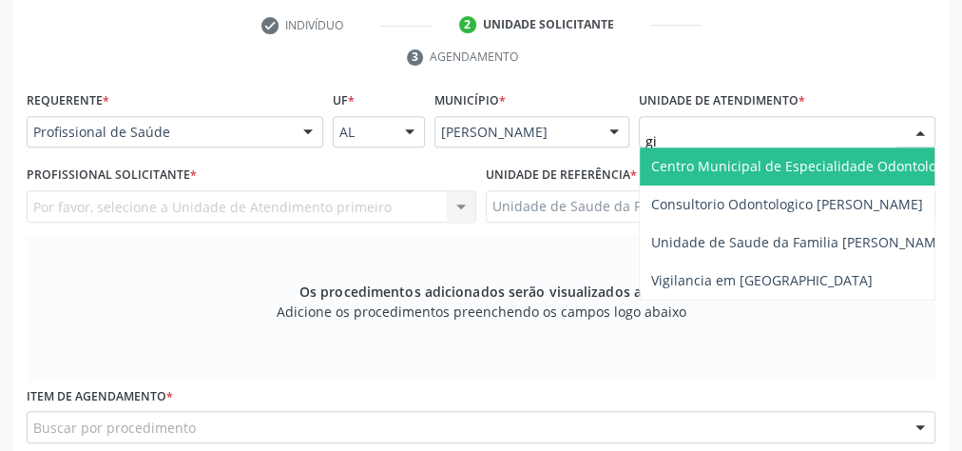
type input "gis"
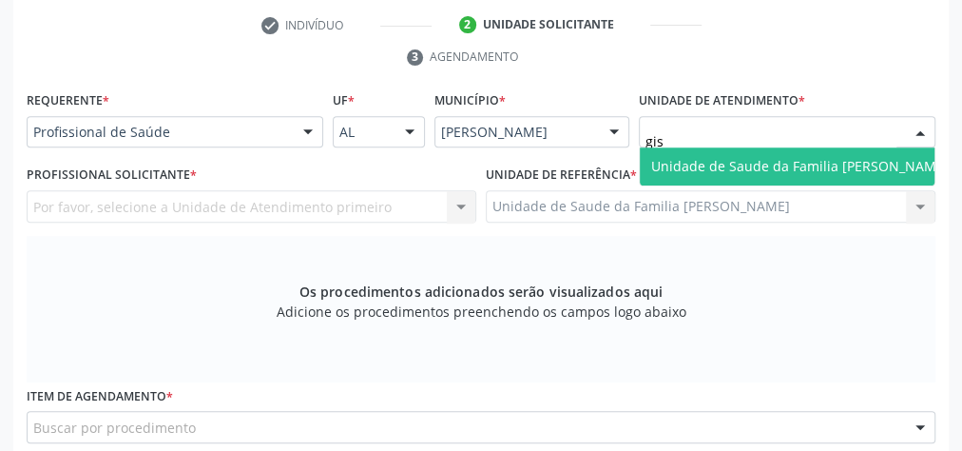
click at [788, 160] on span "Unidade de Saude da Familia [PERSON_NAME]" at bounding box center [800, 166] width 298 height 18
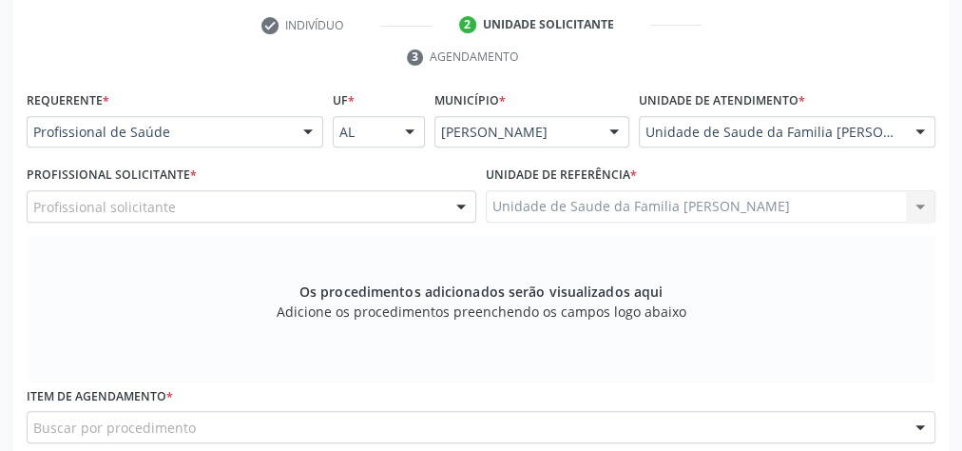
click at [460, 207] on div at bounding box center [461, 207] width 29 height 32
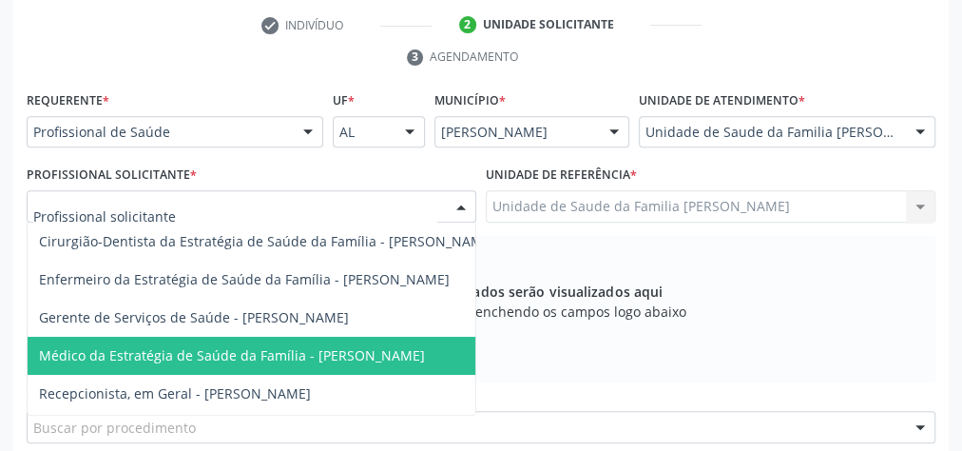
click at [360, 358] on span "Médico da Estratégia de Saúde da Família - [PERSON_NAME]" at bounding box center [267, 356] width 479 height 38
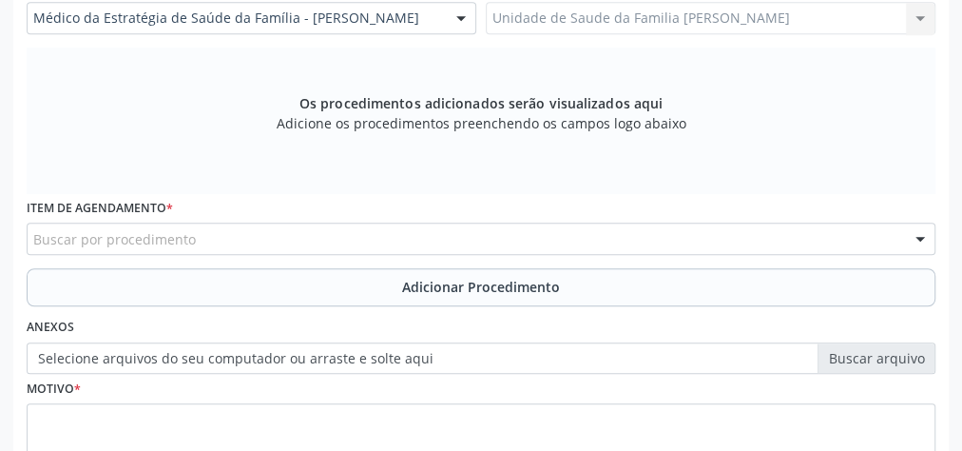
scroll to position [689, 0]
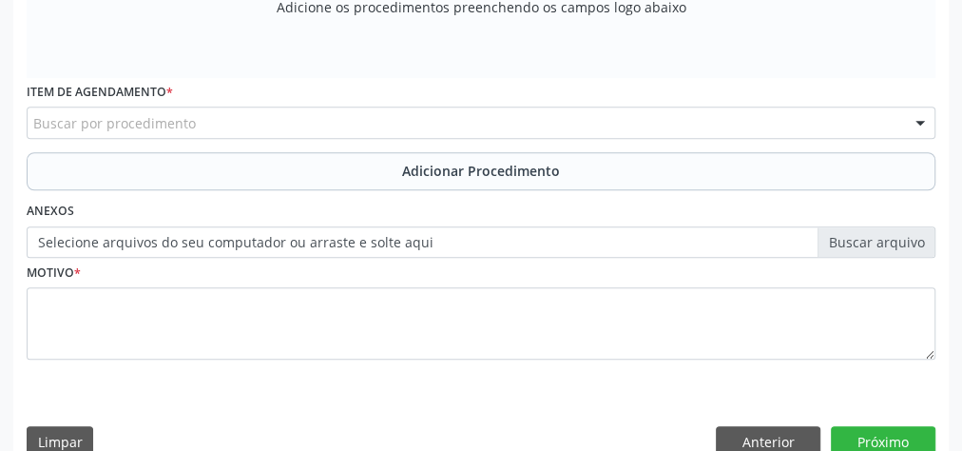
click at [521, 124] on div "Buscar por procedimento" at bounding box center [481, 122] width 909 height 32
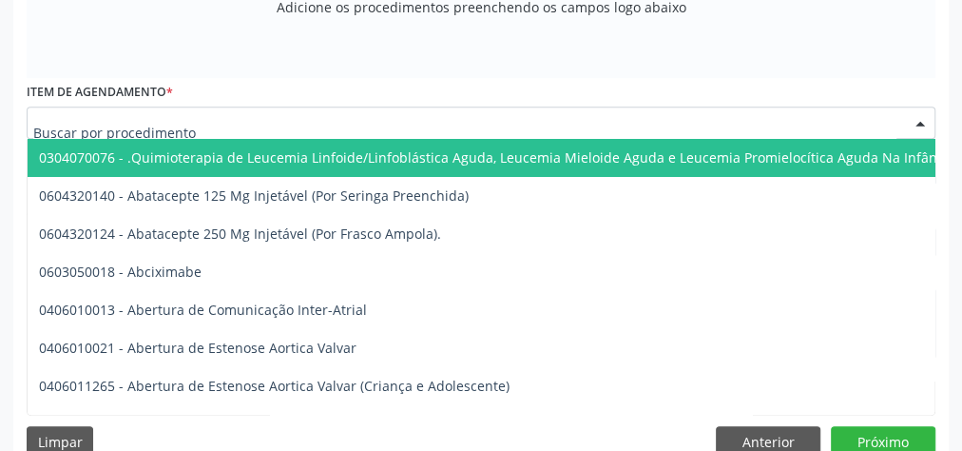
click at [521, 124] on input "text" at bounding box center [464, 132] width 863 height 38
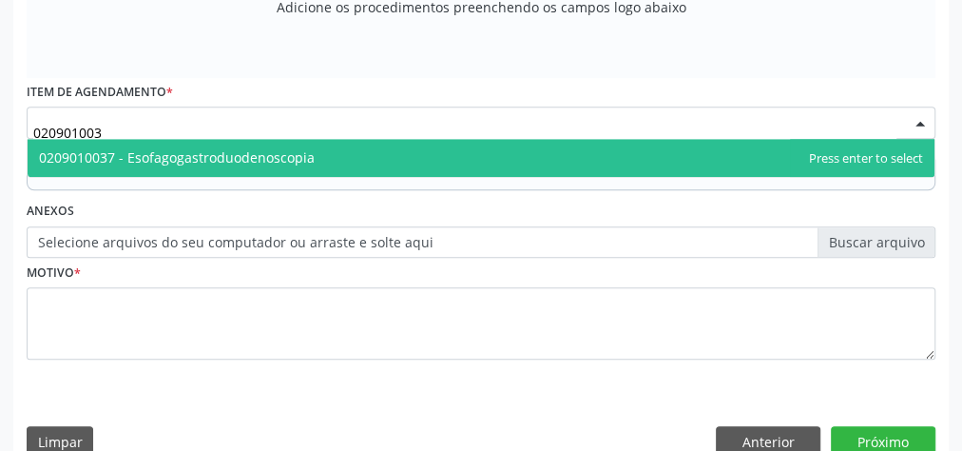
type input "0209010037"
click at [500, 156] on span "0209010037 - Esofagogastroduodenoscopia" at bounding box center [481, 158] width 907 height 38
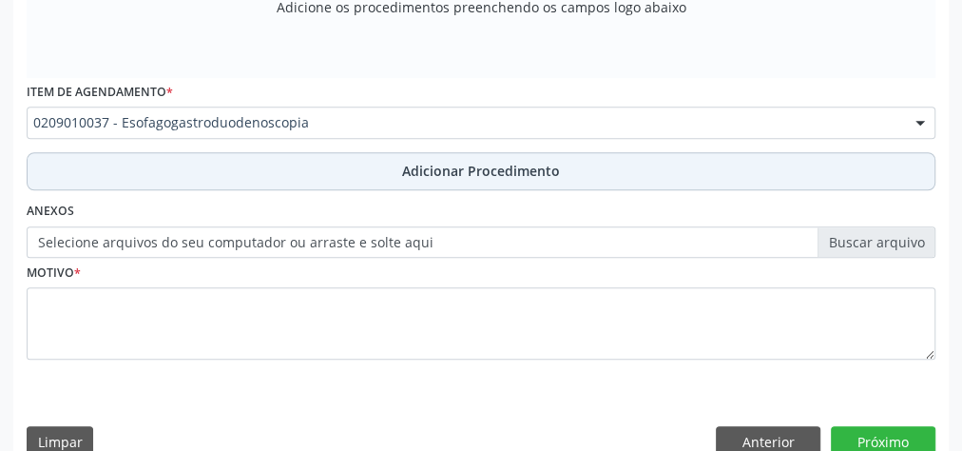
click at [498, 172] on span "Adicionar Procedimento" at bounding box center [481, 171] width 158 height 20
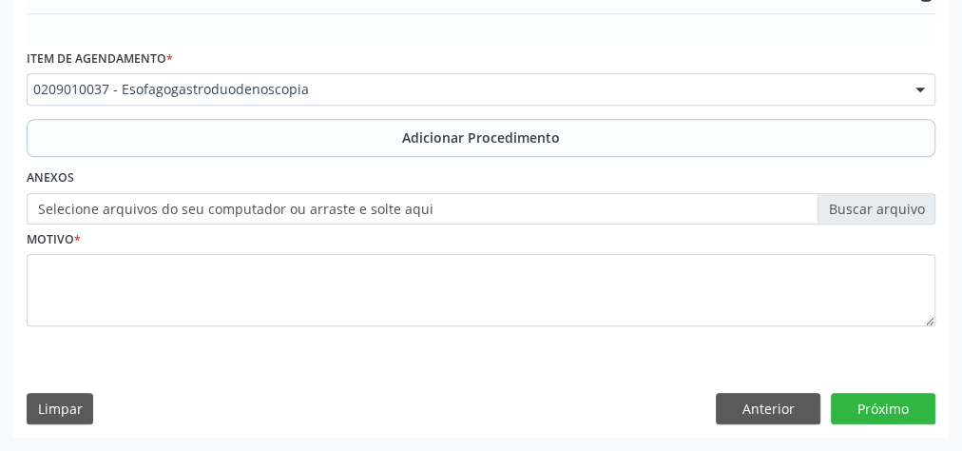
scroll to position [617, 0]
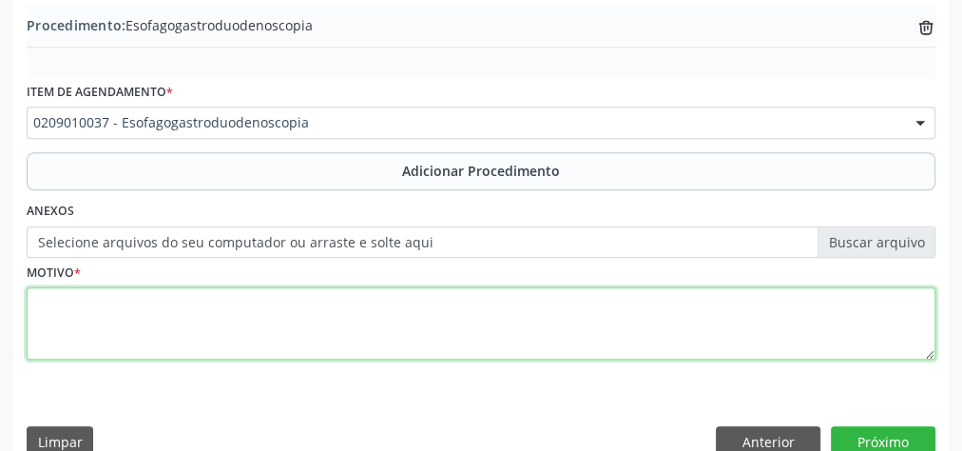
click at [422, 306] on textarea at bounding box center [481, 323] width 909 height 72
type textarea "refluxo+ dor abdome superior."
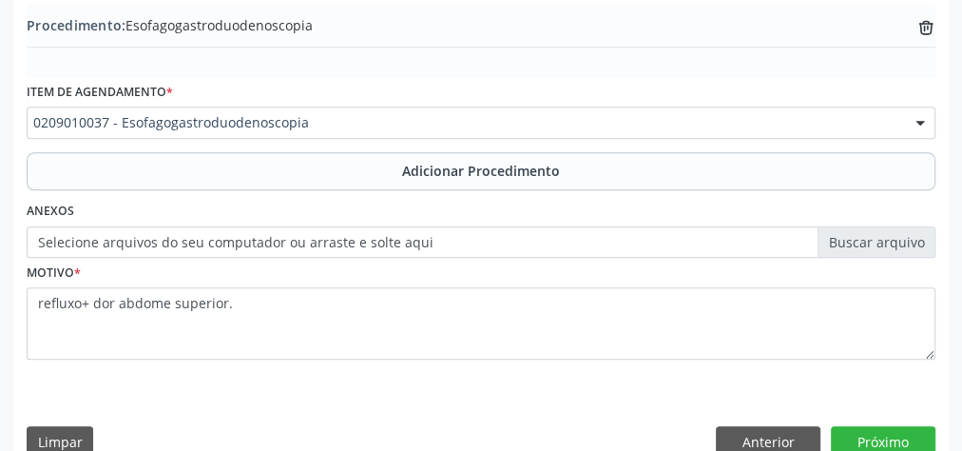
click at [895, 242] on label "Selecione arquivos do seu computador ou arraste e solte aqui" at bounding box center [481, 242] width 909 height 32
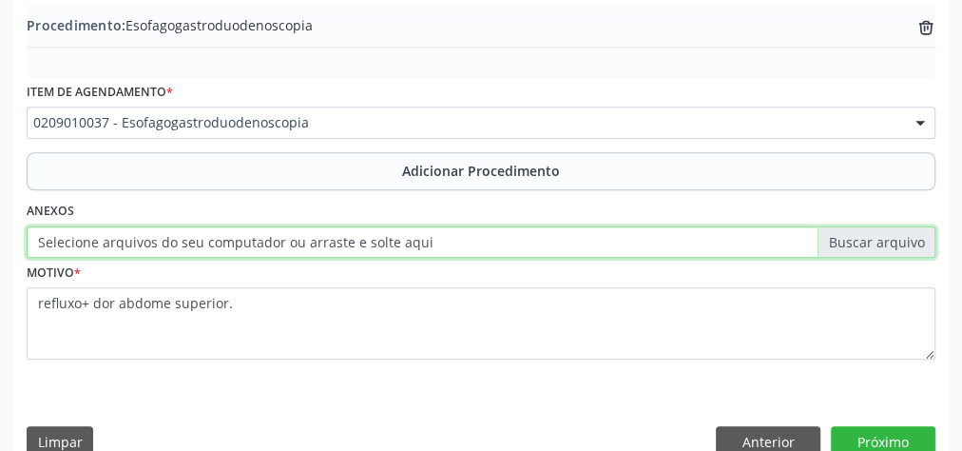
click at [895, 242] on input "Selecione arquivos do seu computador ou arraste e solte aqui" at bounding box center [481, 242] width 909 height 32
type input "C:\fakepath\escgdncp.jpeg"
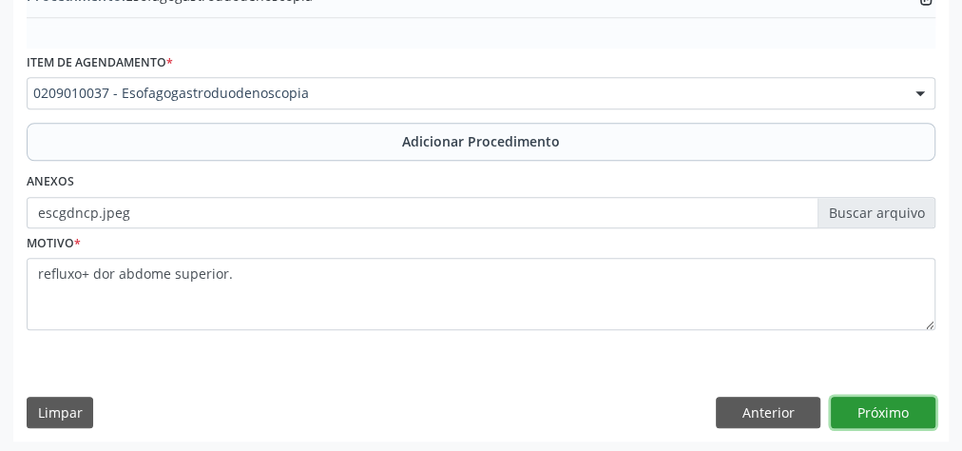
click at [906, 396] on button "Próximo" at bounding box center [883, 412] width 105 height 32
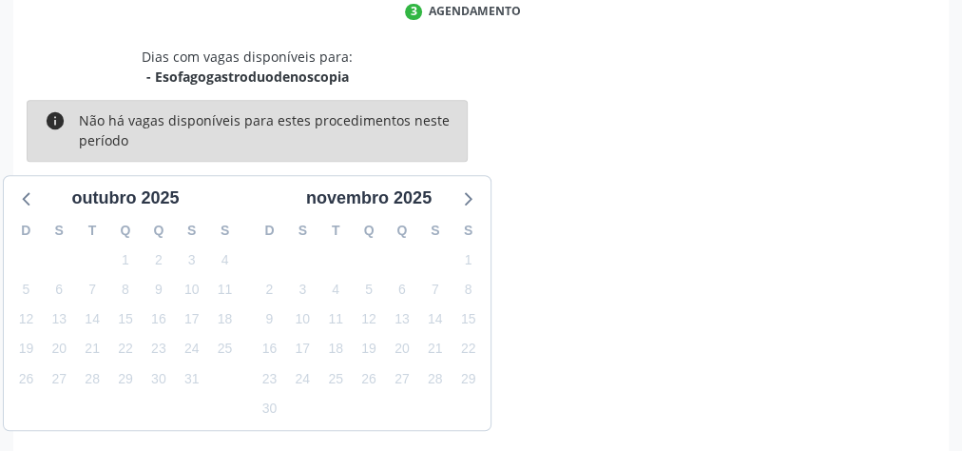
scroll to position [504, 0]
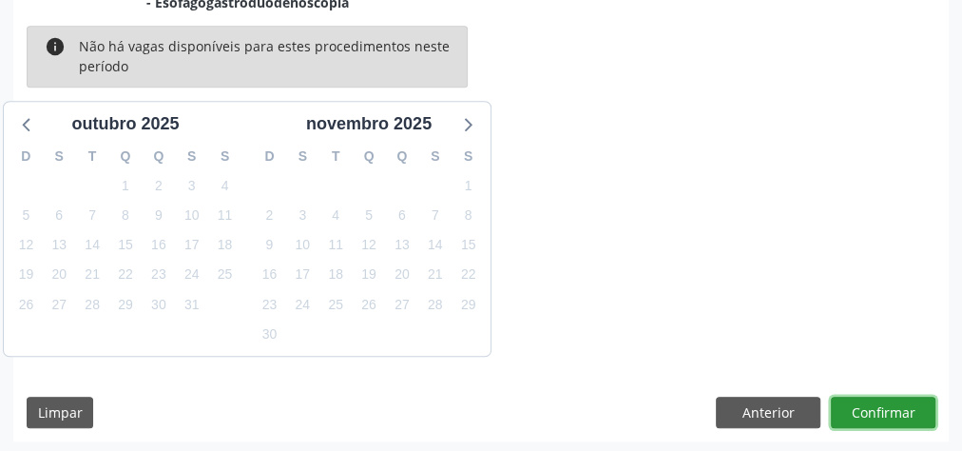
click at [898, 399] on button "Confirmar" at bounding box center [883, 412] width 105 height 32
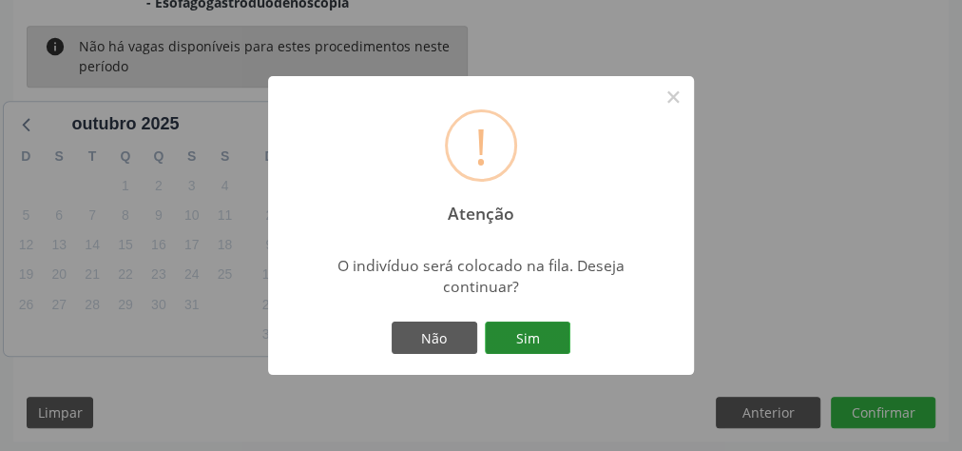
click at [541, 347] on button "Sim" at bounding box center [528, 337] width 86 height 32
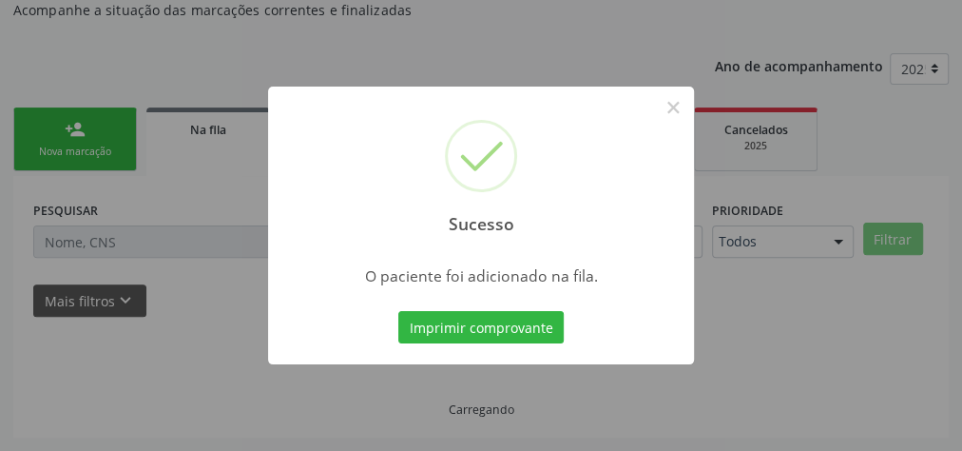
scroll to position [202, 0]
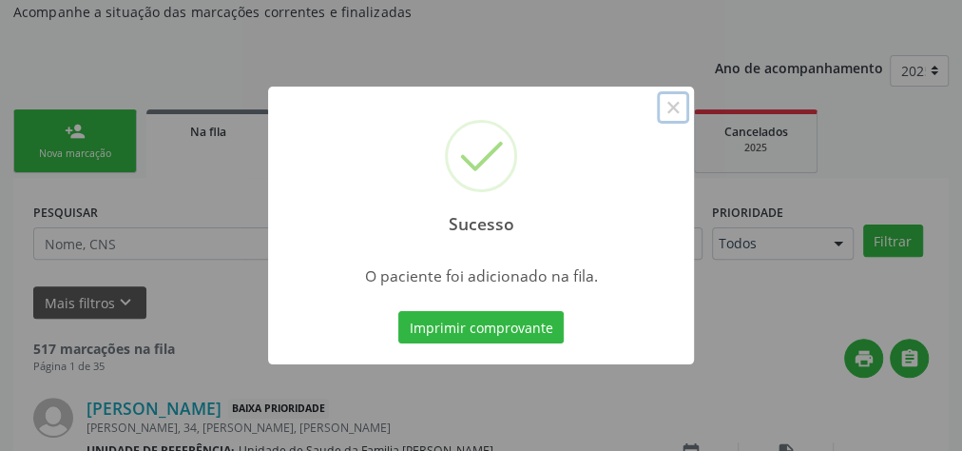
drag, startPoint x: 667, startPoint y: 109, endPoint x: 452, endPoint y: 126, distance: 215.5
click at [667, 107] on button "×" at bounding box center [673, 107] width 32 height 32
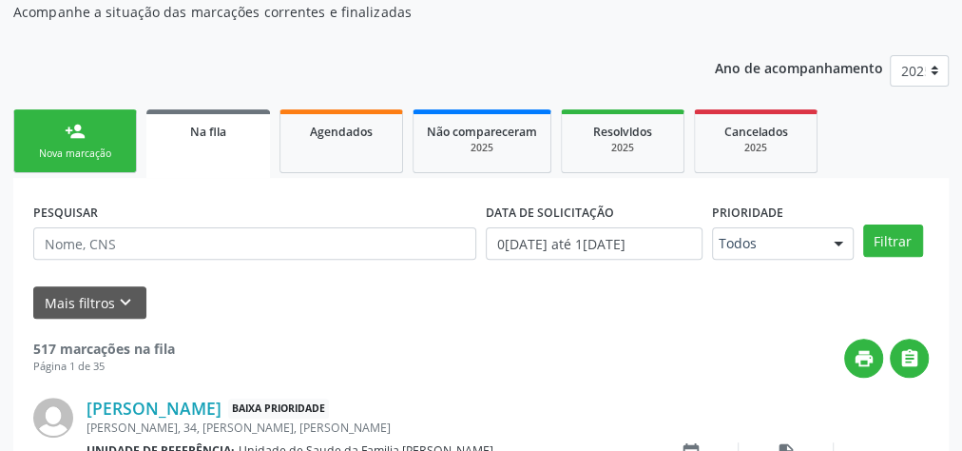
click at [116, 161] on link "person_add Nova marcação" at bounding box center [75, 141] width 124 height 64
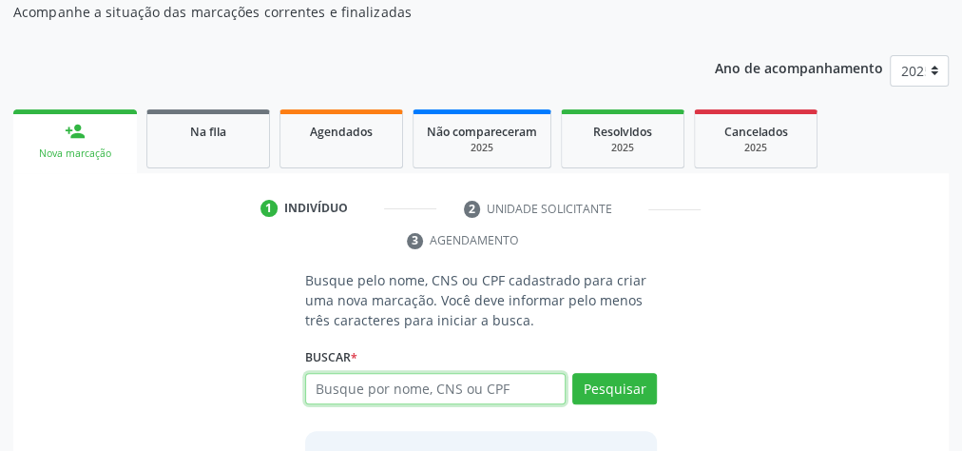
click at [500, 390] on input "text" at bounding box center [435, 389] width 260 height 32
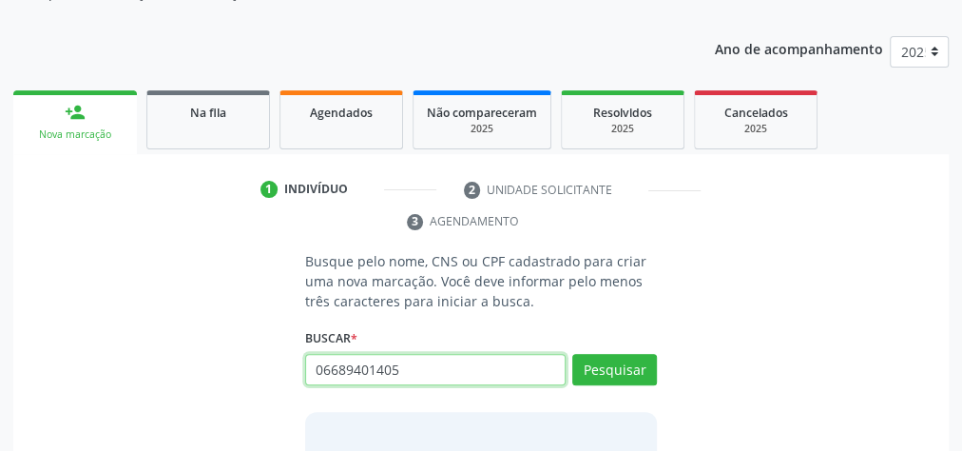
scroll to position [354, 0]
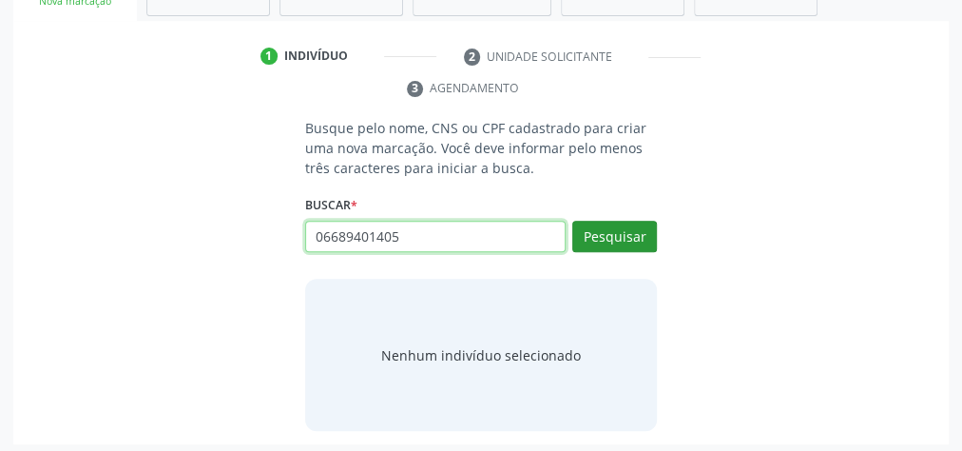
type input "06689401405"
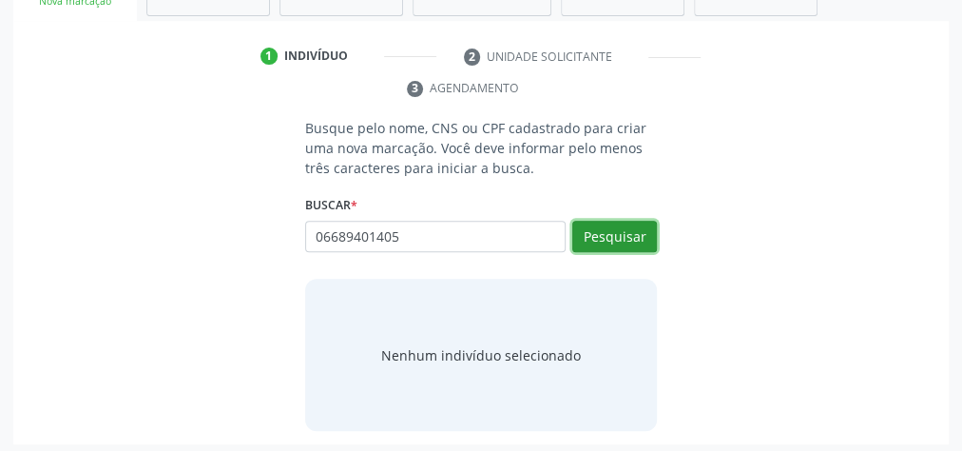
click at [590, 234] on button "Pesquisar" at bounding box center [614, 237] width 85 height 32
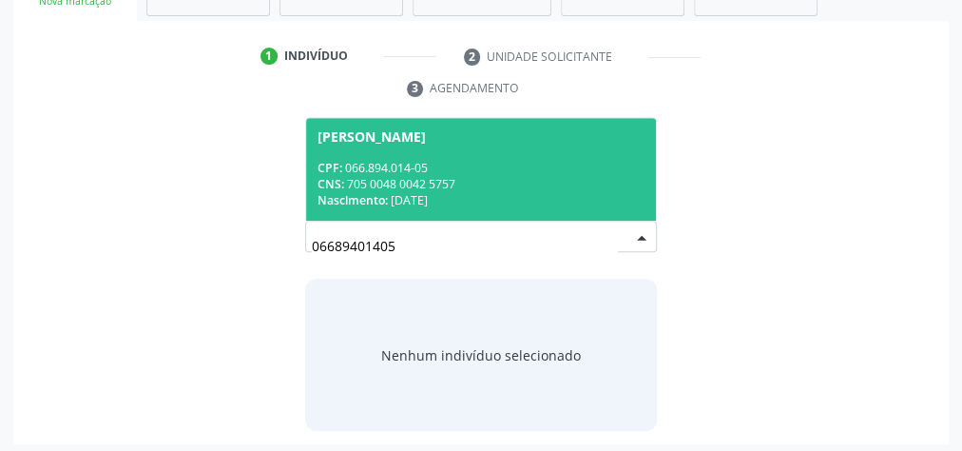
click at [473, 162] on div "CPF: 066.894.014-05" at bounding box center [481, 168] width 327 height 16
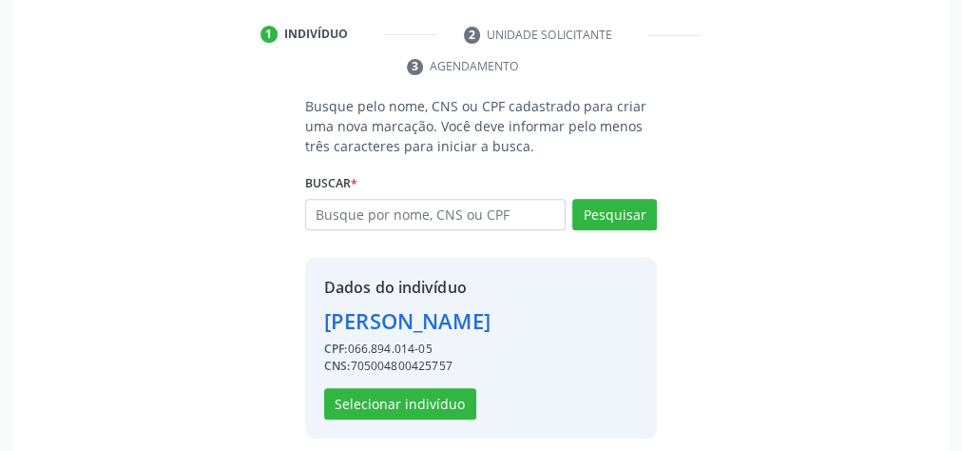
scroll to position [386, 0]
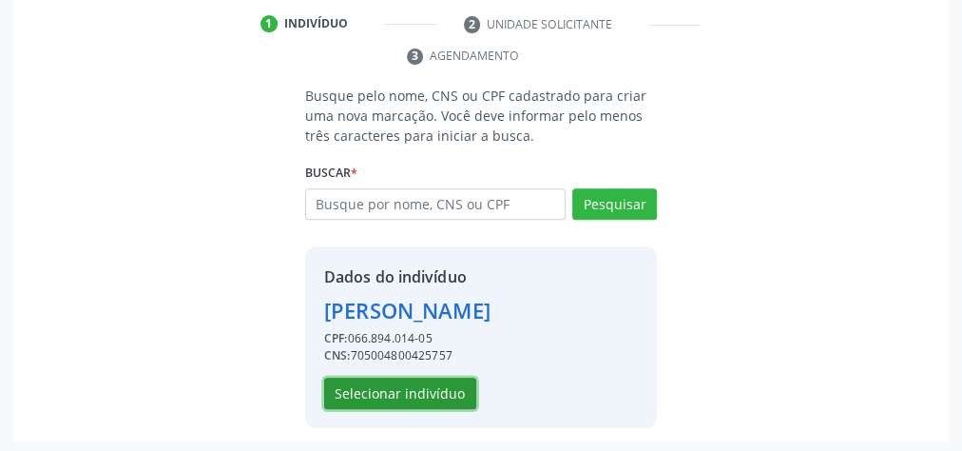
click at [411, 401] on button "Selecionar indivíduo" at bounding box center [400, 393] width 152 height 32
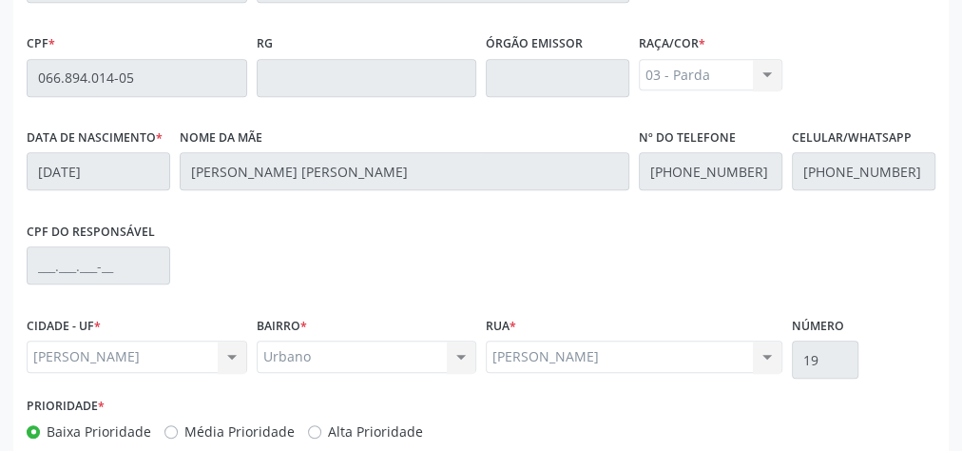
scroll to position [689, 0]
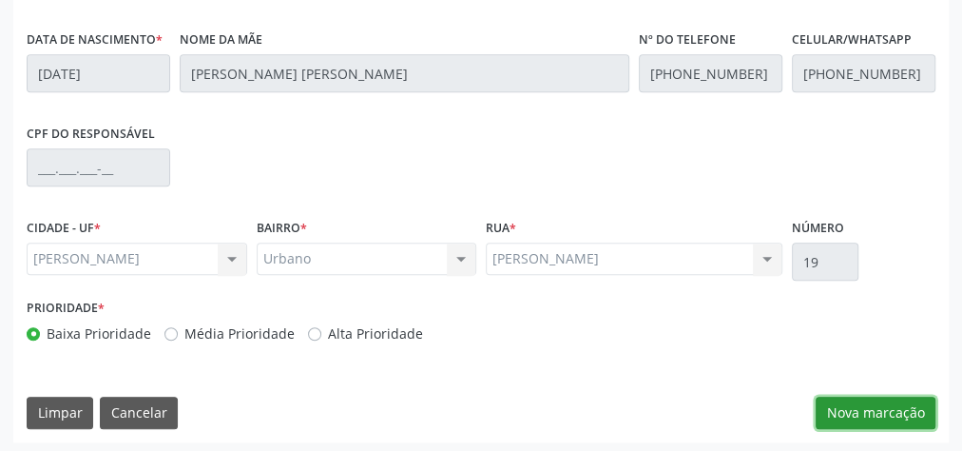
click at [857, 396] on button "Nova marcação" at bounding box center [876, 412] width 120 height 32
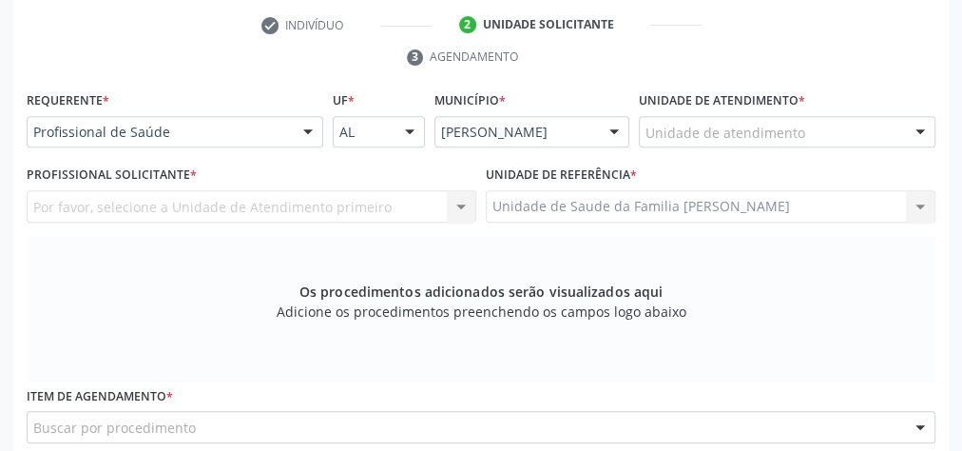
scroll to position [309, 0]
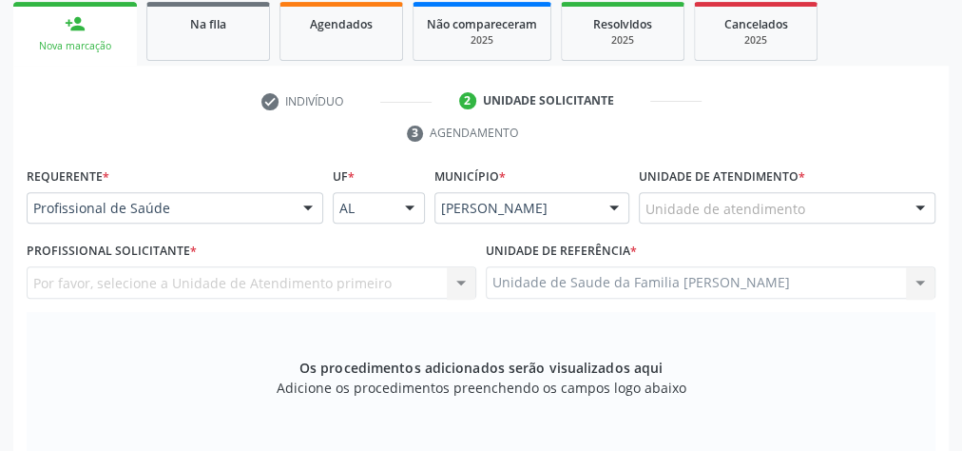
click at [804, 202] on div "Unidade de atendimento" at bounding box center [787, 208] width 297 height 32
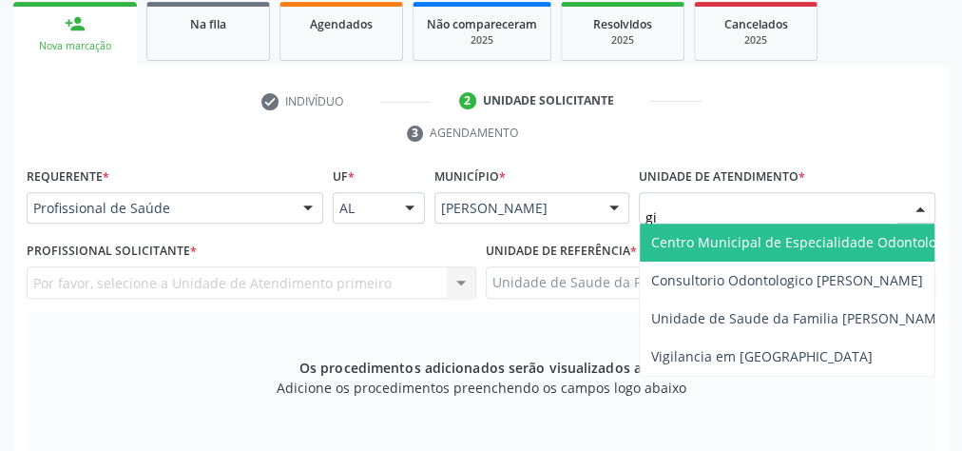
type input "gis"
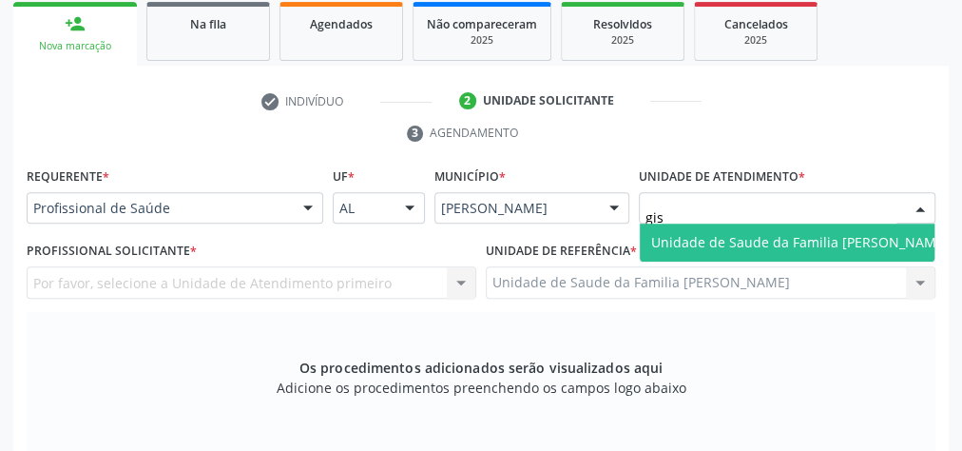
click at [789, 241] on span "Unidade de Saude da Familia [PERSON_NAME]" at bounding box center [800, 242] width 298 height 18
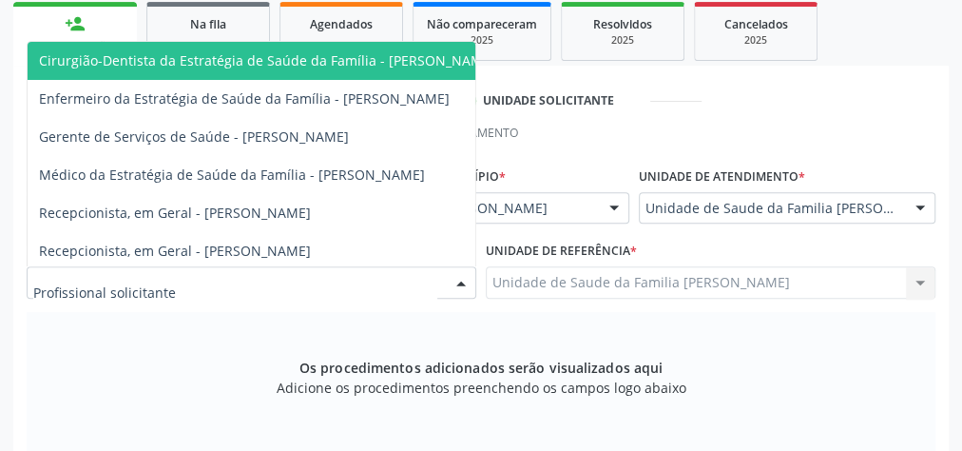
drag, startPoint x: 270, startPoint y: 276, endPoint x: 337, endPoint y: 179, distance: 118.1
click at [270, 275] on div at bounding box center [252, 282] width 450 height 32
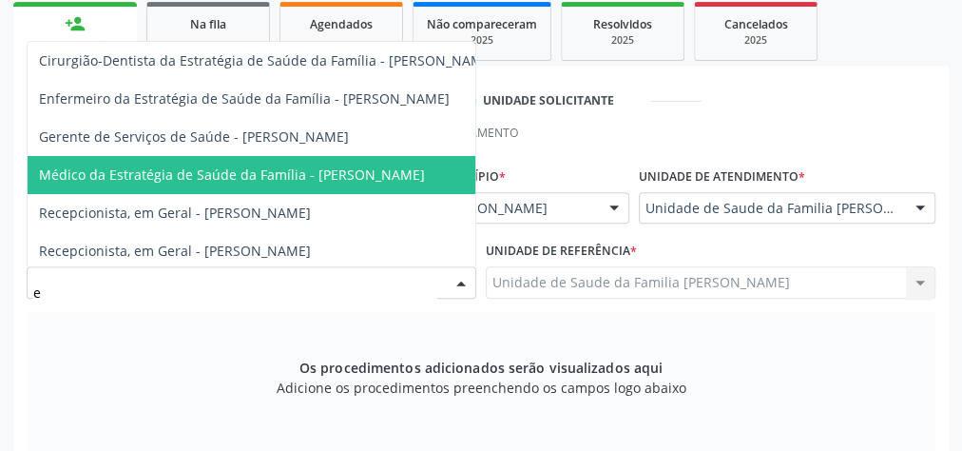
type input "el"
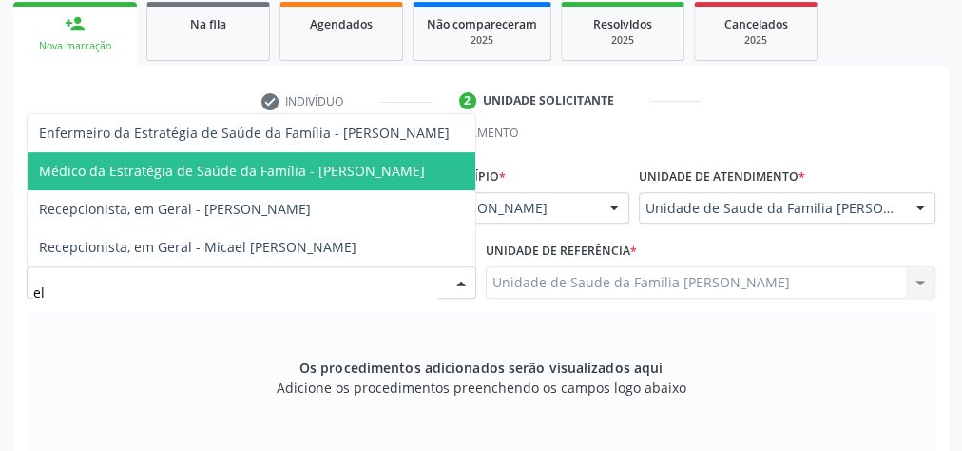
click at [347, 162] on span "Médico da Estratégia de Saúde da Família - [PERSON_NAME]" at bounding box center [232, 171] width 386 height 18
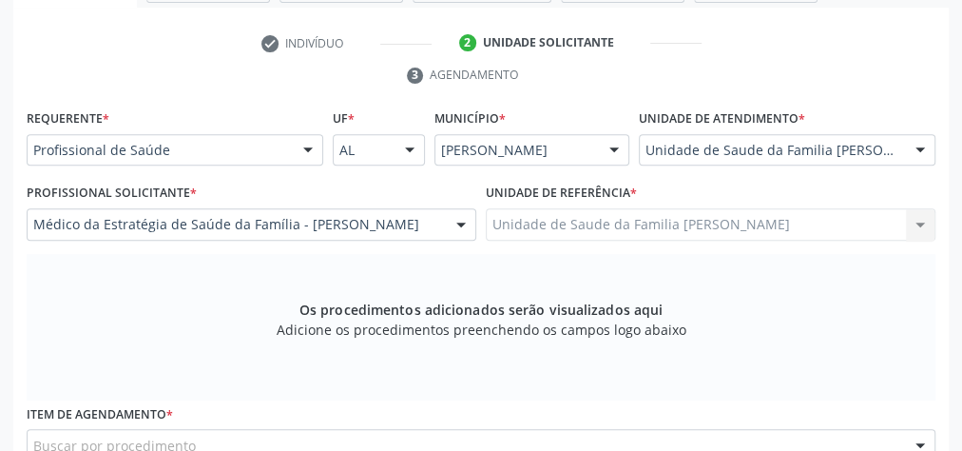
scroll to position [537, 0]
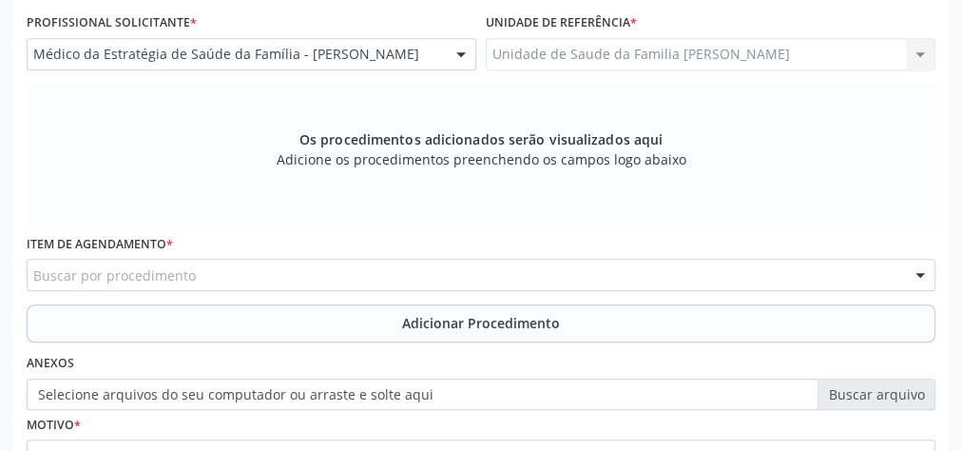
click at [400, 279] on div "Buscar por procedimento" at bounding box center [481, 275] width 909 height 32
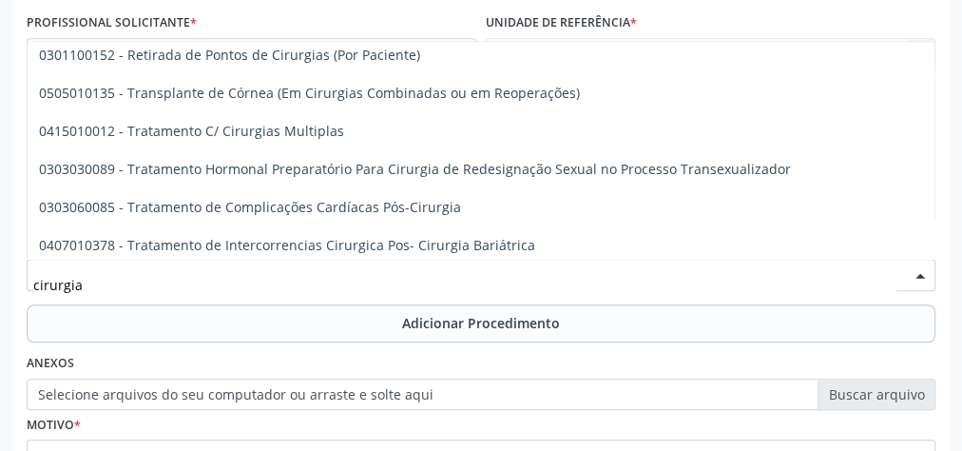
scroll to position [2520, 0]
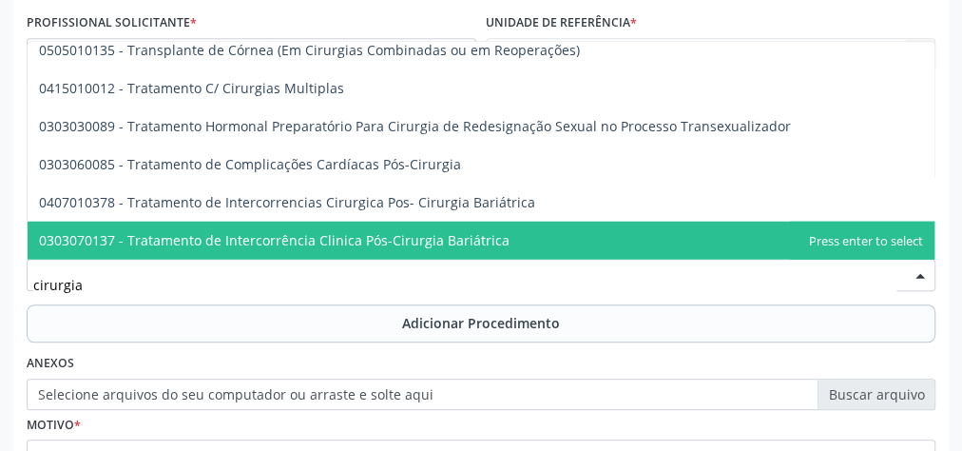
click at [195, 290] on input "cirurgia" at bounding box center [464, 284] width 863 height 38
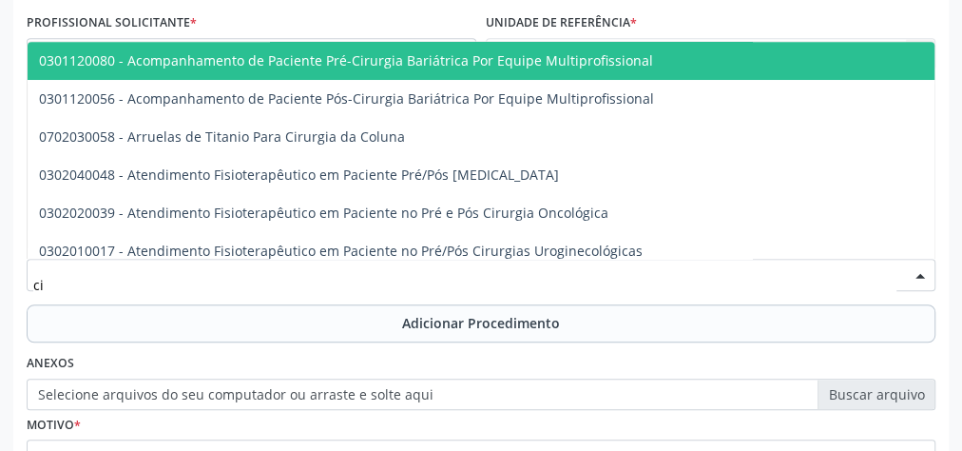
type input "c"
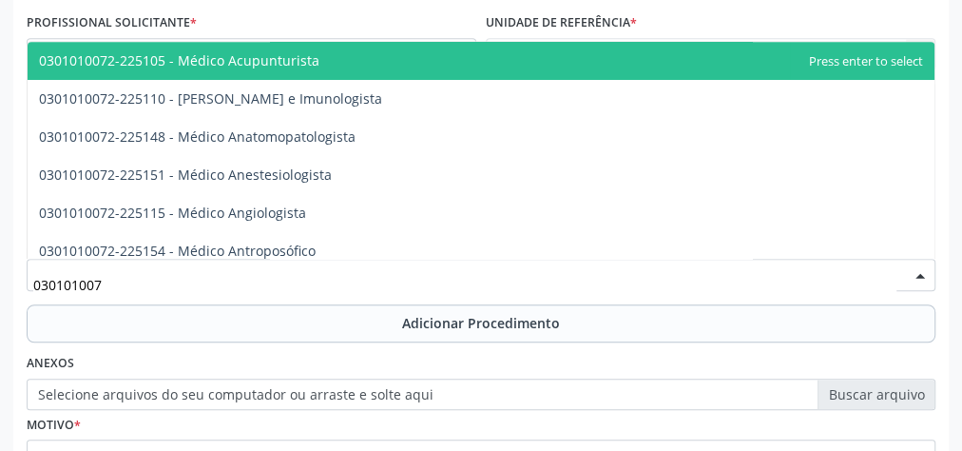
type input "0301010072"
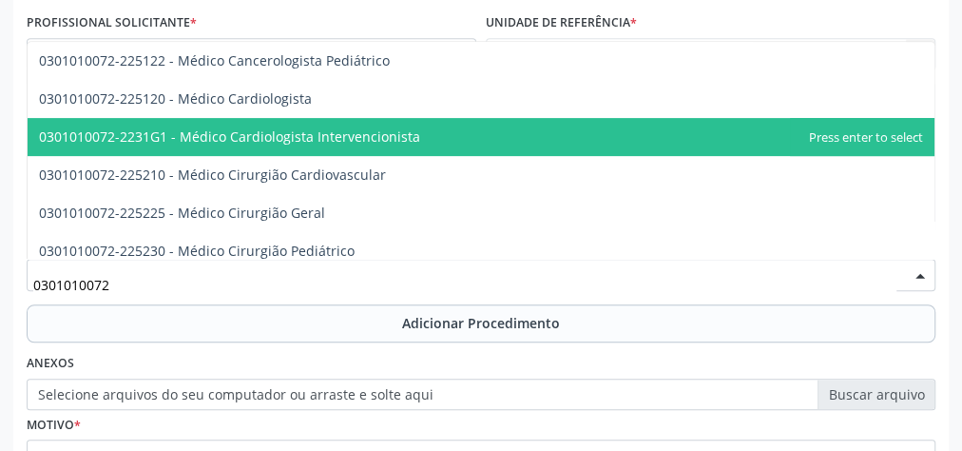
scroll to position [380, 0]
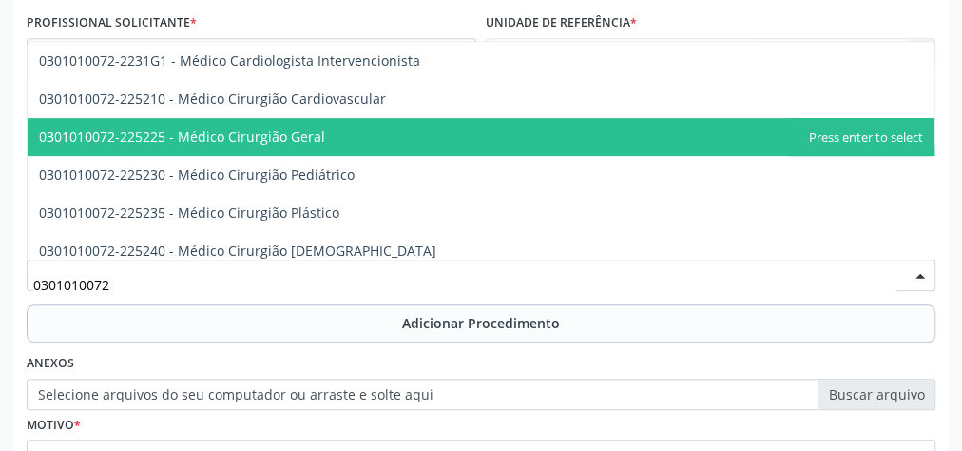
click at [253, 131] on span "0301010072-225225 - Médico Cirurgião Geral" at bounding box center [182, 136] width 286 height 18
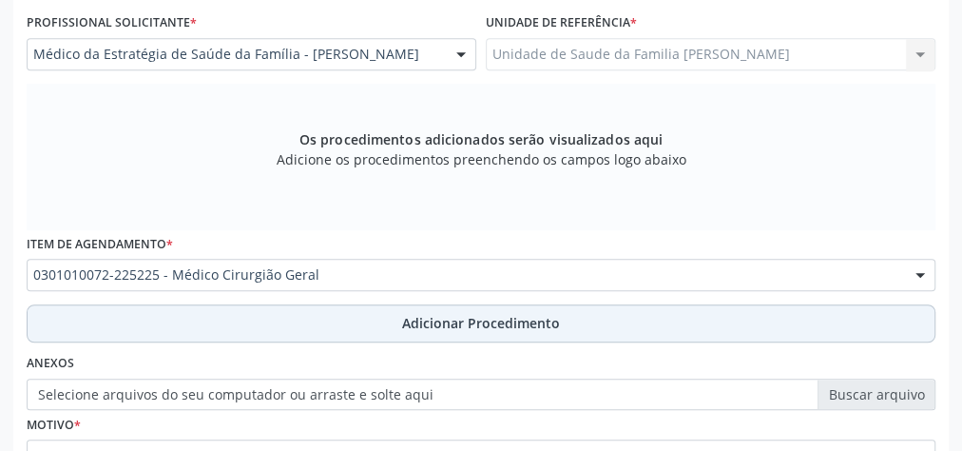
click at [438, 318] on span "Adicionar Procedimento" at bounding box center [481, 323] width 158 height 20
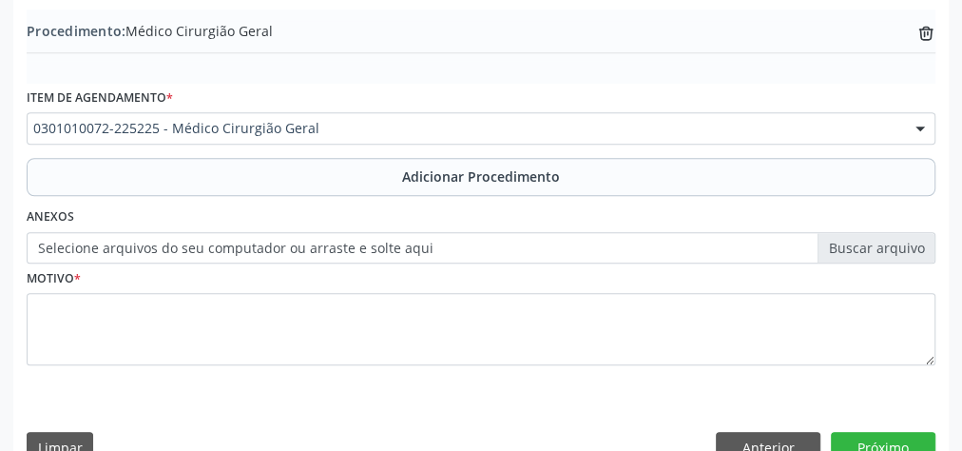
scroll to position [613, 0]
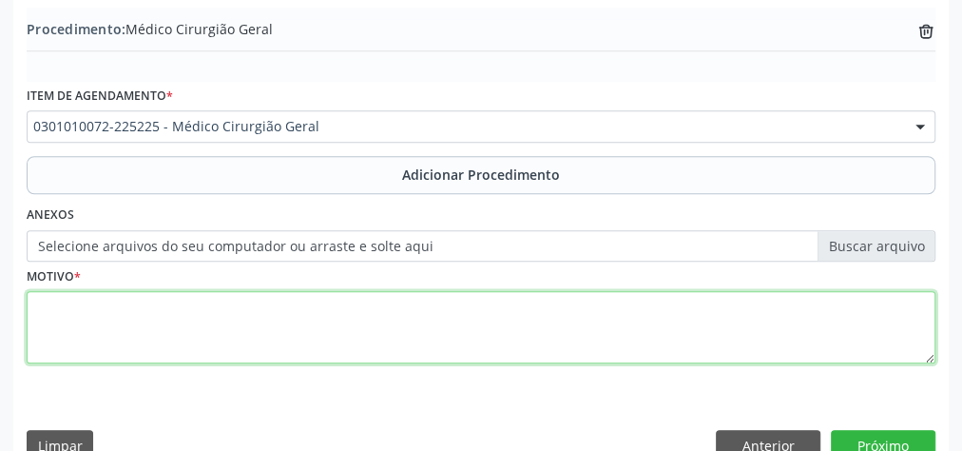
click at [327, 308] on textarea at bounding box center [481, 327] width 909 height 72
type textarea "colelitiase, dor abdominal"
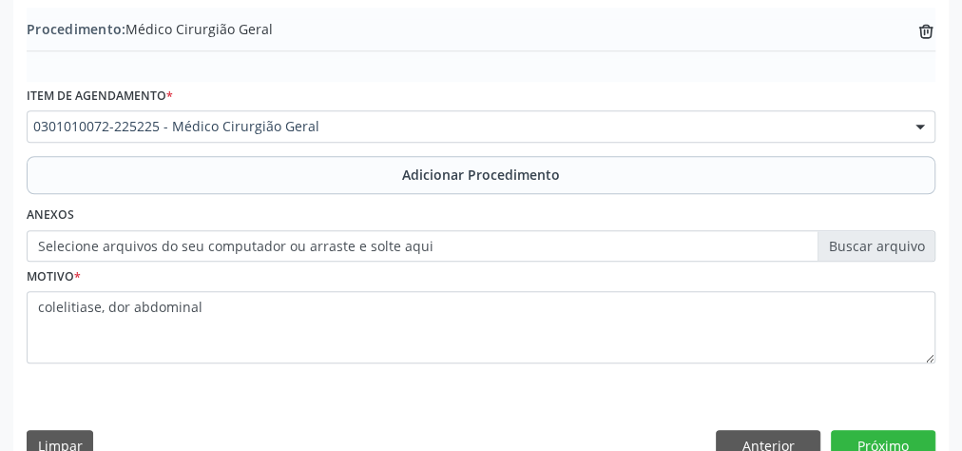
click at [882, 238] on label "Selecione arquivos do seu computador ou arraste e solte aqui" at bounding box center [481, 246] width 909 height 32
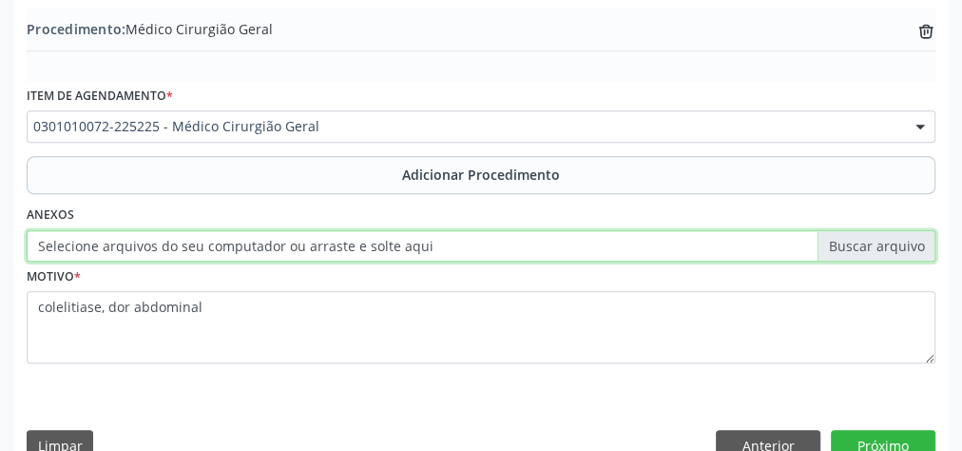
click at [882, 238] on input "Selecione arquivos do seu computador ou arraste e solte aqui" at bounding box center [481, 246] width 909 height 32
type input "C:\fakepath\cirurg.jpeg"
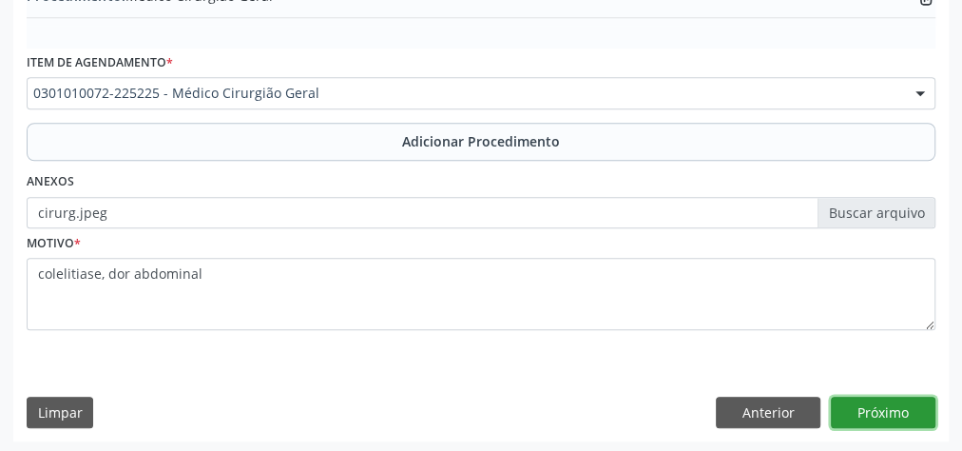
click at [890, 404] on button "Próximo" at bounding box center [883, 412] width 105 height 32
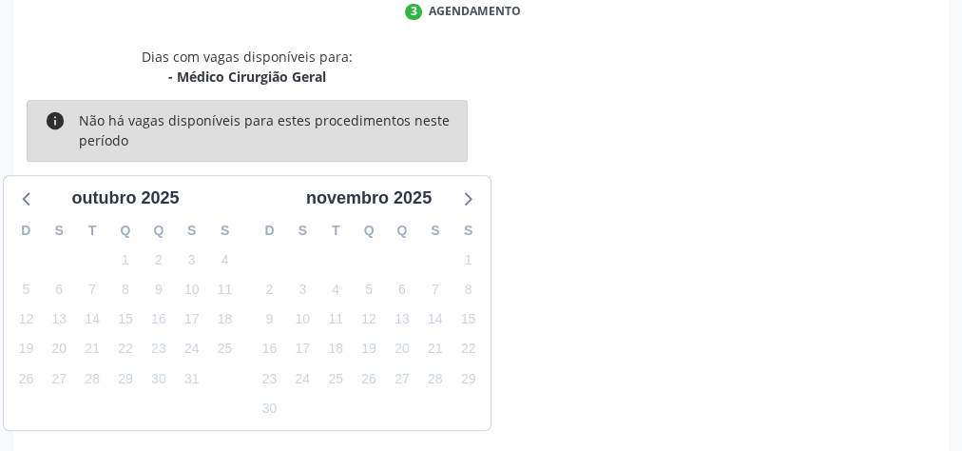
scroll to position [504, 0]
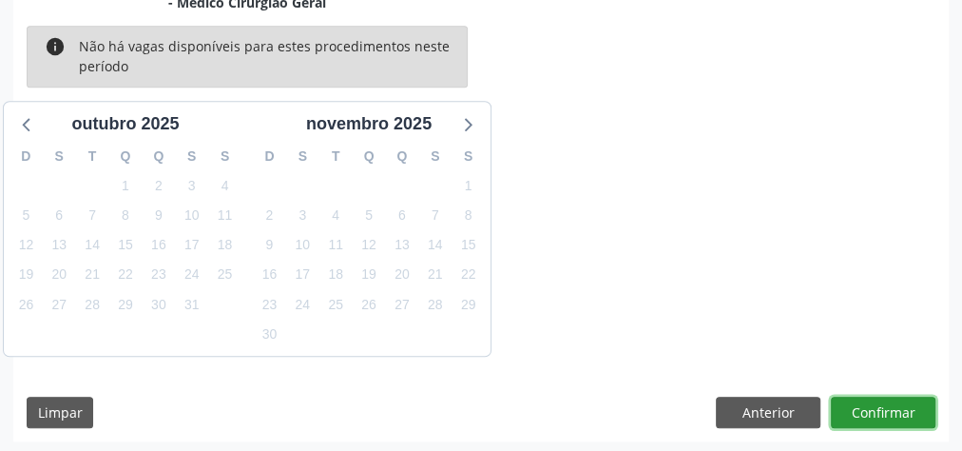
click at [877, 409] on button "Confirmar" at bounding box center [883, 412] width 105 height 32
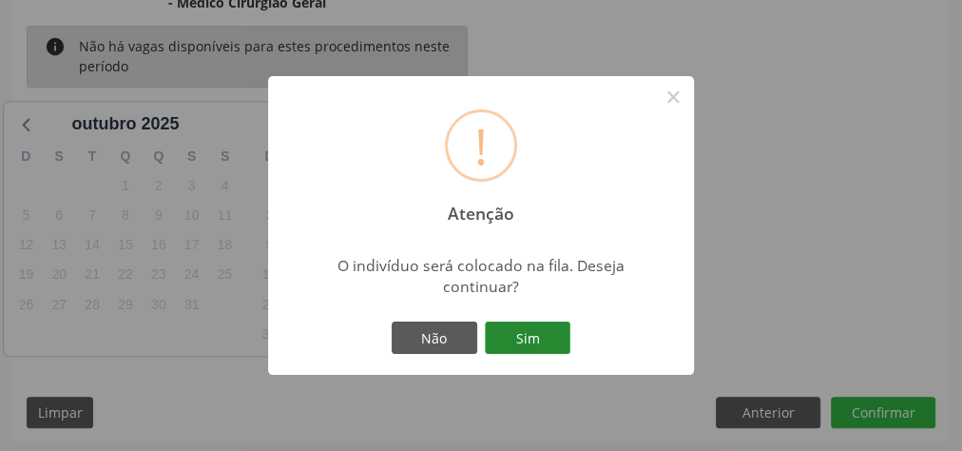
click at [495, 337] on button "Sim" at bounding box center [528, 337] width 86 height 32
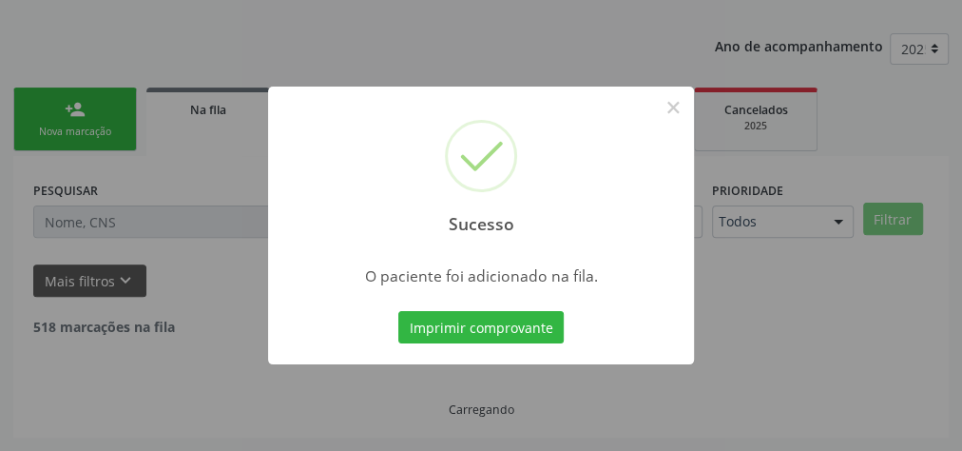
scroll to position [202, 0]
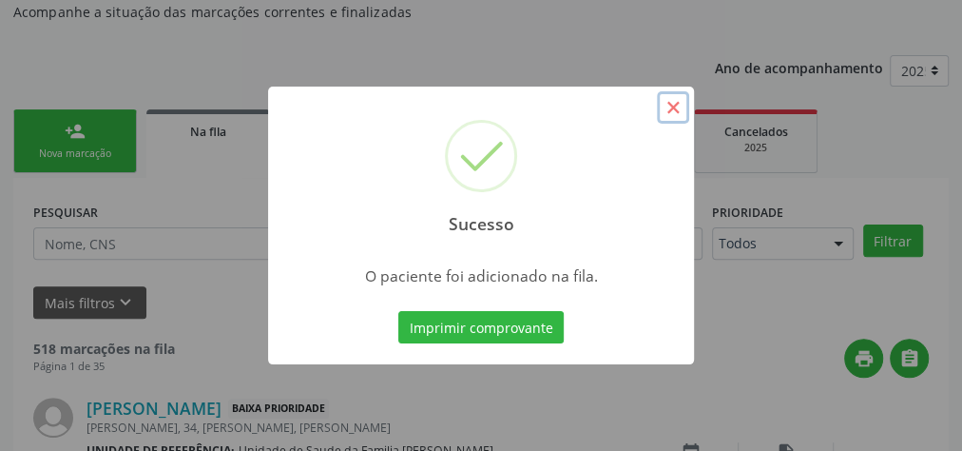
click at [676, 106] on button "×" at bounding box center [673, 107] width 32 height 32
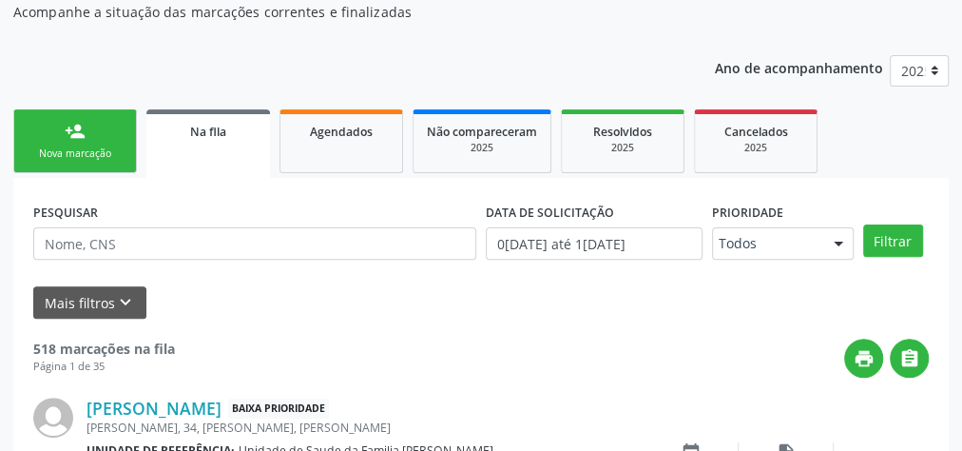
click at [109, 154] on div "Nova marcação" at bounding box center [75, 153] width 95 height 14
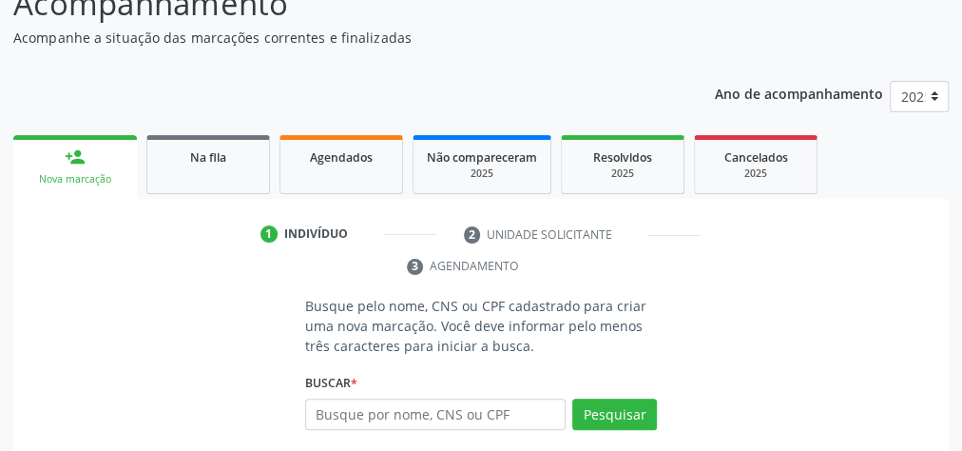
scroll to position [119, 0]
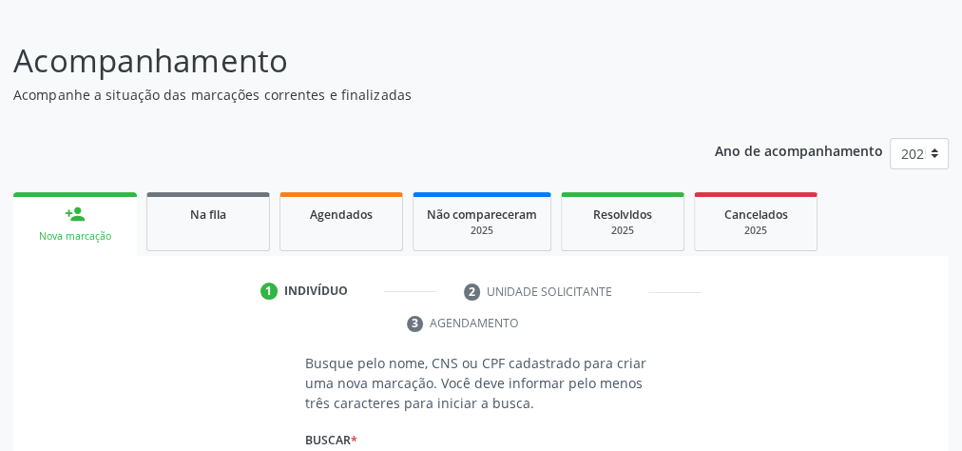
click at [95, 132] on div "Ano de acompanhamento 2025 person_add Nova marcação Na fila Agendados Não compa…" at bounding box center [480, 402] width 935 height 555
drag, startPoint x: 95, startPoint y: 132, endPoint x: 468, endPoint y: 73, distance: 377.3
click at [468, 73] on p "Acompanhamento" at bounding box center [340, 61] width 655 height 48
click at [465, 100] on p "Acompanhe a situação das marcações correntes e finalizadas" at bounding box center [340, 95] width 655 height 20
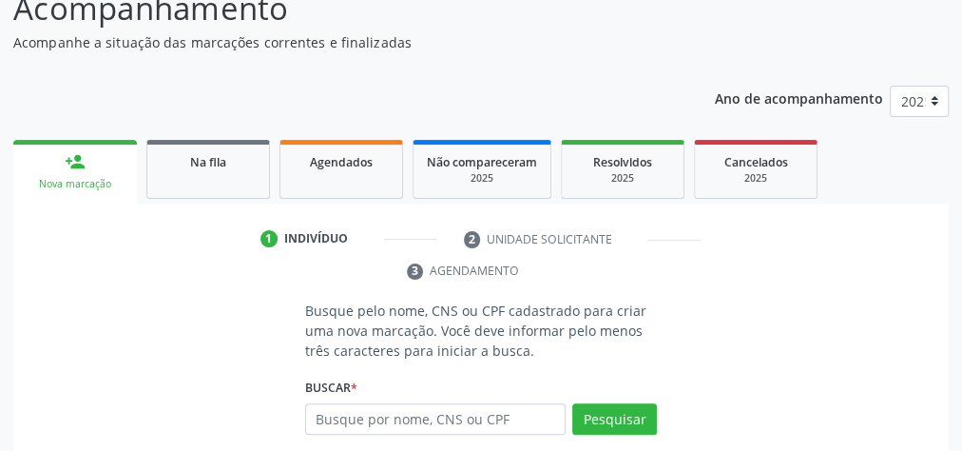
scroll to position [195, 0]
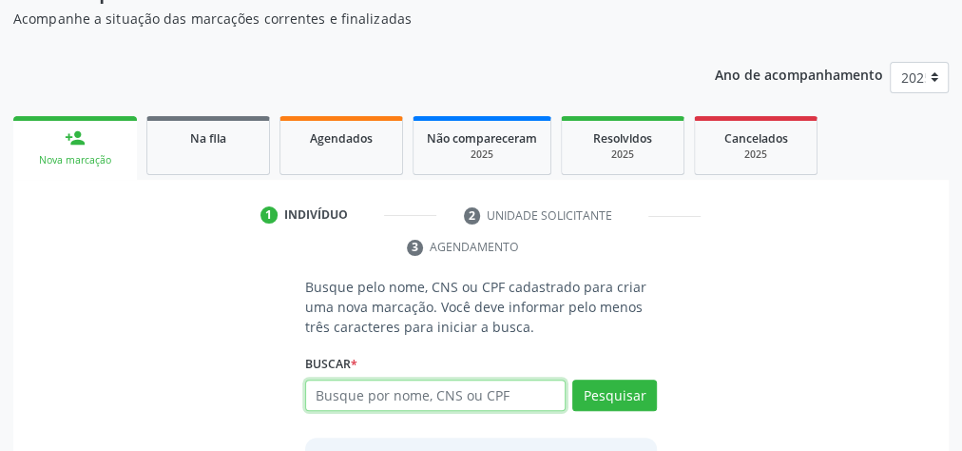
click at [517, 395] on input "text" at bounding box center [435, 395] width 260 height 32
type input "05169059450"
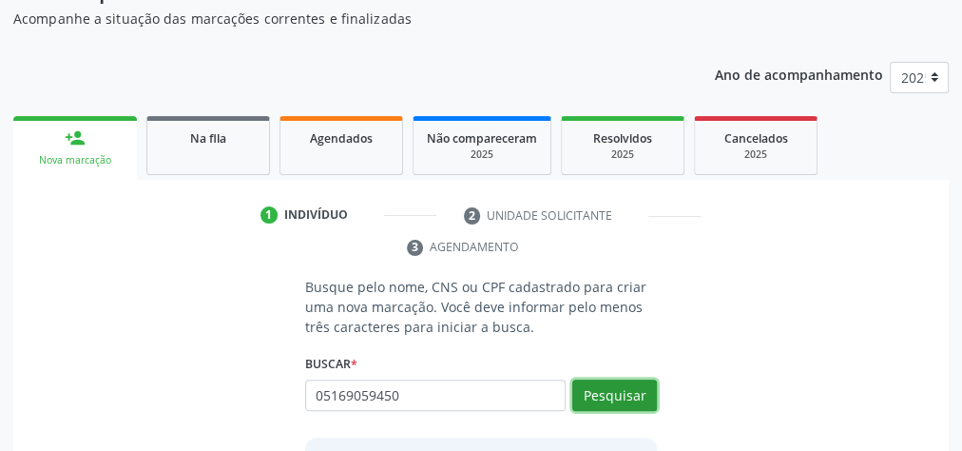
click at [629, 393] on button "Pesquisar" at bounding box center [614, 395] width 85 height 32
type input "05169059450"
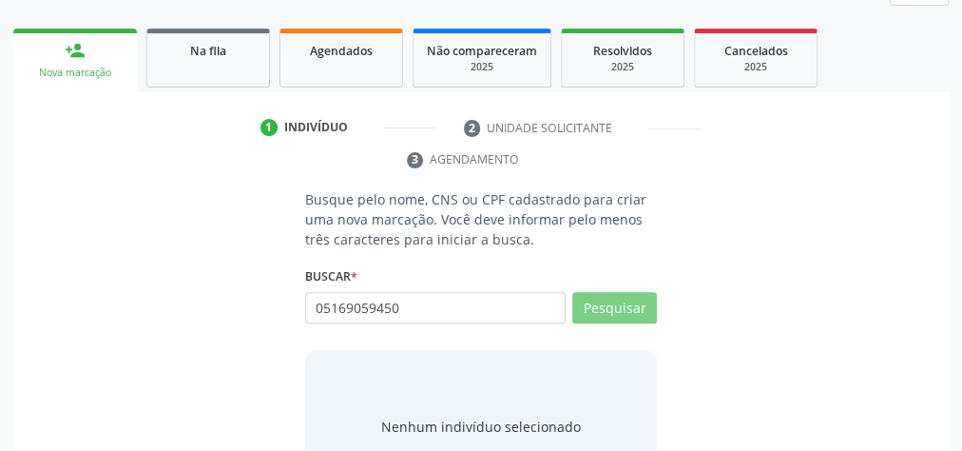
scroll to position [357, 0]
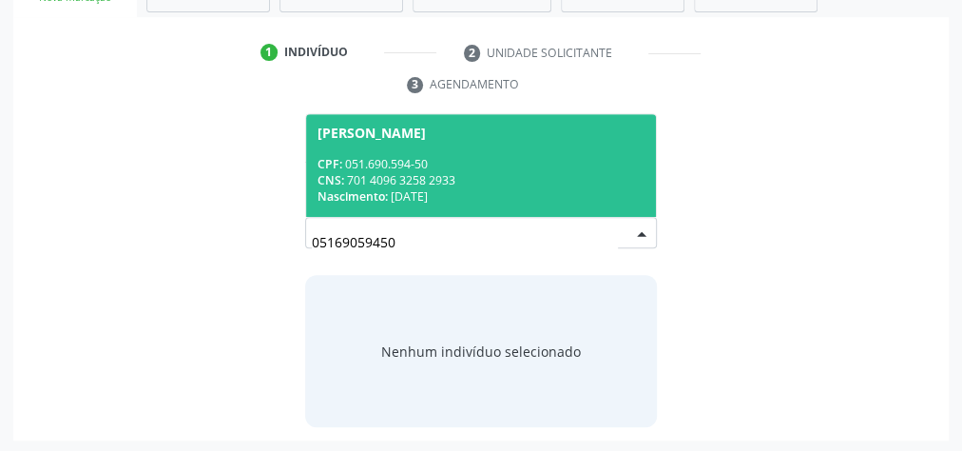
click at [510, 172] on div "CNS: 701 4096 3258 2933" at bounding box center [481, 180] width 327 height 16
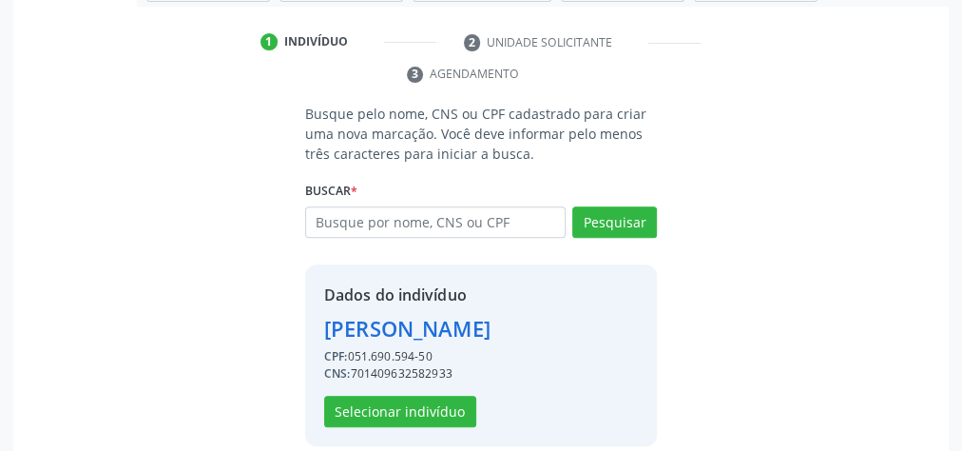
scroll to position [386, 0]
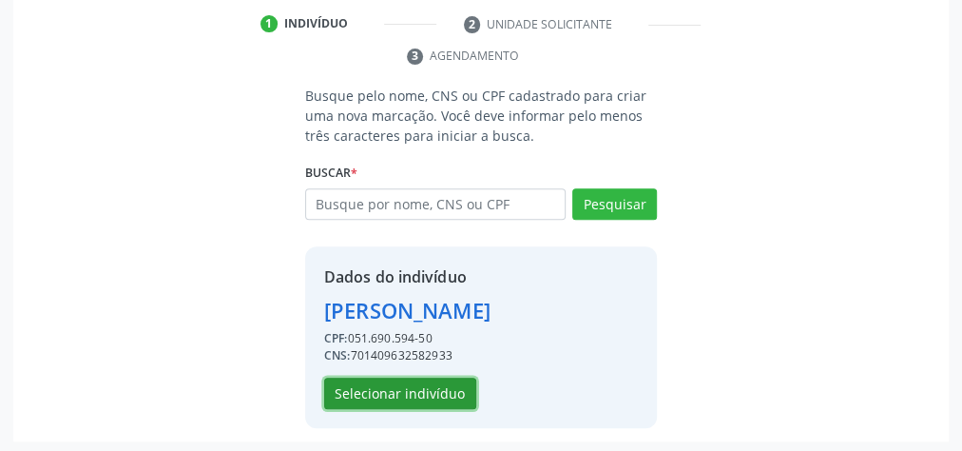
click at [407, 401] on button "Selecionar indivíduo" at bounding box center [400, 393] width 152 height 32
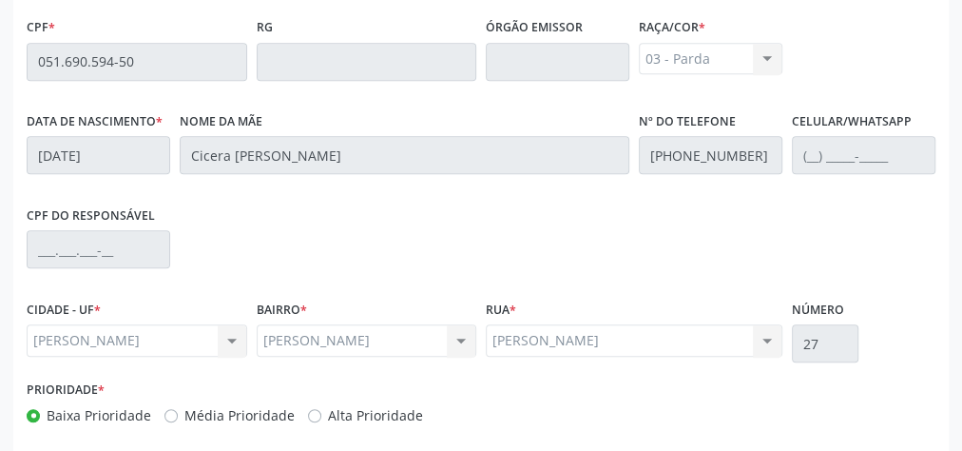
scroll to position [689, 0]
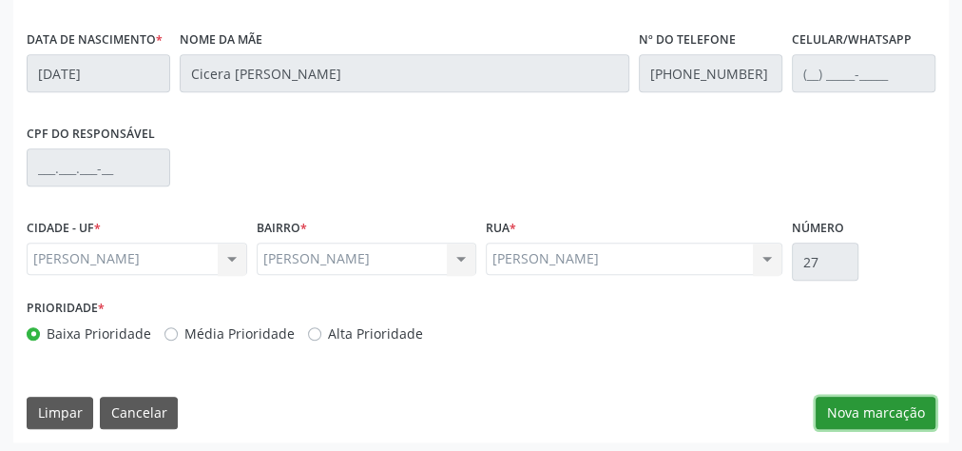
click at [871, 400] on button "Nova marcação" at bounding box center [876, 412] width 120 height 32
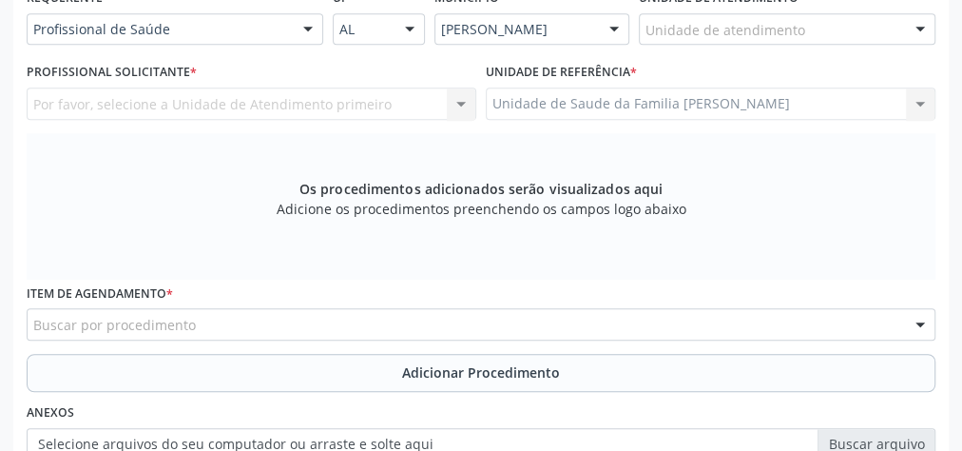
scroll to position [309, 0]
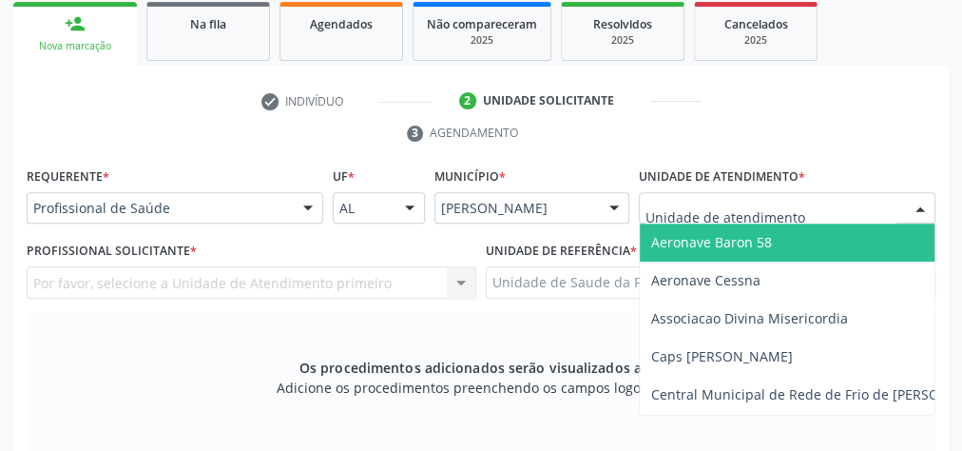
click at [803, 207] on div at bounding box center [787, 208] width 297 height 32
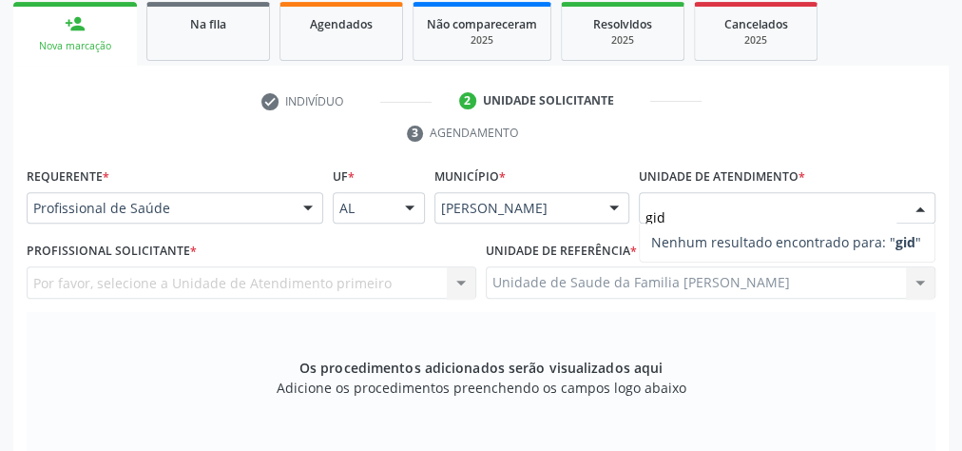
click at [808, 223] on span "Nenhum resultado encontrado para: " gid "" at bounding box center [787, 242] width 295 height 38
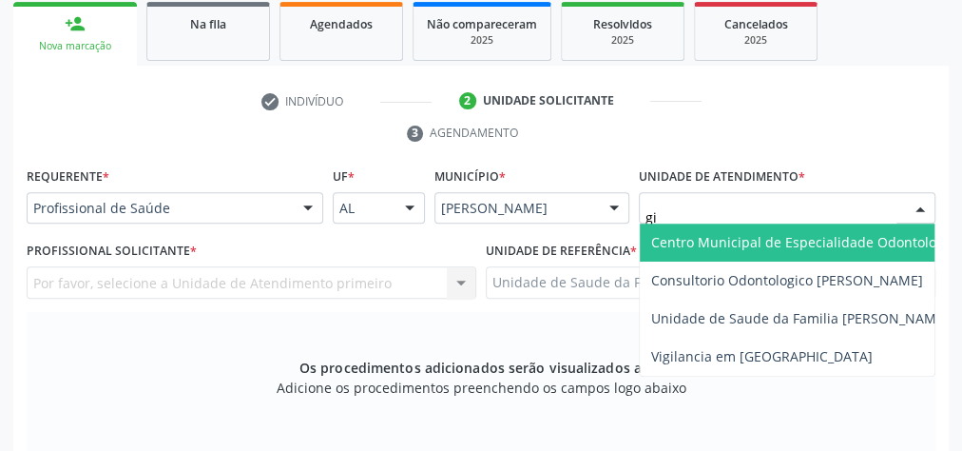
type input "gis"
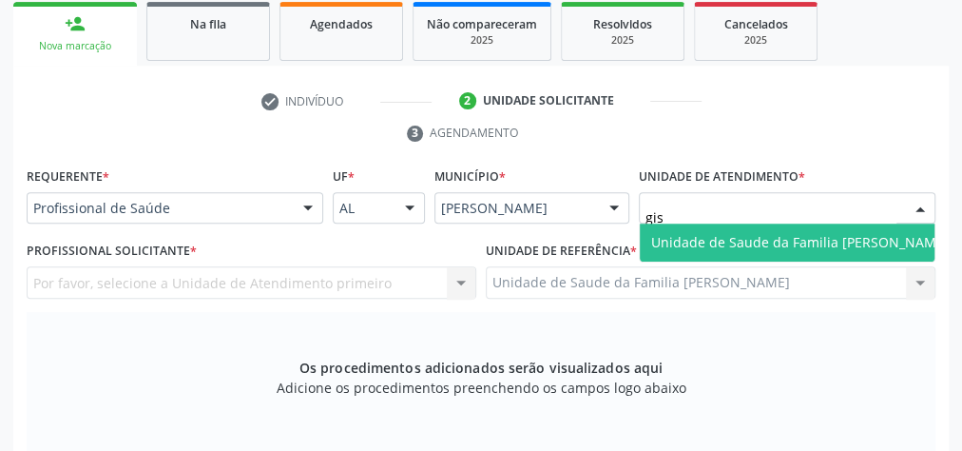
click at [803, 233] on span "Unidade de Saude da Familia [PERSON_NAME]" at bounding box center [800, 242] width 298 height 18
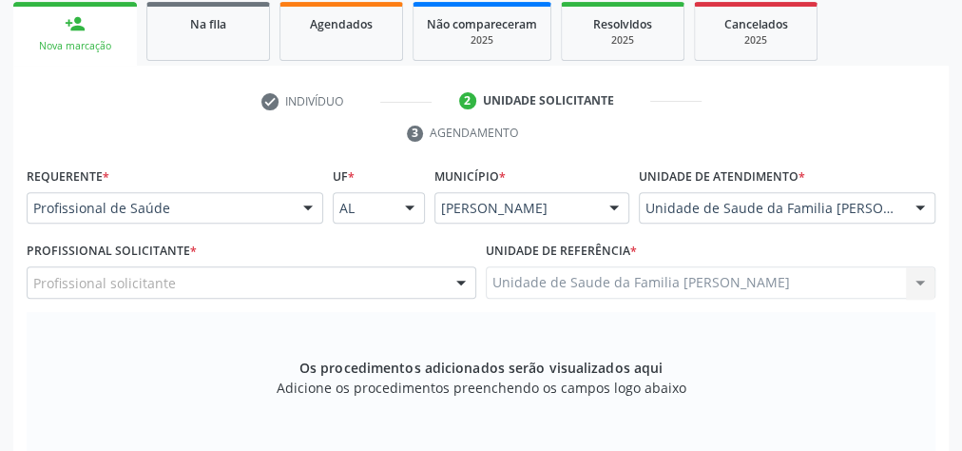
click at [462, 276] on div at bounding box center [461, 283] width 29 height 32
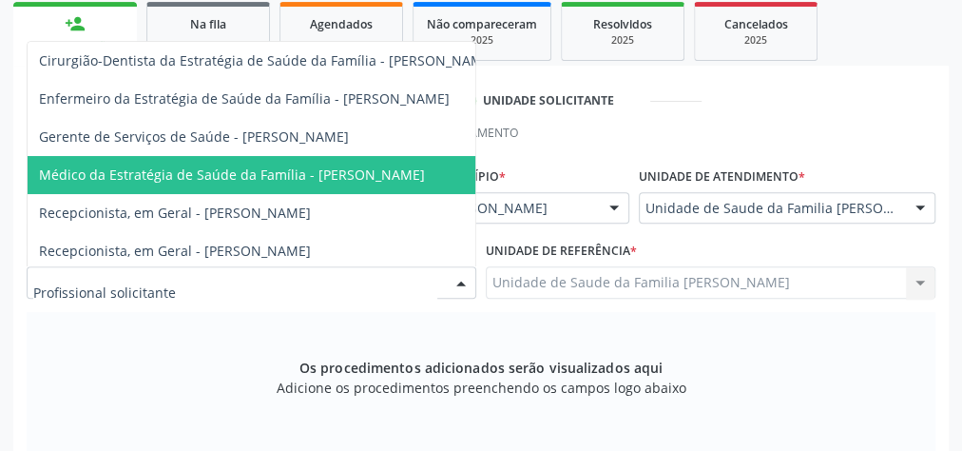
click at [386, 175] on span "Médico da Estratégia de Saúde da Família - [PERSON_NAME]" at bounding box center [232, 174] width 386 height 18
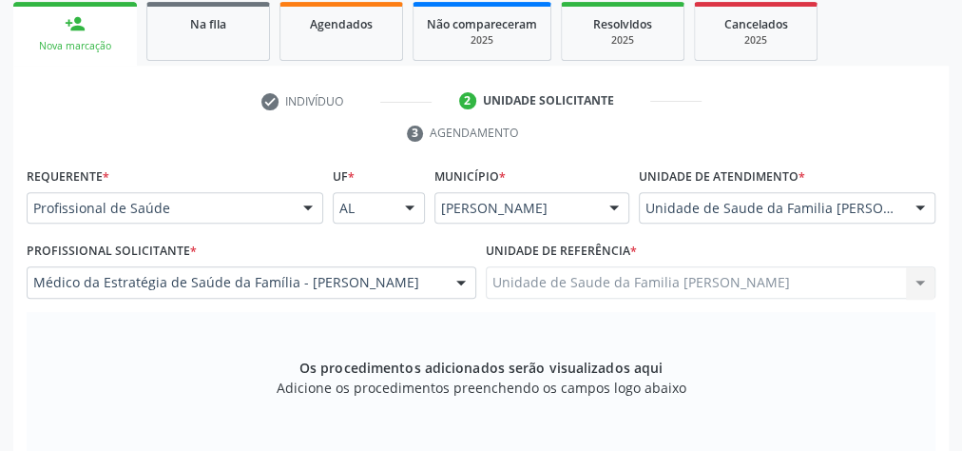
scroll to position [689, 0]
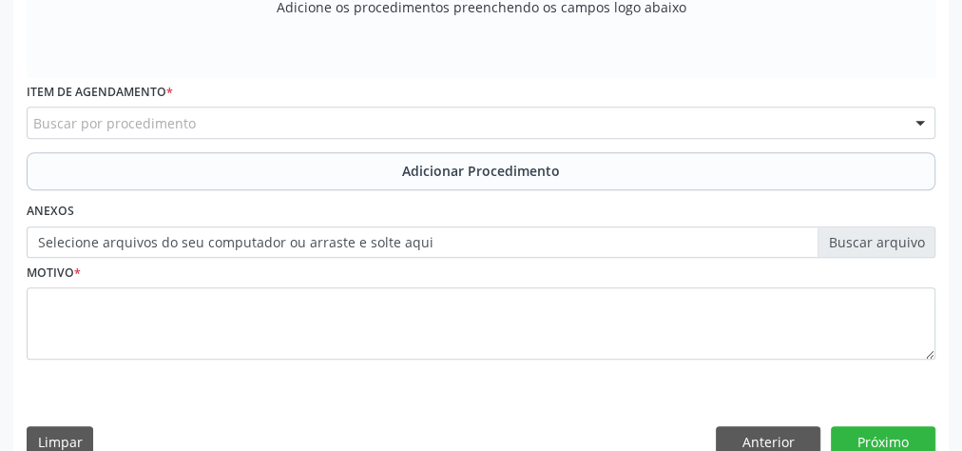
click at [391, 114] on div "Buscar por procedimento" at bounding box center [481, 122] width 909 height 32
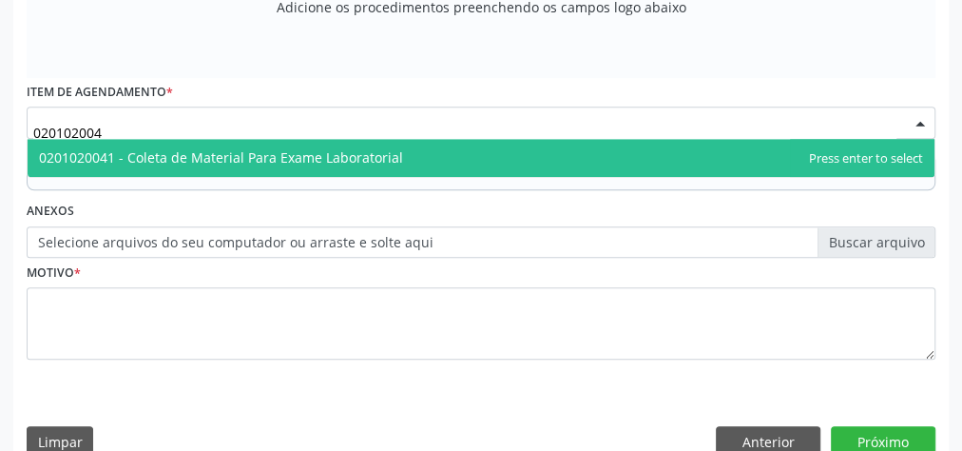
type input "0201020041"
click at [370, 159] on span "0201020041 - Coleta de Material Para Exame Laboratorial" at bounding box center [221, 157] width 364 height 18
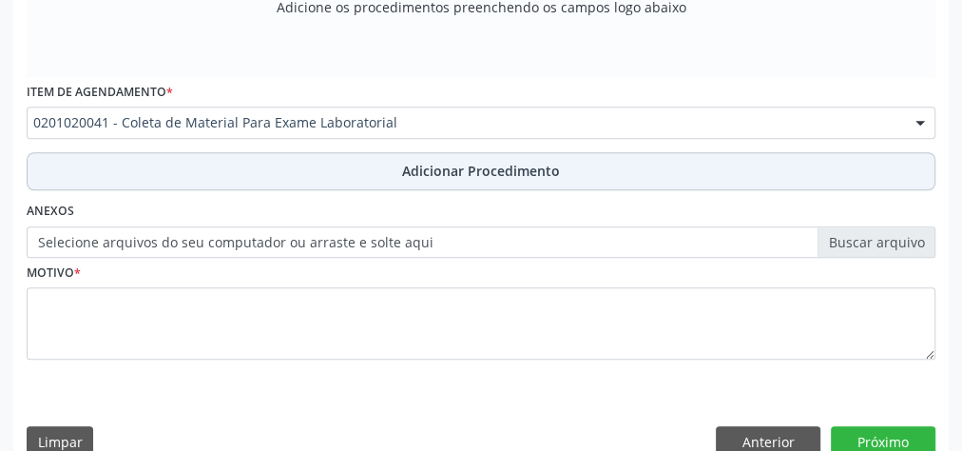
click at [453, 173] on span "Adicionar Procedimento" at bounding box center [481, 171] width 158 height 20
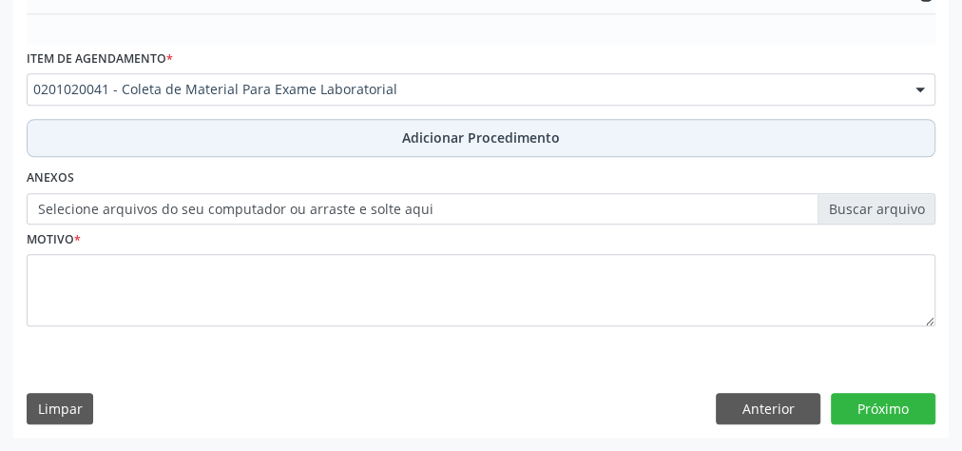
scroll to position [617, 0]
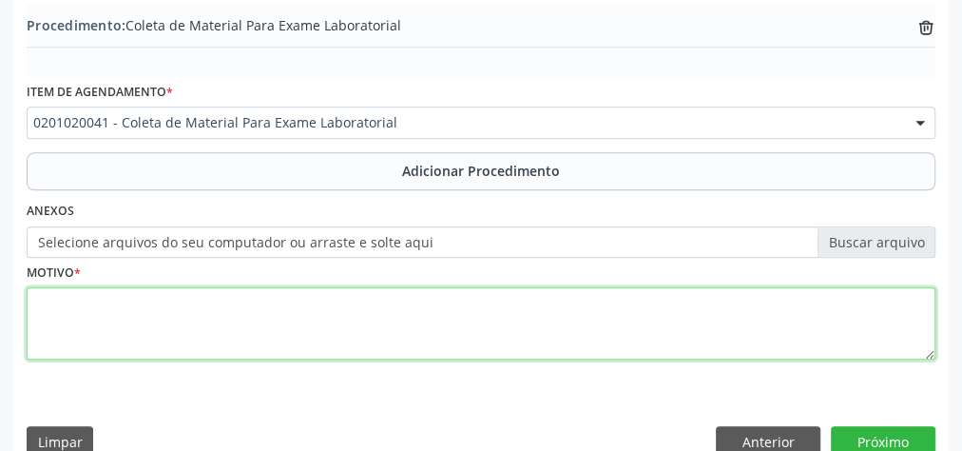
click at [391, 313] on textarea at bounding box center [481, 323] width 909 height 72
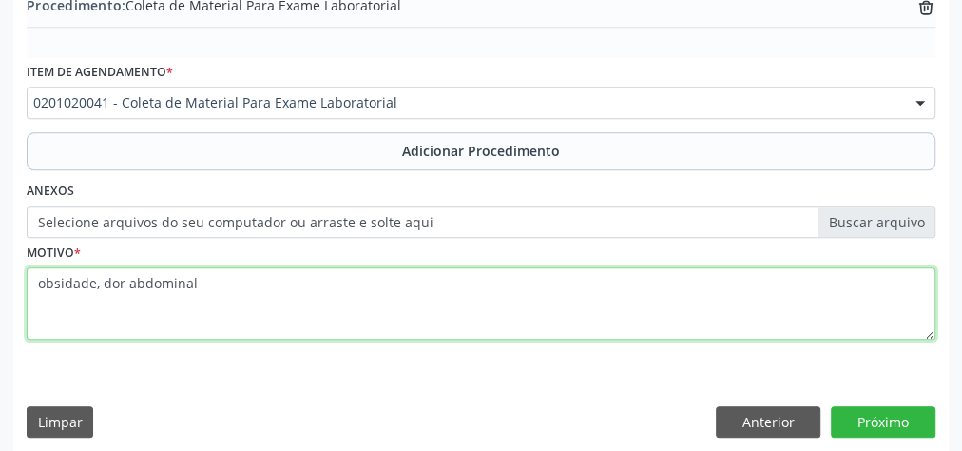
scroll to position [646, 0]
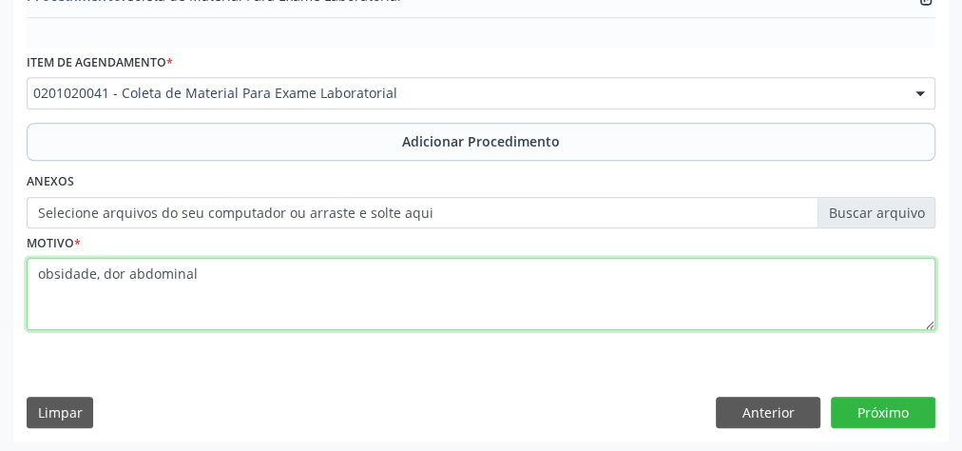
type textarea "obsidade, dor abdominal"
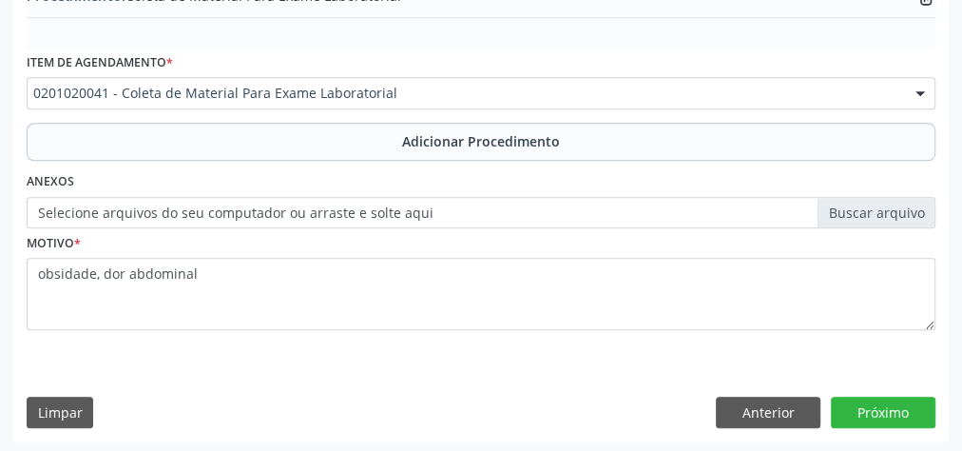
click at [871, 209] on label "Selecione arquivos do seu computador ou arraste e solte aqui" at bounding box center [481, 213] width 909 height 32
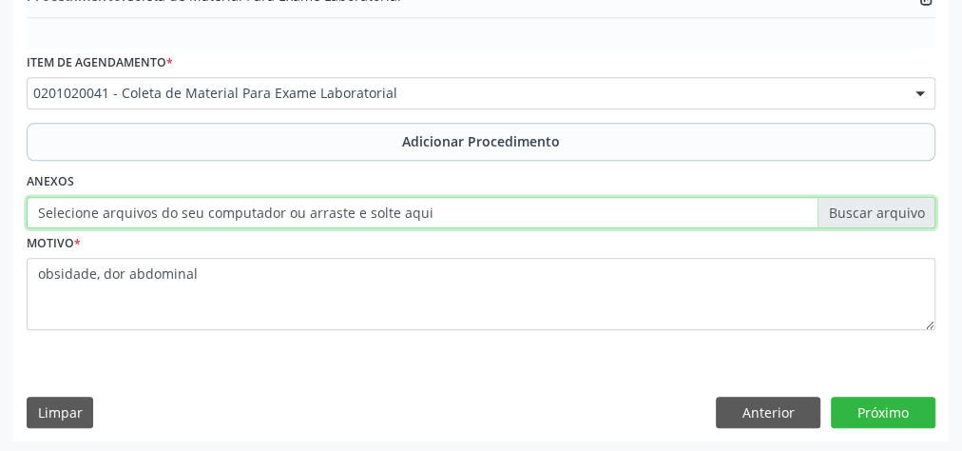
click at [871, 209] on input "Selecione arquivos do seu computador ou arraste e solte aqui" at bounding box center [481, 213] width 909 height 32
type input "C:\fakepath\abdomen.jpeg"
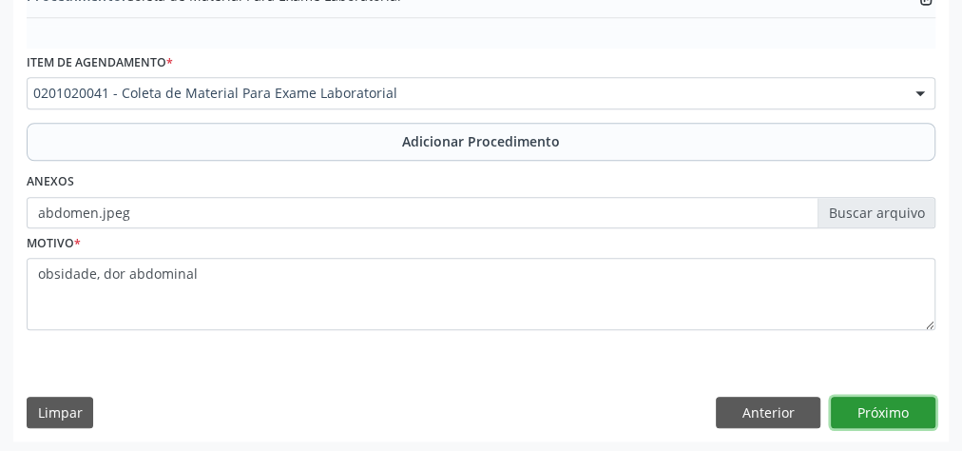
click at [871, 410] on button "Próximo" at bounding box center [883, 412] width 105 height 32
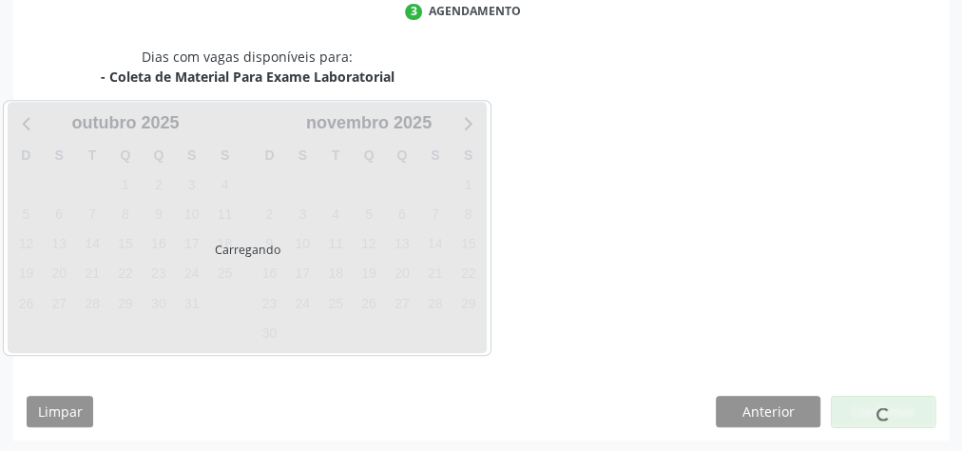
scroll to position [504, 0]
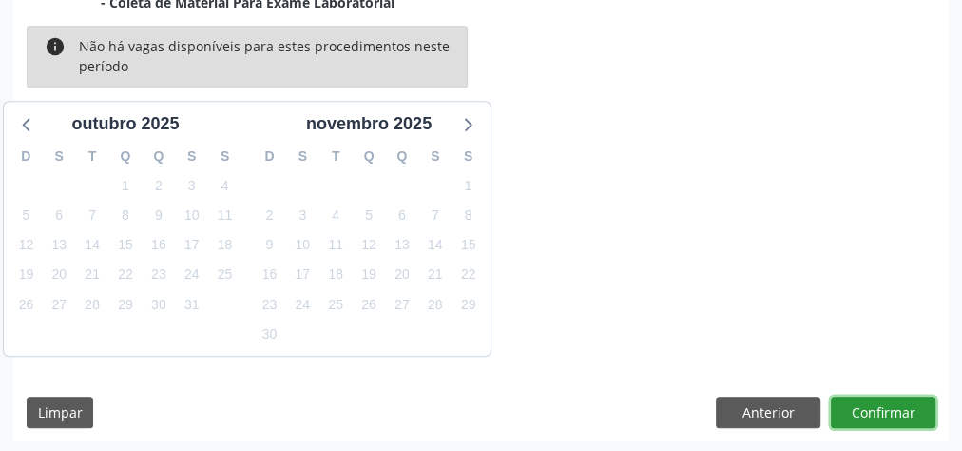
click at [871, 410] on button "Confirmar" at bounding box center [883, 412] width 105 height 32
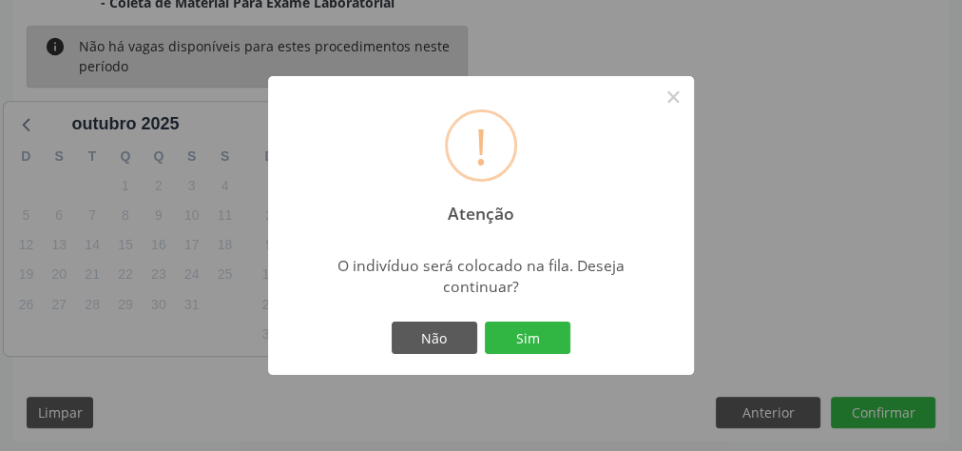
click at [538, 304] on div "! Atenção × O indivíduo será colocado na fila. Deseja continuar? Não Sim" at bounding box center [481, 225] width 426 height 298
click at [538, 327] on button "Sim" at bounding box center [528, 337] width 86 height 32
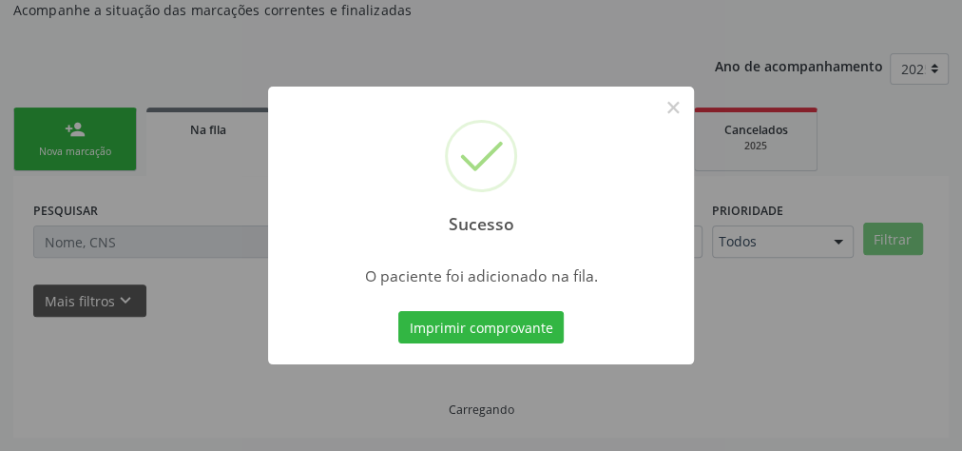
scroll to position [202, 0]
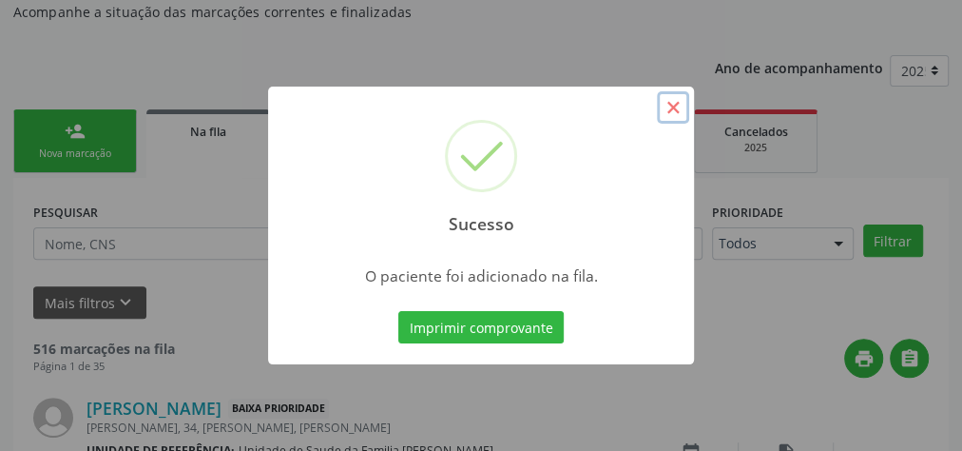
click at [677, 113] on button "×" at bounding box center [673, 107] width 32 height 32
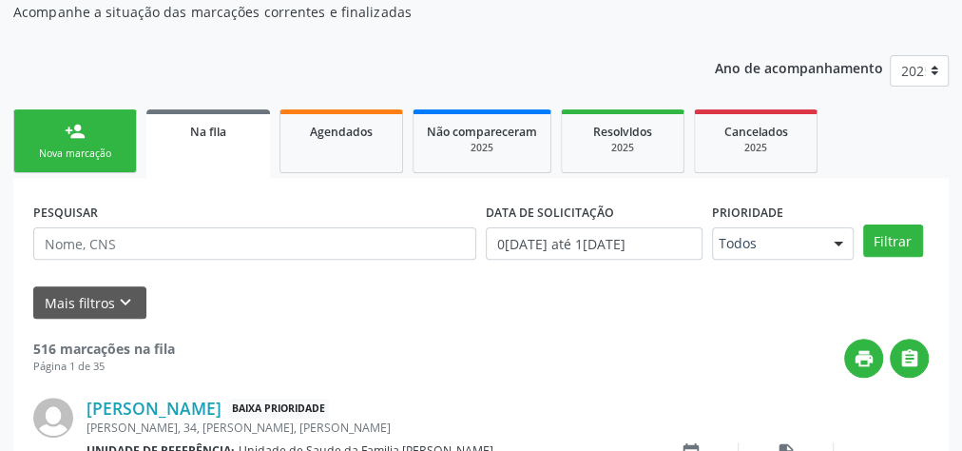
click at [79, 144] on link "person_add Nova marcação" at bounding box center [75, 141] width 124 height 64
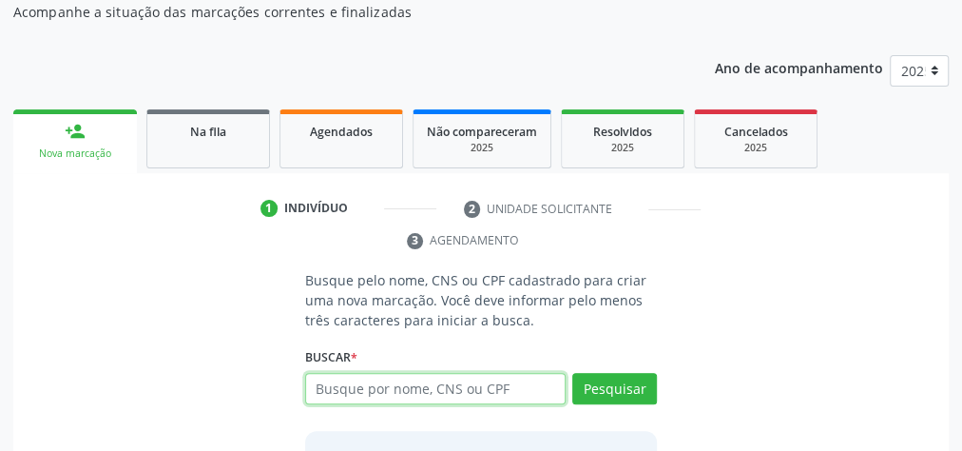
click at [457, 389] on input "text" at bounding box center [435, 389] width 260 height 32
type input "16100839466"
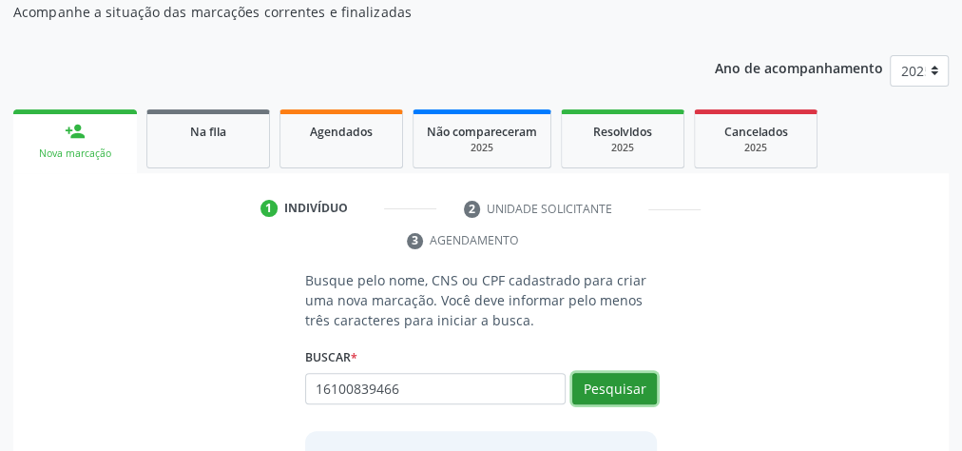
click at [635, 382] on button "Pesquisar" at bounding box center [614, 389] width 85 height 32
type input "16100839466"
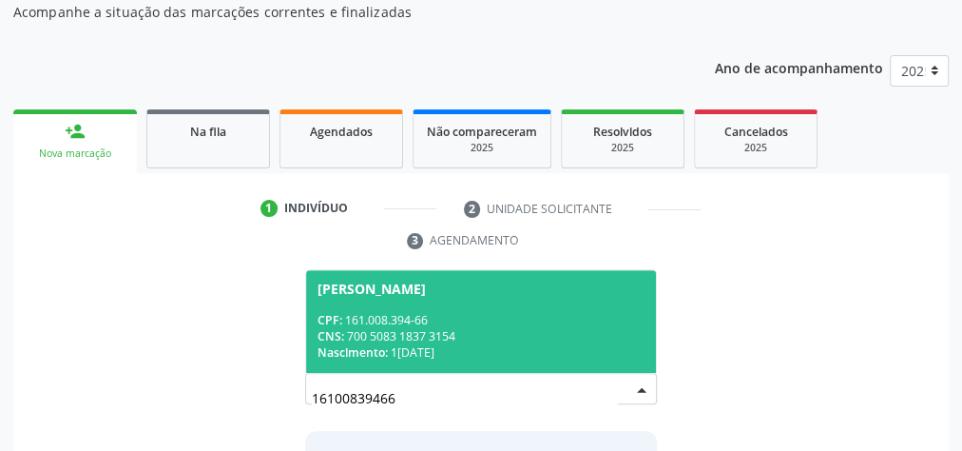
click at [578, 317] on div "CPF: 161.008.394-66" at bounding box center [481, 320] width 327 height 16
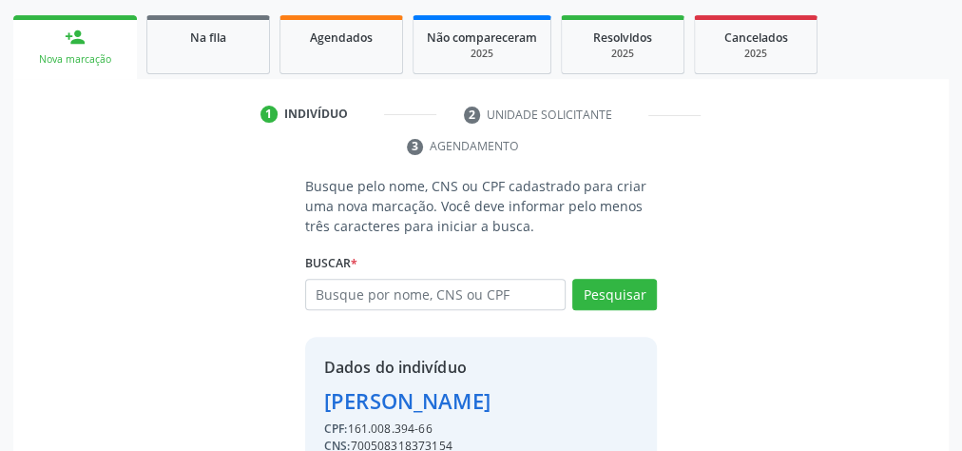
scroll to position [386, 0]
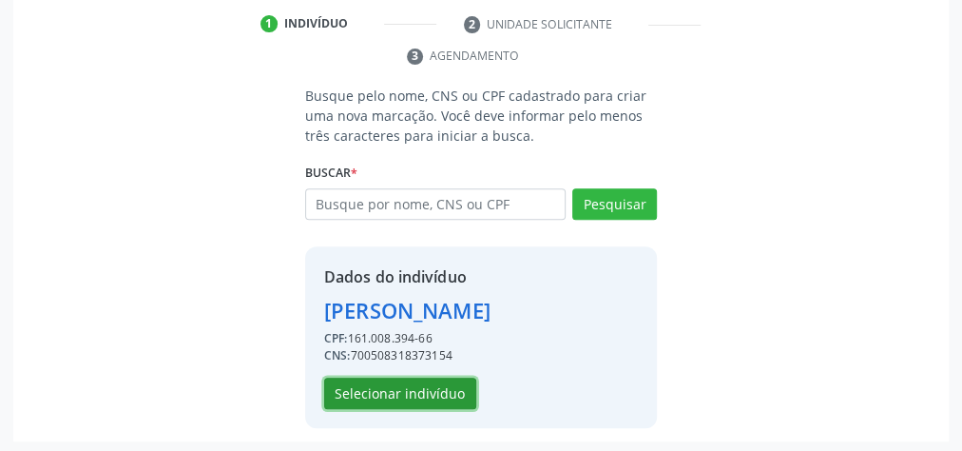
click at [435, 385] on button "Selecionar indivíduo" at bounding box center [400, 393] width 152 height 32
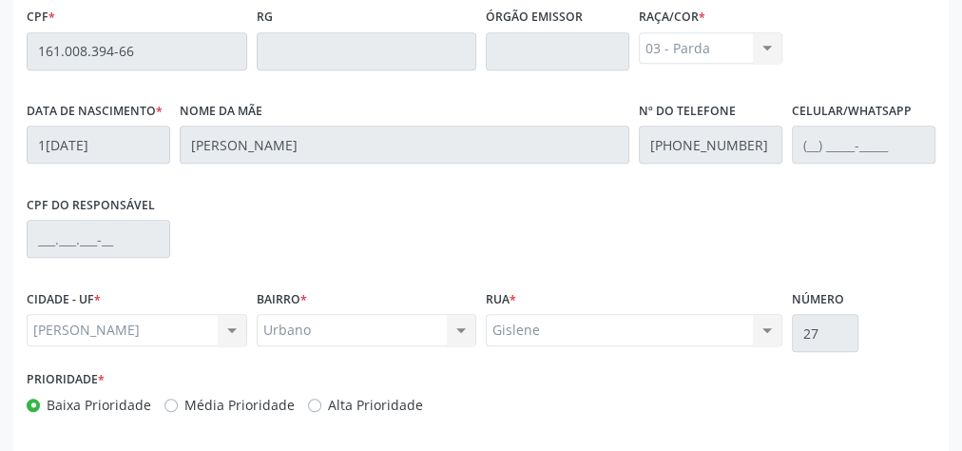
scroll to position [689, 0]
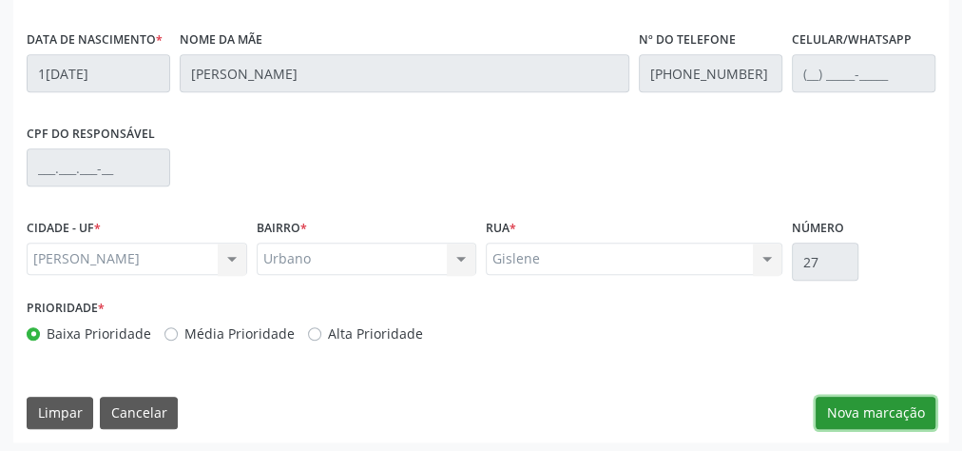
click at [882, 411] on button "Nova marcação" at bounding box center [876, 412] width 120 height 32
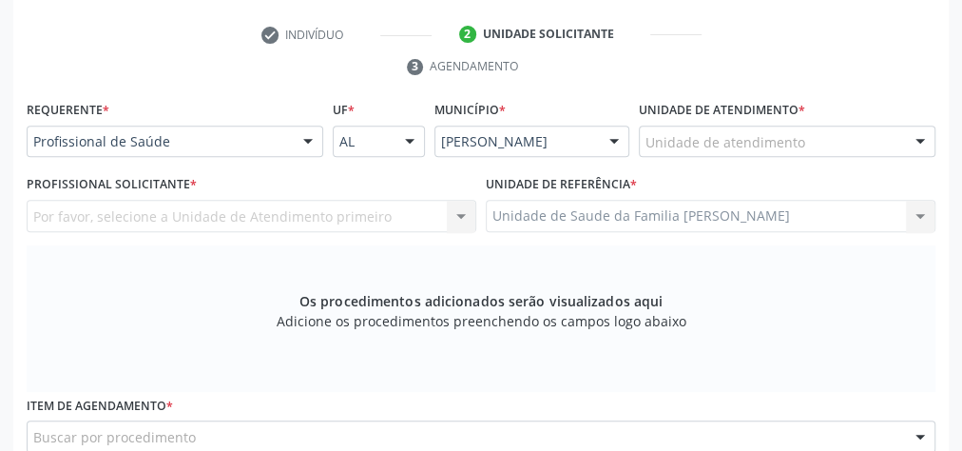
scroll to position [309, 0]
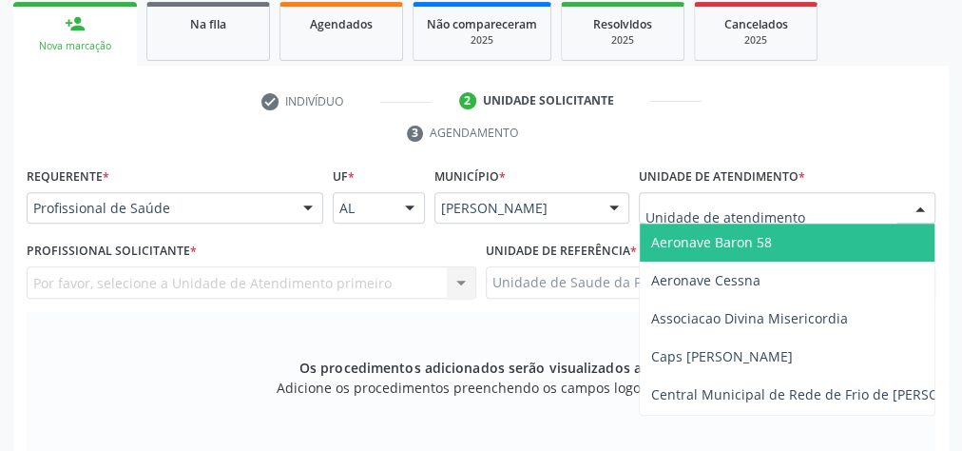
click at [870, 207] on div at bounding box center [787, 208] width 297 height 32
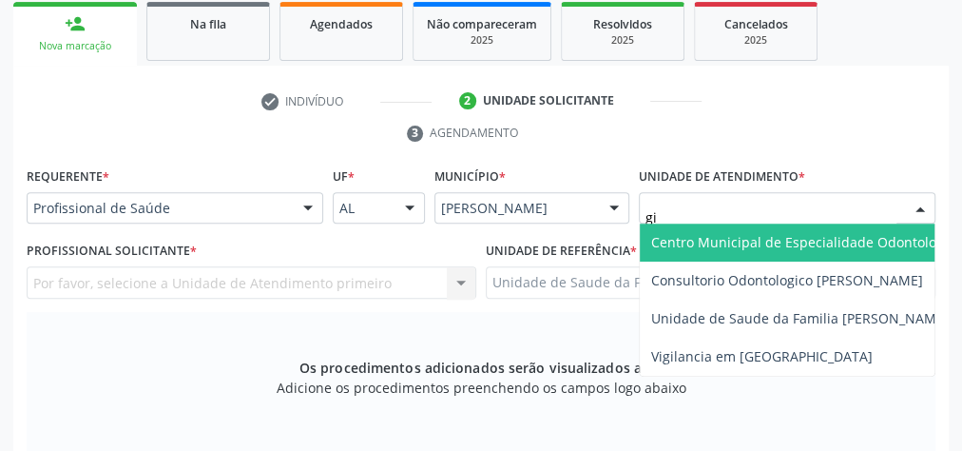
type input "gis"
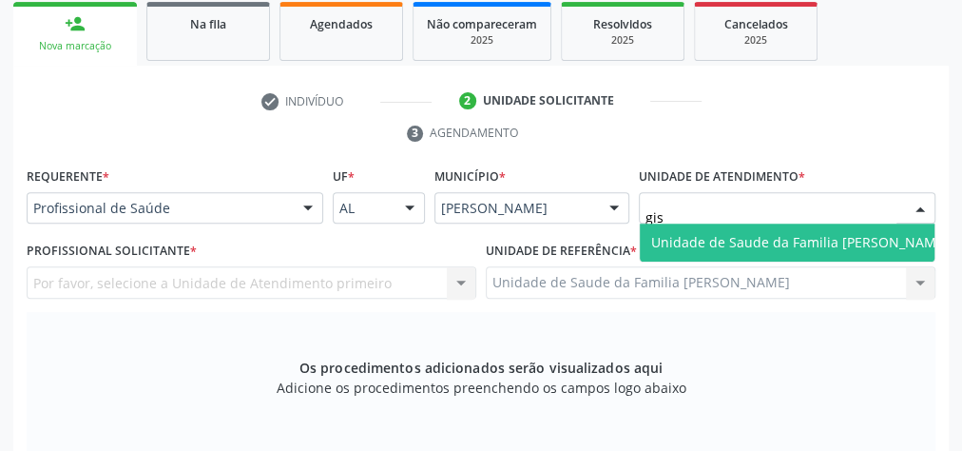
click at [847, 228] on span "Unidade de Saude da Familia [PERSON_NAME]" at bounding box center [800, 242] width 320 height 38
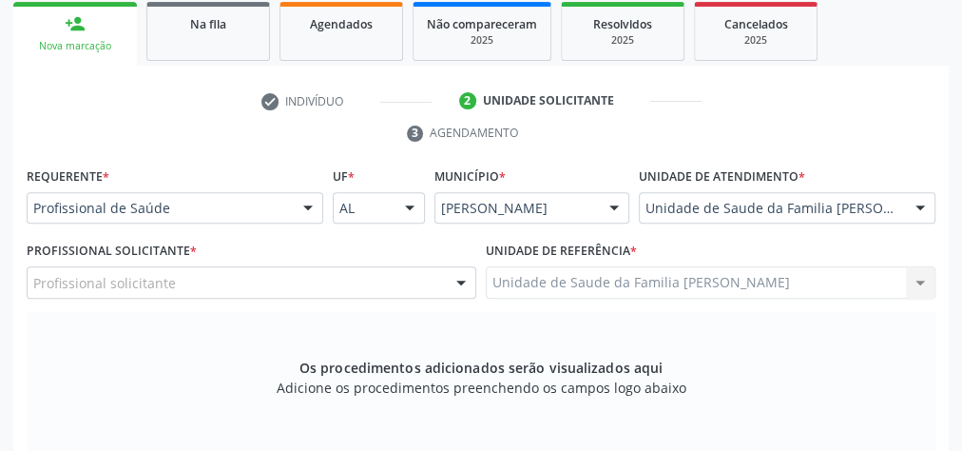
click at [456, 266] on div "Profissional solicitante Cirurgião-Dentista da Estratégia de Saúde da Família -…" at bounding box center [252, 282] width 450 height 32
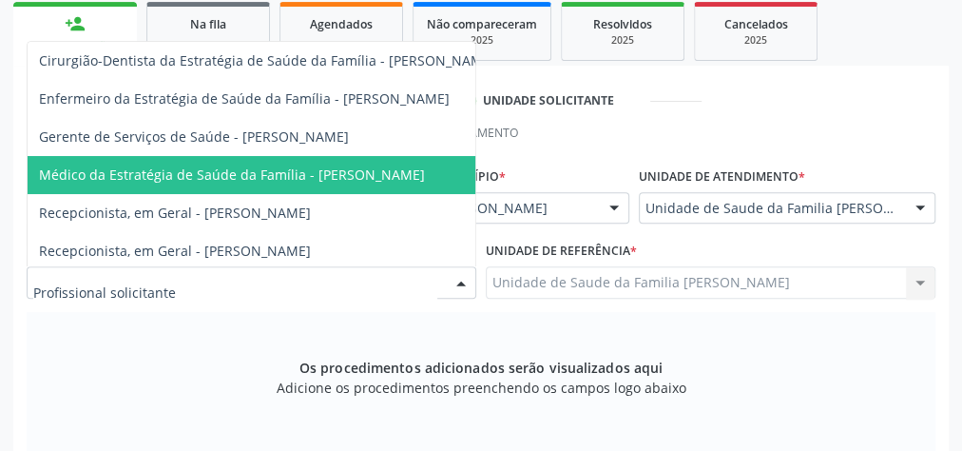
click at [415, 177] on span "Médico da Estratégia de Saúde da Família - [PERSON_NAME]" at bounding box center [232, 174] width 386 height 18
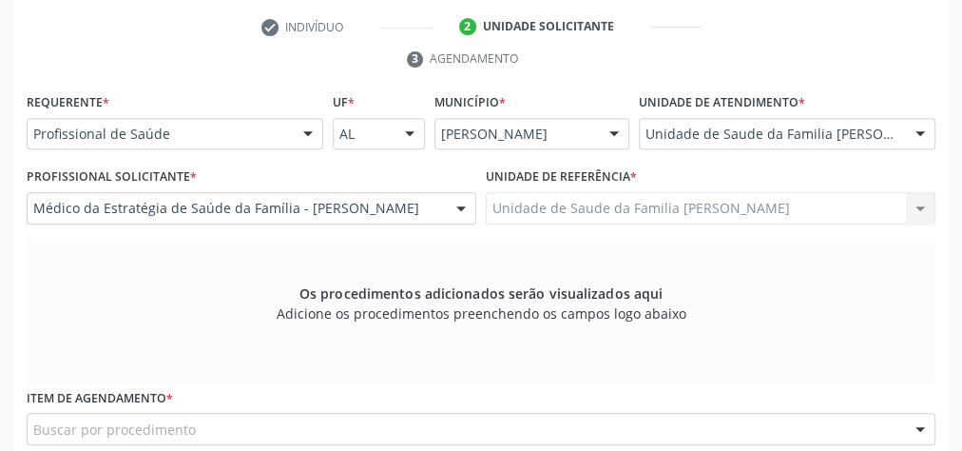
scroll to position [461, 0]
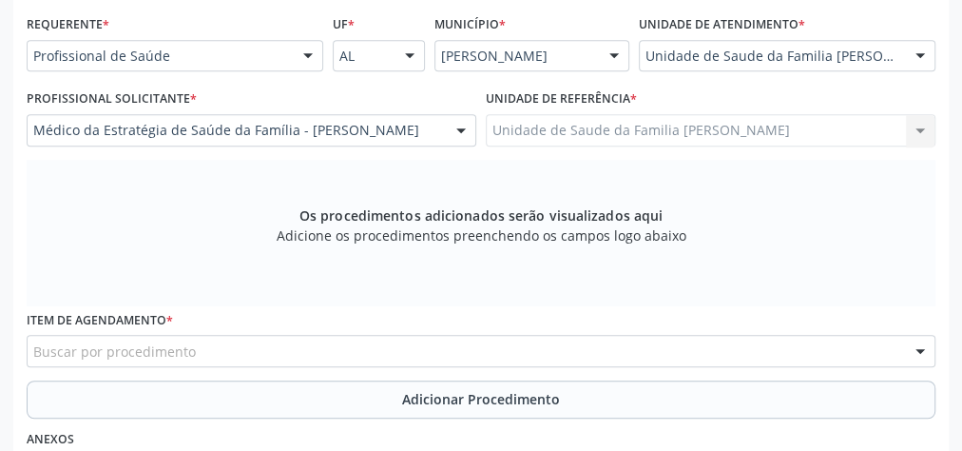
click at [437, 343] on div "Buscar por procedimento" at bounding box center [481, 351] width 909 height 32
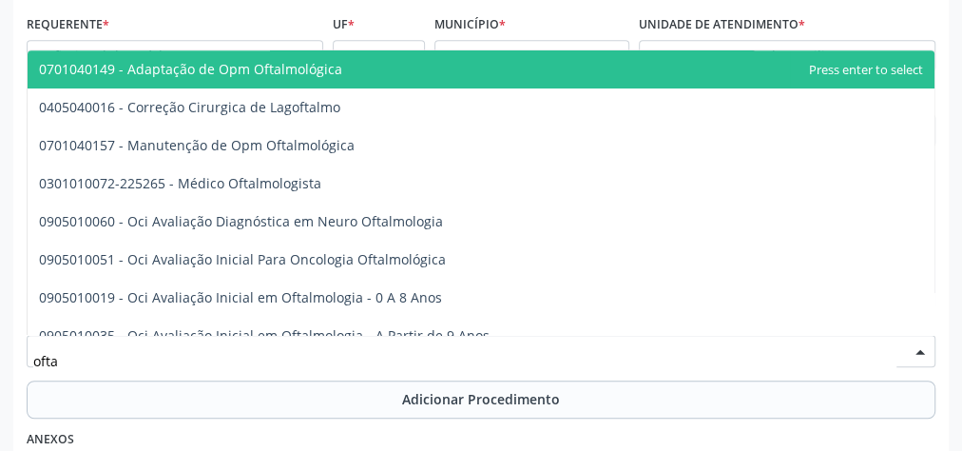
type input "oftal"
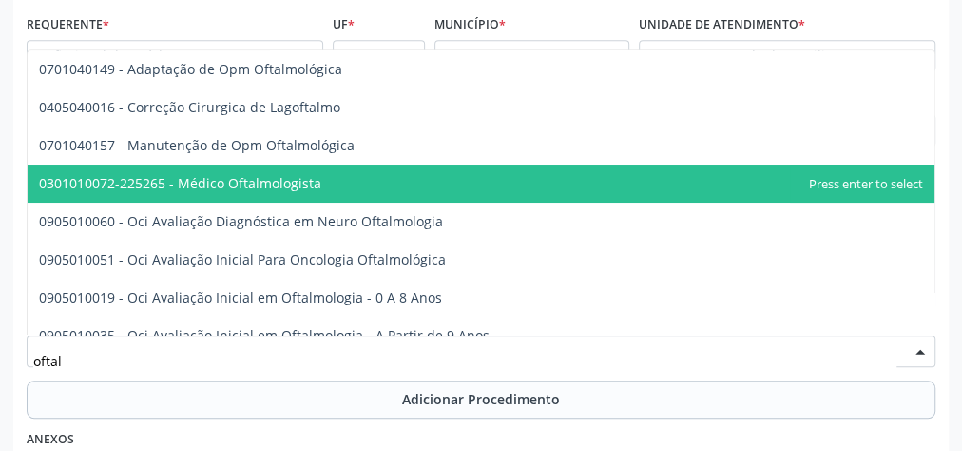
click at [287, 174] on span "0301010072-225265 - Médico Oftalmologista" at bounding box center [180, 183] width 282 height 18
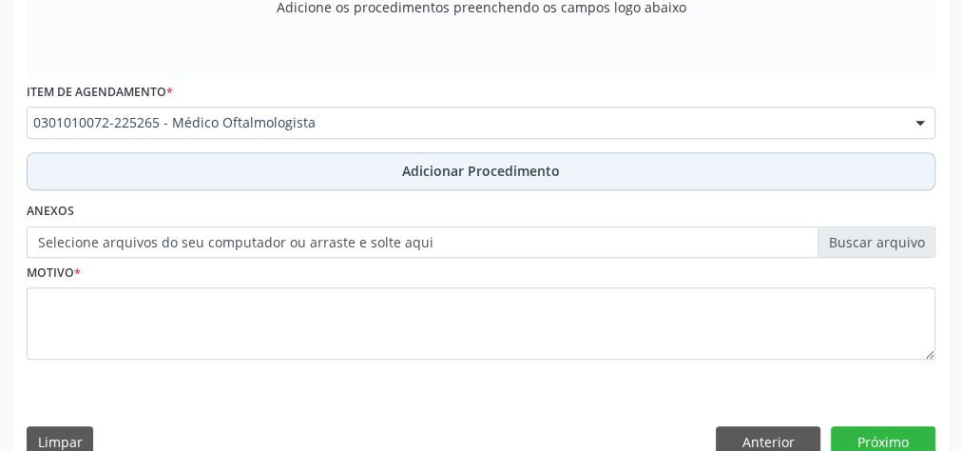
click at [477, 164] on span "Adicionar Procedimento" at bounding box center [481, 171] width 158 height 20
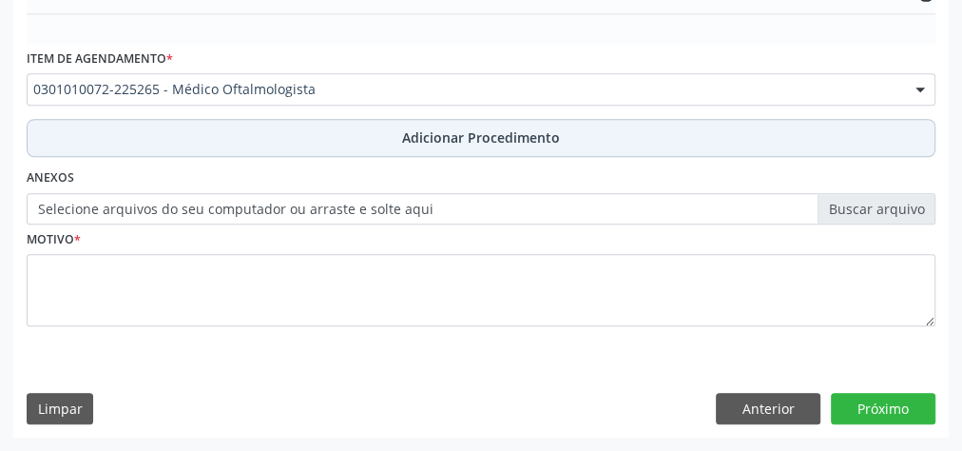
scroll to position [617, 0]
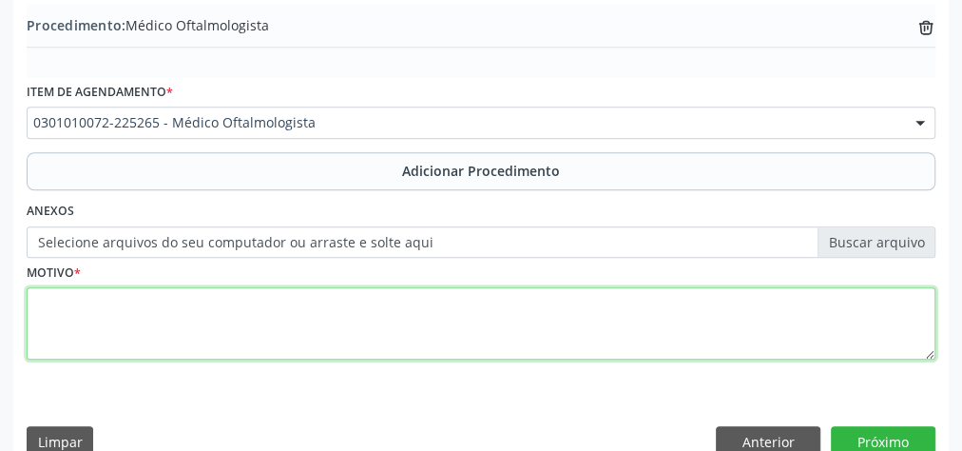
click at [295, 318] on textarea at bounding box center [481, 323] width 909 height 72
type textarea "l"
type textarea "calazio de repeticao"
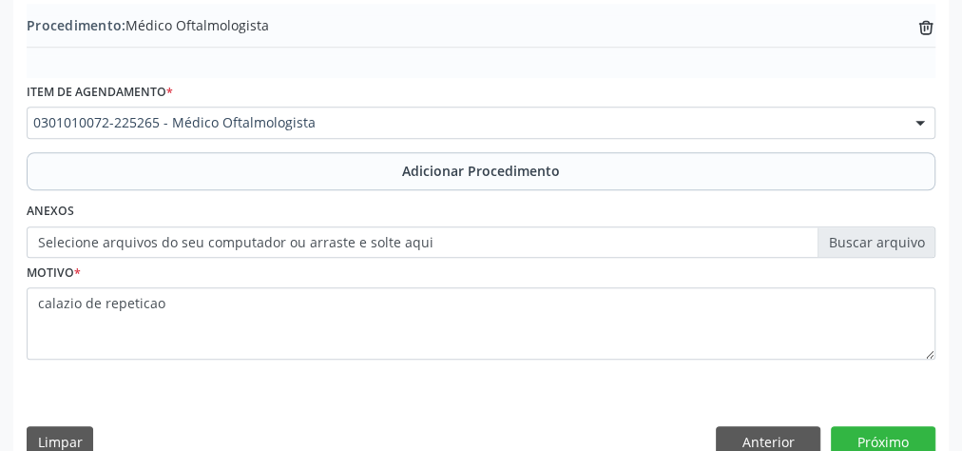
click at [911, 248] on label "Selecione arquivos do seu computador ou arraste e solte aqui" at bounding box center [481, 242] width 909 height 32
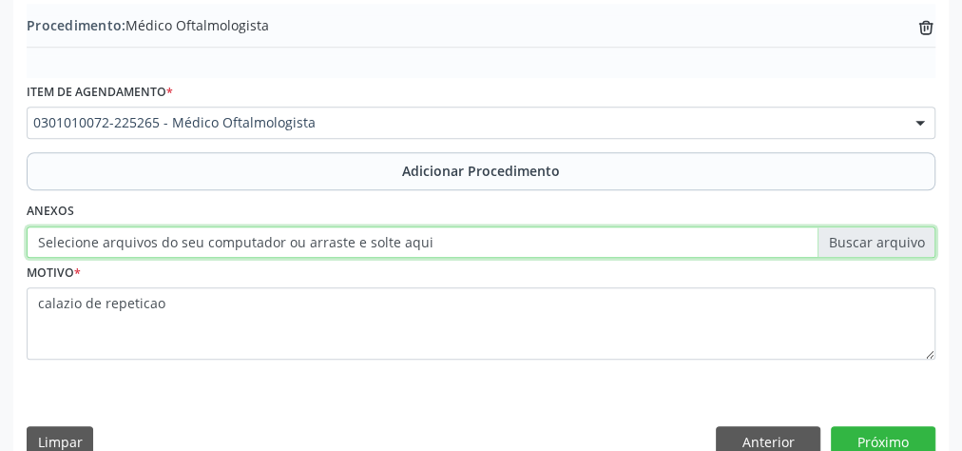
click at [911, 248] on input "Selecione arquivos do seu computador ou arraste e solte aqui" at bounding box center [481, 242] width 909 height 32
type input "C:\fakepath\oftalm.jpeg"
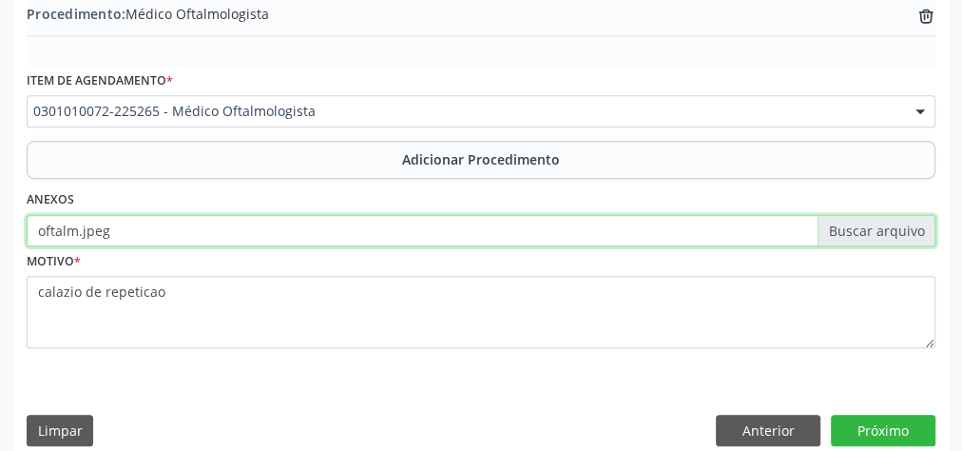
scroll to position [646, 0]
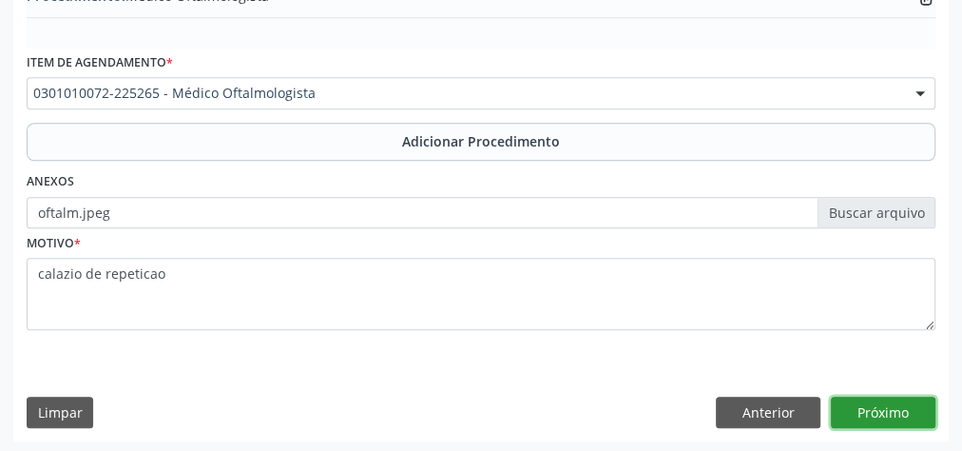
click at [868, 411] on button "Próximo" at bounding box center [883, 412] width 105 height 32
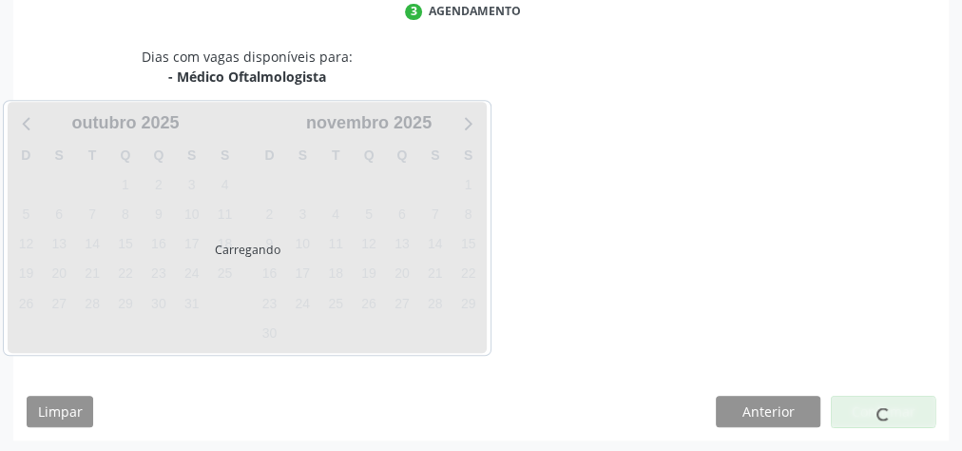
scroll to position [504, 0]
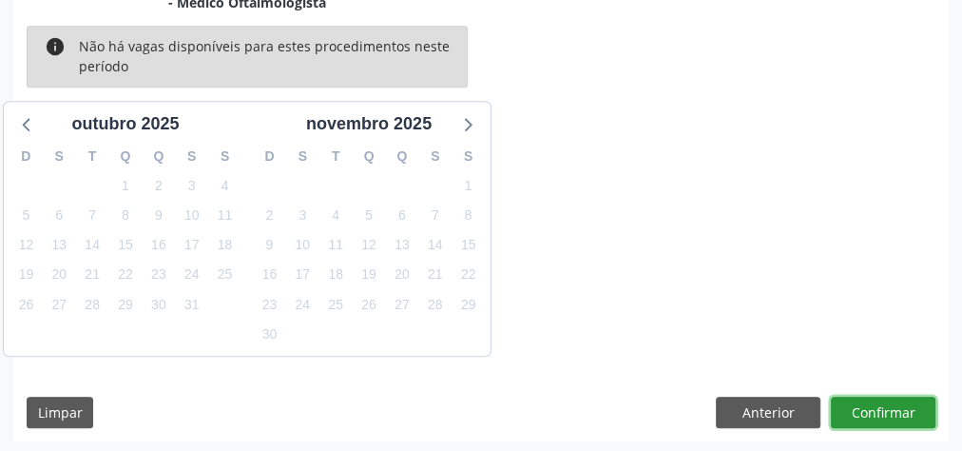
click at [868, 411] on button "Confirmar" at bounding box center [883, 412] width 105 height 32
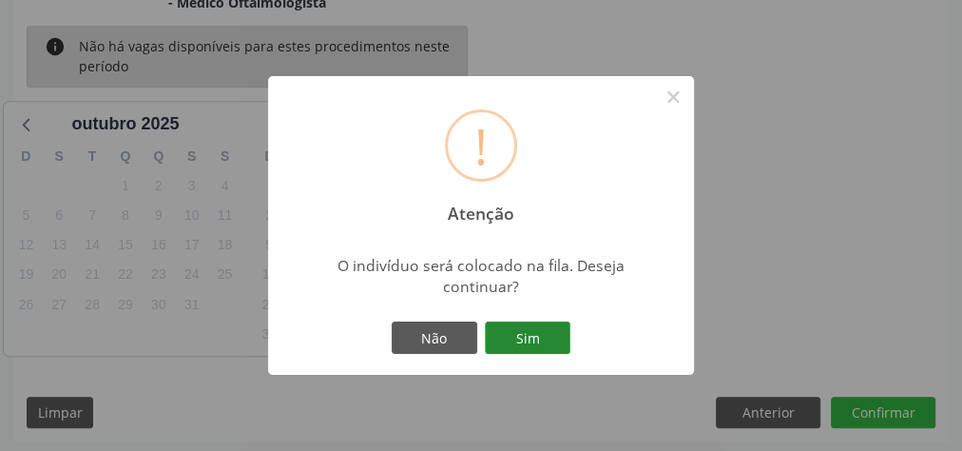
click at [544, 345] on button "Sim" at bounding box center [528, 337] width 86 height 32
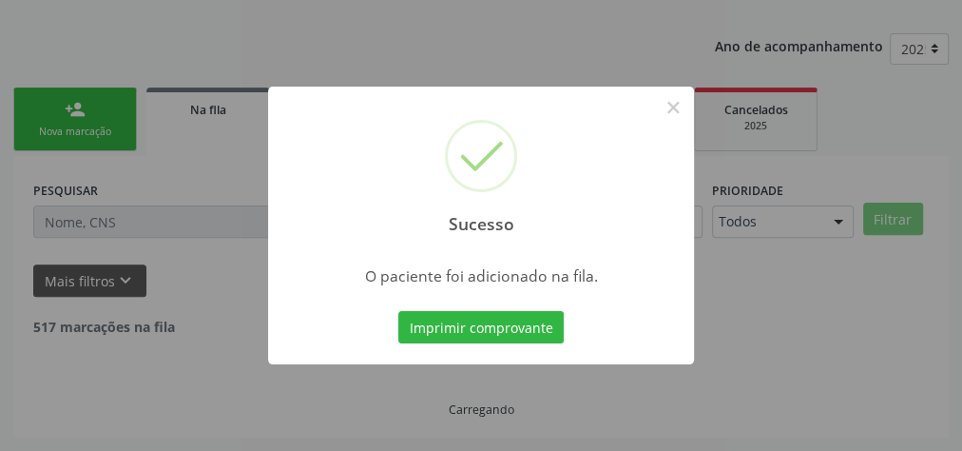
scroll to position [202, 0]
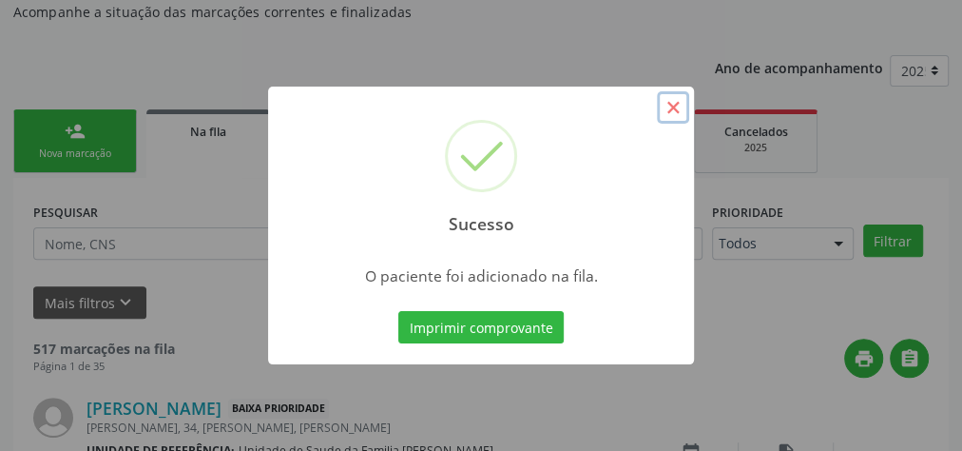
click at [668, 115] on button "×" at bounding box center [673, 107] width 32 height 32
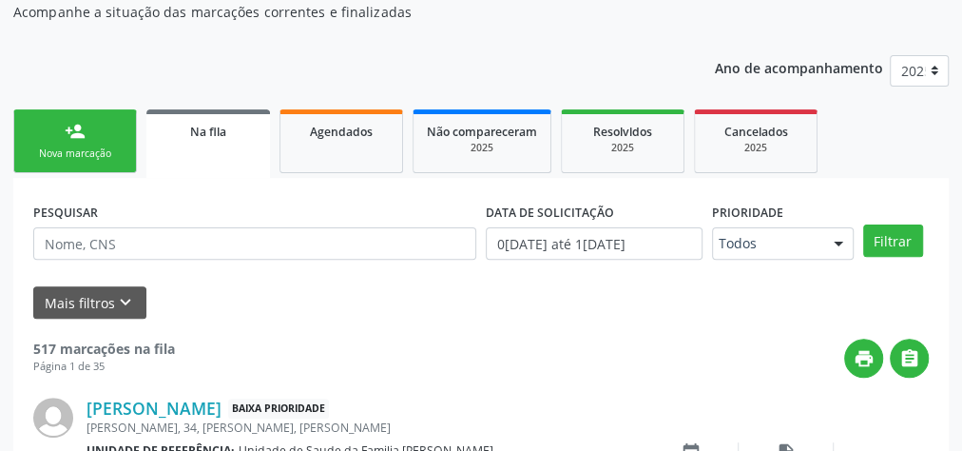
click at [106, 154] on div "Nova marcação" at bounding box center [75, 153] width 95 height 14
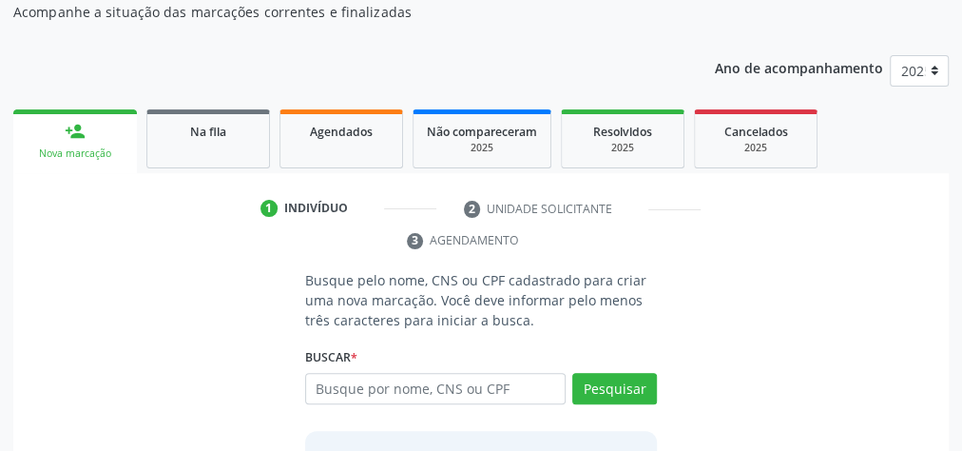
click at [355, 243] on ul "1 Indivíduo 2 Unidade solicitante 3 Agendamento" at bounding box center [480, 225] width 935 height 64
